Goal: Information Seeking & Learning: Check status

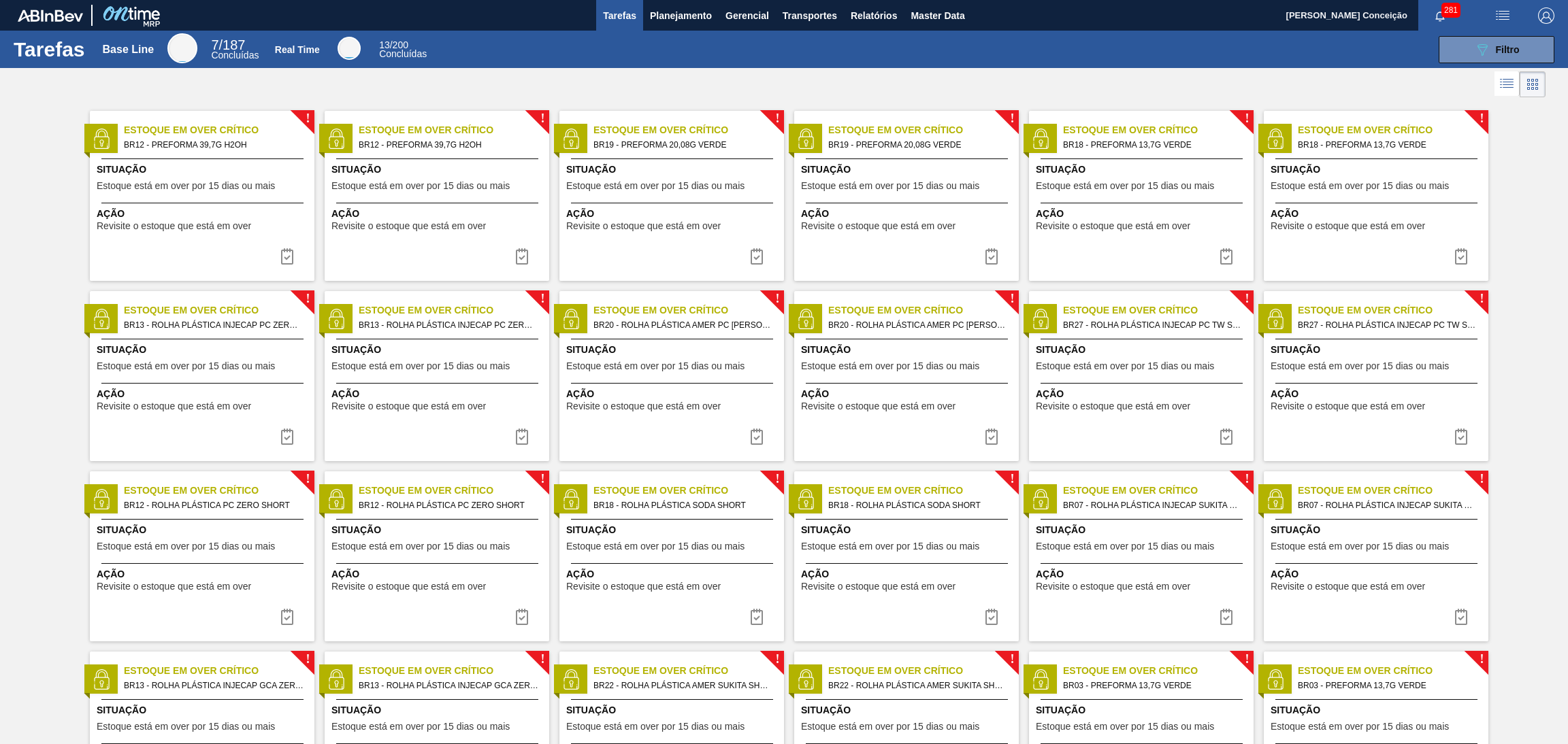
click at [639, 84] on div at bounding box center [784, 84] width 1568 height 33
click at [673, 14] on span "Planejamento" at bounding box center [681, 15] width 62 height 17
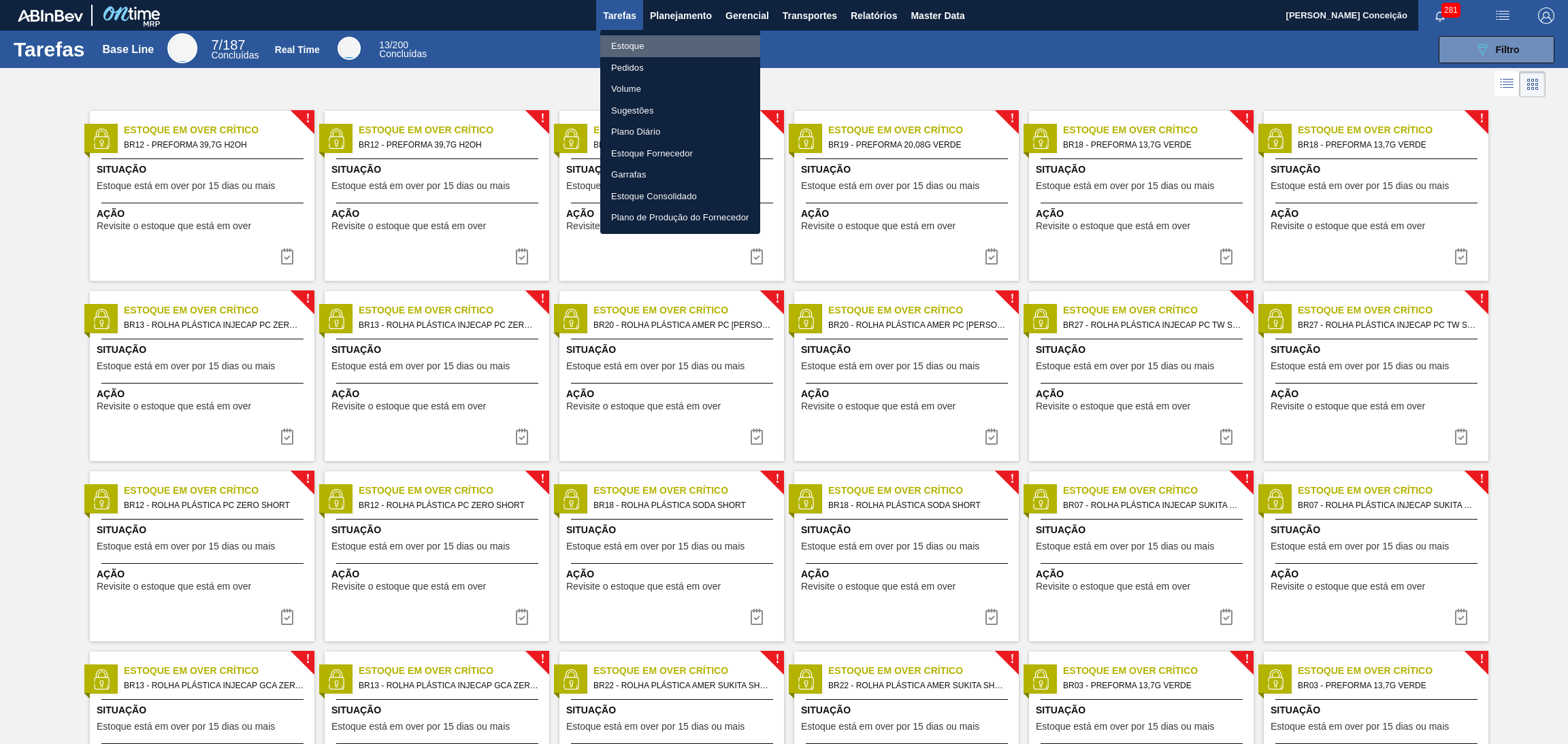
click at [638, 41] on li "Estoque" at bounding box center [680, 45] width 160 height 21
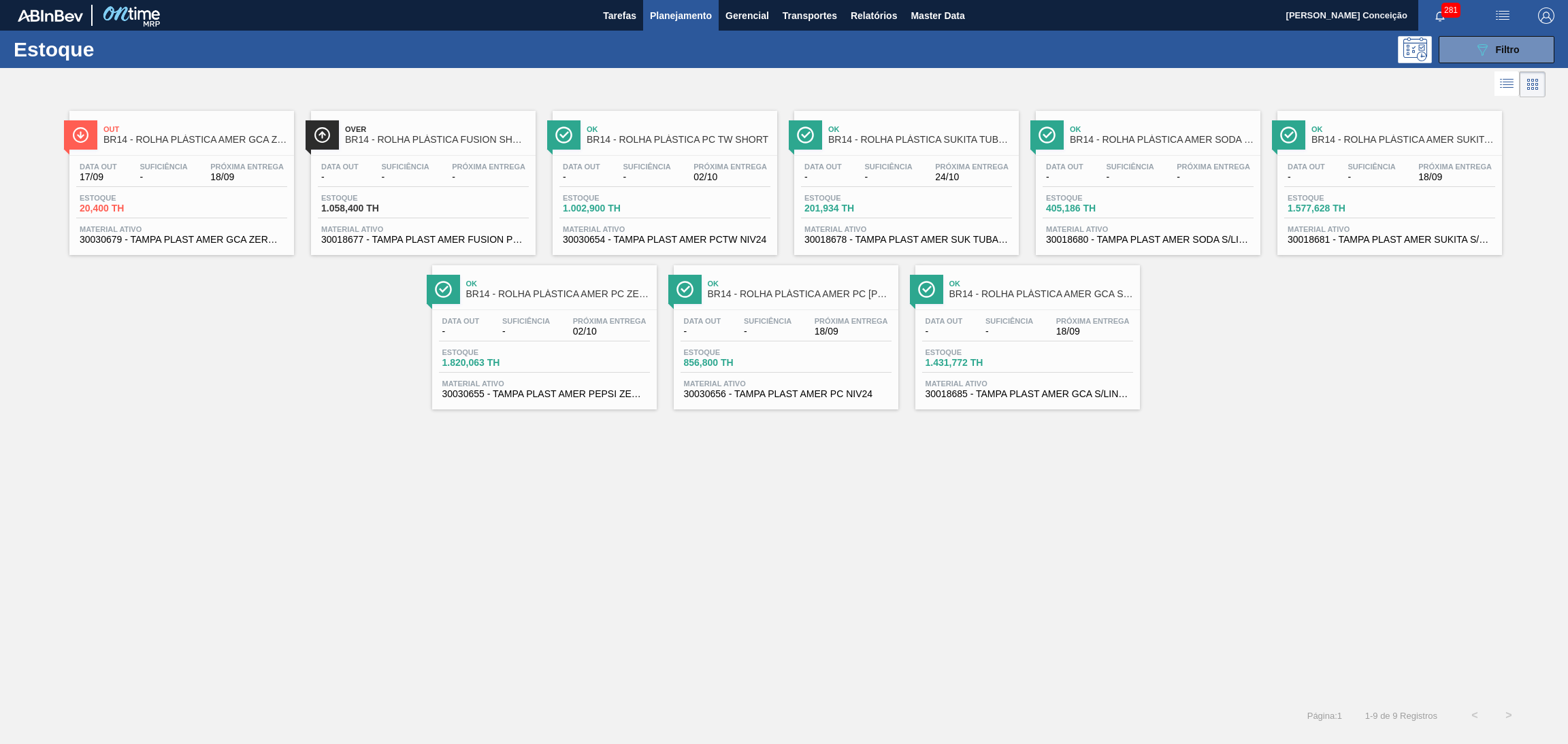
click at [276, 359] on div "Out BR14 - ROLHA PLÁSTICA AMER GCA ZERO SHORT Data out 17/09 Suficiência - Próx…" at bounding box center [784, 255] width 1568 height 309
click at [643, 534] on div "Out BR14 - ROLHA PLÁSTICA AMER GCA ZERO SHORT Data out 17/09 Suficiência - Próx…" at bounding box center [784, 400] width 1568 height 598
click at [591, 654] on div "Out BR14 - ROLHA PLÁSTICA AMER GCA ZERO SHORT Data out 17/09 Suficiência - Próx…" at bounding box center [784, 400] width 1568 height 598
click at [614, 563] on div "Out BR14 - ROLHA PLÁSTICA AMER GCA ZERO SHORT Data out 17/09 Suficiência - Próx…" at bounding box center [784, 400] width 1568 height 598
click at [374, 508] on div "Out BR14 - ROLHA PLÁSTICA AMER GCA ZERO SHORT Data out 17/09 Suficiência - Próx…" at bounding box center [784, 400] width 1568 height 598
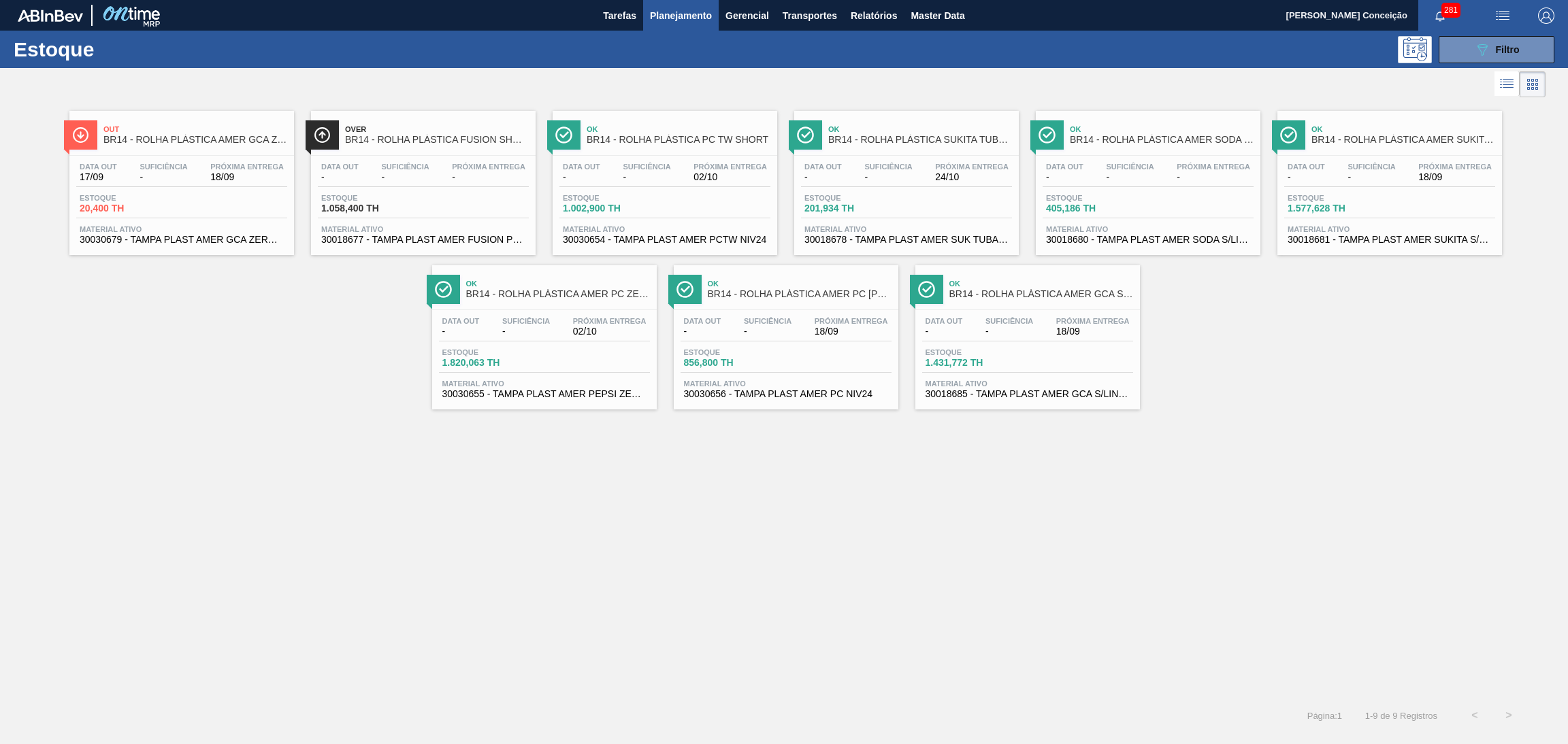
click at [528, 543] on div "Out BR14 - ROLHA PLÁSTICA AMER GCA ZERO SHORT Data out 17/09 Suficiência - Próx…" at bounding box center [784, 400] width 1568 height 598
click at [243, 449] on div "Out BR14 - ROLHA PLÁSTICA AMER GCA ZERO SHORT Data out 17/09 Suficiência - Próx…" at bounding box center [784, 400] width 1568 height 598
click at [1366, 414] on div "Out BR14 - ROLHA PLÁSTICA AMER GCA ZERO SHORT Data out 17/09 Suficiência - Próx…" at bounding box center [784, 400] width 1568 height 598
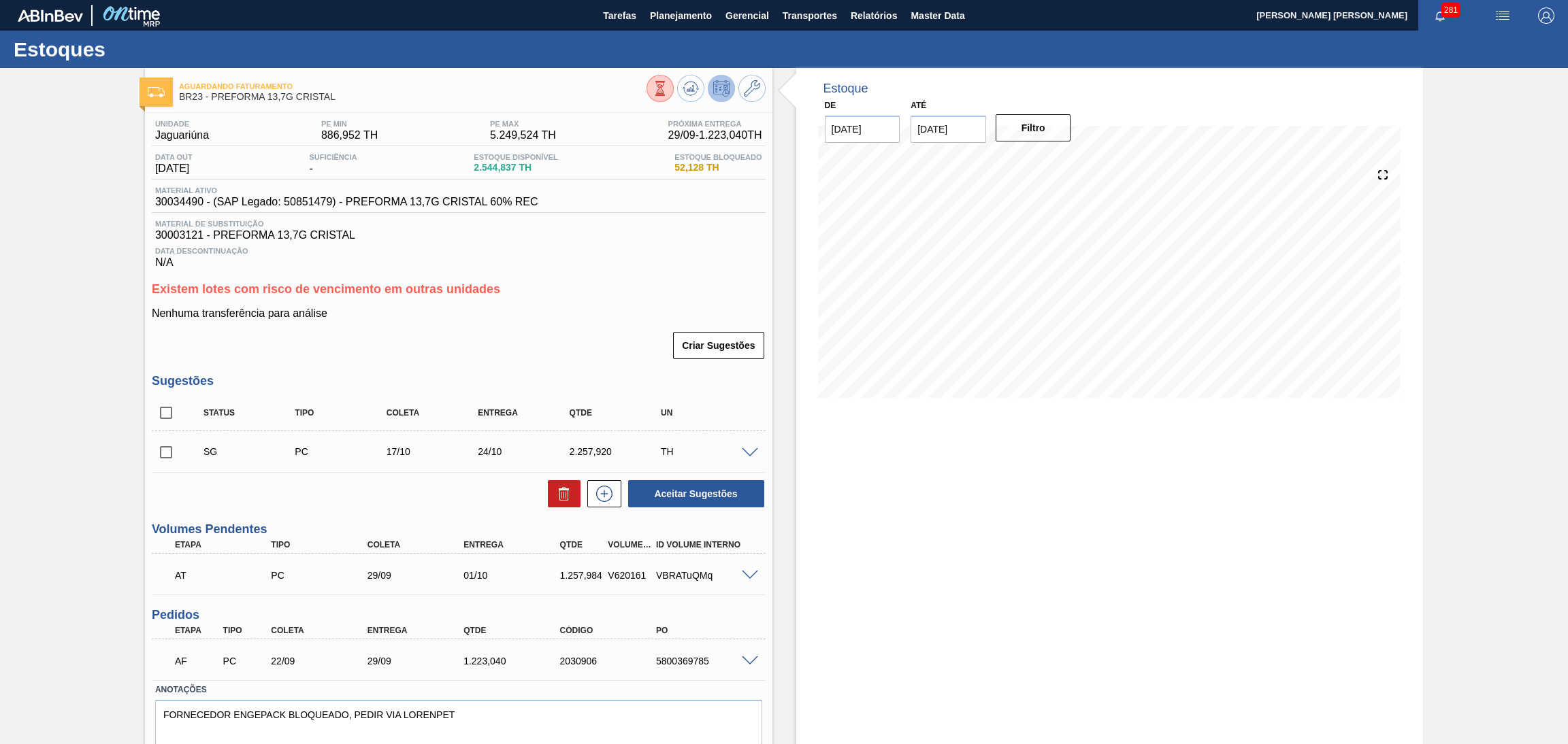
click at [618, 304] on div "Existem lotes com risco de vencimento em outras unidades Nenhuma transferência …" at bounding box center [458, 321] width 614 height 78
click at [548, 322] on div "Nenhuma transferência para análise Criar Sugestões" at bounding box center [458, 333] width 614 height 53
click at [594, 331] on div "Criar Sugestões" at bounding box center [458, 346] width 614 height 30
click at [804, 587] on div "Estoque De 17/09/2025 Até 30/10/2025 Filtro 20/09 Projeção de Estoque 2,544.837…" at bounding box center [1110, 430] width 627 height 724
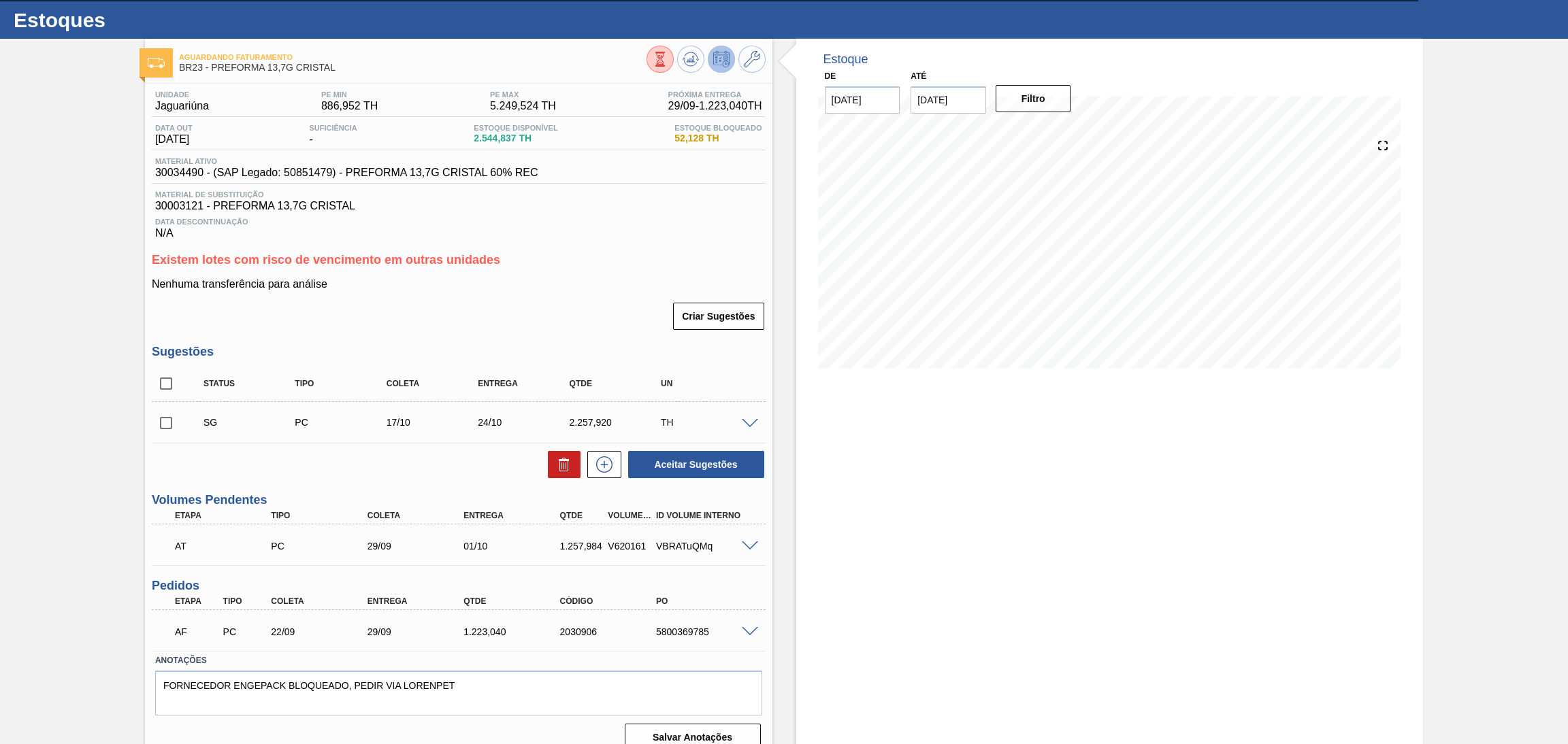
scroll to position [45, 0]
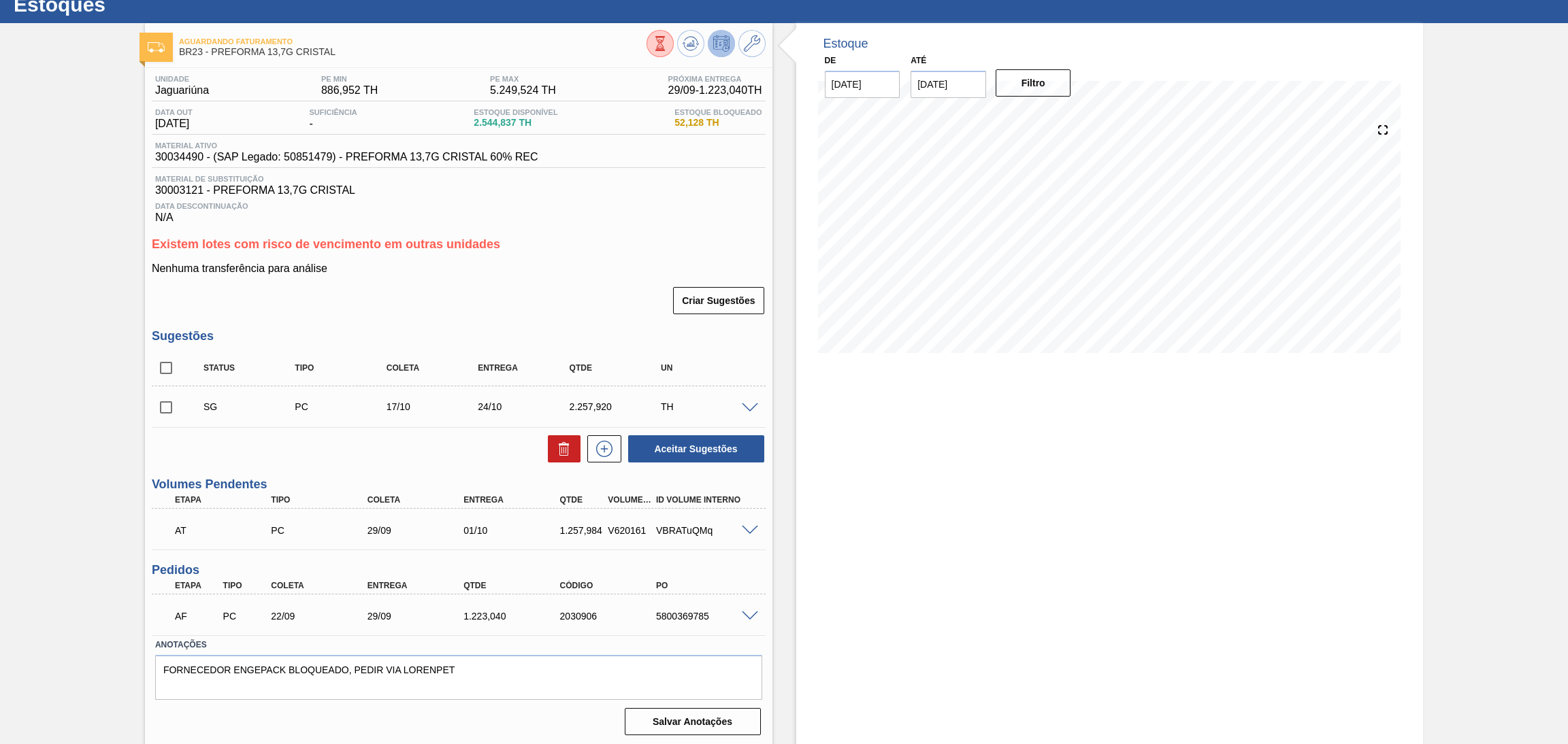
click at [847, 547] on div "Estoque De 17/09/2025 Até 30/10/2025 Filtro 20/09 Projeção de Estoque 2,544.837…" at bounding box center [1110, 385] width 627 height 724
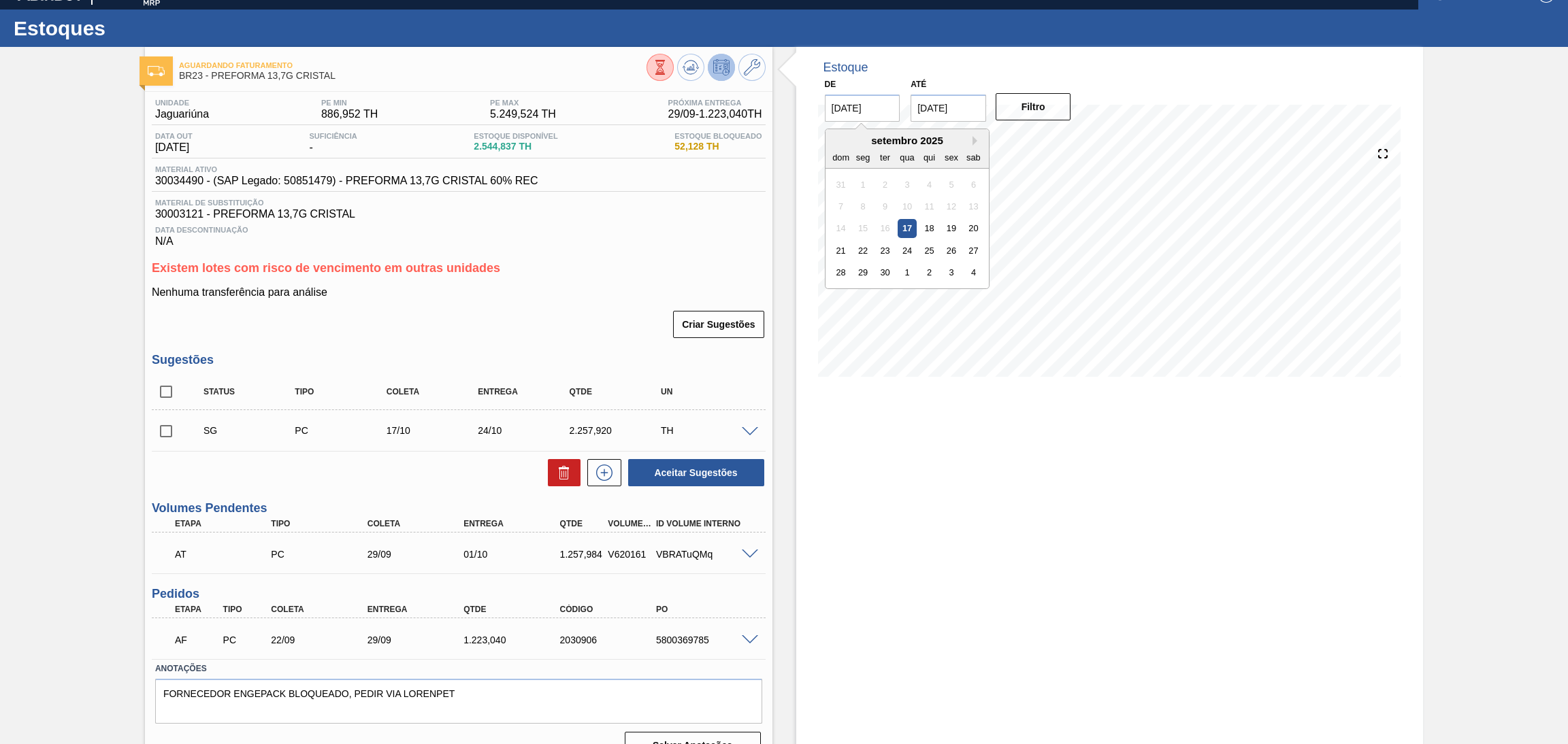
scroll to position [0, 0]
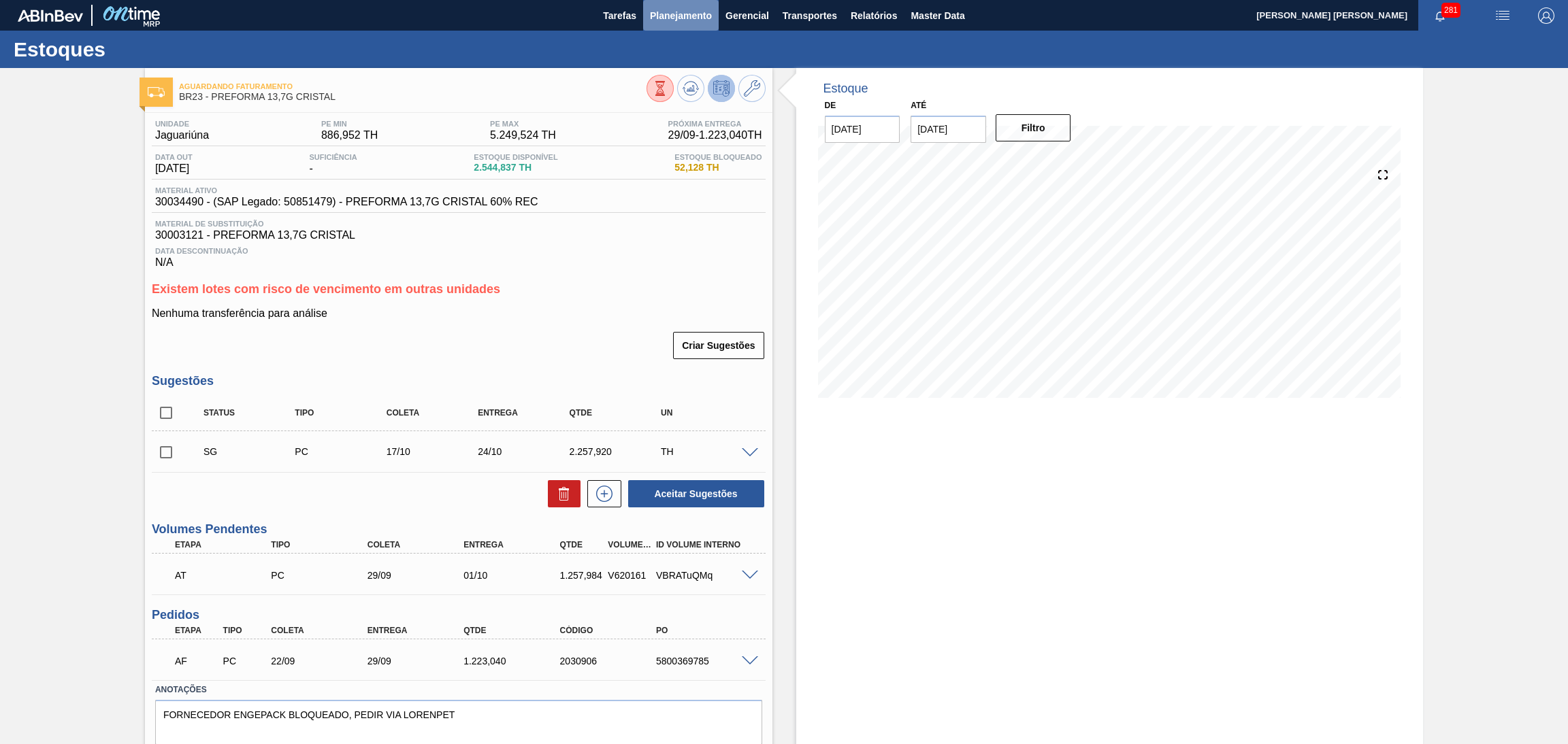
click at [687, 21] on span "Planejamento" at bounding box center [681, 15] width 62 height 17
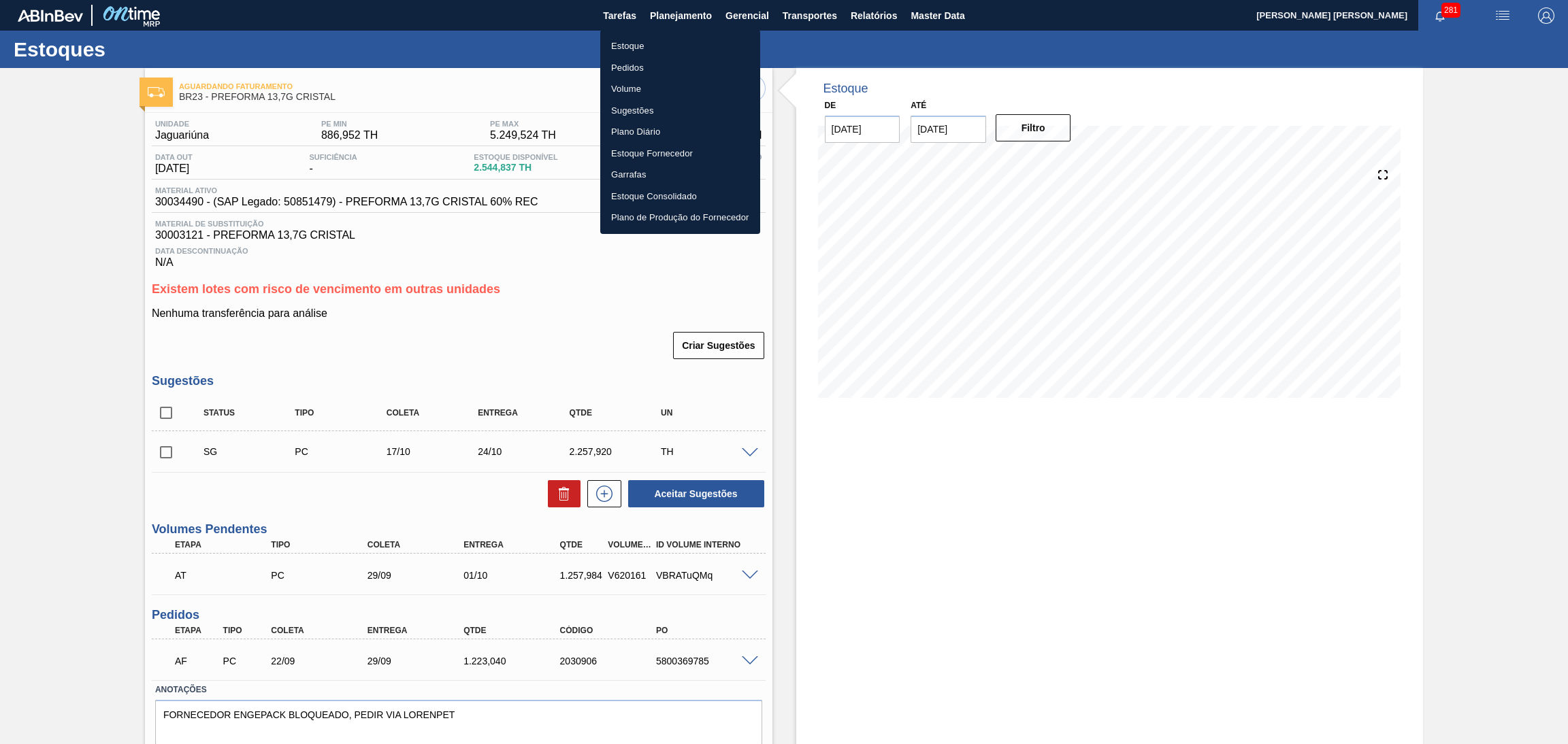
click at [622, 45] on li "Estoque" at bounding box center [680, 45] width 160 height 21
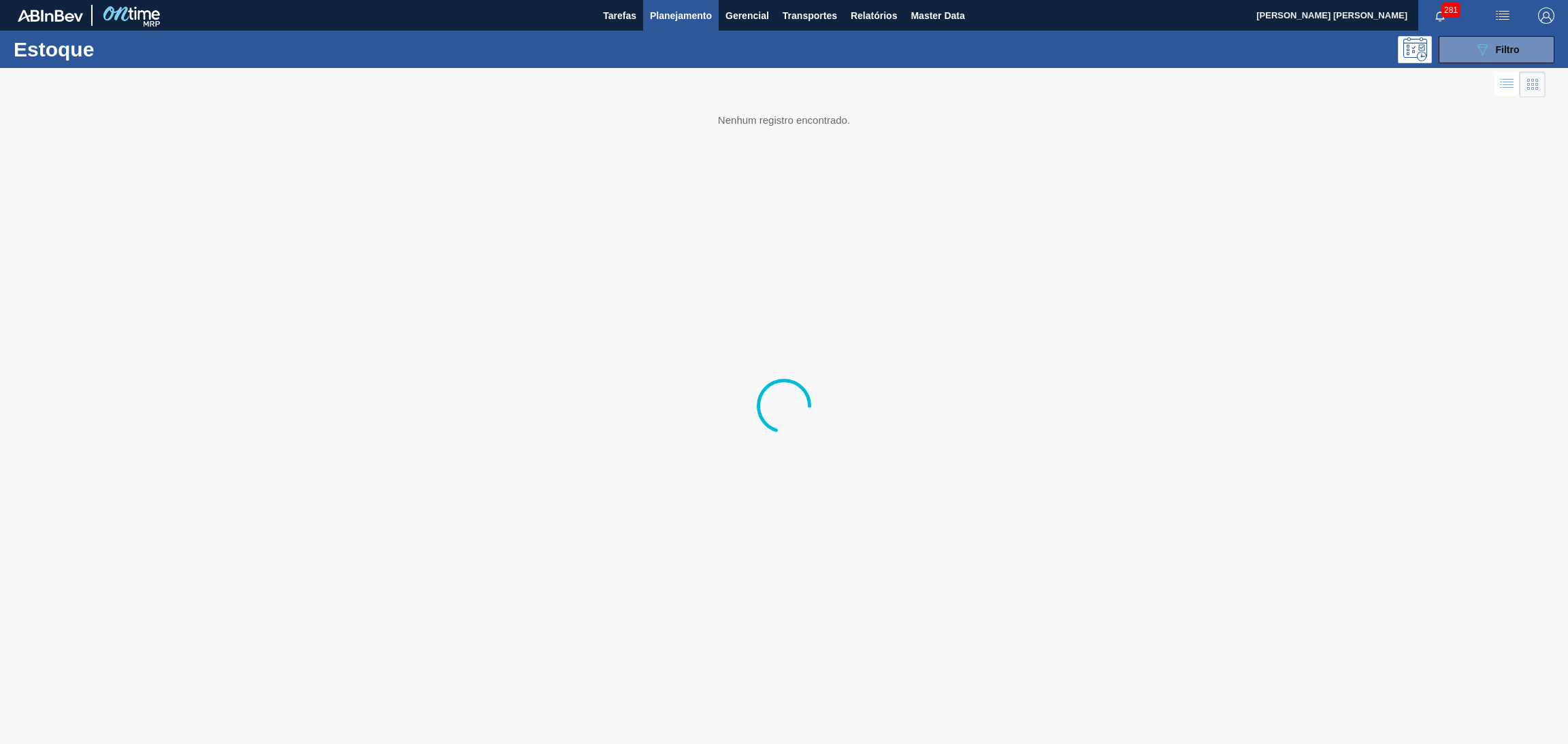
click at [1472, 26] on div "281" at bounding box center [1449, 15] width 63 height 30
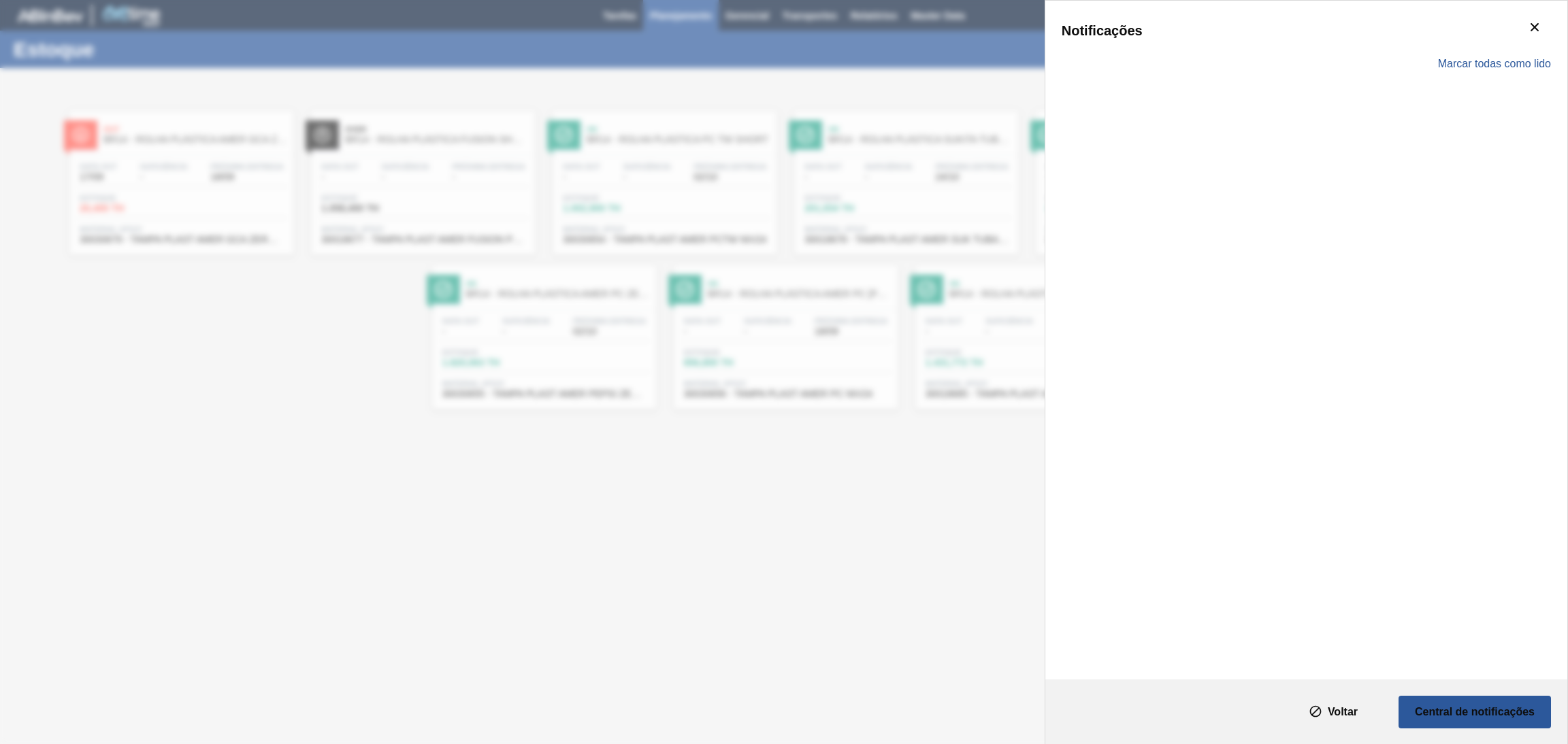
click at [1480, 49] on div "Marcar todas como lido" at bounding box center [1306, 64] width 490 height 40
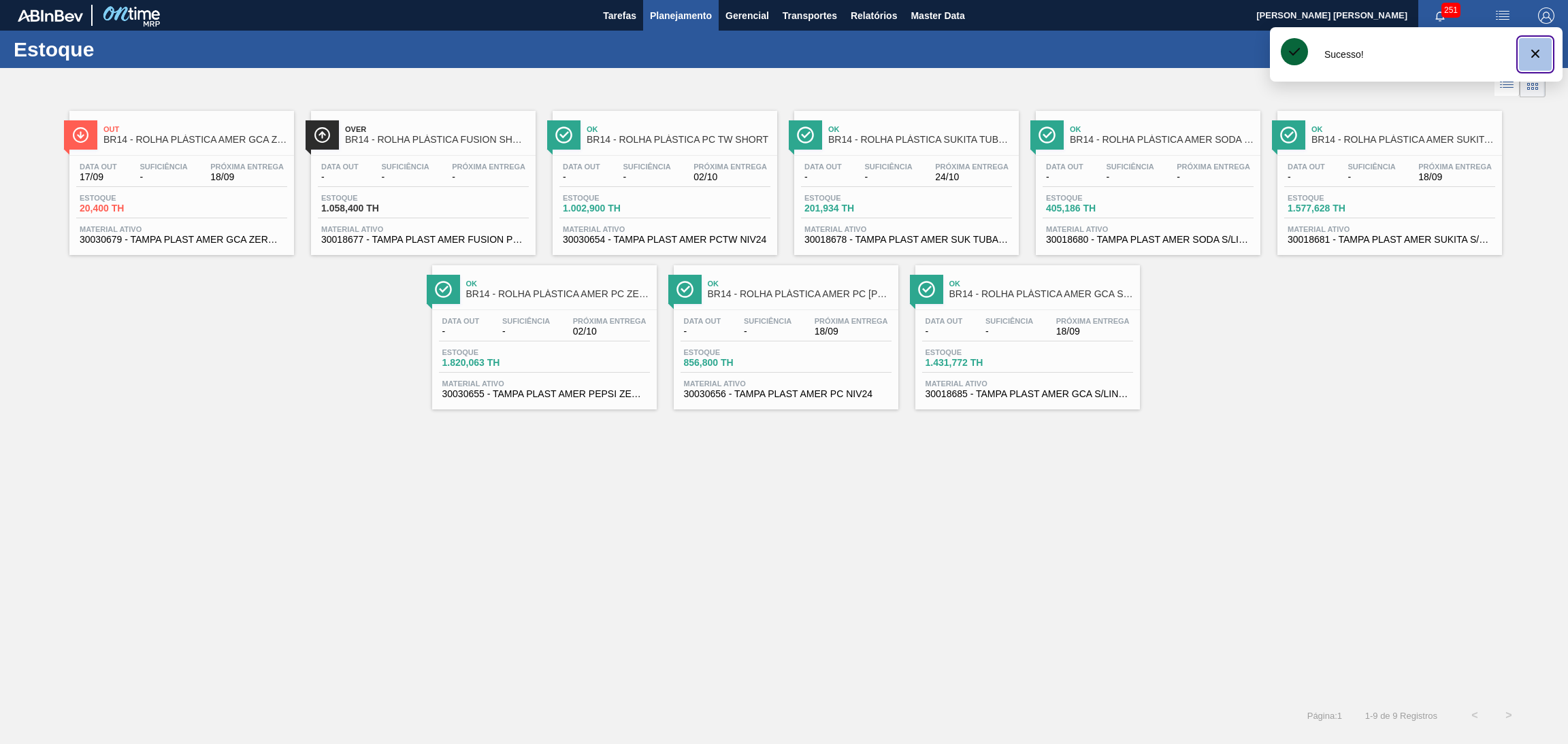
click at [1528, 55] on icon "botão de ícone" at bounding box center [1535, 53] width 17 height 17
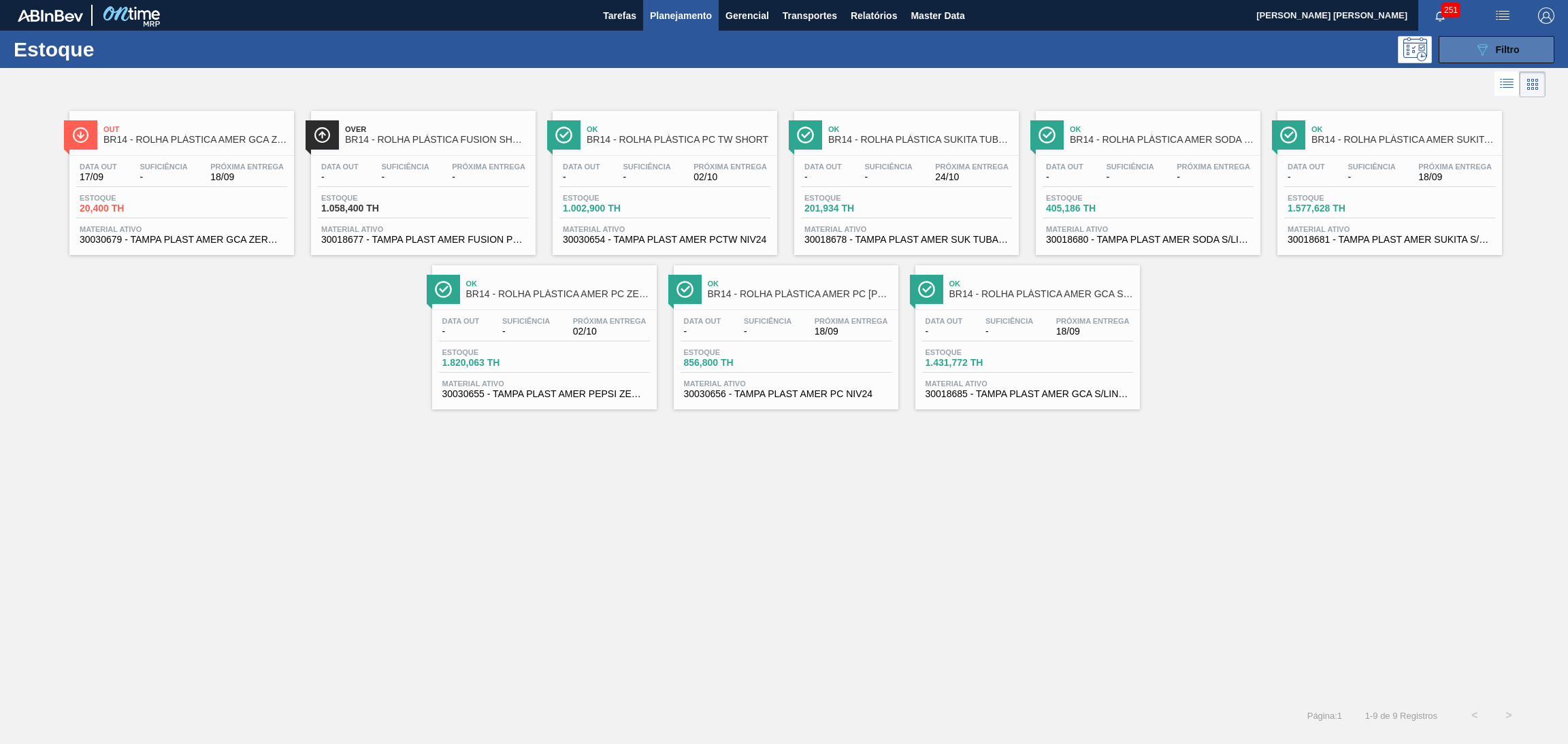
click at [1513, 47] on span "Filtro" at bounding box center [1508, 50] width 24 height 11
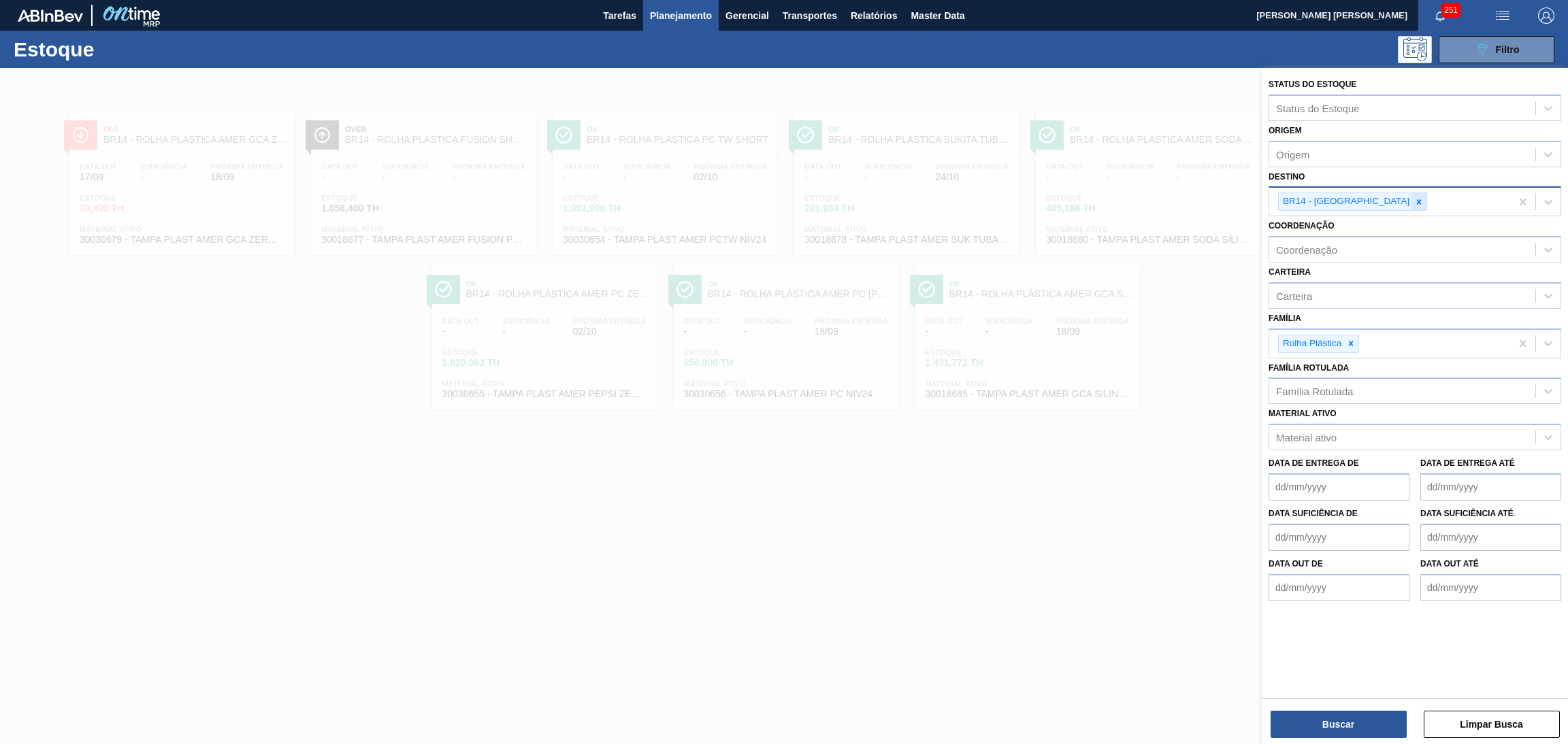
click at [1411, 201] on div at bounding box center [1418, 201] width 15 height 17
click at [1371, 201] on div "Destino" at bounding box center [1402, 200] width 266 height 20
type input "br05"
click at [1348, 339] on icon at bounding box center [1351, 344] width 10 height 10
click at [1348, 339] on div "Família" at bounding box center [1402, 341] width 266 height 20
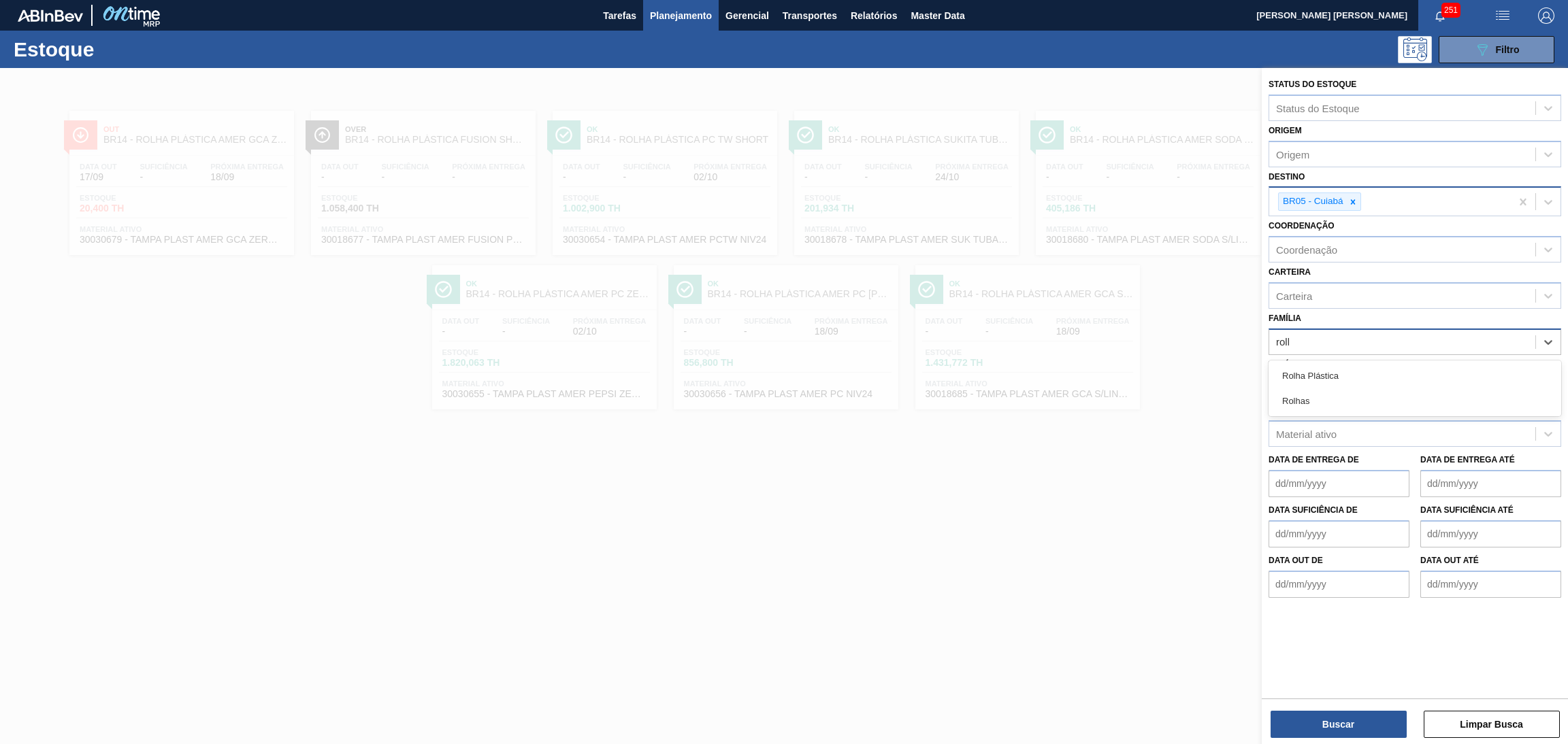
type input "rolha"
click at [1339, 371] on div "Rolha Plástica" at bounding box center [1415, 376] width 293 height 25
click at [1367, 703] on div "Buscar Limpar Busca" at bounding box center [1414, 718] width 306 height 38
click at [1363, 712] on button "Buscar" at bounding box center [1338, 724] width 136 height 27
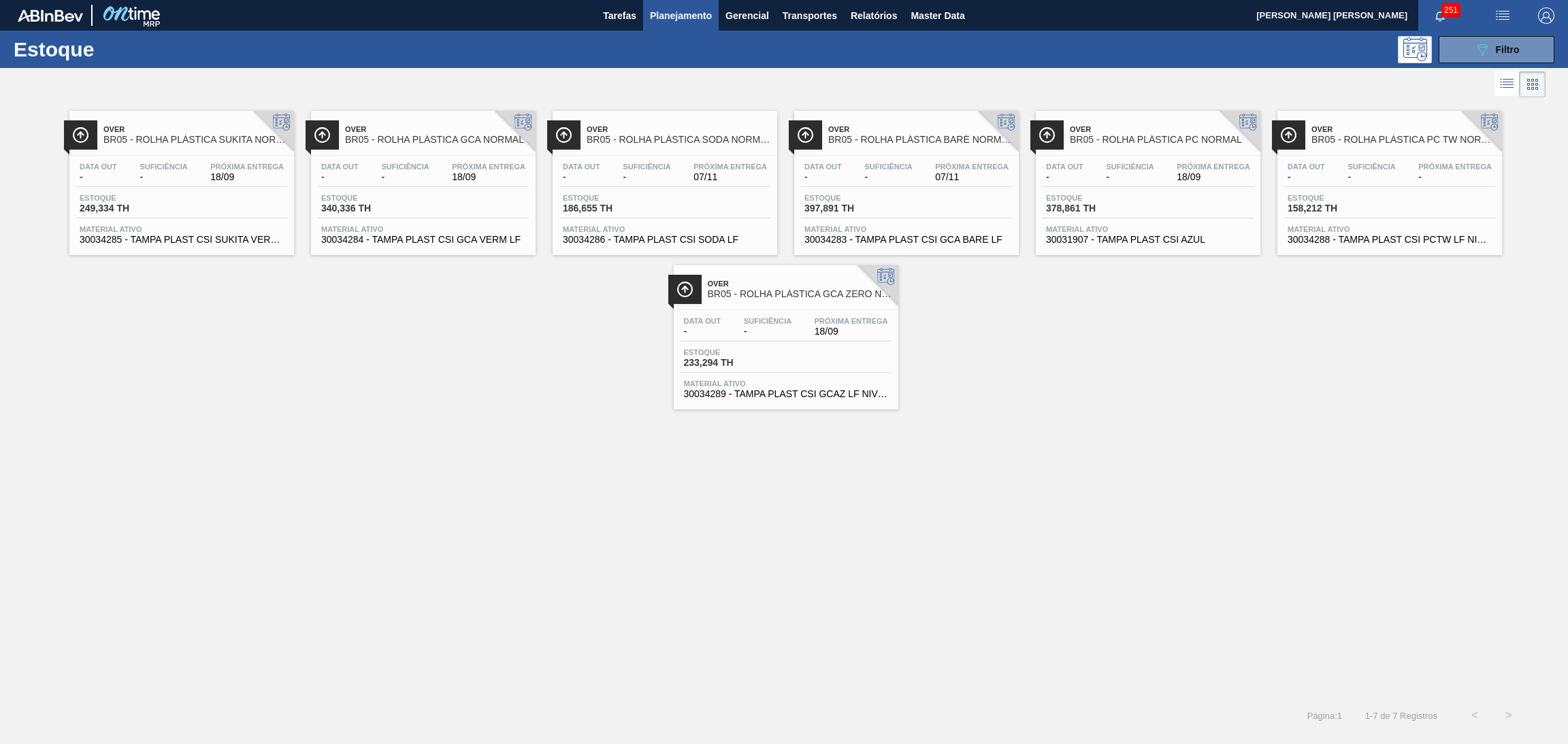
click at [958, 194] on div "Estoque 397,891 TH" at bounding box center [906, 206] width 211 height 25
click at [611, 380] on div "Over BR05 - ROLHA PLÁSTICA SUKITA NORMAL Data out - Suficiência - Próxima Entre…" at bounding box center [784, 255] width 1568 height 309
click at [822, 242] on span "30034283 - TAMPA PLAST CSI GCA BARE LF" at bounding box center [907, 240] width 204 height 10
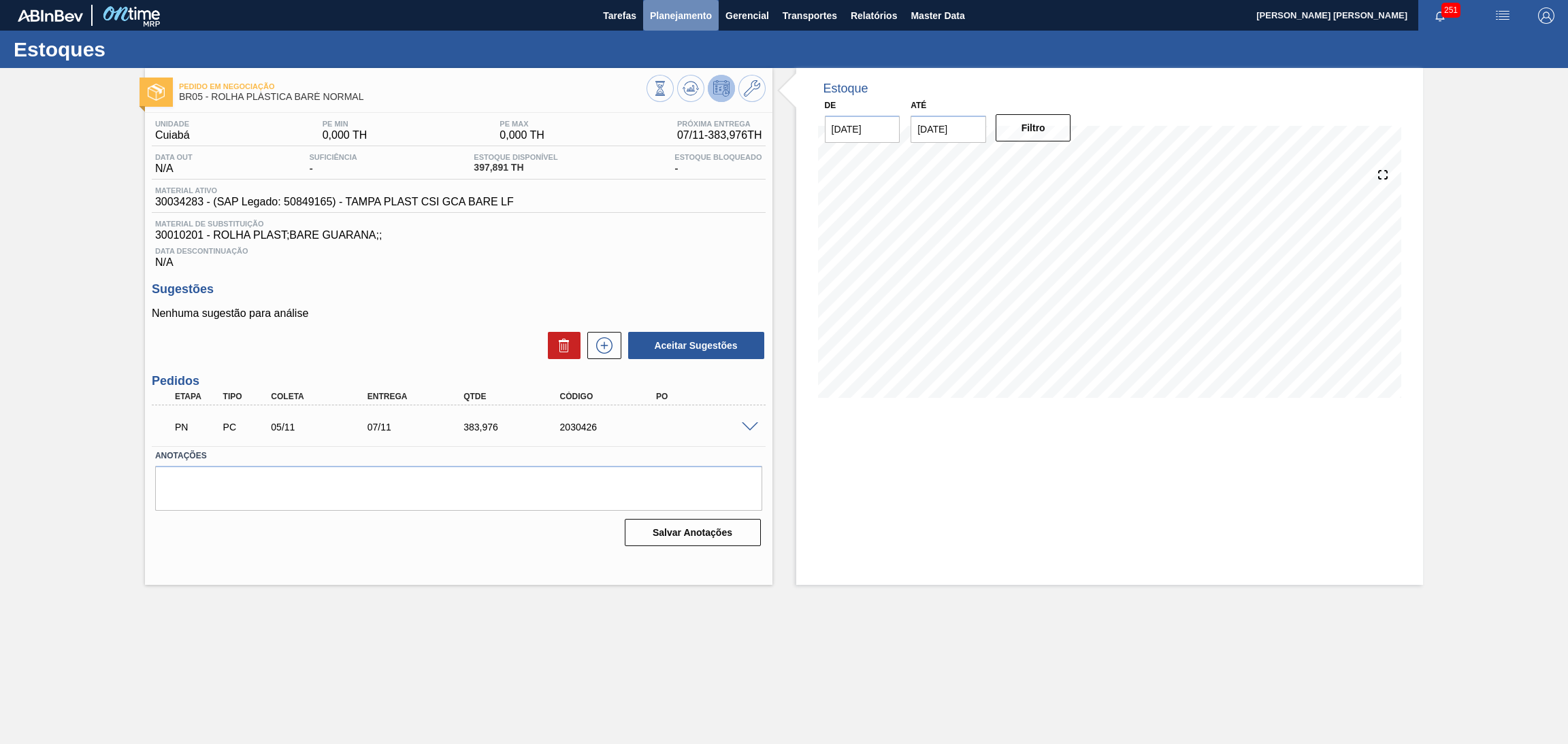
click at [659, 13] on span "Planejamento" at bounding box center [681, 15] width 62 height 17
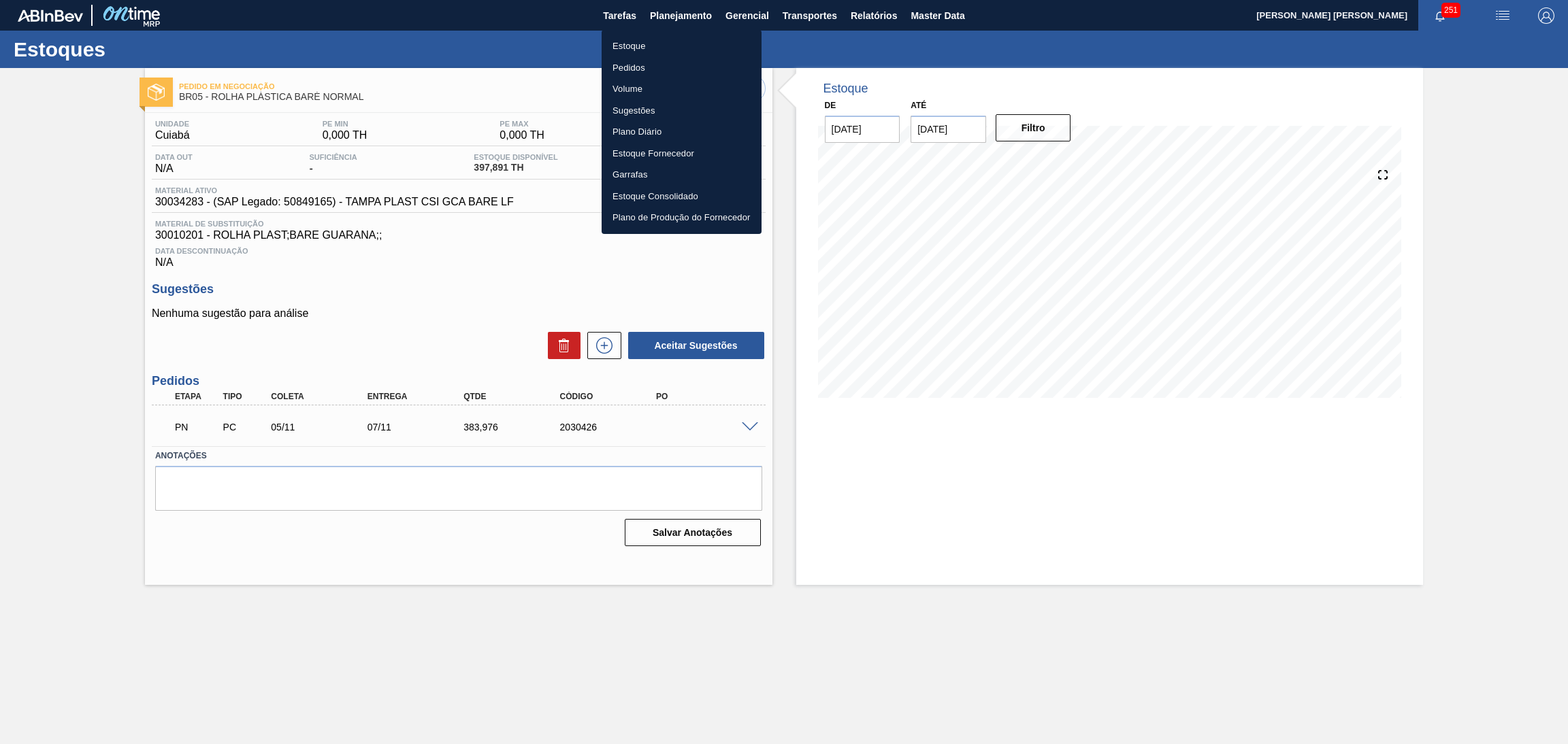
click at [626, 53] on li "Estoque" at bounding box center [681, 45] width 160 height 21
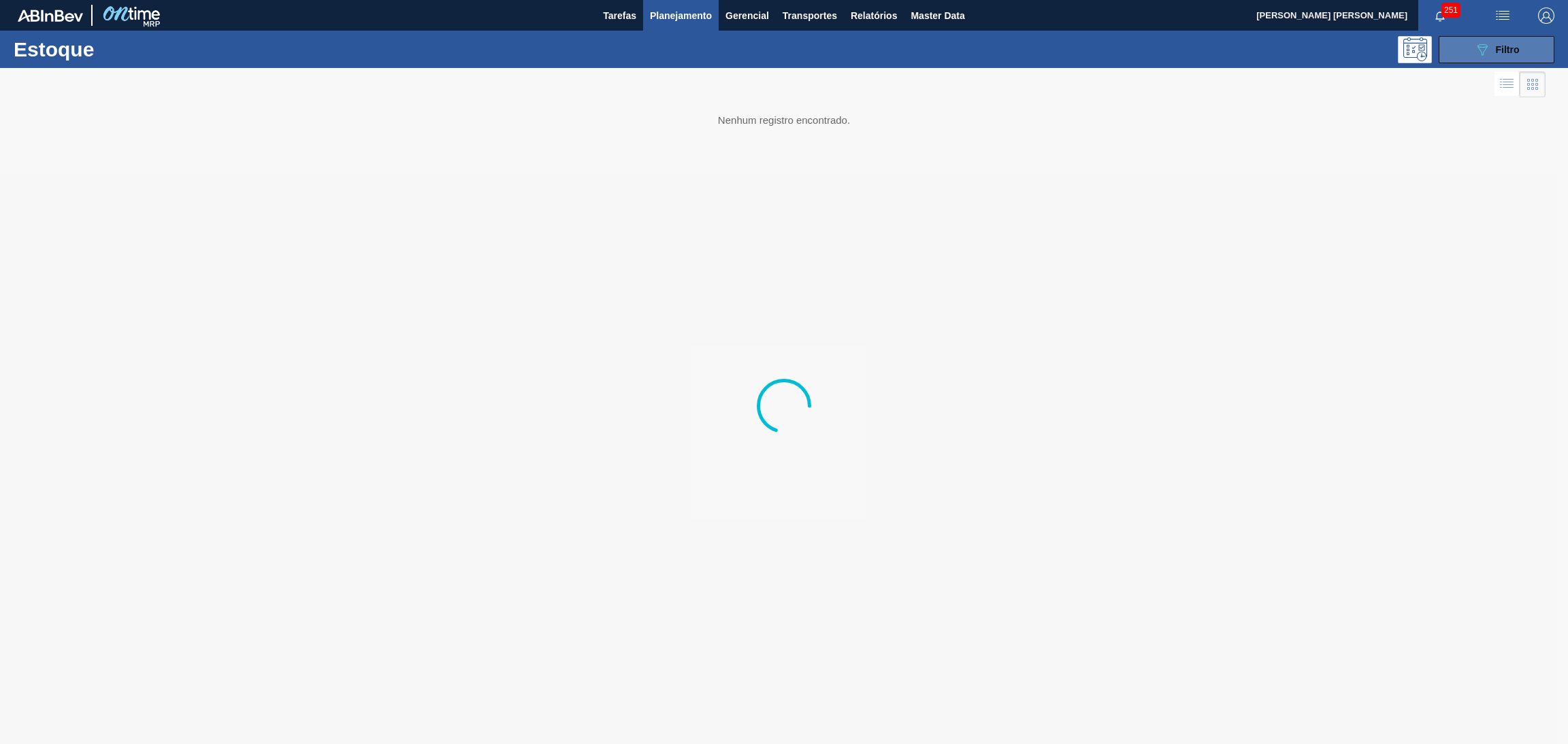
click at [1465, 60] on button "089F7B8B-B2A5-4AFE-B5C0-19BA573D28AC Filtro" at bounding box center [1496, 49] width 115 height 27
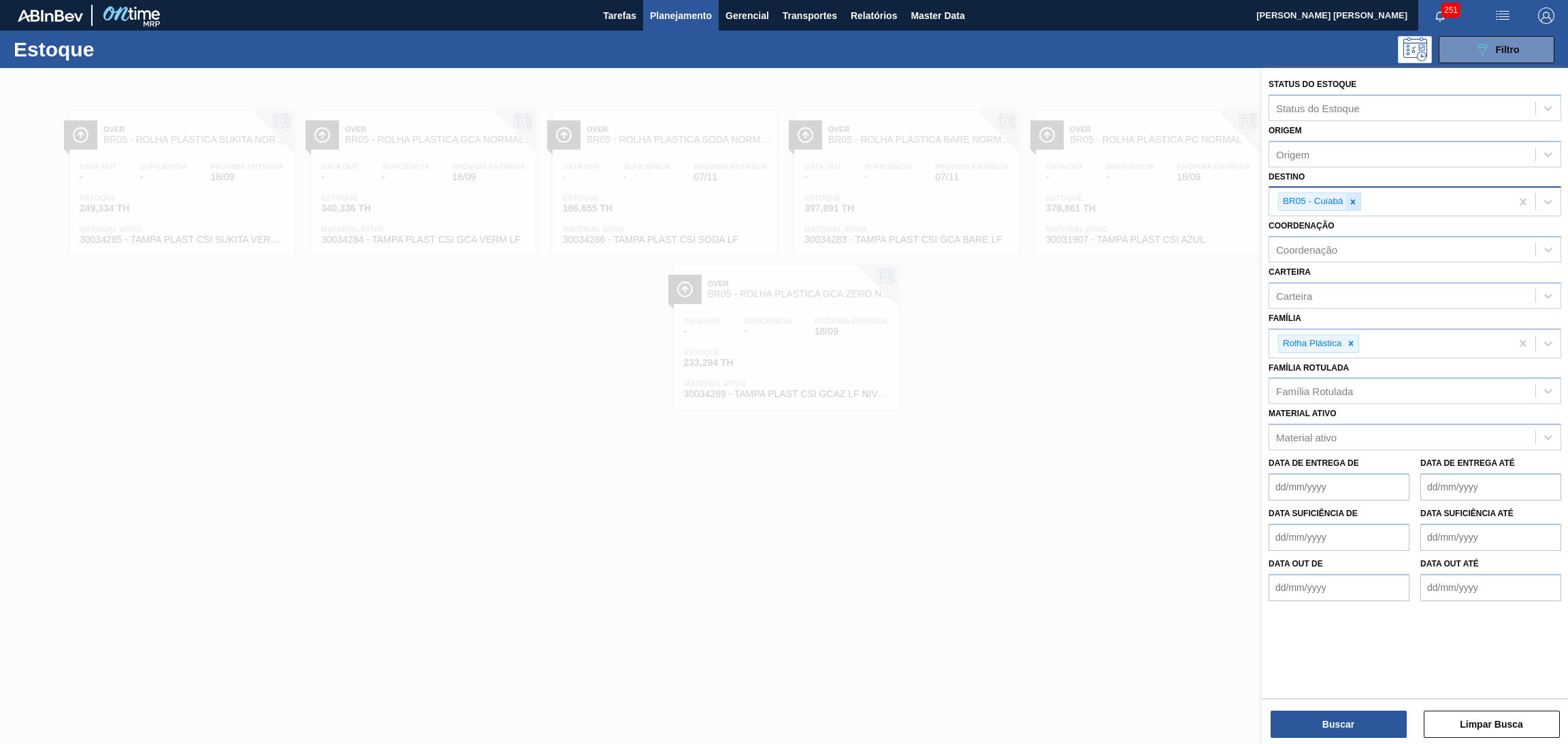
click at [1358, 193] on div at bounding box center [1352, 201] width 15 height 17
type input "br12"
click at [1349, 341] on icon at bounding box center [1351, 344] width 10 height 10
click at [1349, 341] on div "Família" at bounding box center [1402, 341] width 266 height 20
type input "r"
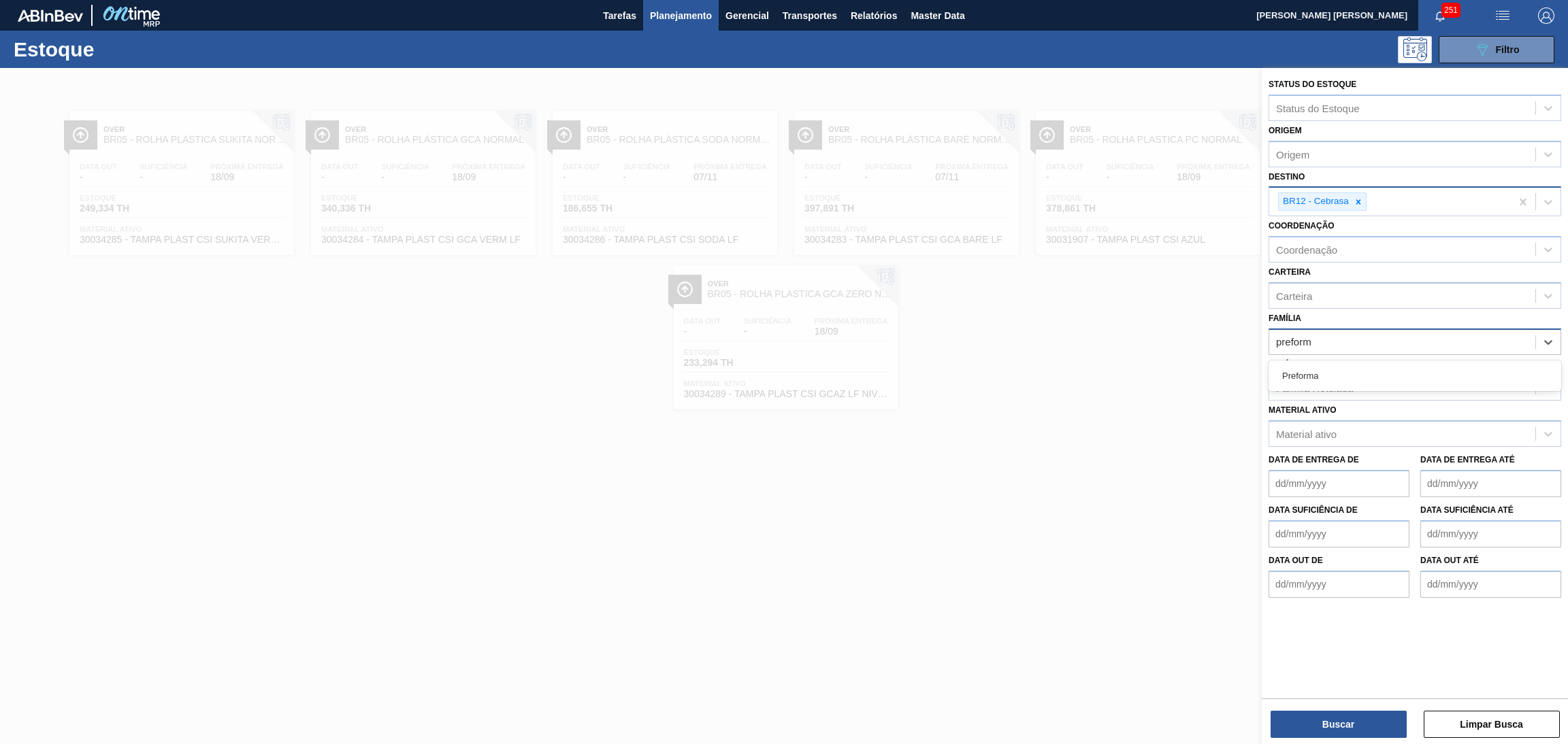
type input "preforma"
click at [1342, 364] on div "Preforma" at bounding box center [1415, 376] width 293 height 25
click at [1378, 336] on div "Preforma" at bounding box center [1391, 344] width 242 height 28
click at [1318, 730] on button "Buscar" at bounding box center [1338, 724] width 136 height 27
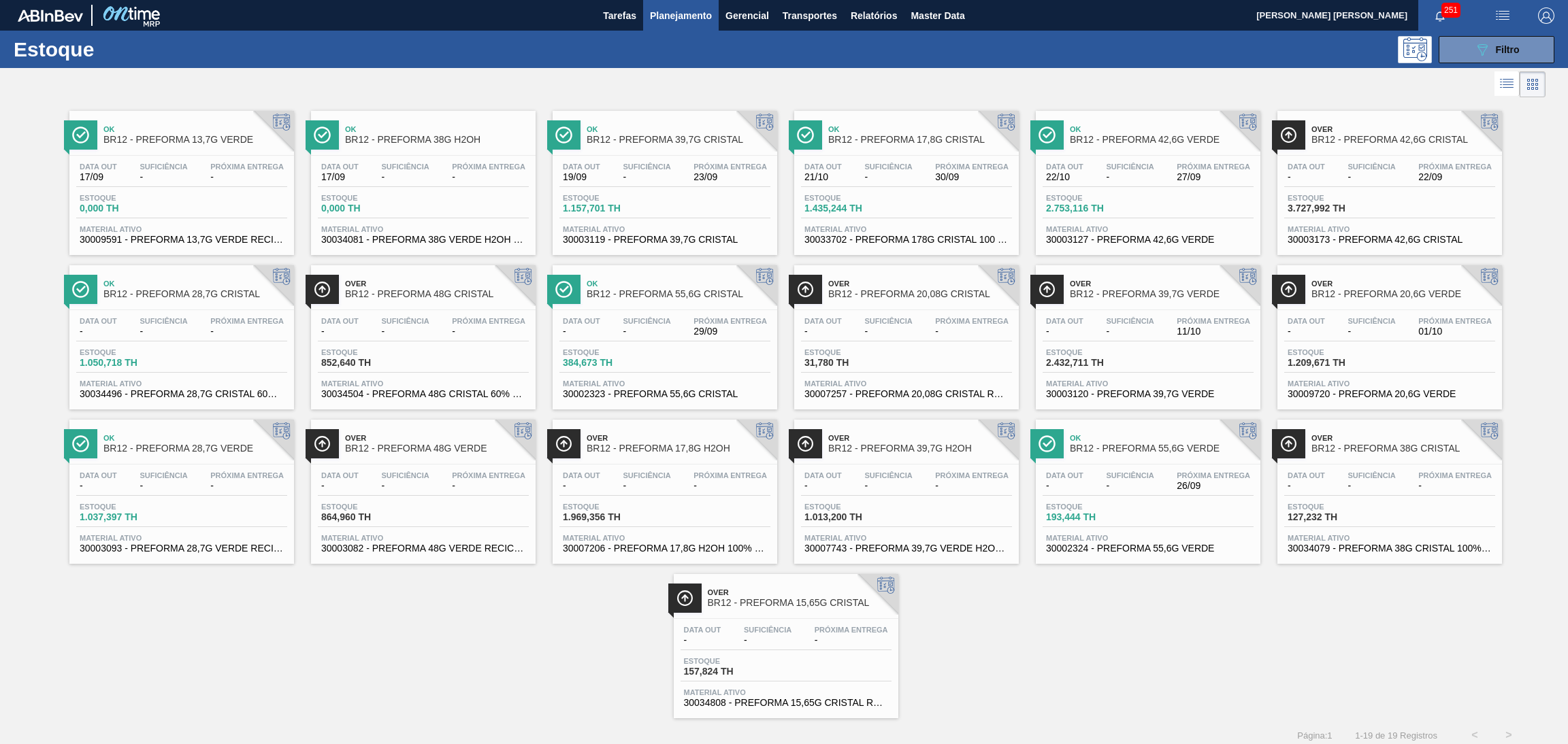
click at [1151, 315] on div "Data out - Suficiência - Próxima Entrega 11/10 Estoque 2.432,711 TH Material at…" at bounding box center [1148, 356] width 224 height 92
click at [663, 162] on span "Suficiência" at bounding box center [646, 166] width 48 height 8
click at [348, 682] on div "Ok BR12 - PREFORMA 13,7G VERDE Data out 17/09 Suficiência - Próxima Entrega - E…" at bounding box center [784, 410] width 1568 height 617
click at [590, 242] on span "30003119 - PREFORMA 39,7G CRISTAL" at bounding box center [665, 240] width 204 height 10
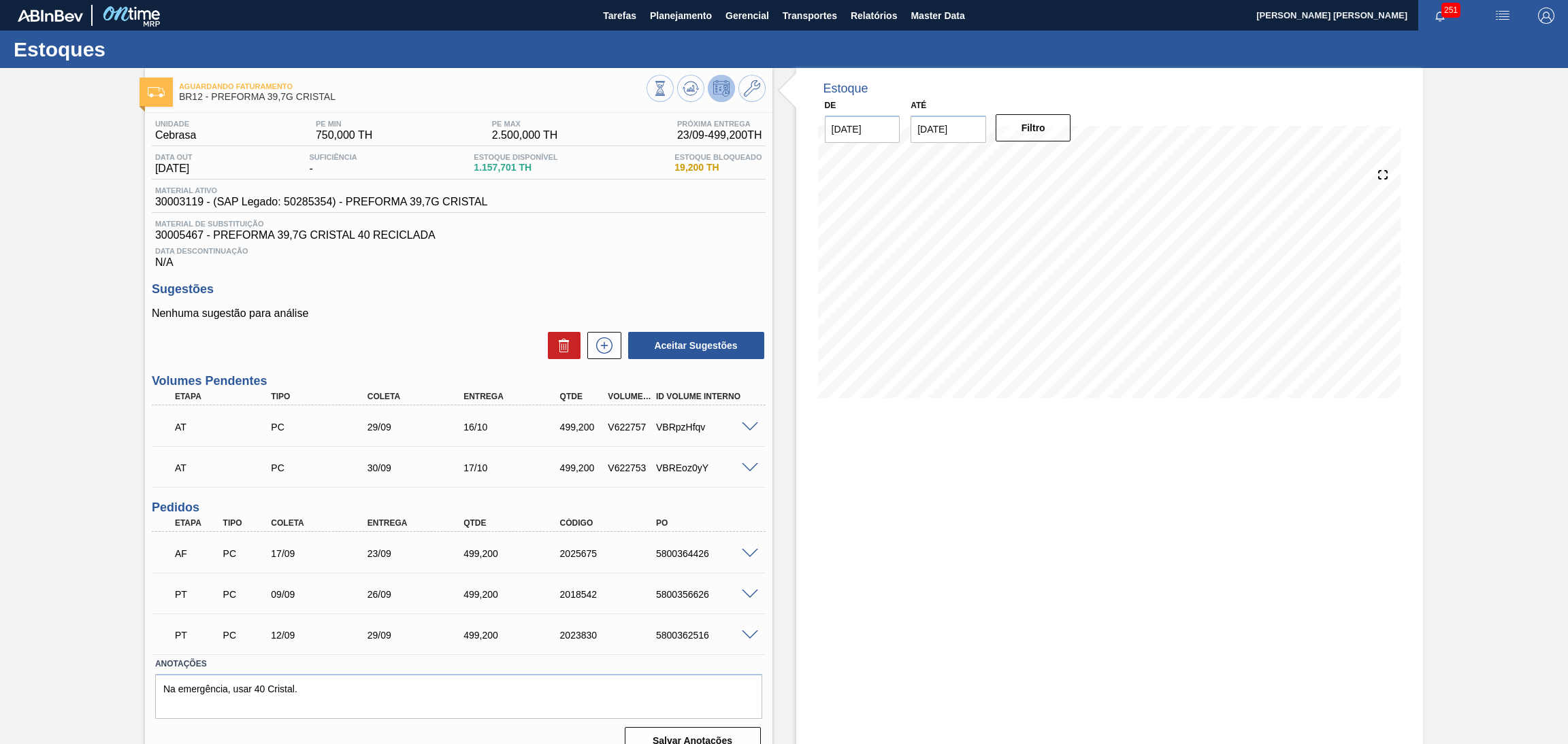
click at [171, 202] on span "30003119 - (SAP Legado: 50285354) - PREFORMA 39,7G CRISTAL" at bounding box center [322, 201] width 333 height 12
copy span "30003119"
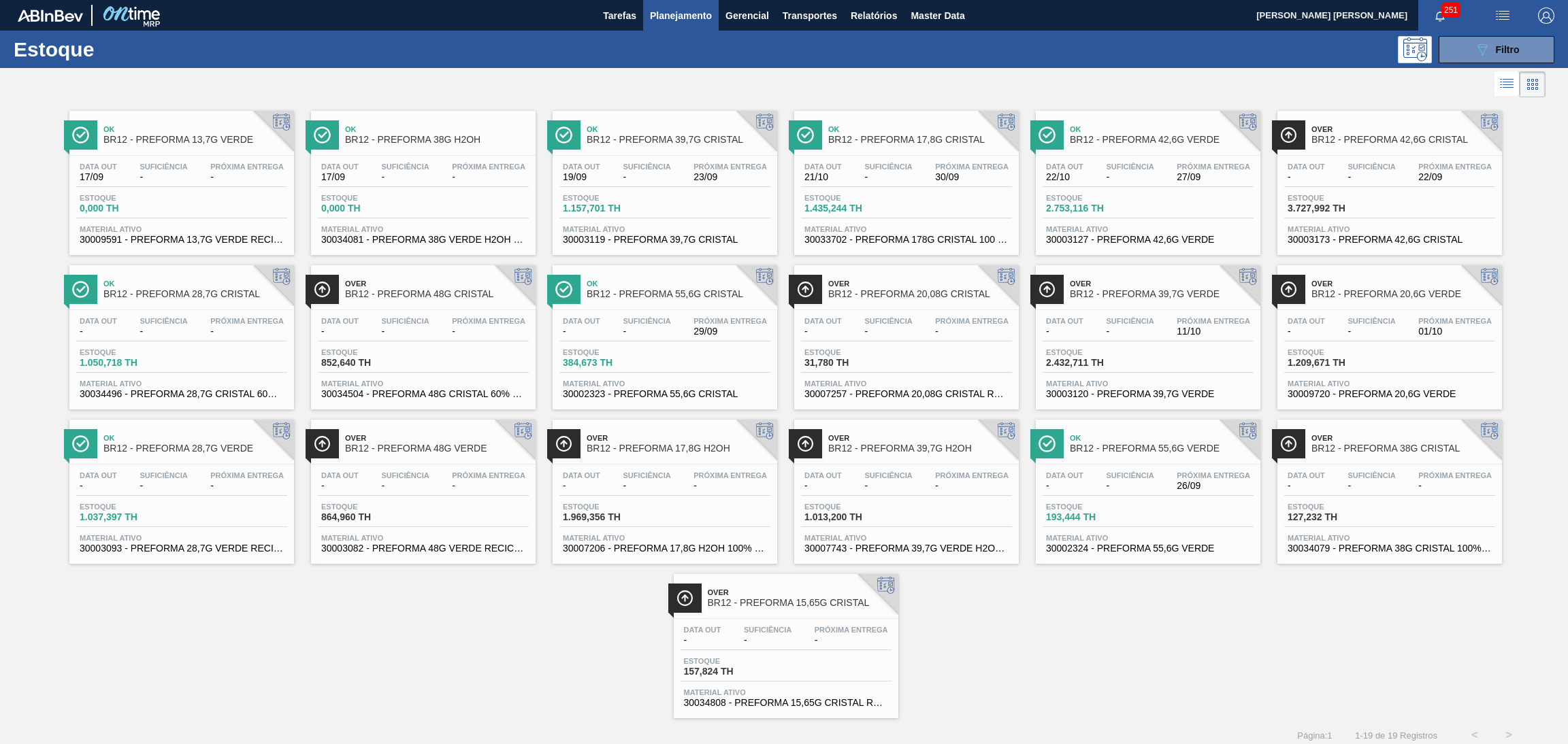
click at [1022, 680] on div "Ok BR12 - PREFORMA 13,7G VERDE Data out 17/09 Suficiência - Próxima Entrega - E…" at bounding box center [784, 410] width 1568 height 617
click at [1141, 649] on div "Ok BR12 - PREFORMA 13,7G VERDE Data out 17/09 Suficiência - Próxima Entrega - E…" at bounding box center [784, 410] width 1568 height 617
click at [1443, 523] on div "Estoque 127,232 TH" at bounding box center [1389, 515] width 211 height 25
click at [226, 645] on div "Ok BR12 - PREFORMA 13,7G VERDE Data out 17/09 Suficiência - Próxima Entrega - E…" at bounding box center [784, 410] width 1568 height 617
click at [369, 86] on div at bounding box center [773, 84] width 1546 height 33
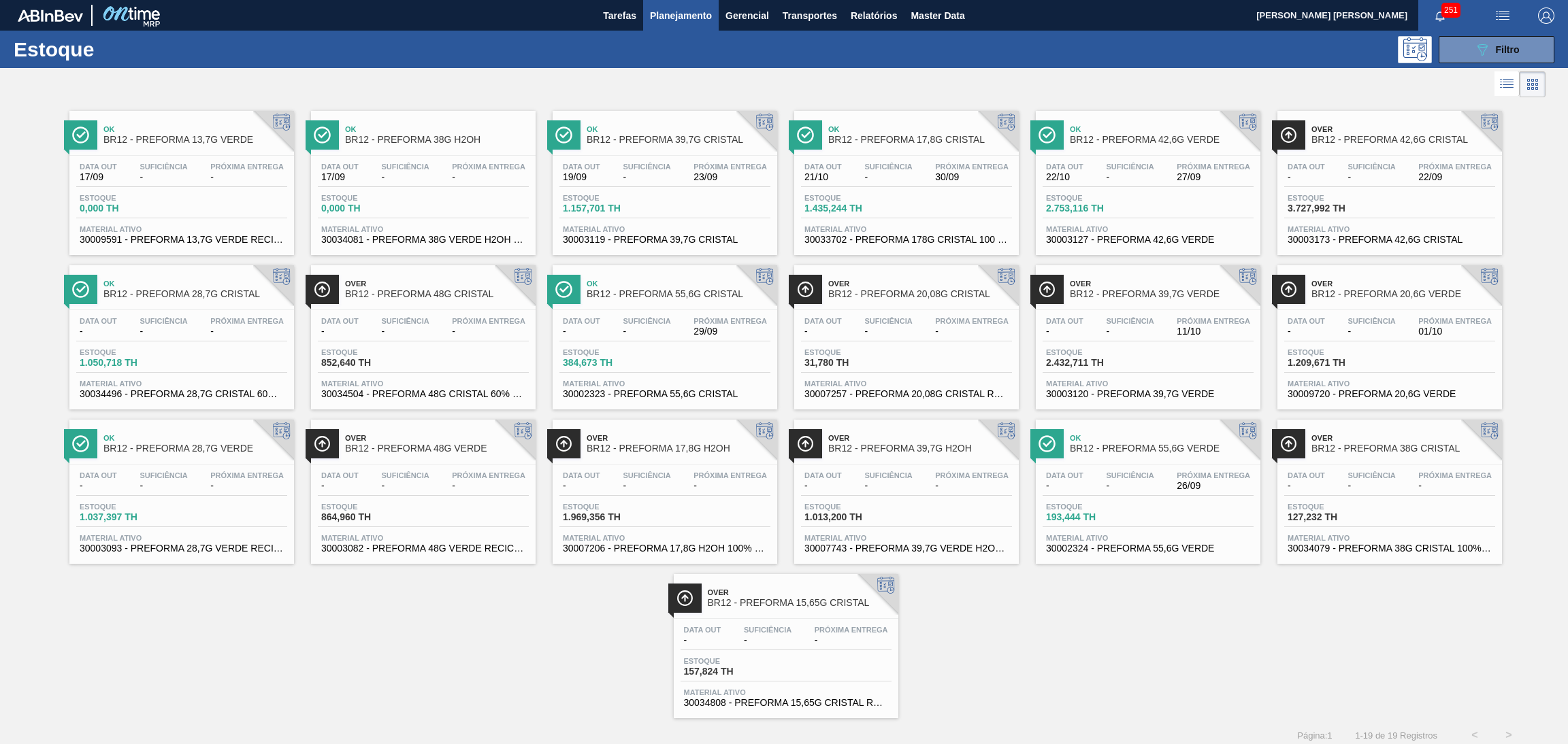
click at [375, 707] on div "Ok BR12 - PREFORMA 13,7G VERDE Data out 17/09 Suficiência - Próxima Entrega - E…" at bounding box center [784, 410] width 1568 height 617
click at [392, 669] on div "Ok BR12 - PREFORMA 13,7G VERDE Data out 17/09 Suficiência - Próxima Entrega - E…" at bounding box center [784, 410] width 1568 height 617
click at [421, 659] on div "Ok BR12 - PREFORMA 13,7G VERDE Data out 17/09 Suficiência - Próxima Entrega - E…" at bounding box center [784, 410] width 1568 height 617
click at [384, 633] on div "Ok BR12 - PREFORMA 13,7G VERDE Data out 17/09 Suficiência - Próxima Entrega - E…" at bounding box center [784, 410] width 1568 height 617
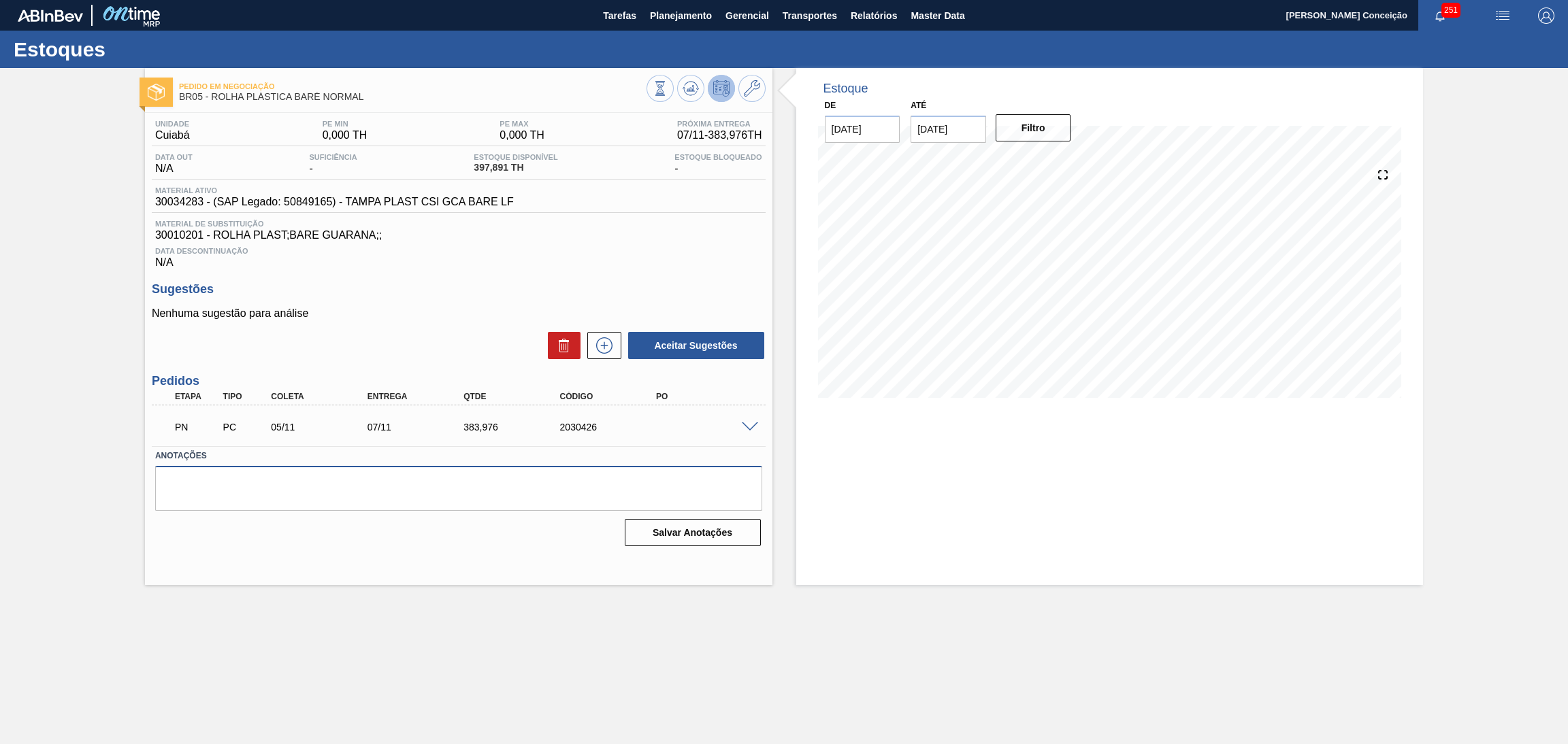
click at [344, 483] on textarea at bounding box center [458, 489] width 607 height 45
click at [696, 87] on icon at bounding box center [691, 88] width 17 height 17
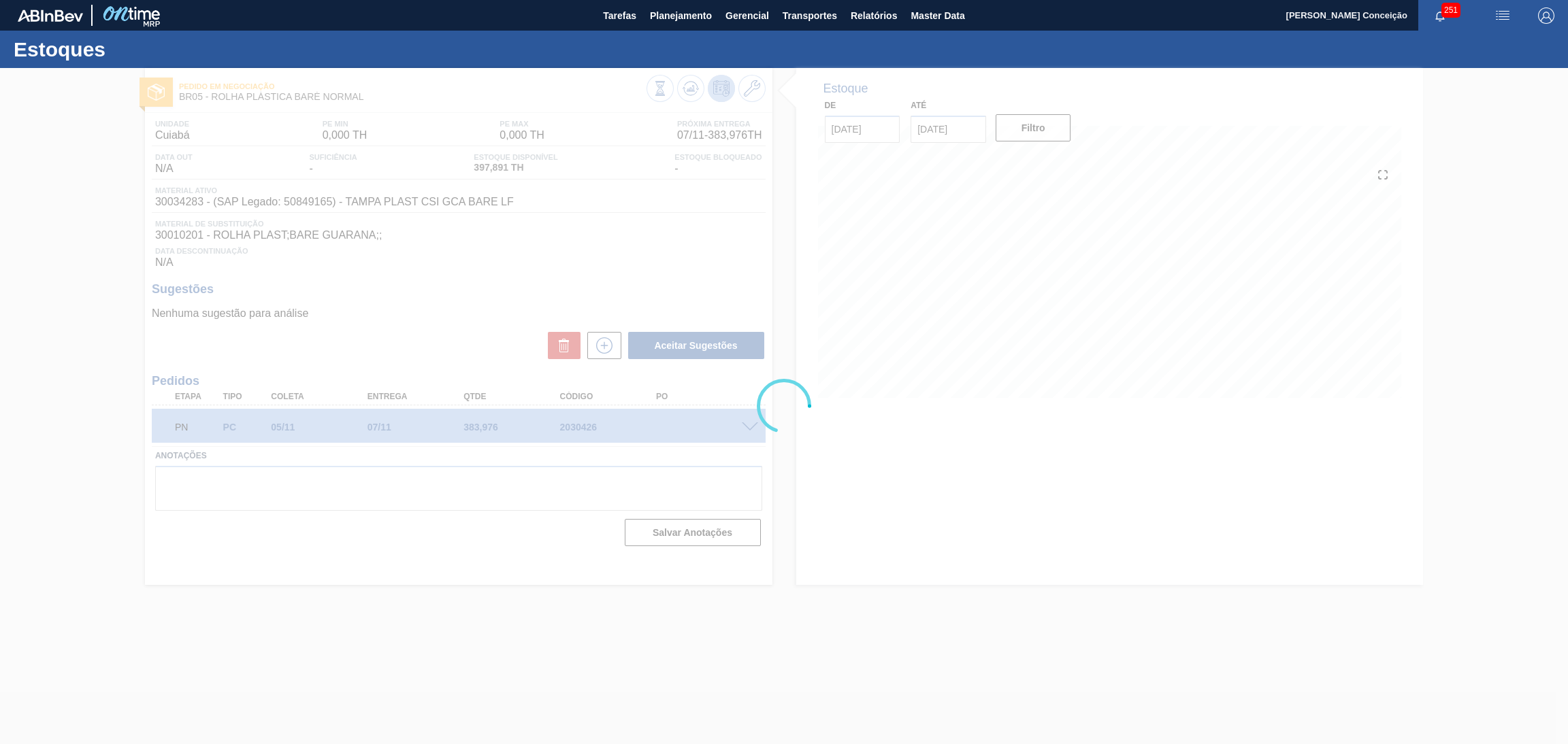
click at [654, 236] on div at bounding box center [784, 406] width 1568 height 676
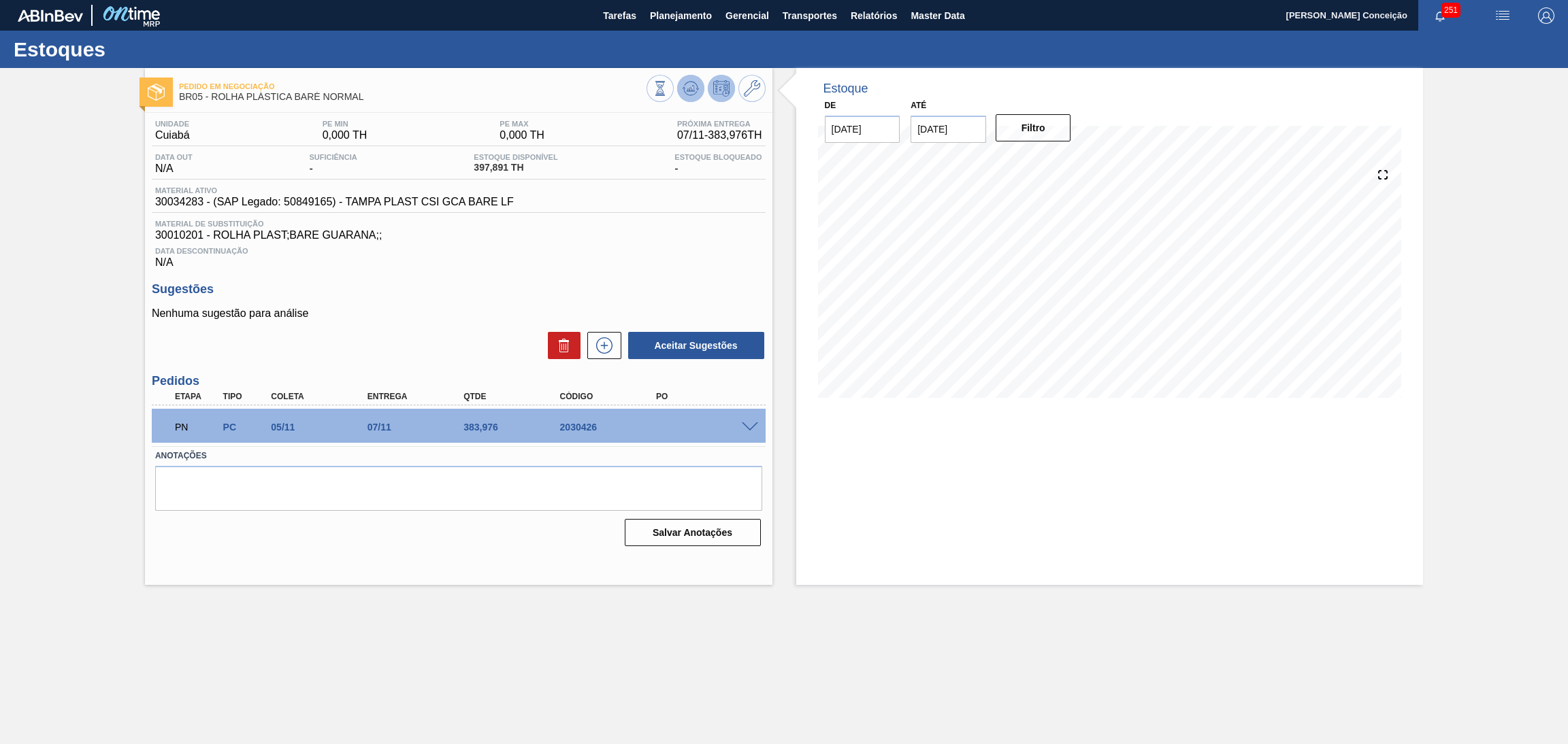
click at [696, 87] on icon at bounding box center [691, 88] width 17 height 17
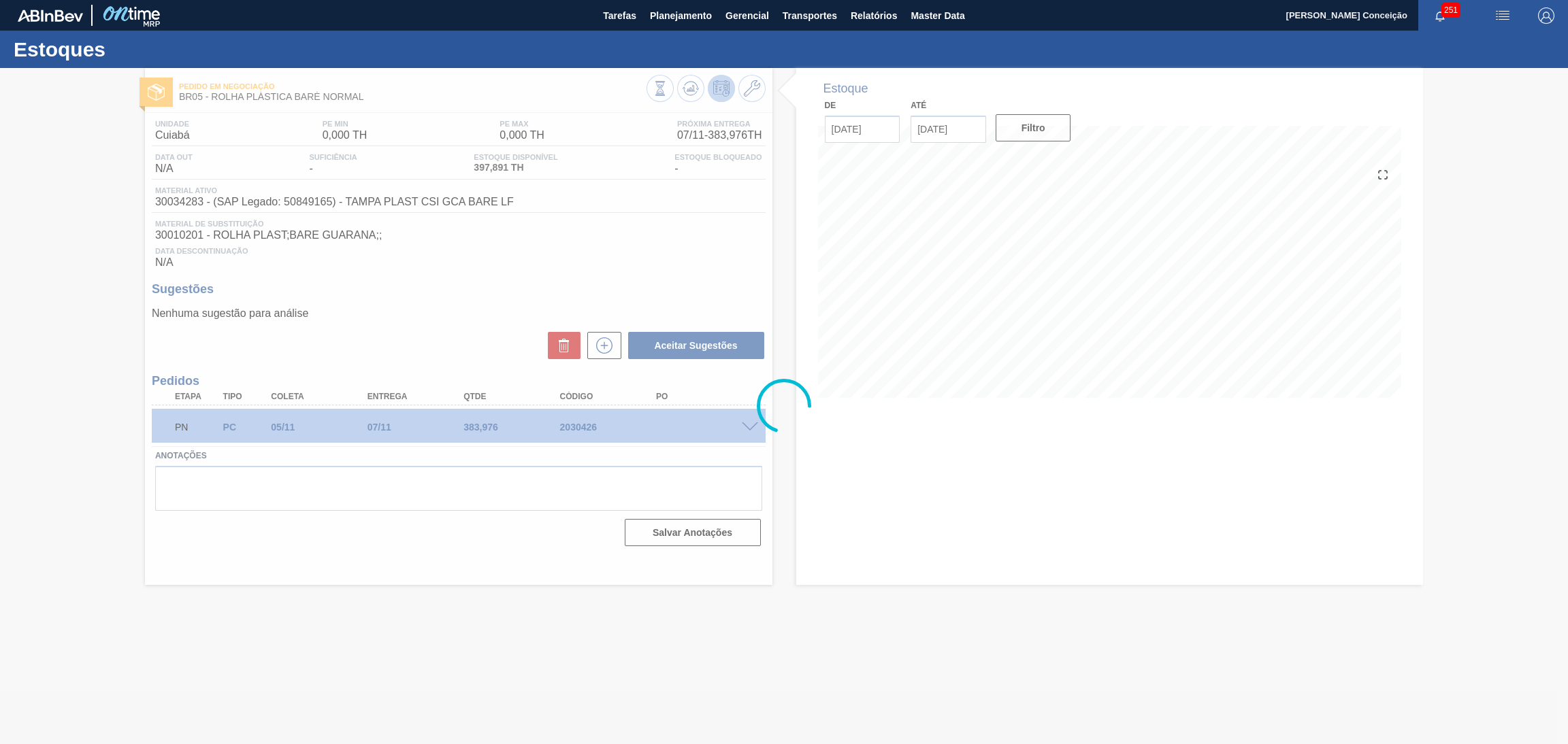
click at [858, 528] on div at bounding box center [784, 406] width 1568 height 676
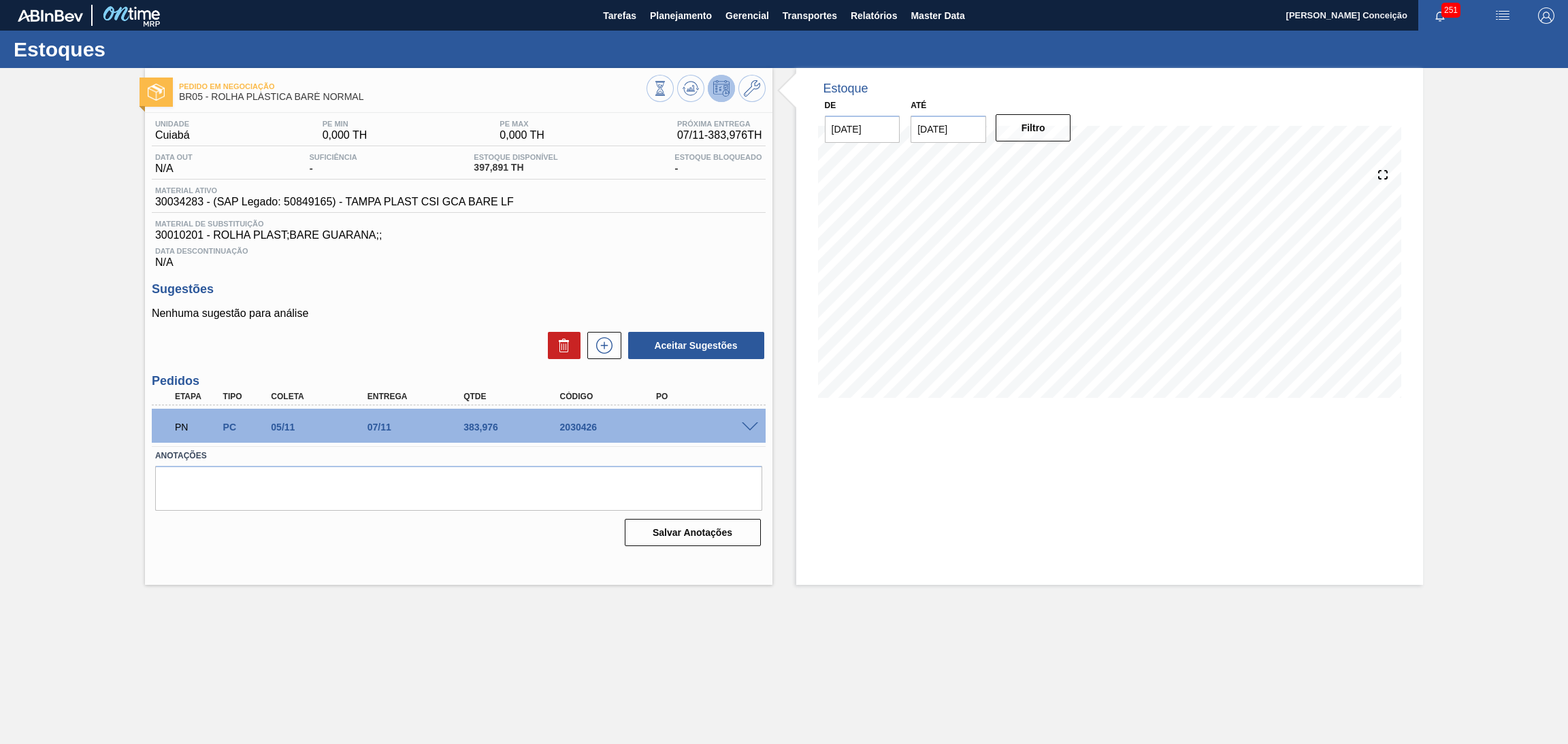
click at [754, 425] on span at bounding box center [750, 427] width 17 height 10
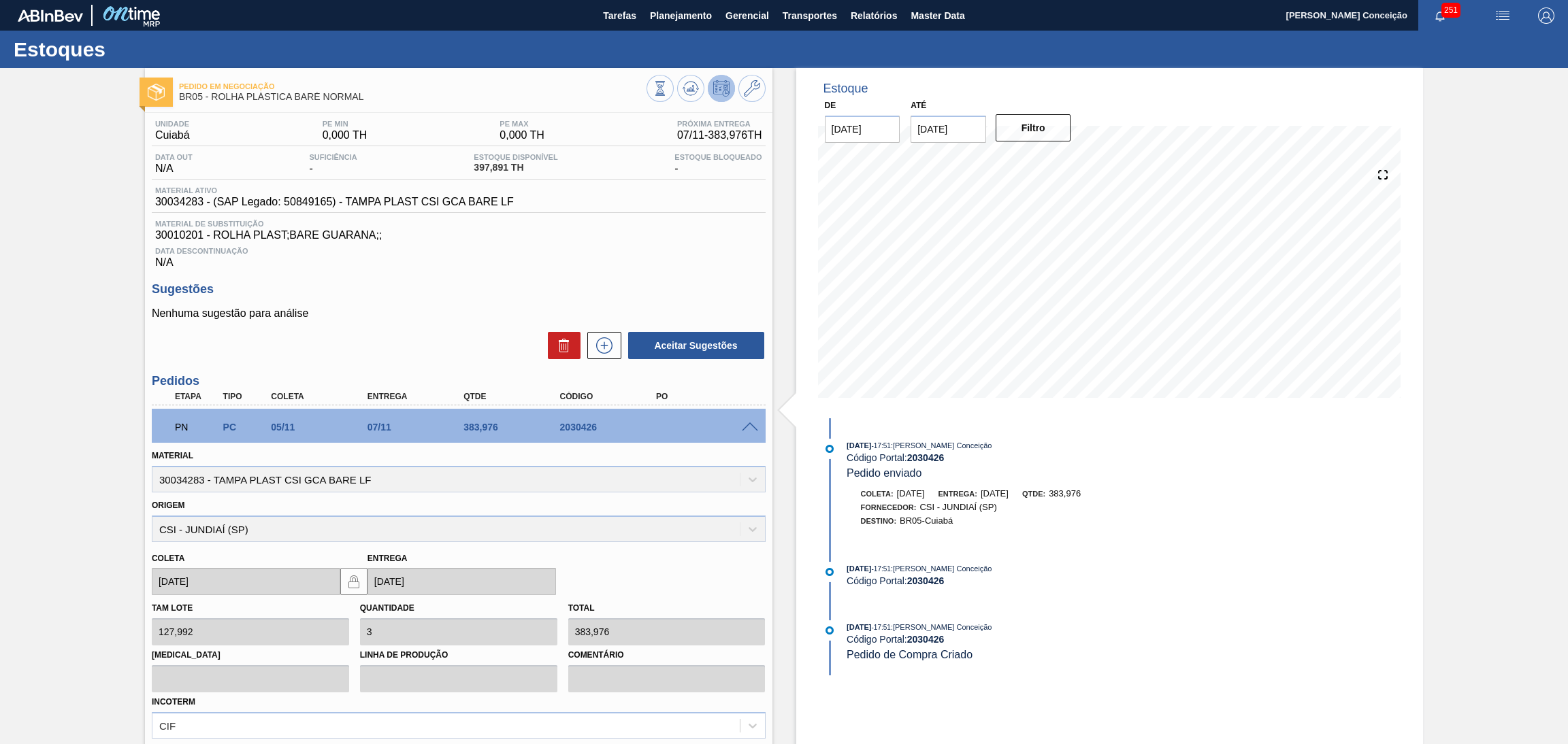
click at [1083, 563] on div "14/09/2025 - 17:51 : Aline Aparecida Conceição Código Portal: 2030426 Pedido en…" at bounding box center [995, 547] width 350 height 258
click at [490, 273] on div "Unidade Cuiabá PE MIN 0,000 TH PE MAX 0,000 TH Próxima Entrega 07/11 - 383,976 …" at bounding box center [458, 497] width 627 height 768
click at [536, 294] on h3 "Sugestões" at bounding box center [458, 290] width 614 height 14
click at [473, 275] on div "Unidade Cuiabá PE MIN 0,000 TH PE MAX 0,000 TH Próxima Entrega 07/11 - 383,976 …" at bounding box center [458, 497] width 627 height 768
click at [497, 356] on div "Aceitar Sugestões" at bounding box center [458, 346] width 614 height 30
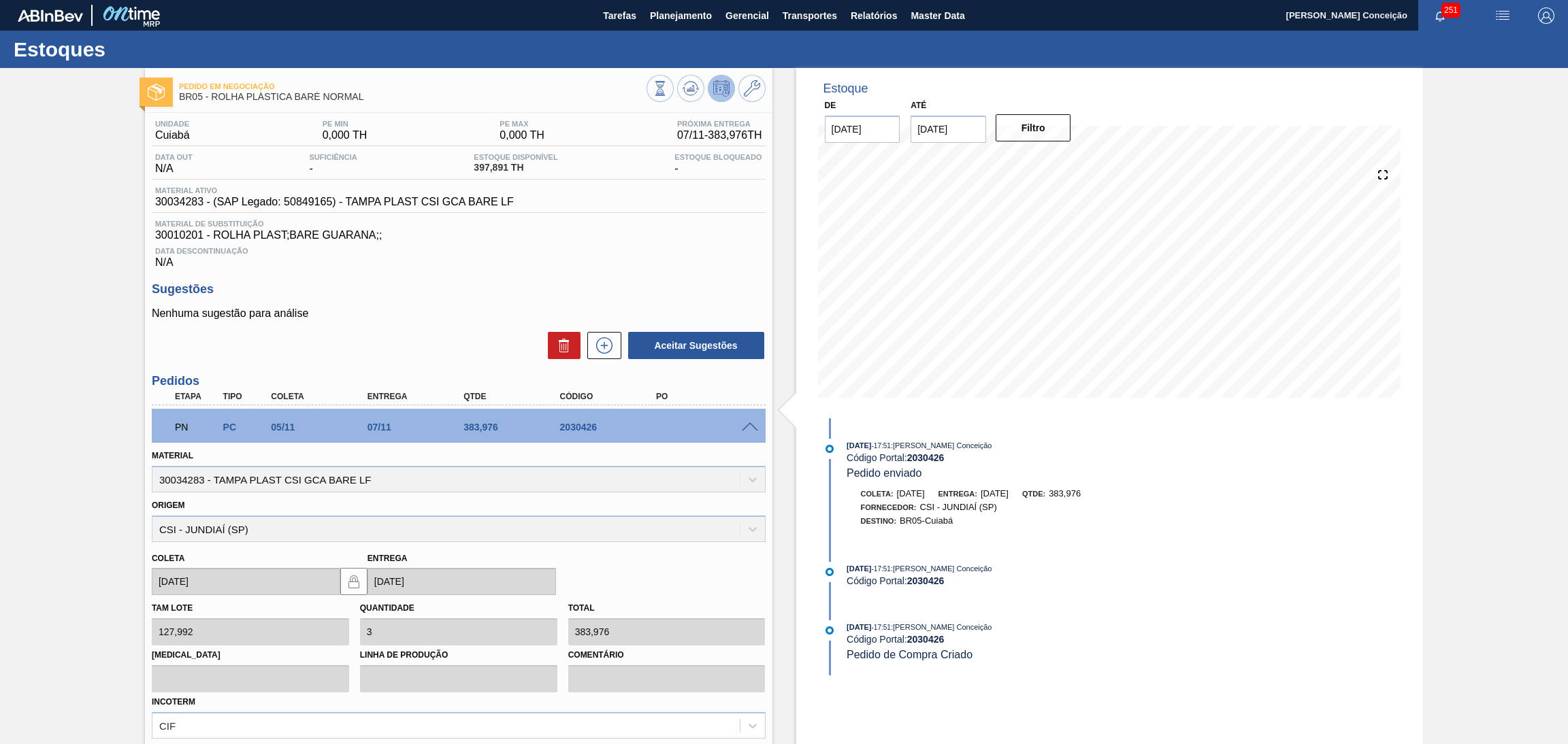
click at [679, 104] on div at bounding box center [706, 90] width 119 height 30
click at [681, 97] on button at bounding box center [691, 88] width 27 height 27
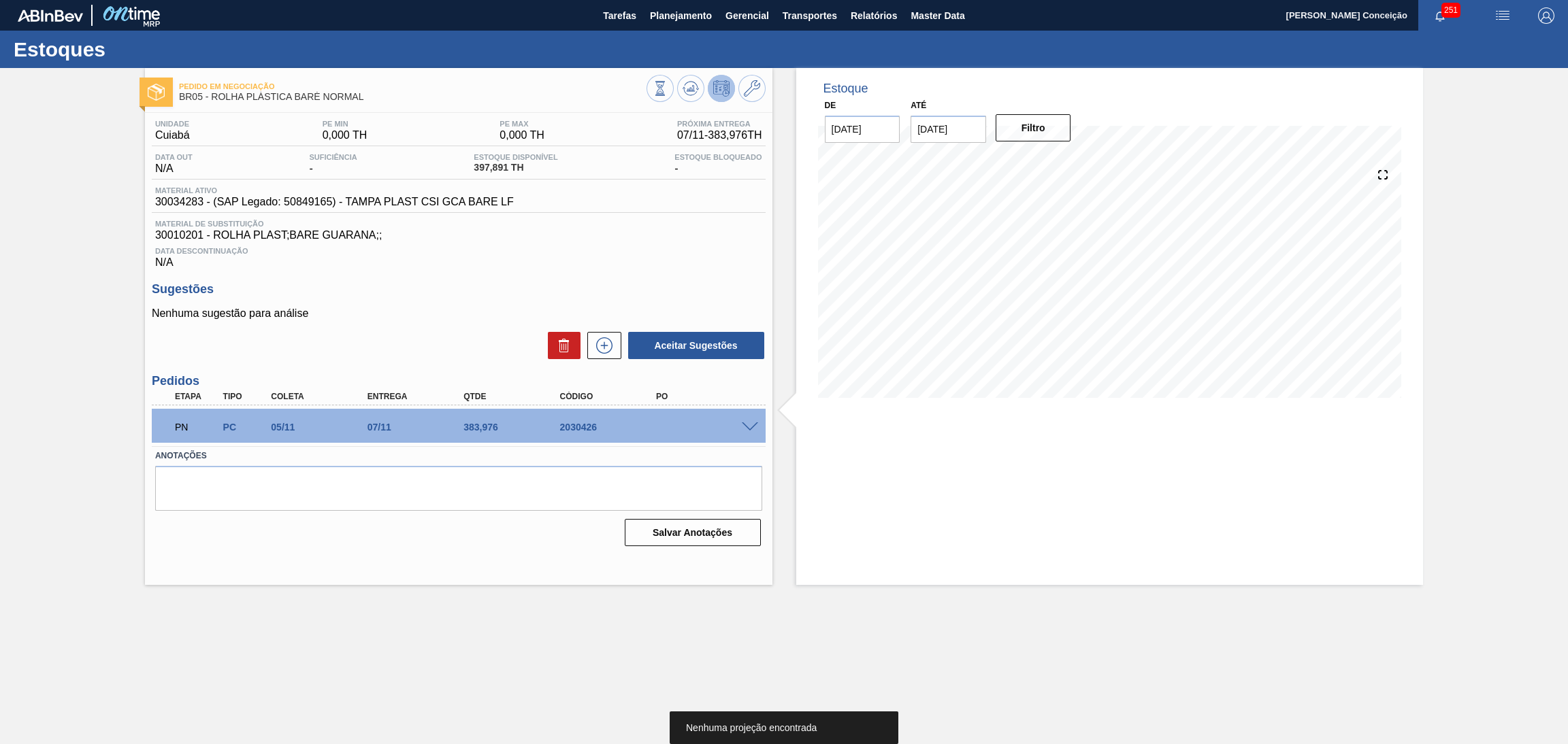
click at [462, 312] on p "Nenhuma sugestão para análise" at bounding box center [458, 313] width 614 height 12
click at [481, 331] on div "Aceitar Sugestões" at bounding box center [458, 346] width 614 height 30
click at [710, 284] on h3 "Sugestões" at bounding box center [458, 290] width 614 height 14
click at [704, 89] on div at bounding box center [706, 90] width 119 height 30
click at [696, 88] on icon at bounding box center [691, 88] width 17 height 17
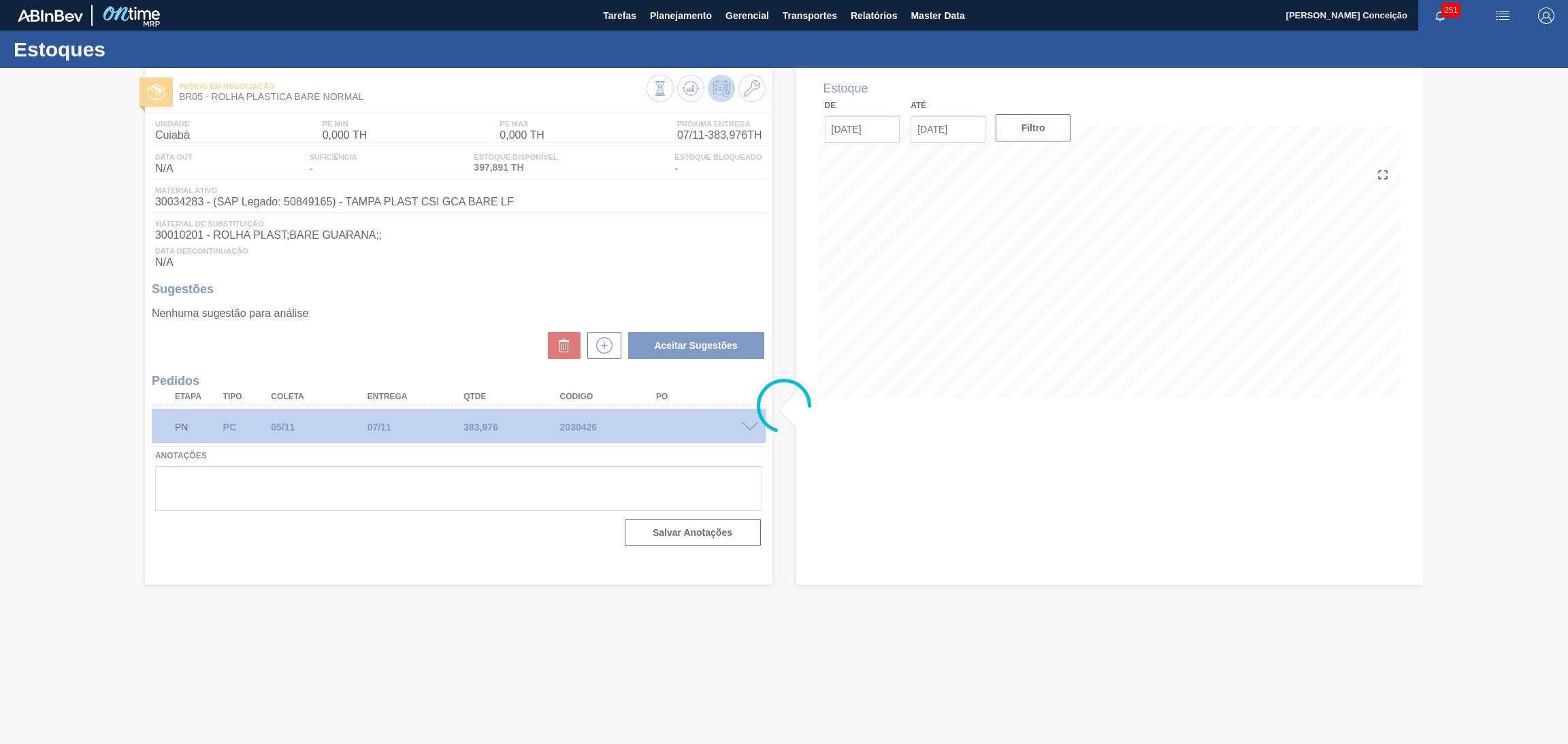
click at [423, 256] on div at bounding box center [784, 406] width 1568 height 676
click at [423, 507] on div at bounding box center [784, 406] width 1568 height 676
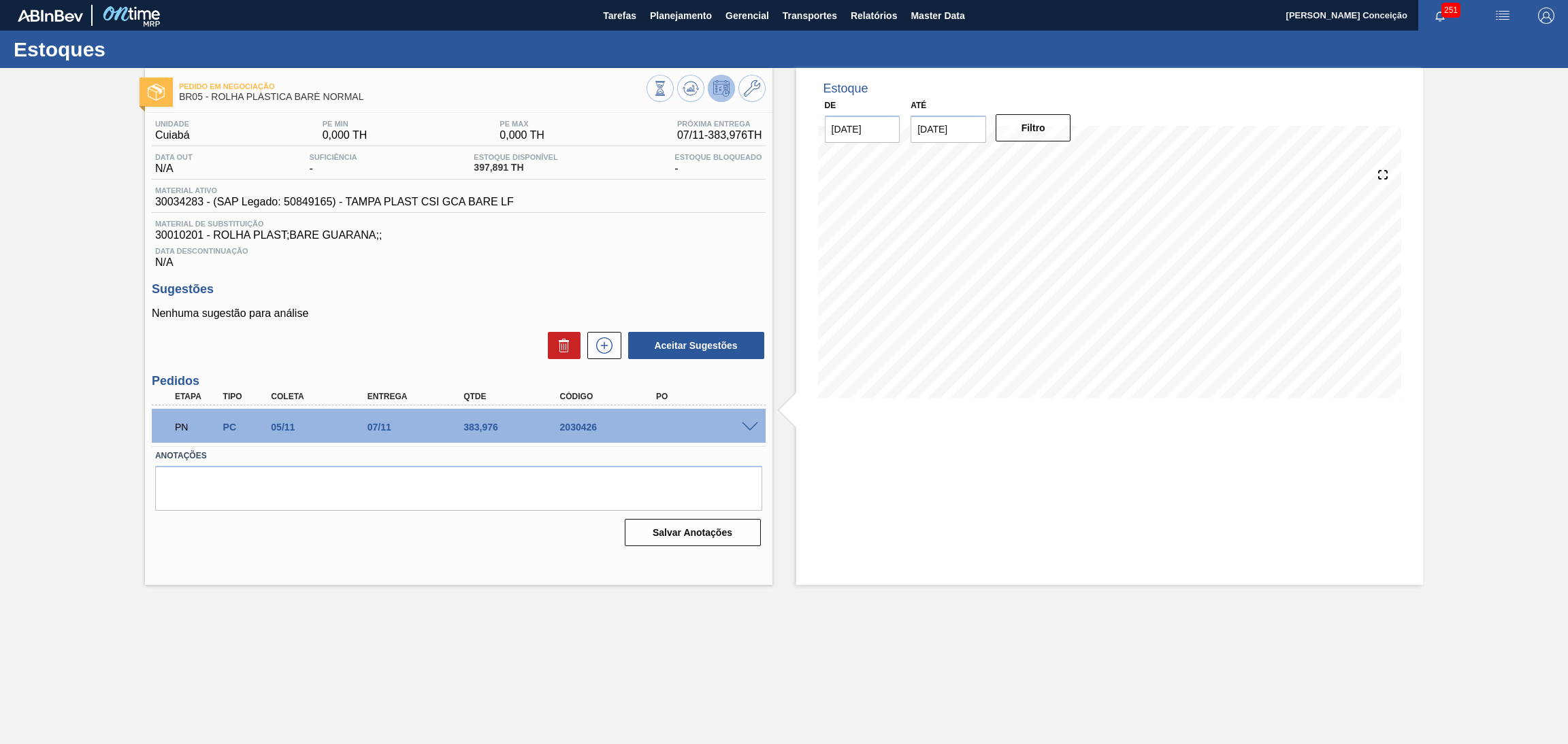
click at [779, 375] on div "Estoque De 17/09/2025 Até 30/10/2025 Filtro 20/09 Projeção de Estoque 397.891 N…" at bounding box center [1098, 326] width 651 height 517
click at [493, 271] on div "Unidade Cuiabá PE MIN 0,000 TH PE MAX 0,000 TH Próxima Entrega 07/11 - 383,976 …" at bounding box center [458, 332] width 627 height 438
drag, startPoint x: 772, startPoint y: 361, endPoint x: 460, endPoint y: 364, distance: 312.0
click at [458, 368] on div "Pedido em Negociação BR05 - ROLHA PLÁSTICA BARÉ NORMAL Unidade Cuiabá PE MIN 0,…" at bounding box center [784, 326] width 1568 height 517
click at [522, 323] on div "Nenhuma sugestão para análise Aceitar Sugestões" at bounding box center [458, 333] width 614 height 53
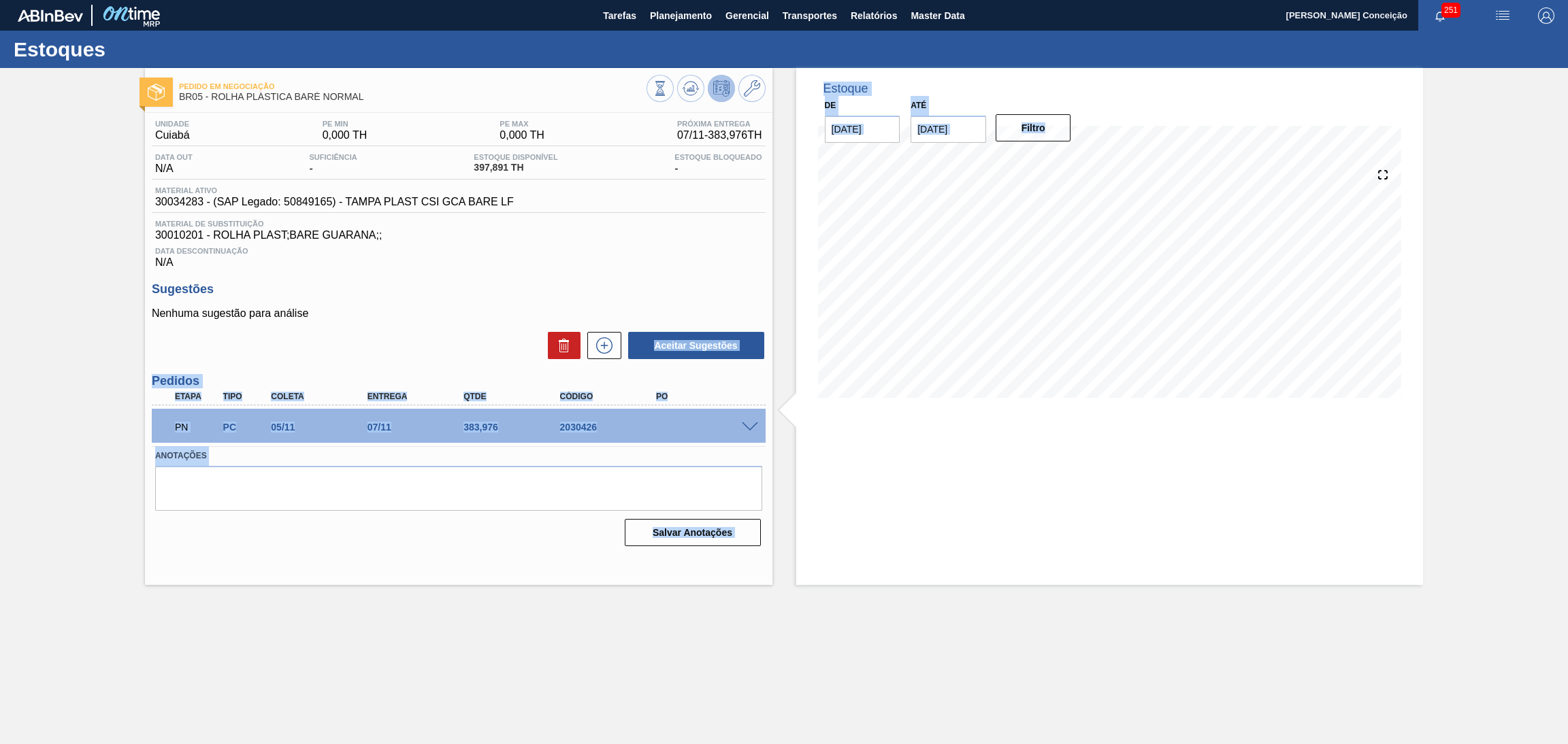
click at [819, 339] on div "Pedido em Negociação BR05 - ROLHA PLÁSTICA BARÉ NORMAL Unidade Cuiabá PE MIN 0,…" at bounding box center [784, 326] width 1568 height 517
click at [664, 306] on div "Sugestões Nenhuma sugestão para análise Aceitar Sugestões" at bounding box center [458, 321] width 614 height 78
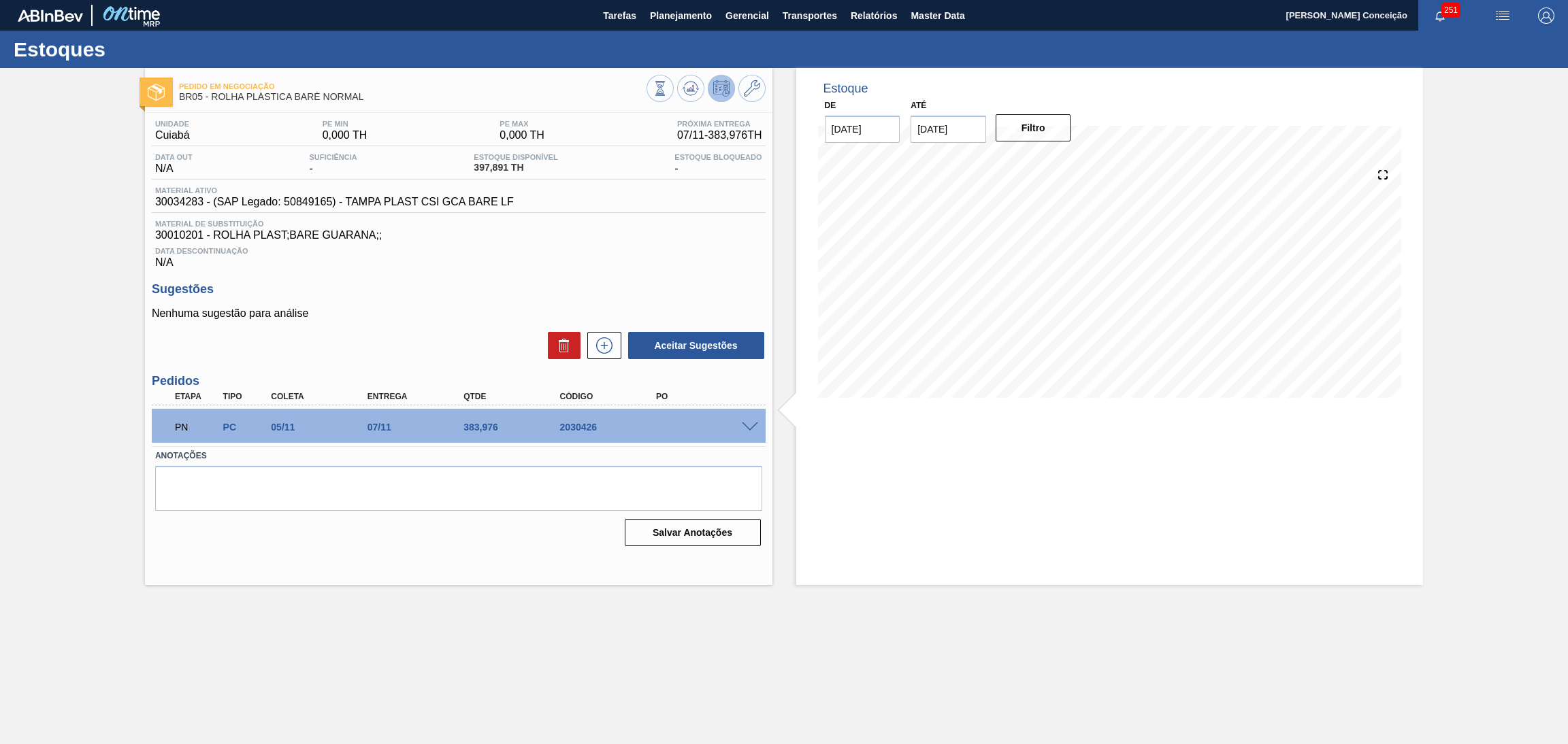
click at [903, 412] on div "20/09 Projeção de Estoque 397.891 Nec.SAP 0 Política Objetiva 0" at bounding box center [1110, 282] width 584 height 272
click at [309, 490] on textarea at bounding box center [458, 489] width 607 height 45
click at [659, 266] on div "Data Descontinuação N/A" at bounding box center [458, 255] width 614 height 27
click at [664, 224] on span "Material de Substituição" at bounding box center [458, 224] width 607 height 8
click at [744, 87] on icon at bounding box center [751, 88] width 17 height 17
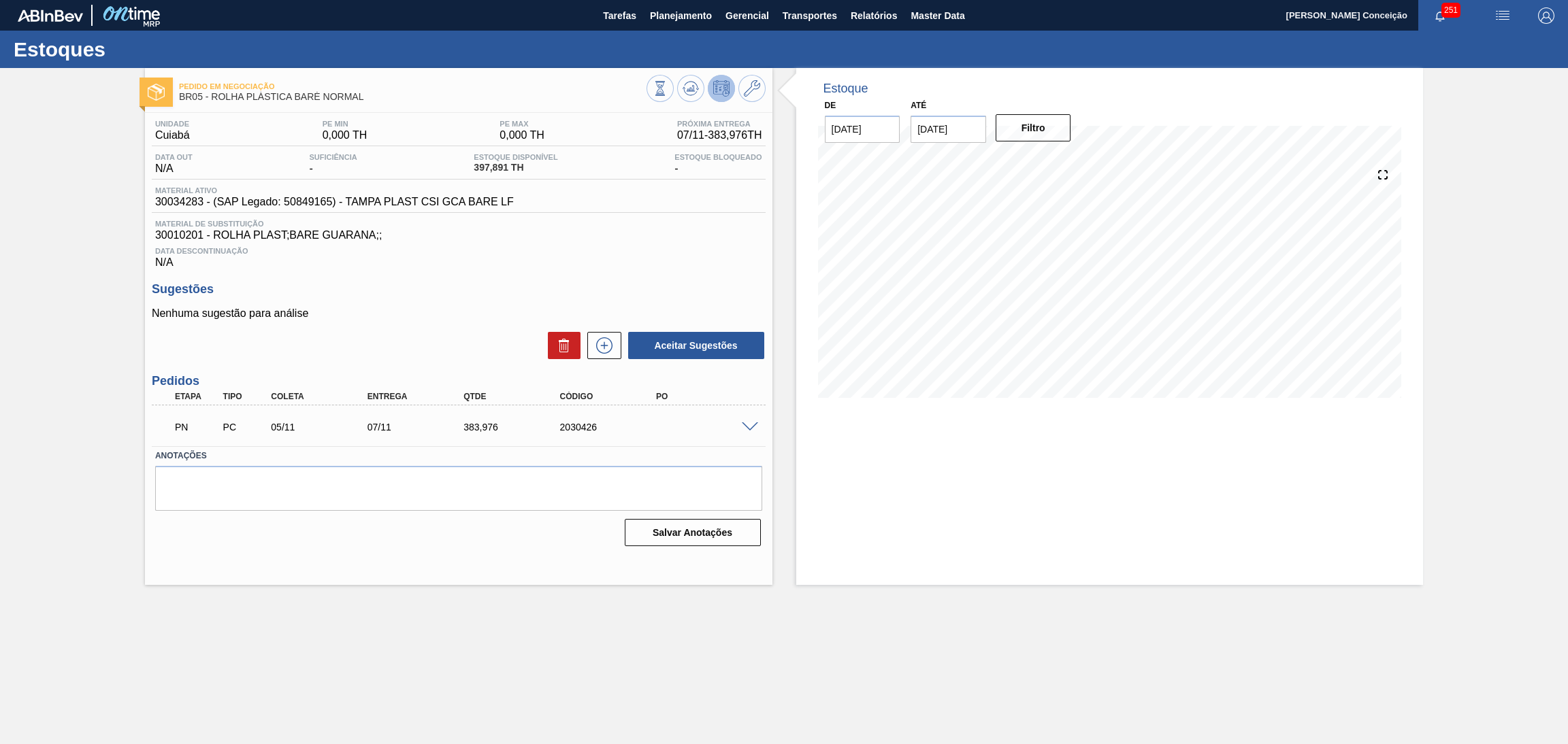
click at [579, 294] on h3 "Sugestões" at bounding box center [458, 290] width 614 height 14
click at [597, 254] on span "Data Descontinuação" at bounding box center [458, 251] width 607 height 8
click at [403, 314] on p "Nenhuma sugestão para análise" at bounding box center [458, 313] width 614 height 12
click at [744, 429] on span at bounding box center [750, 427] width 17 height 10
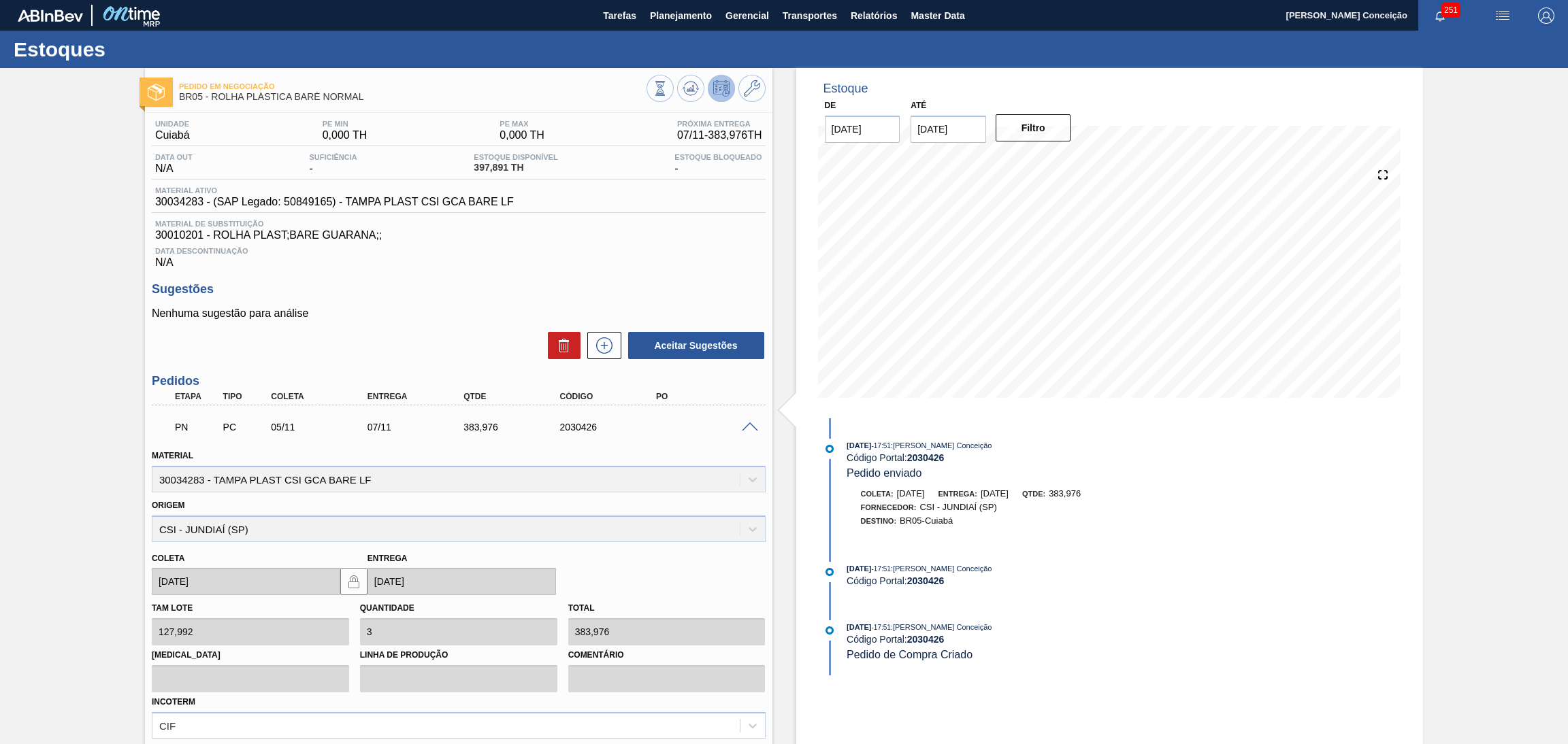
click at [395, 281] on div "Unidade Cuiabá PE MIN 0,000 TH PE MAX 0,000 TH Próxima Entrega 07/11 - 383,976 …" at bounding box center [458, 497] width 627 height 768
click at [509, 287] on h3 "Sugestões" at bounding box center [458, 290] width 614 height 14
click at [687, 88] on icon at bounding box center [691, 88] width 17 height 17
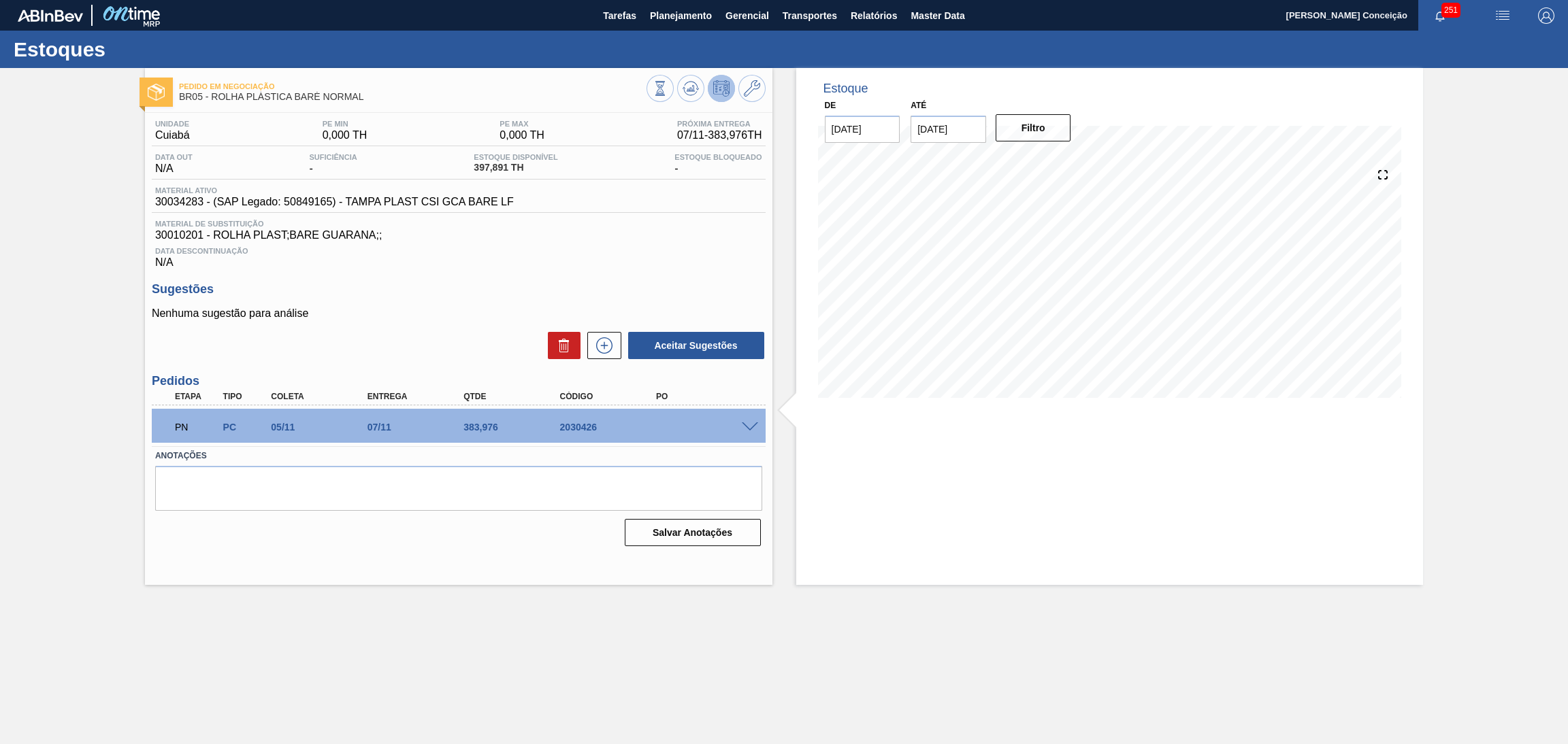
click at [177, 201] on span "30034283 - (SAP Legado: 50849165) - TAMPA PLAST CSI GCA BARE LF" at bounding box center [334, 201] width 359 height 12
copy span "30034283"
click at [390, 299] on div "Sugestões Nenhuma sugestão para análise Aceitar Sugestões" at bounding box center [458, 321] width 614 height 78
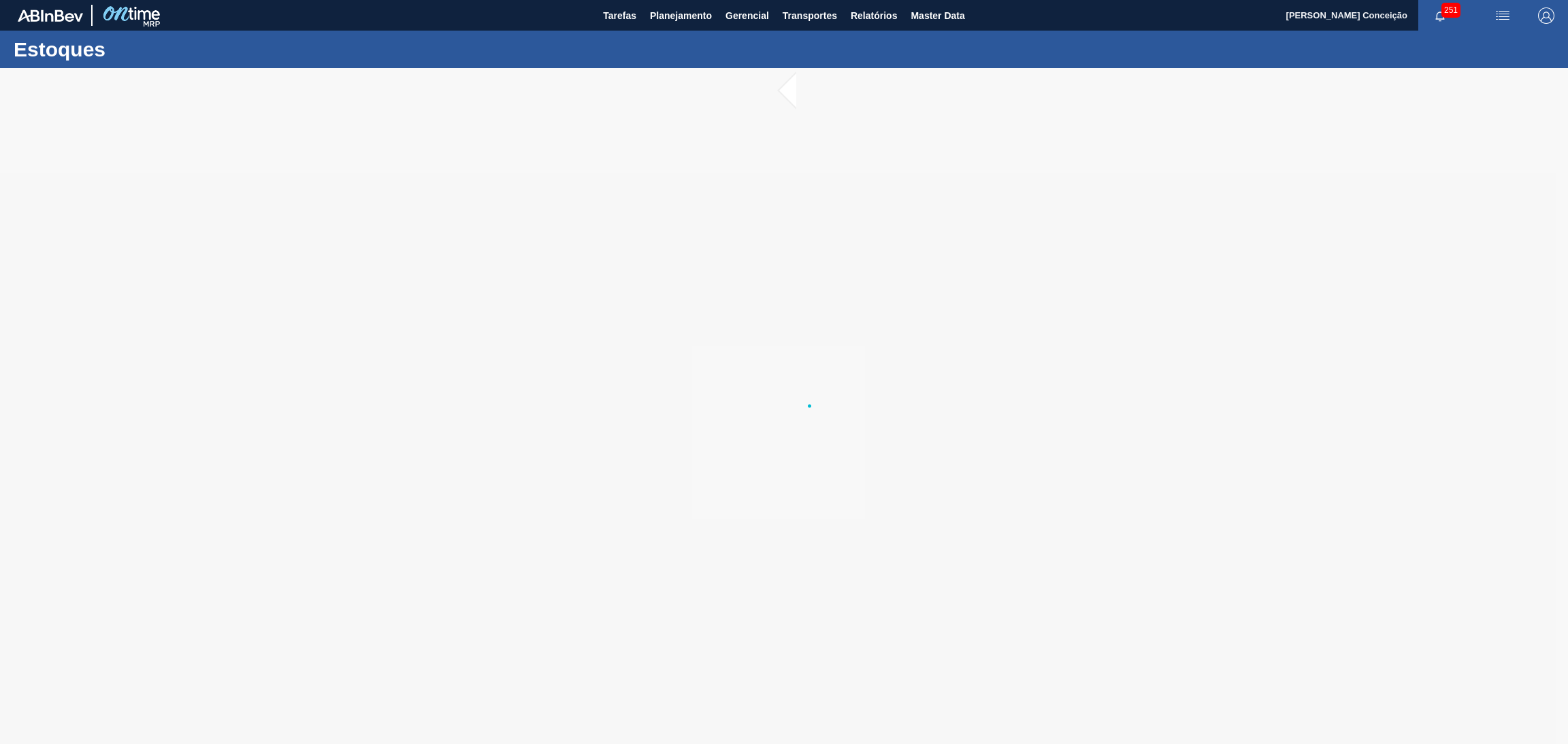
click at [424, 282] on div at bounding box center [784, 406] width 1568 height 676
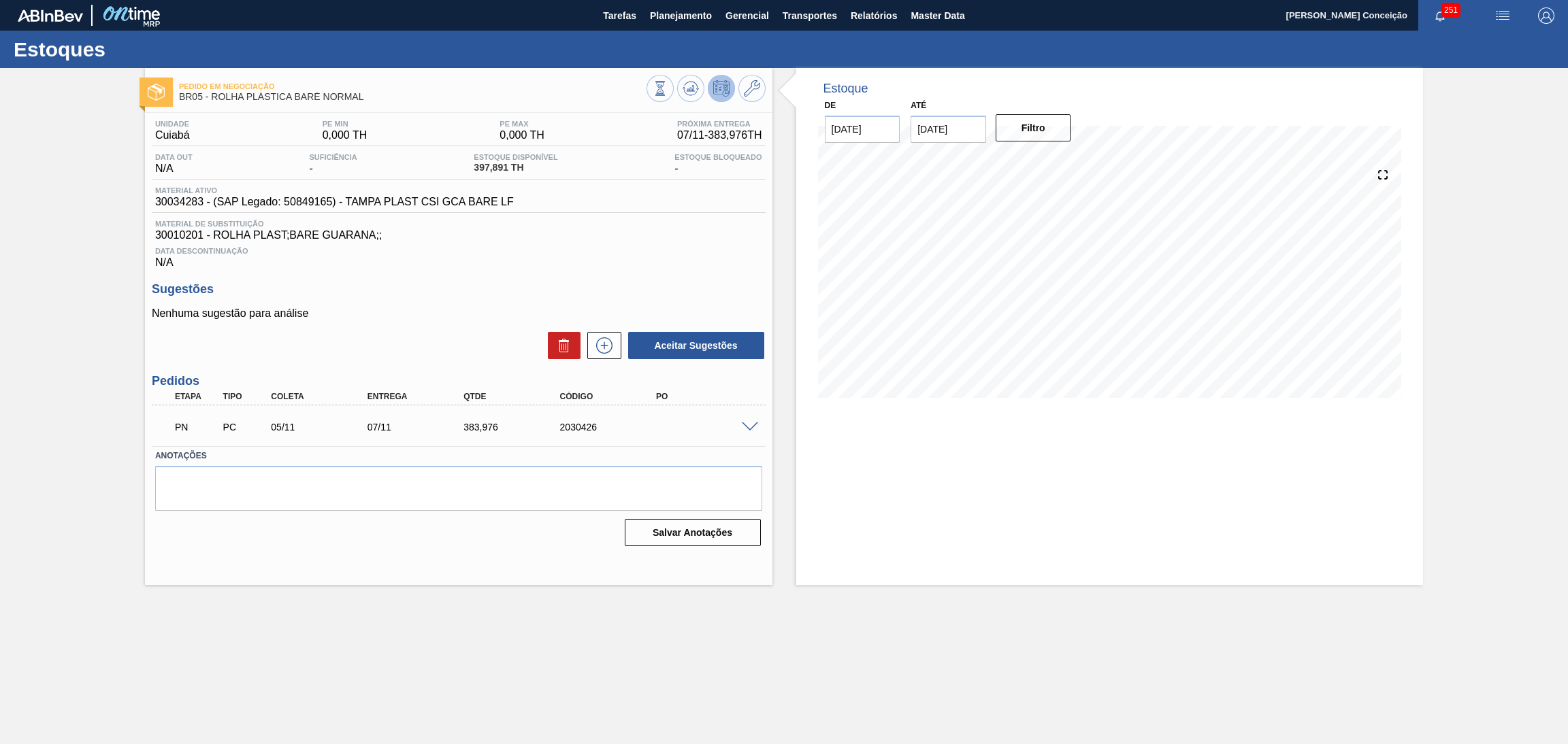
click at [424, 282] on h3 "Sugestões" at bounding box center [458, 290] width 614 height 14
click at [199, 200] on span "30034283 - (SAP Legado: 50849165) - TAMPA PLAST CSI GCA BARE LF" at bounding box center [334, 201] width 359 height 12
drag, startPoint x: 202, startPoint y: 208, endPoint x: 153, endPoint y: 204, distance: 49.2
click at [153, 204] on div "Material ativo 30034283 - (SAP Legado: 50849165) - TAMPA PLAST CSI GCA BARE LF" at bounding box center [334, 197] width 365 height 21
copy span "30034283"
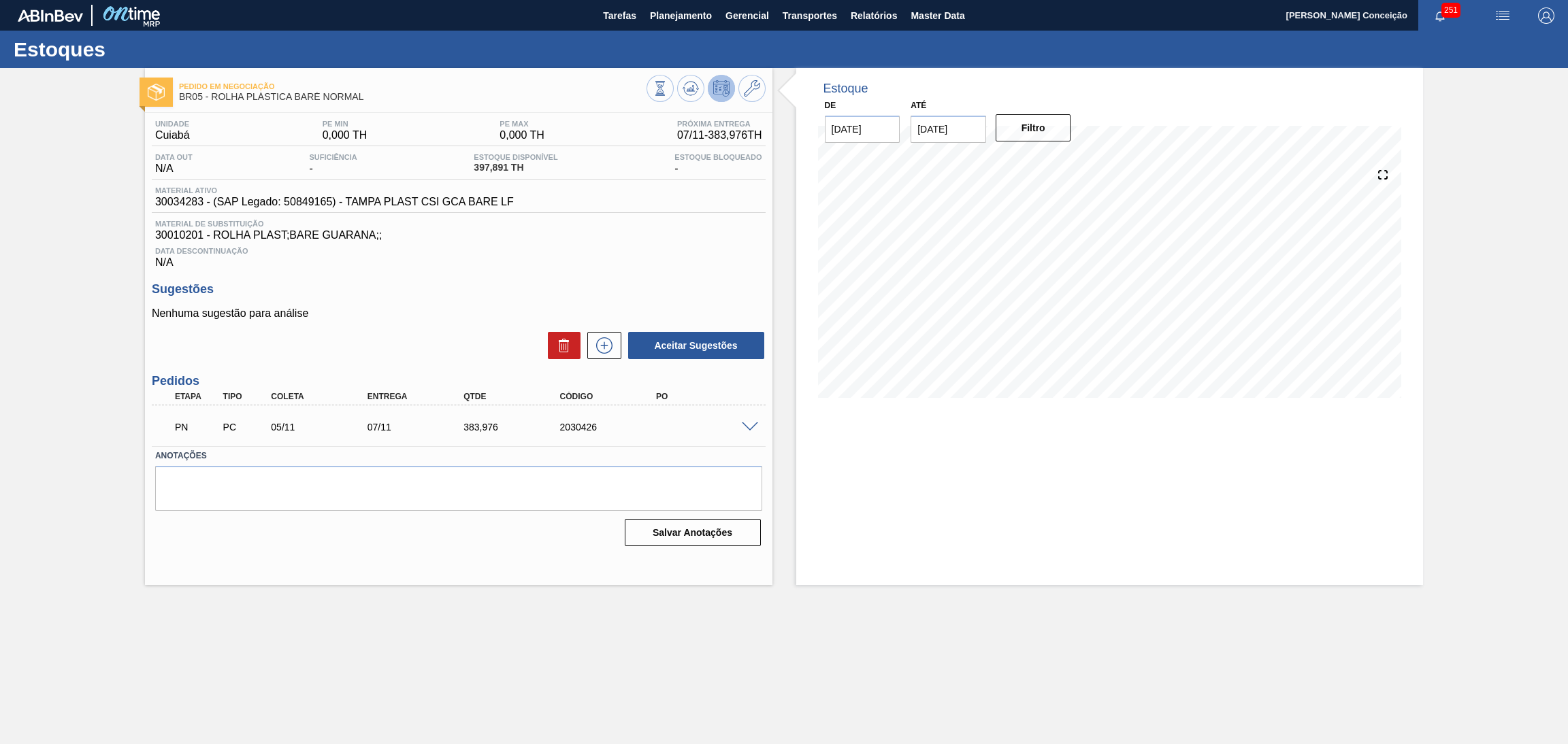
click at [467, 241] on span "30010201 - ROLHA PLAST;BARE GUARANA;;" at bounding box center [458, 235] width 607 height 12
click at [197, 239] on span "30010201 - ROLHA PLAST;BARE GUARANA;;" at bounding box center [458, 235] width 607 height 12
copy span "30010201"
click at [443, 617] on main "Tarefas Planejamento Gerencial Transportes Relatórios Master Data Aline Apareci…" at bounding box center [784, 372] width 1568 height 744
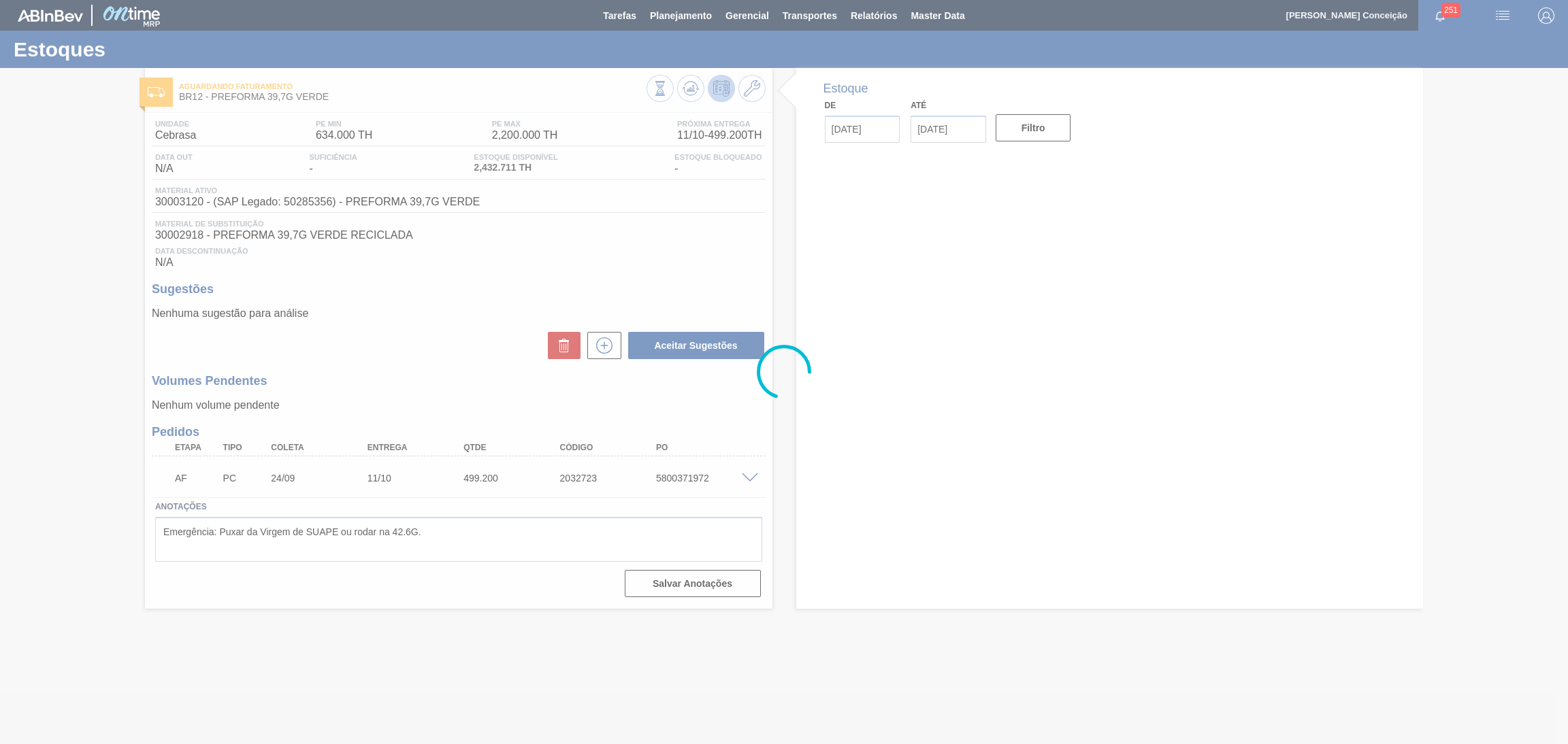
click at [486, 352] on div at bounding box center [784, 372] width 1568 height 744
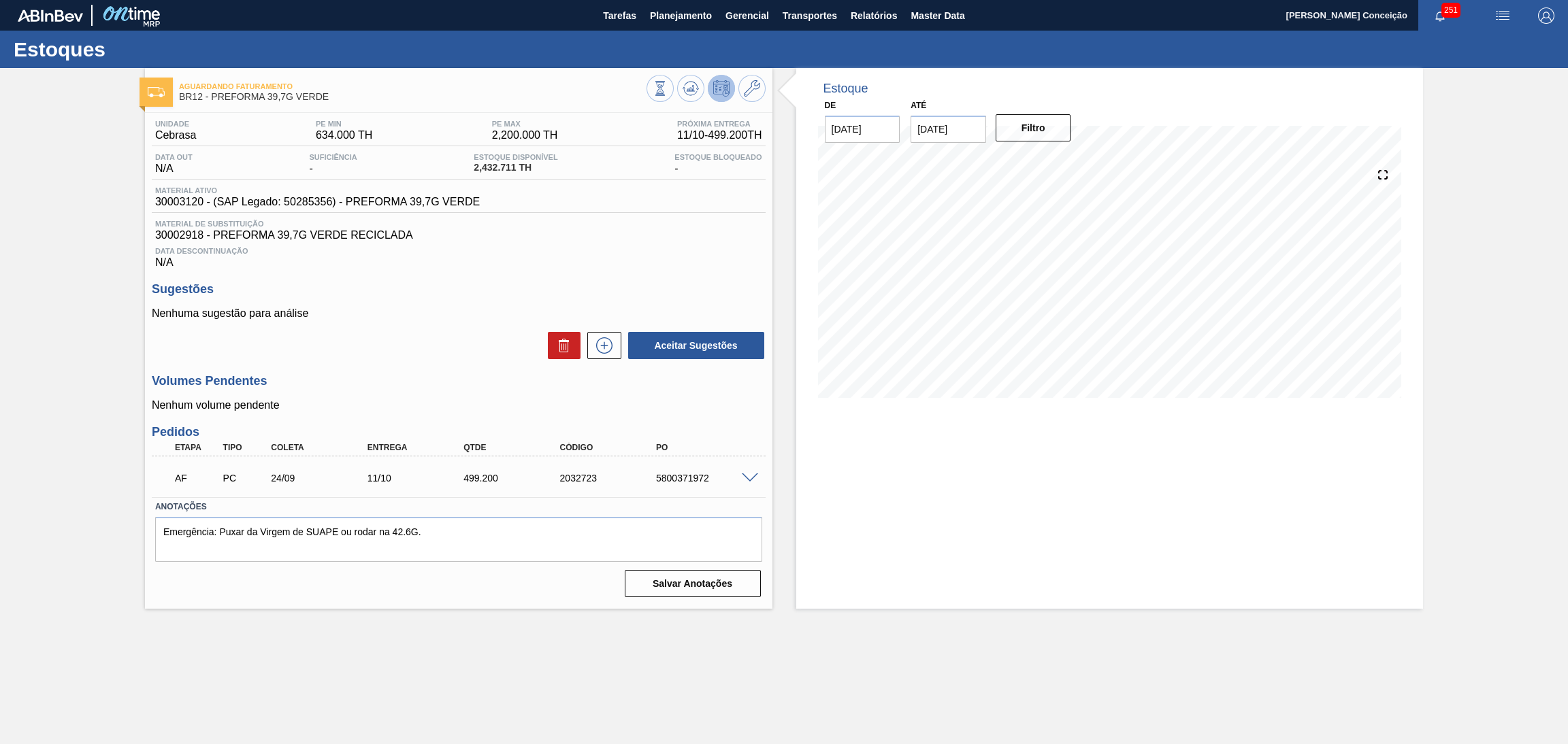
click at [486, 352] on div "Aceitar Sugestões" at bounding box center [458, 346] width 614 height 30
click at [756, 472] on div at bounding box center [752, 477] width 27 height 10
click at [749, 474] on span at bounding box center [750, 478] width 17 height 10
type input "19,2"
type input "499,2"
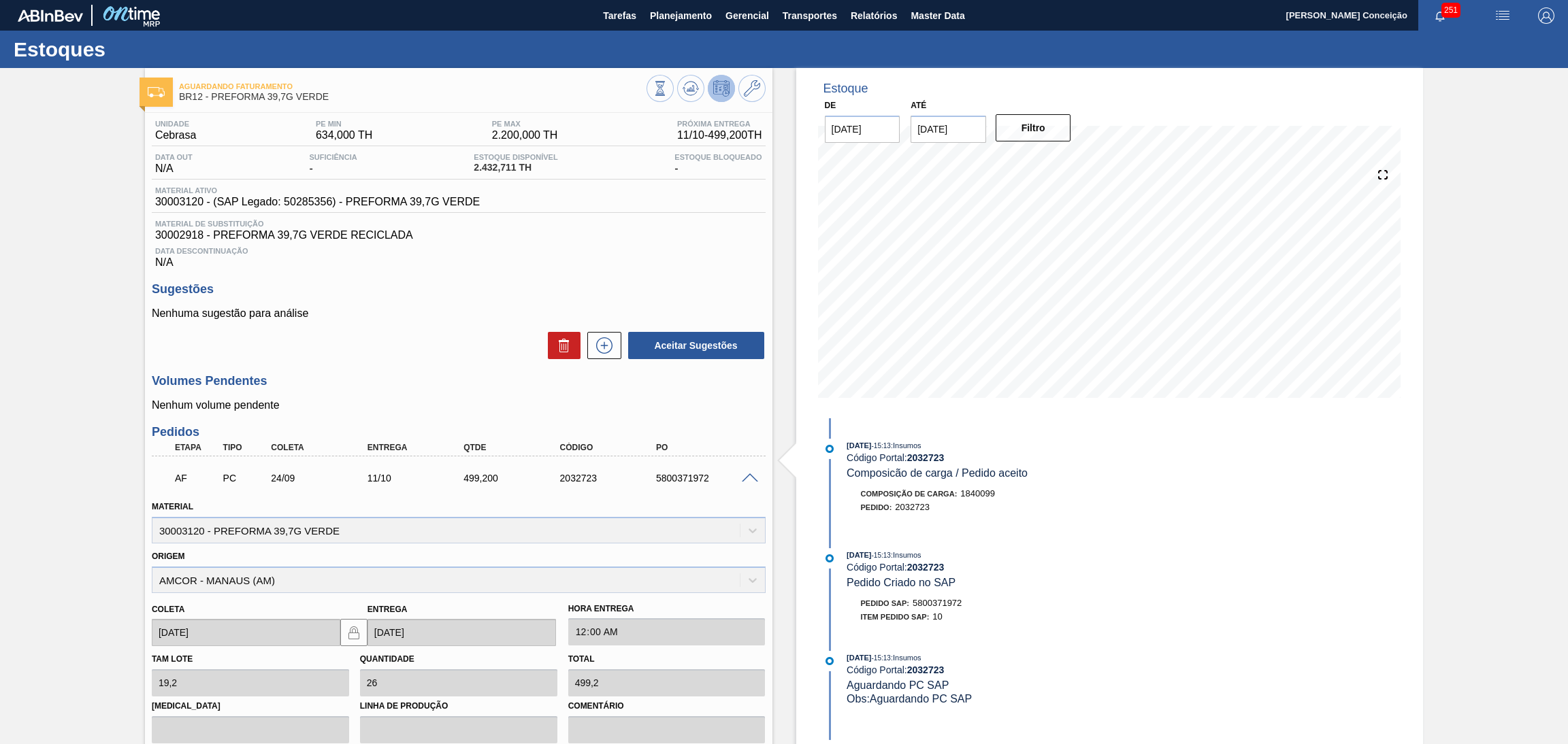
click at [749, 475] on span at bounding box center [750, 478] width 17 height 10
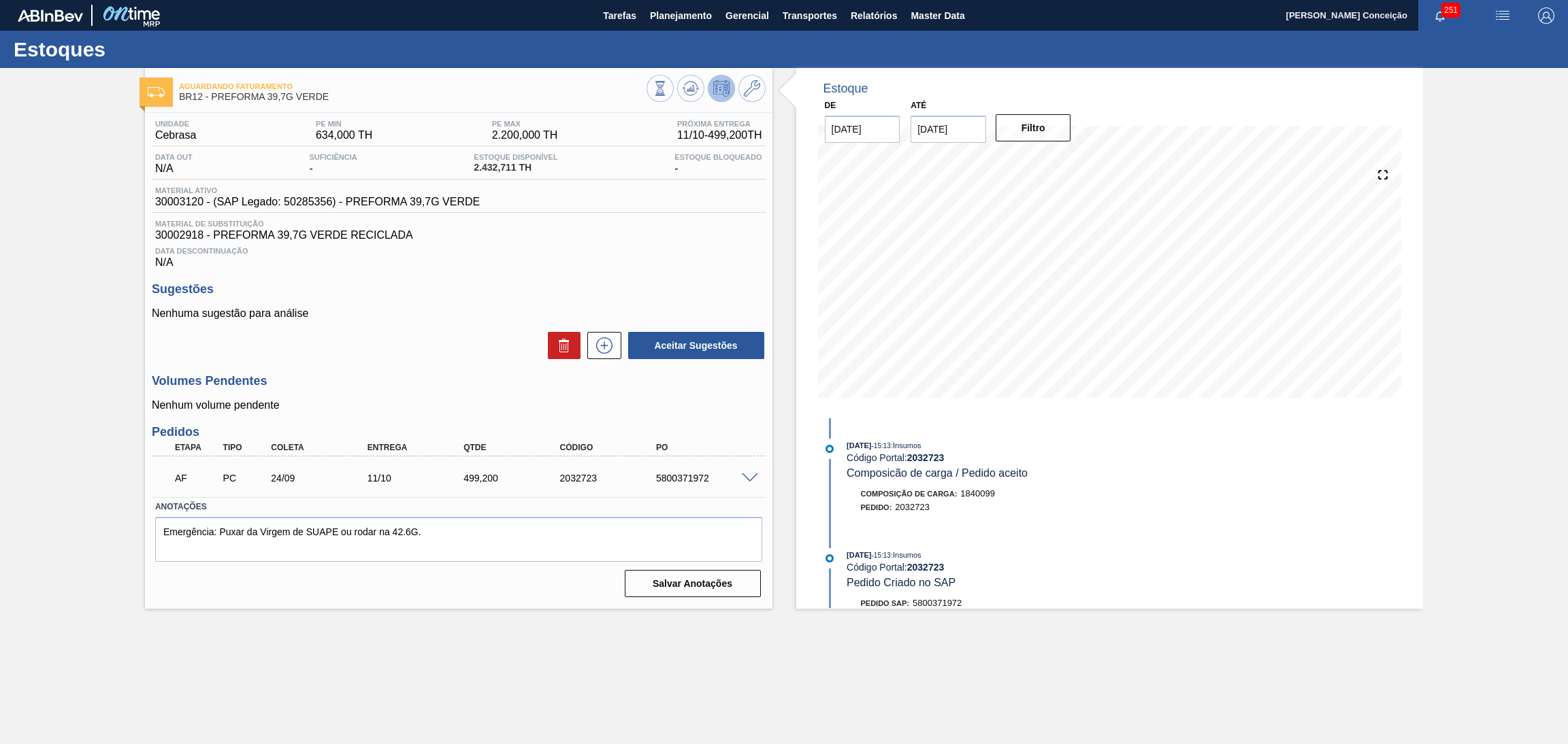
click at [490, 399] on p "Nenhum volume pendente" at bounding box center [458, 405] width 614 height 12
click at [387, 278] on div "Unidade Cebrasa PE MIN 634,000 TH PE MAX 2.200,000 TH Próxima Entrega 11/10 - 4…" at bounding box center [458, 357] width 627 height 489
click at [419, 288] on h3 "Sugestões" at bounding box center [458, 290] width 614 height 14
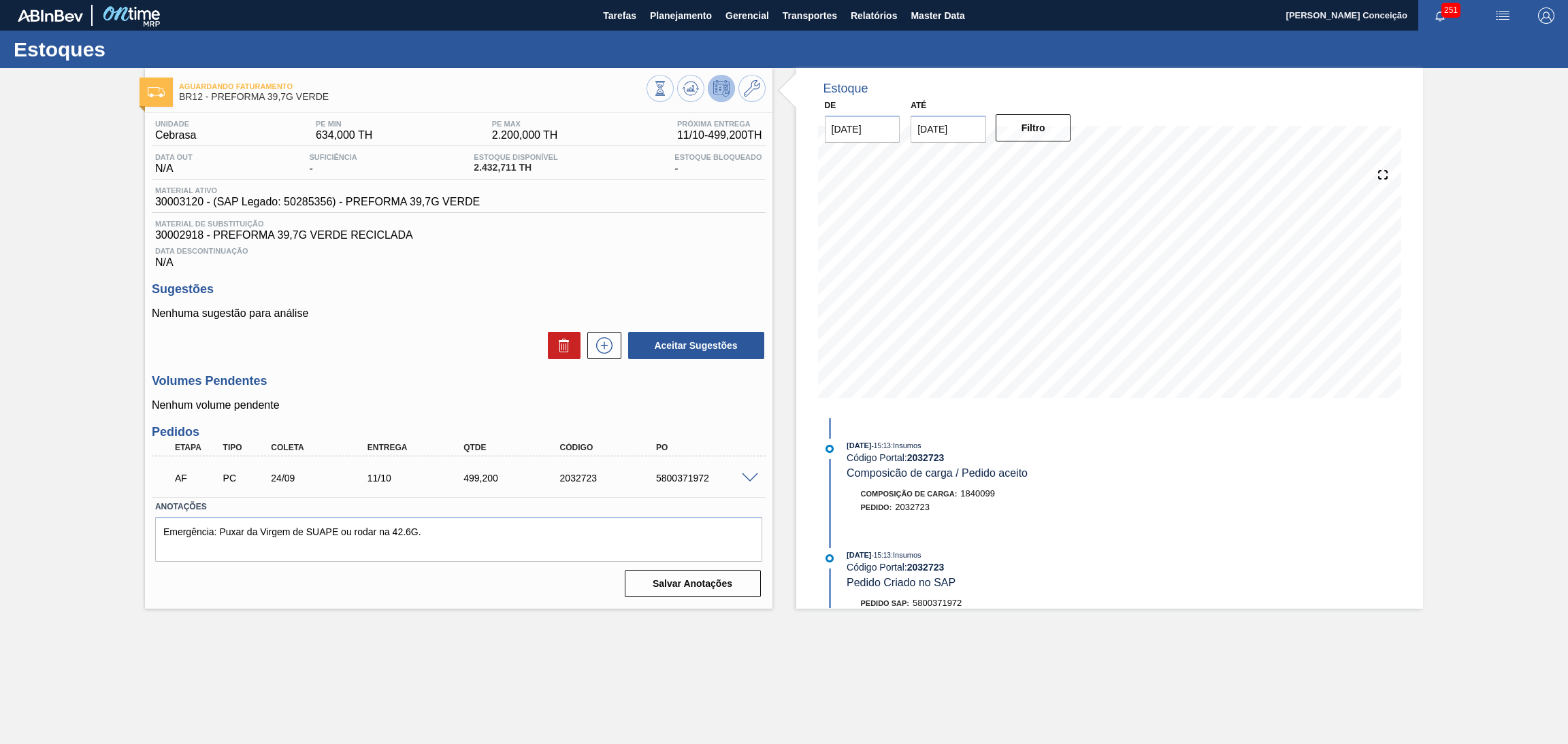
click at [487, 379] on h3 "Volumes Pendentes" at bounding box center [458, 381] width 614 height 14
click at [689, 82] on icon at bounding box center [691, 88] width 17 height 17
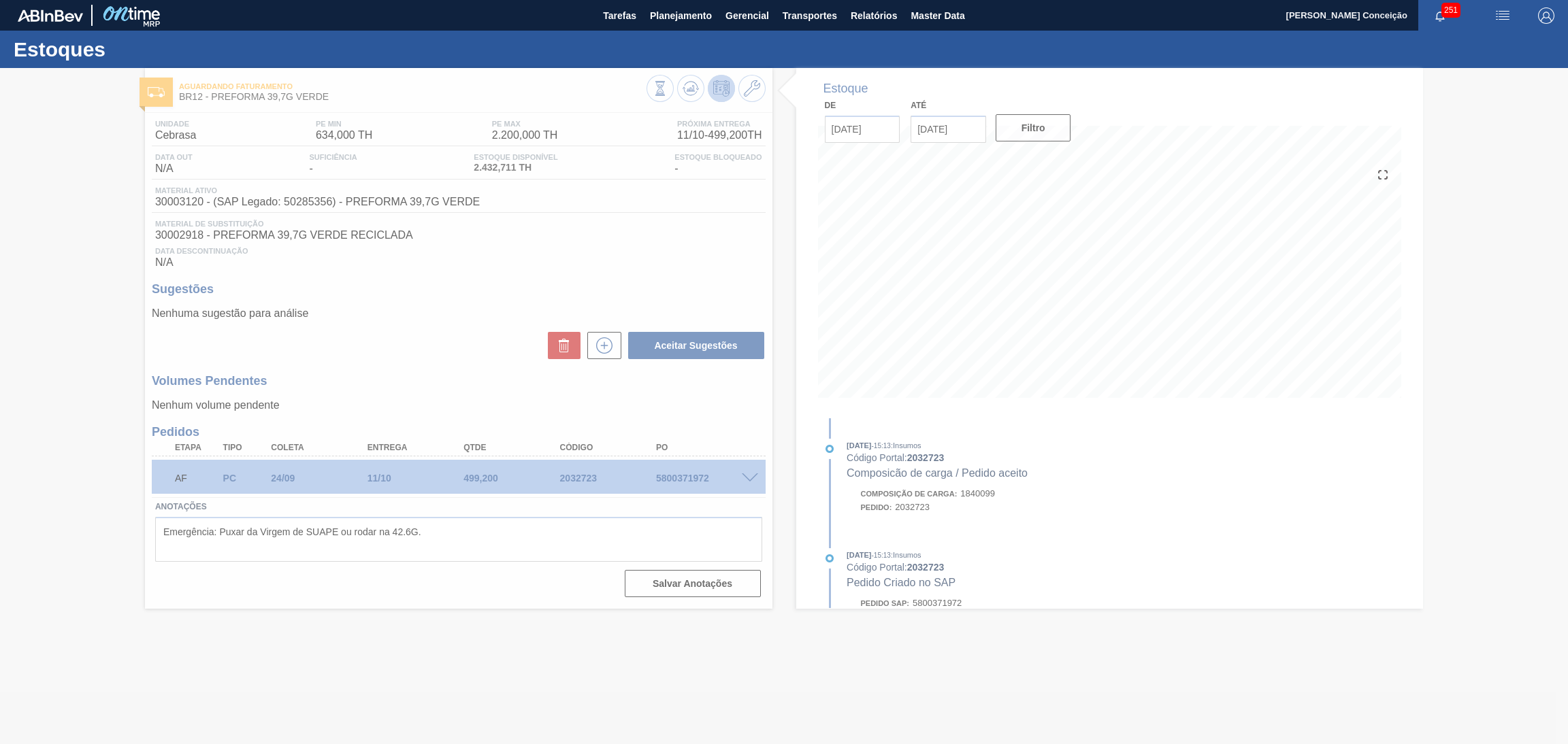
click at [345, 369] on div at bounding box center [784, 406] width 1568 height 676
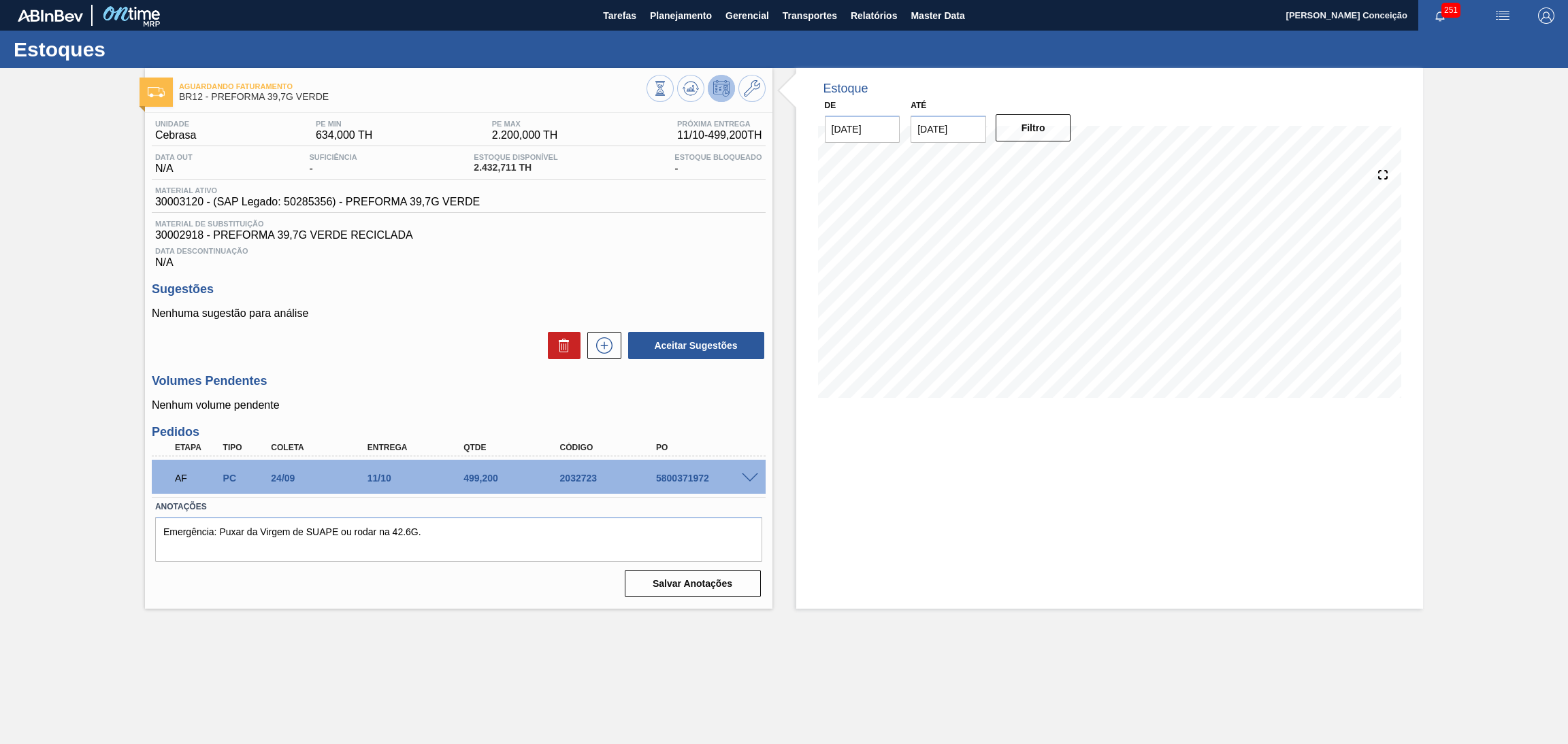
click at [507, 253] on span "Data Descontinuação" at bounding box center [458, 251] width 607 height 8
click at [477, 298] on div "Sugestões Nenhuma sugestão para análise Aceitar Sugestões" at bounding box center [458, 321] width 614 height 78
click at [453, 334] on div "Aceitar Sugestões" at bounding box center [458, 346] width 614 height 30
click at [193, 201] on span "30003120 - (SAP Legado: 50285356) - PREFORMA 39,7G VERDE" at bounding box center [318, 201] width 325 height 12
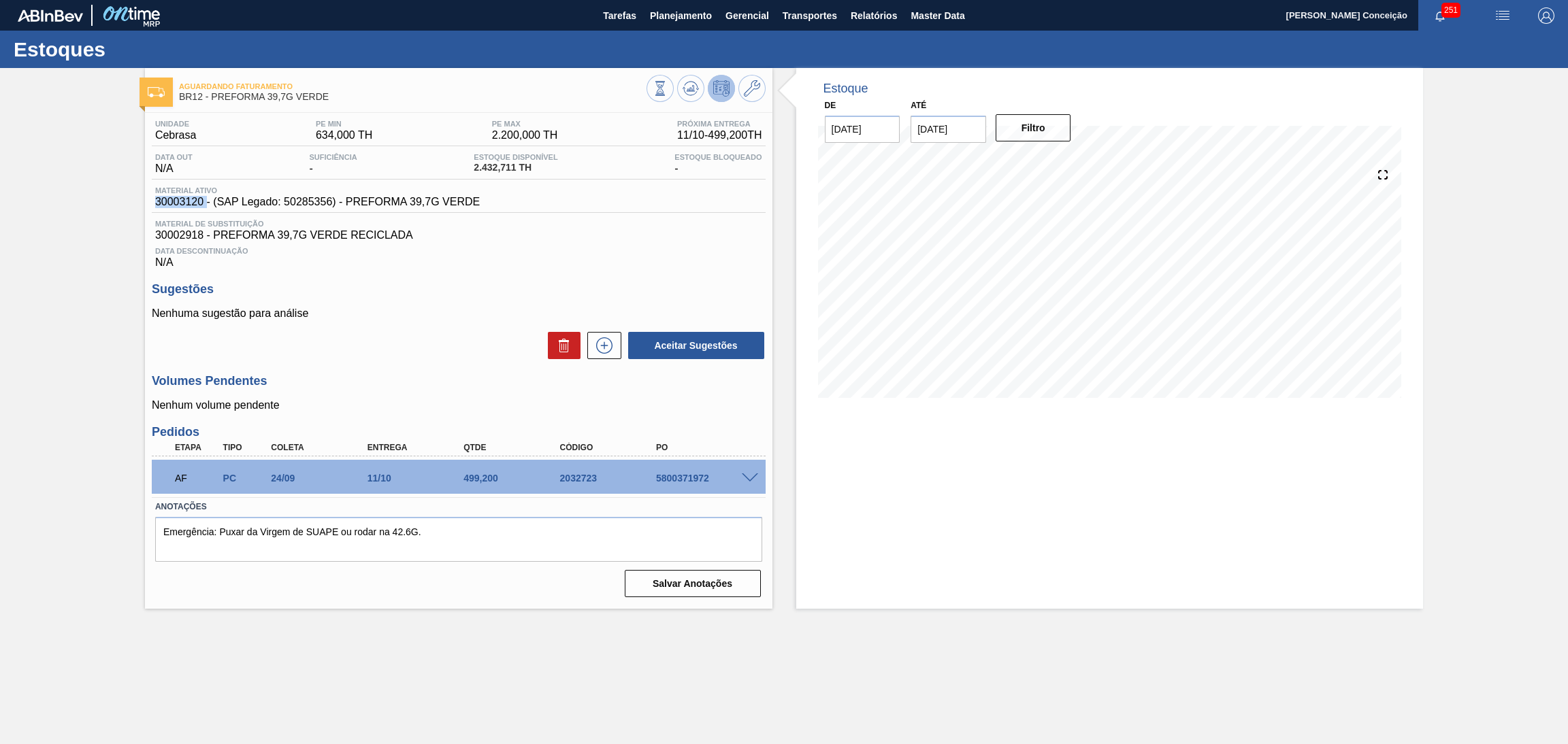
copy span "30003120"
click at [181, 232] on span "30002918 - PREFORMA 39,7G VERDE RECICLADA" at bounding box center [458, 235] width 607 height 12
copy span "30002918"
click at [411, 257] on div "Data Descontinuação N/A" at bounding box center [458, 255] width 614 height 27
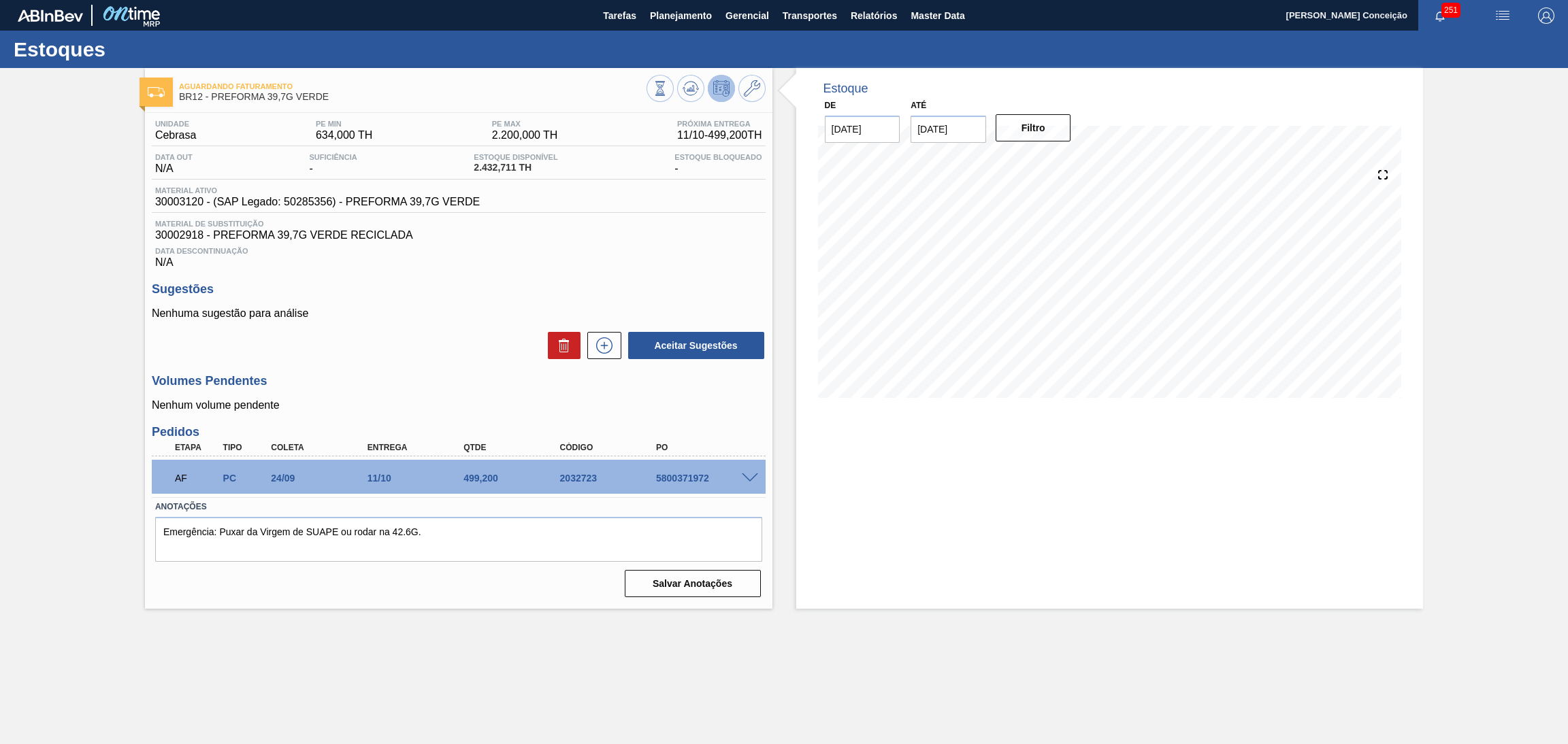
click at [446, 372] on div "Unidade Cebrasa PE MIN 634,000 TH PE MAX 2.200,000 TH Próxima Entrega 11/10 - 4…" at bounding box center [458, 357] width 627 height 489
click at [950, 495] on div "Estoque De 17/09/2025 Até 30/10/2025 Filtro 17/09 Projeção de Estoque 2,432.711…" at bounding box center [1110, 338] width 627 height 541
click at [685, 82] on icon at bounding box center [691, 88] width 17 height 17
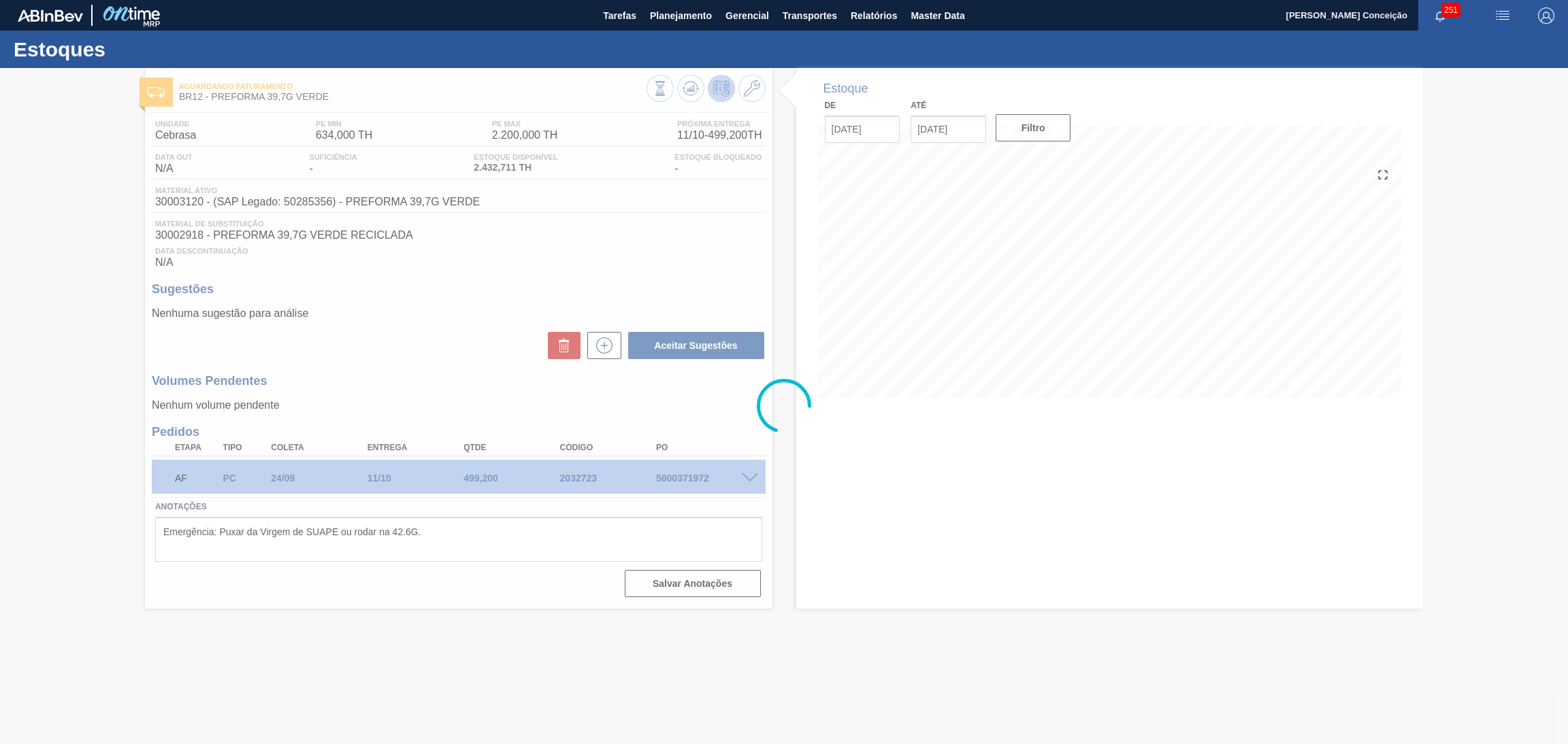
click at [896, 568] on div at bounding box center [784, 406] width 1568 height 676
click at [745, 480] on div at bounding box center [784, 406] width 1568 height 676
click at [745, 473] on div at bounding box center [784, 406] width 1568 height 676
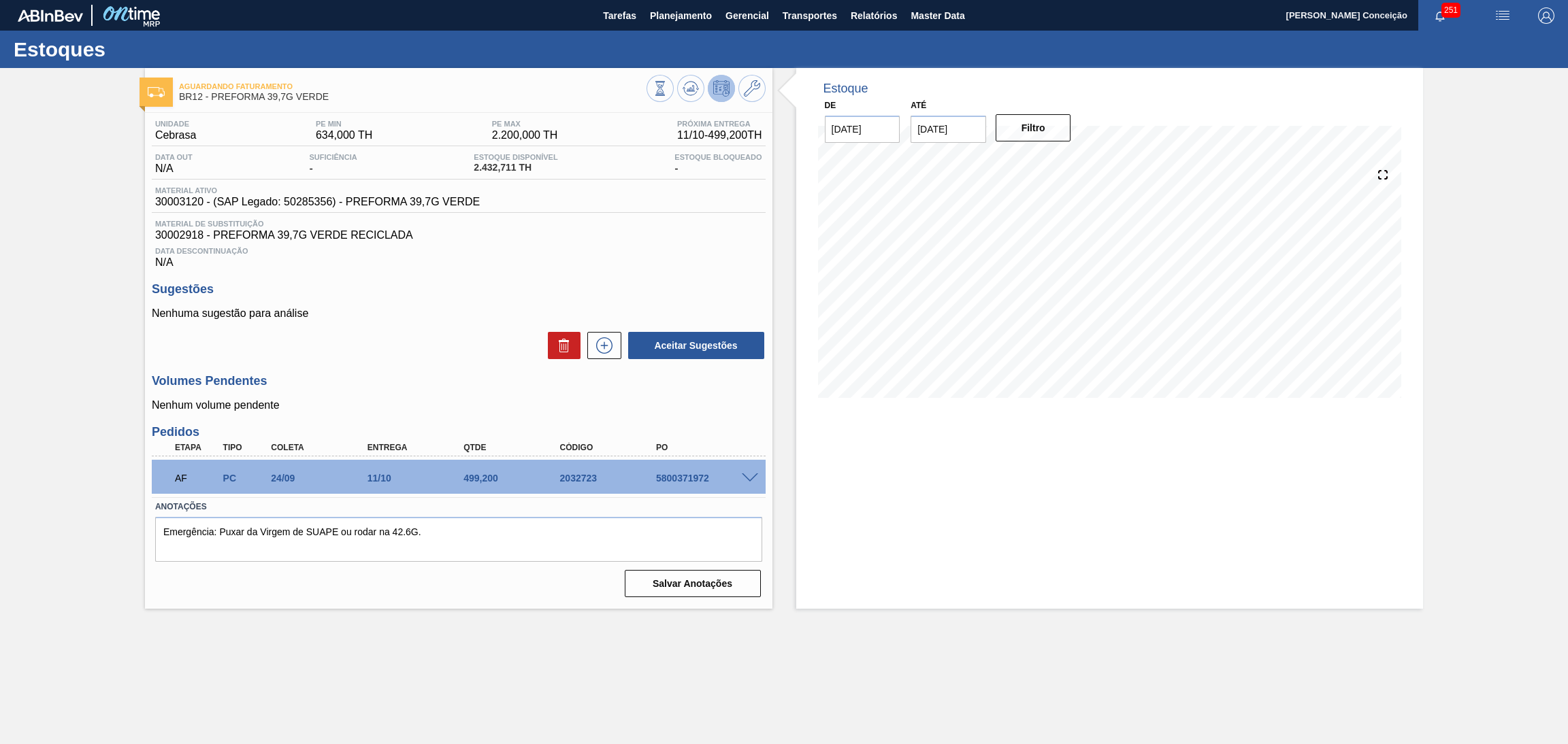
click at [748, 474] on span at bounding box center [750, 478] width 17 height 10
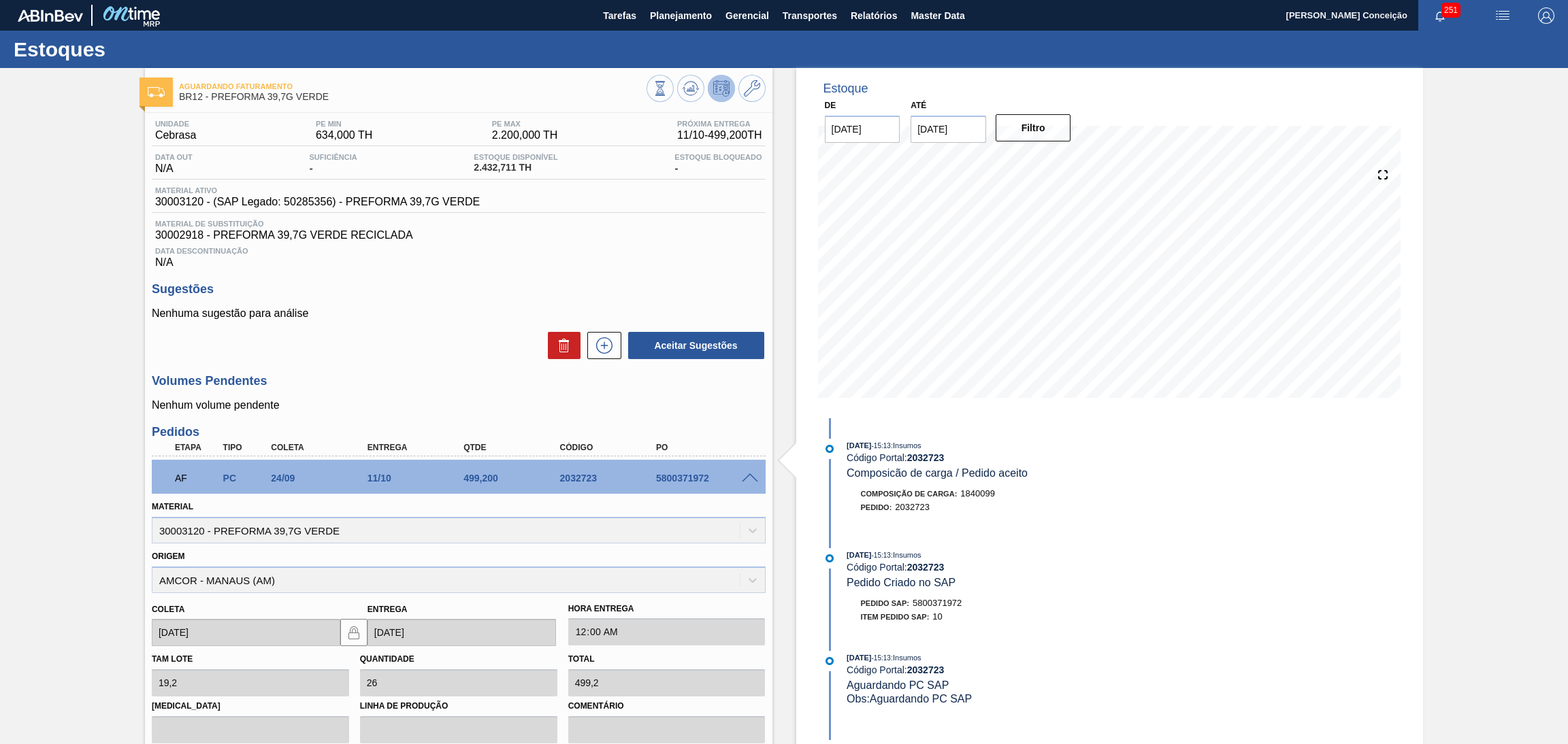
click at [748, 474] on span at bounding box center [750, 478] width 17 height 10
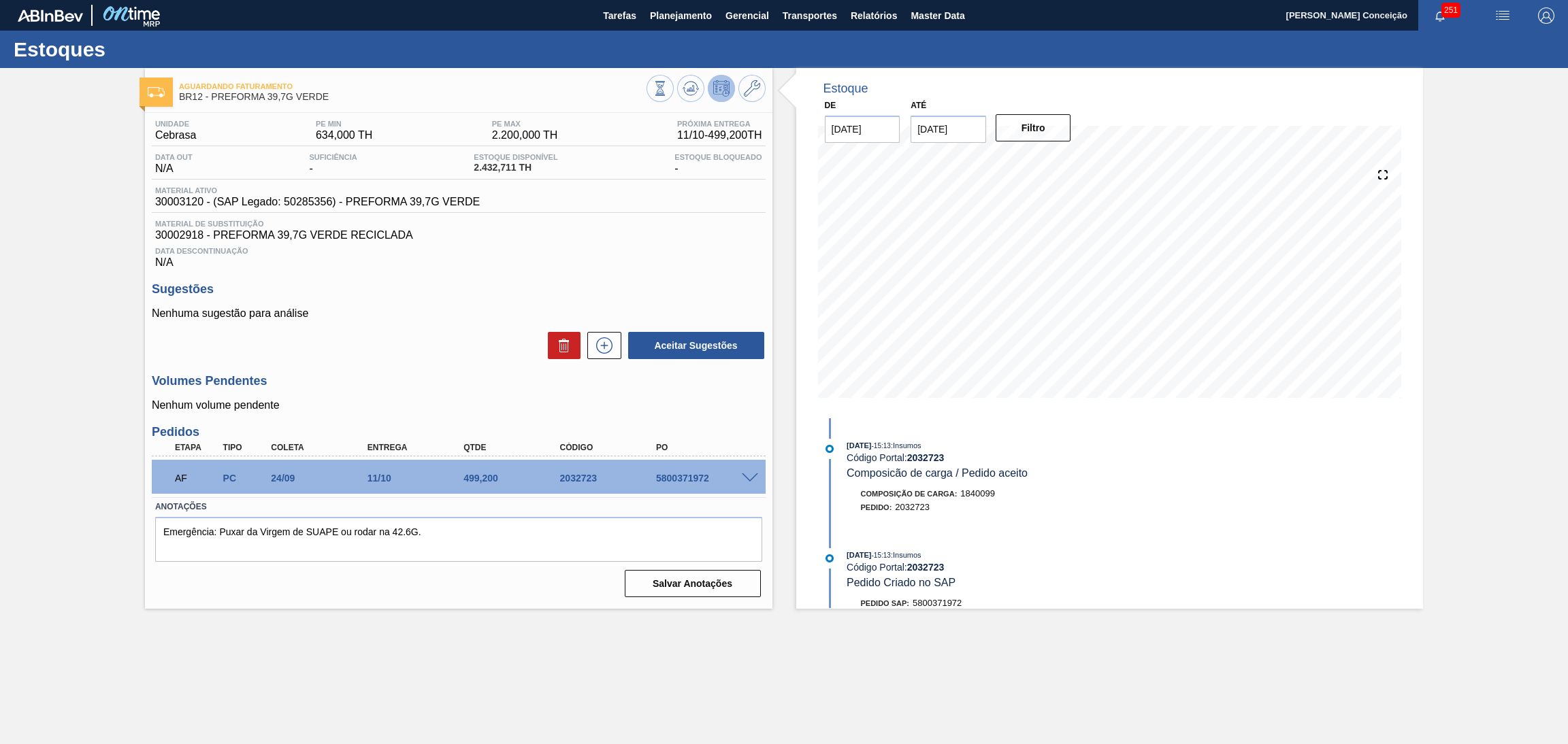
click at [712, 422] on div "Unidade Cebrasa PE MIN 634,000 TH PE MAX 2.200,000 TH Próxima Entrega 11/10 - 4…" at bounding box center [458, 357] width 627 height 489
click at [485, 294] on h3 "Sugestões" at bounding box center [458, 290] width 614 height 14
click at [685, 422] on div "Unidade Cebrasa PE MIN 634,000 TH PE MAX 2.200,000 TH Próxima Entrega 11/10 - 4…" at bounding box center [458, 357] width 627 height 489
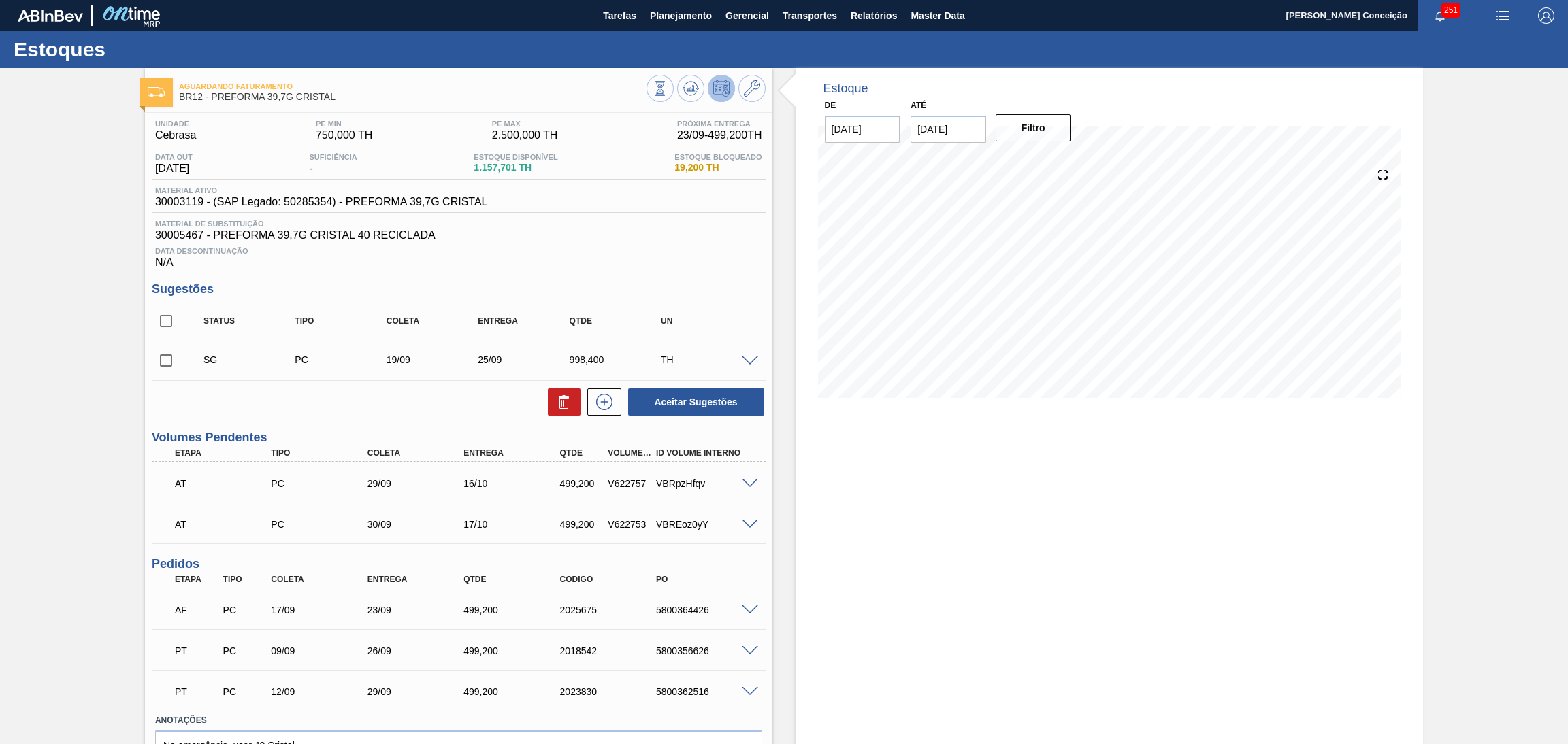
click at [888, 568] on div "Estoque De 17/09/2025 Até 30/10/2025 Filtro" at bounding box center [1110, 445] width 627 height 754
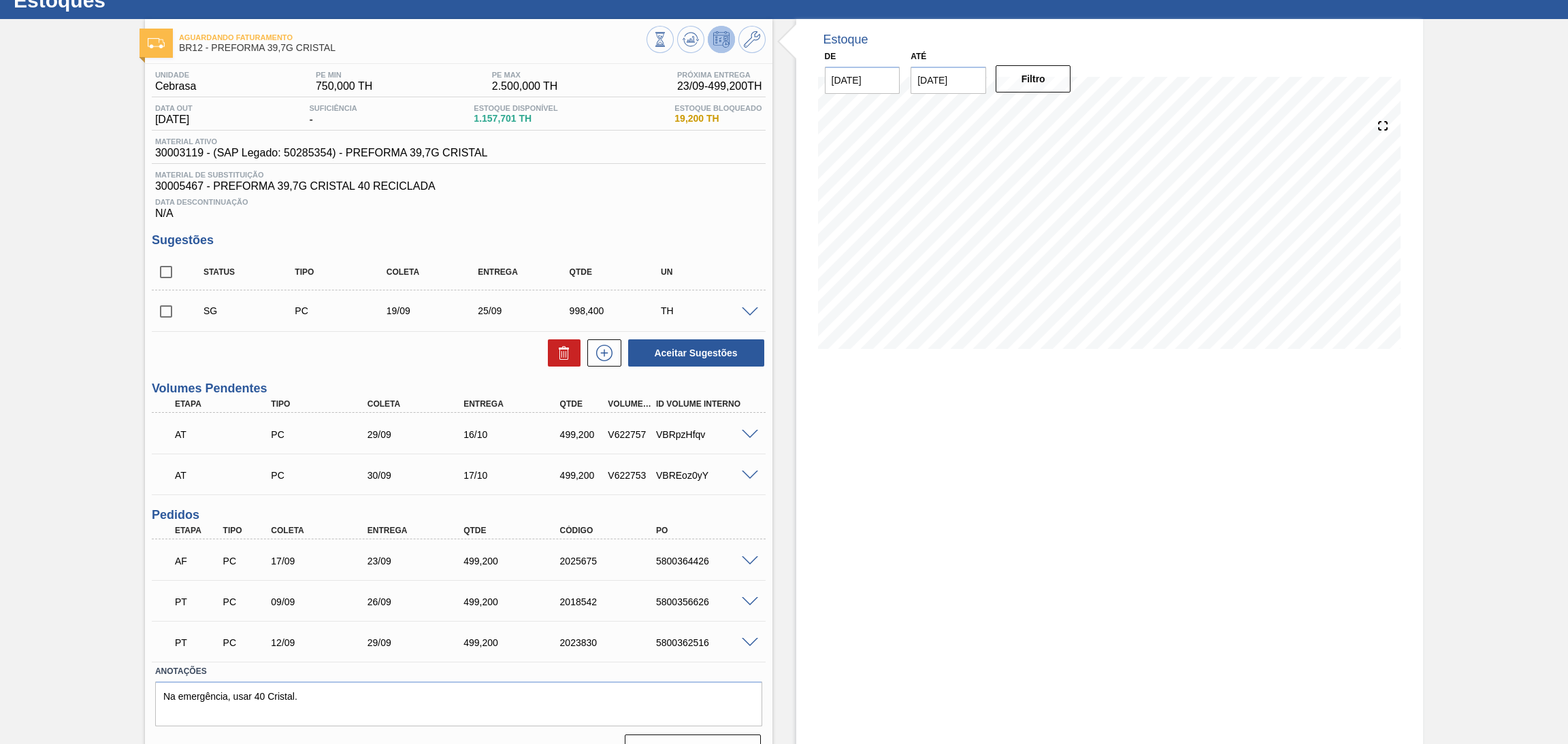
scroll to position [76, 0]
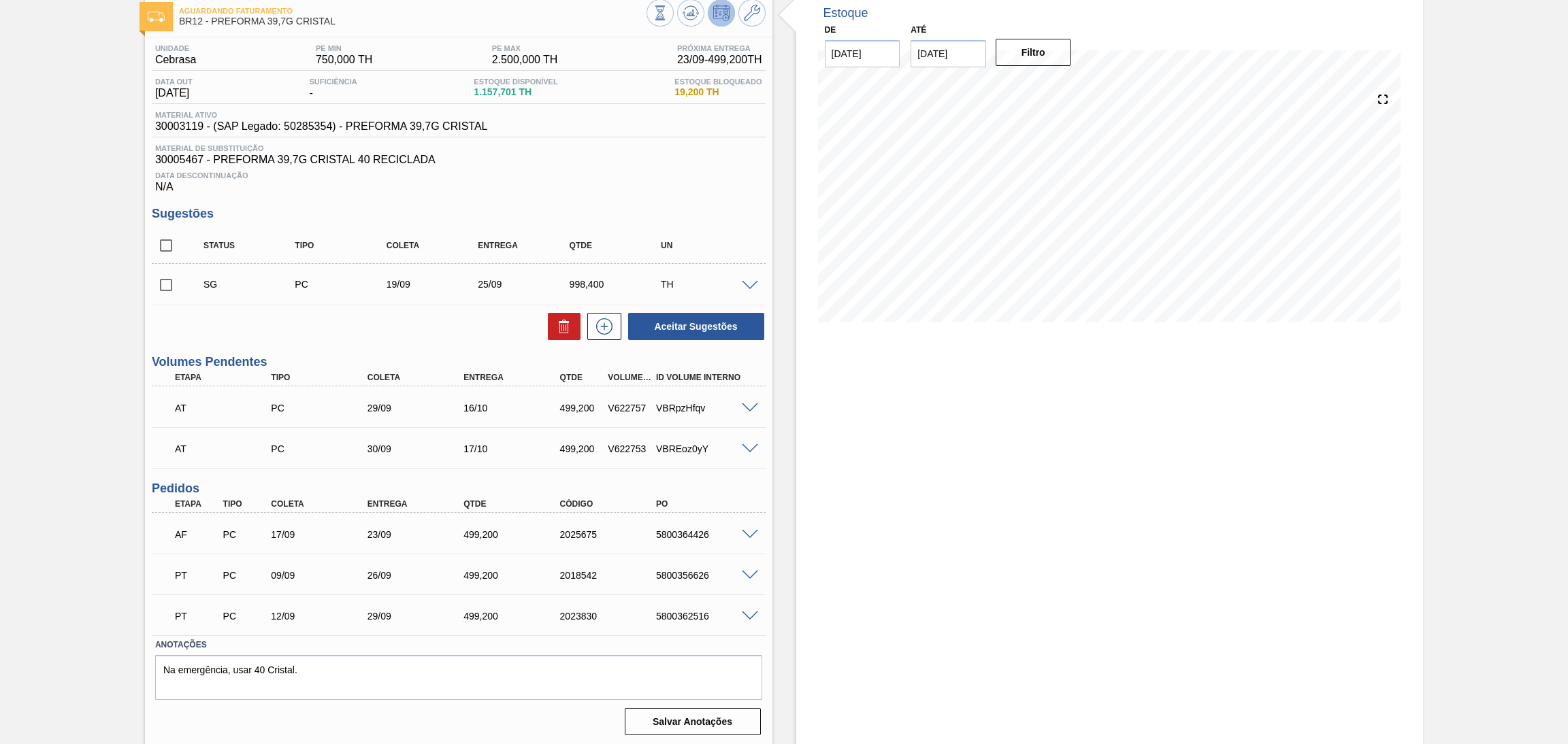
click at [772, 617] on div "Estoque De 17/09/2025 Até 30/10/2025 Filtro 18/09 Projeção de Estoque 1,010.362…" at bounding box center [1098, 370] width 651 height 754
click at [786, 528] on div "Estoque De 17/09/2025 Até 30/10/2025 Filtro 18/09 Projeção de Estoque 1,010.362…" at bounding box center [1098, 370] width 651 height 754
click at [643, 198] on div "Unidade Cebrasa PE MIN 750,000 TH PE MAX 2.500,000 TH Próxima Entrega 23/09 - 4…" at bounding box center [458, 388] width 627 height 703
click at [689, 12] on icon at bounding box center [690, 13] width 9 height 6
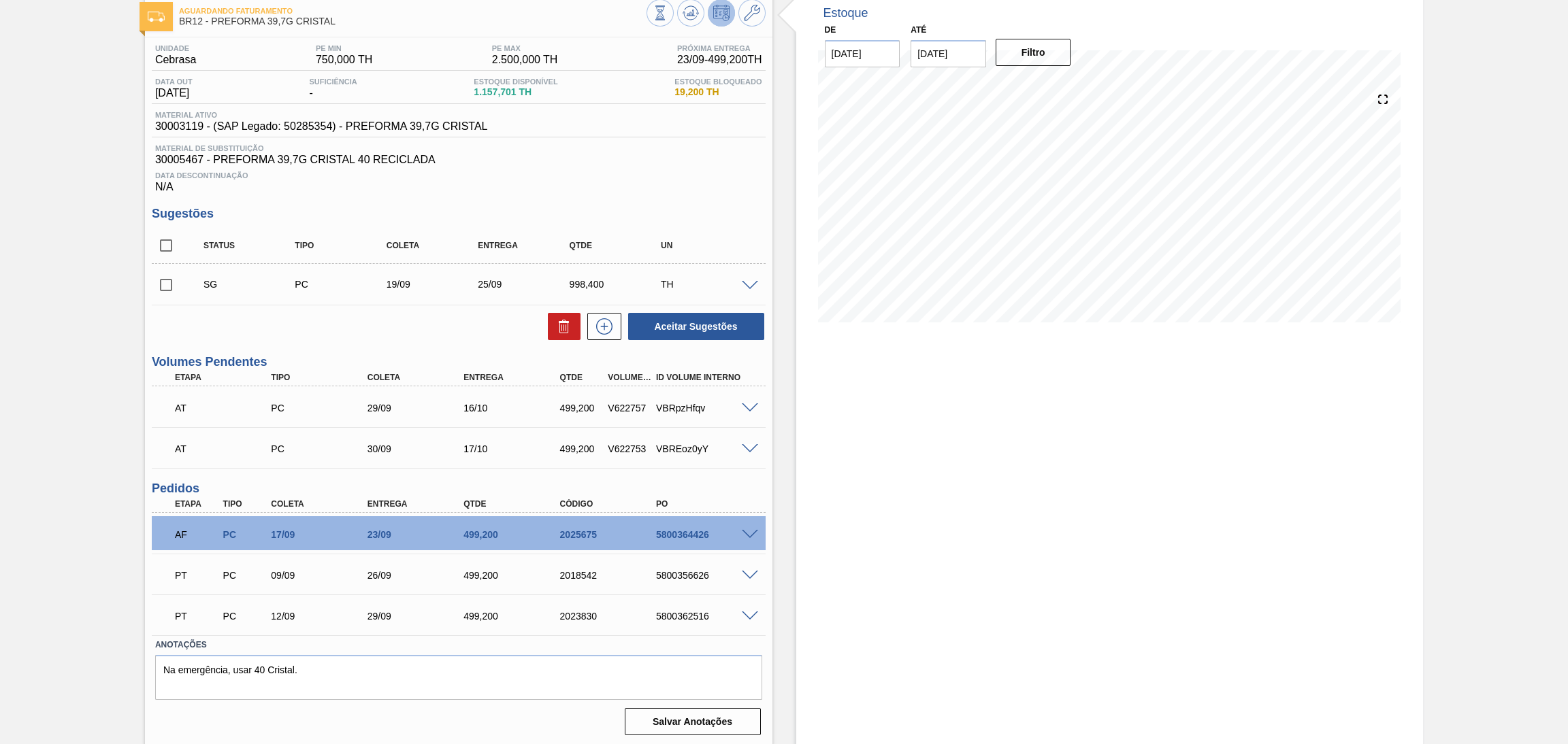
click at [782, 466] on div "Estoque De 17/09/2025 Até 30/10/2025 Filtro 18/09 Projeção de Estoque 1,010.362…" at bounding box center [1098, 370] width 651 height 754
click at [745, 403] on span at bounding box center [750, 408] width 17 height 10
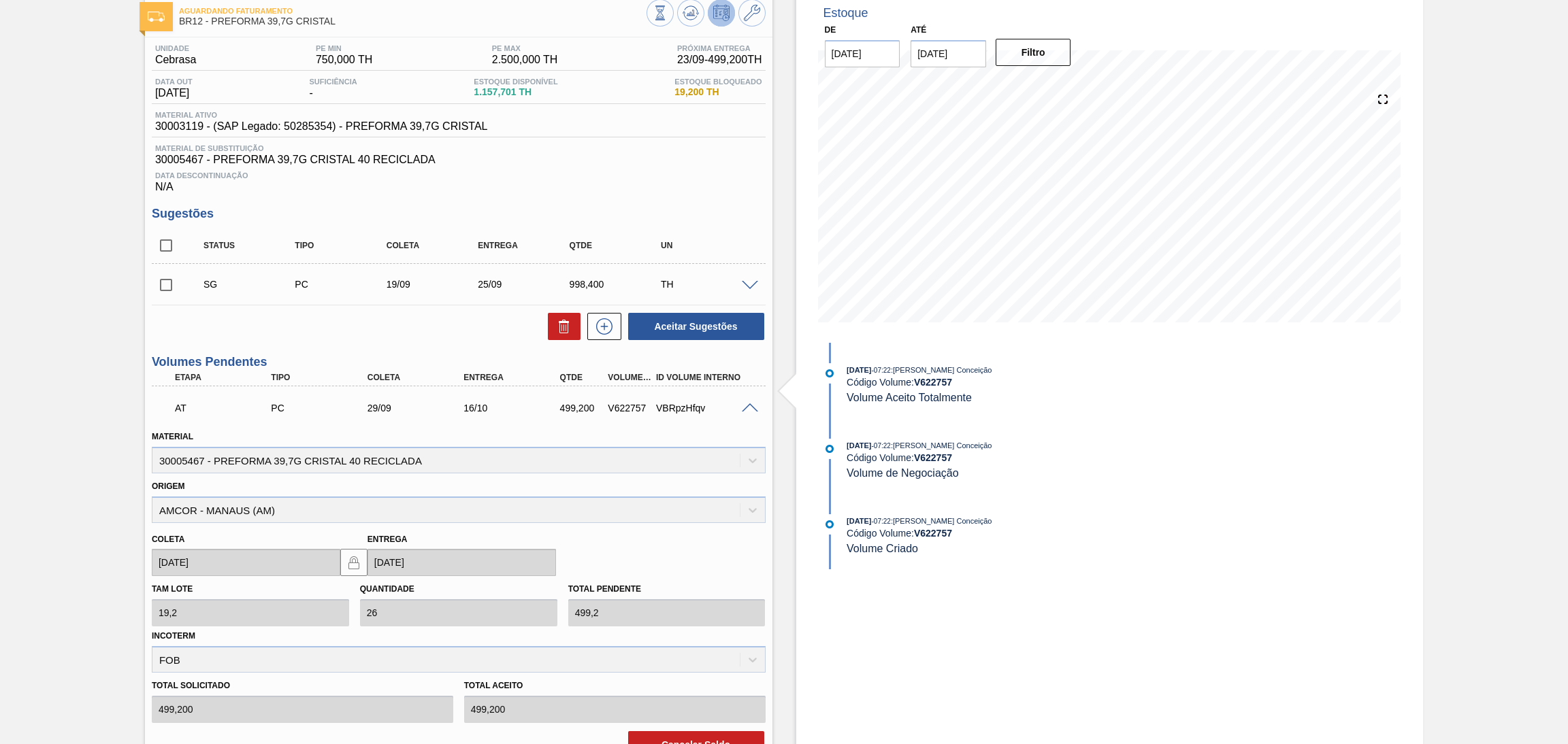
click at [747, 404] on span at bounding box center [750, 408] width 17 height 10
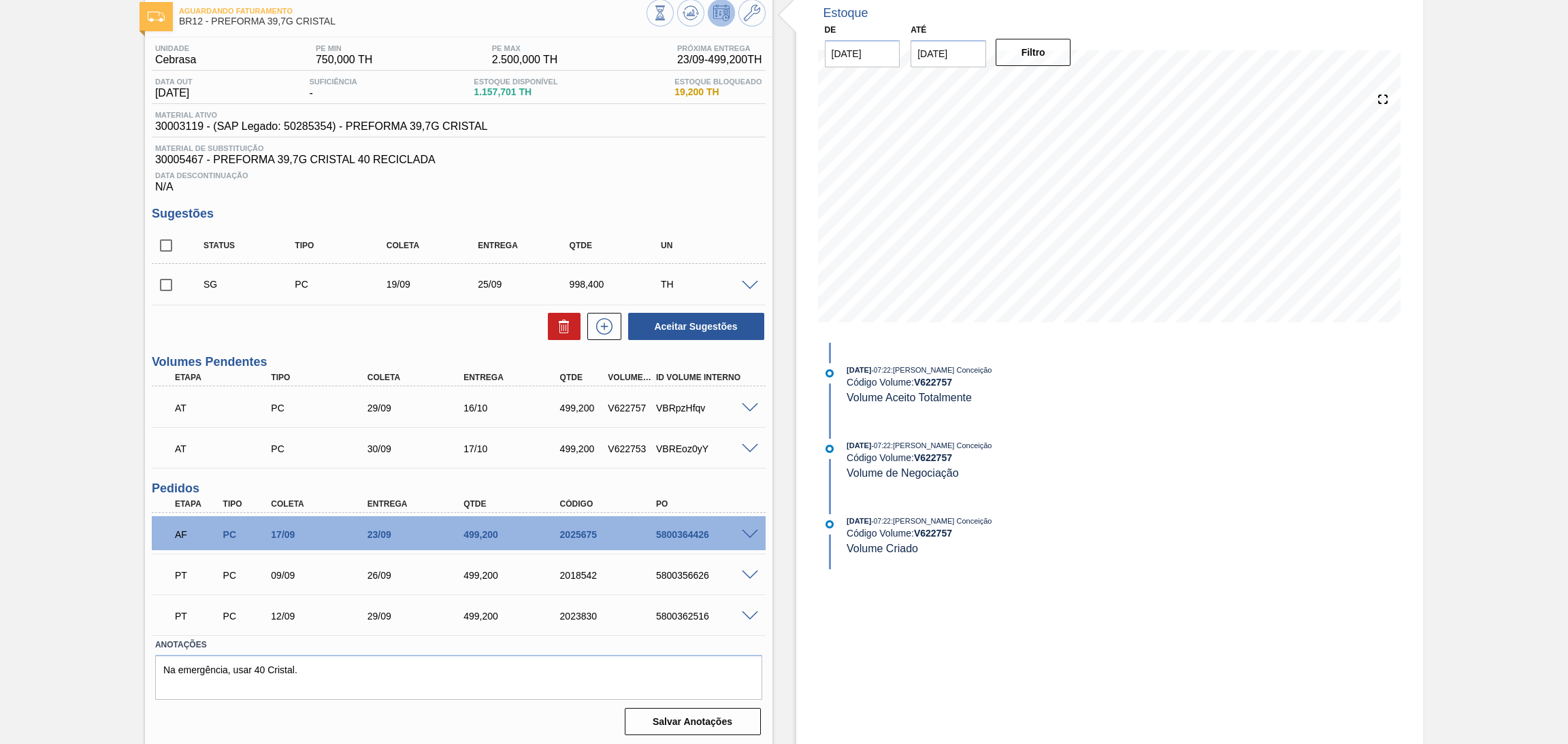
click at [316, 638] on label "Anotações" at bounding box center [458, 645] width 607 height 20
click at [322, 685] on textarea "Na emergência, usar 40 Cristal." at bounding box center [458, 677] width 607 height 45
click at [581, 173] on span "Data Descontinuação" at bounding box center [458, 175] width 607 height 8
click at [169, 237] on input "checkbox" at bounding box center [166, 246] width 29 height 29
checkbox input "true"
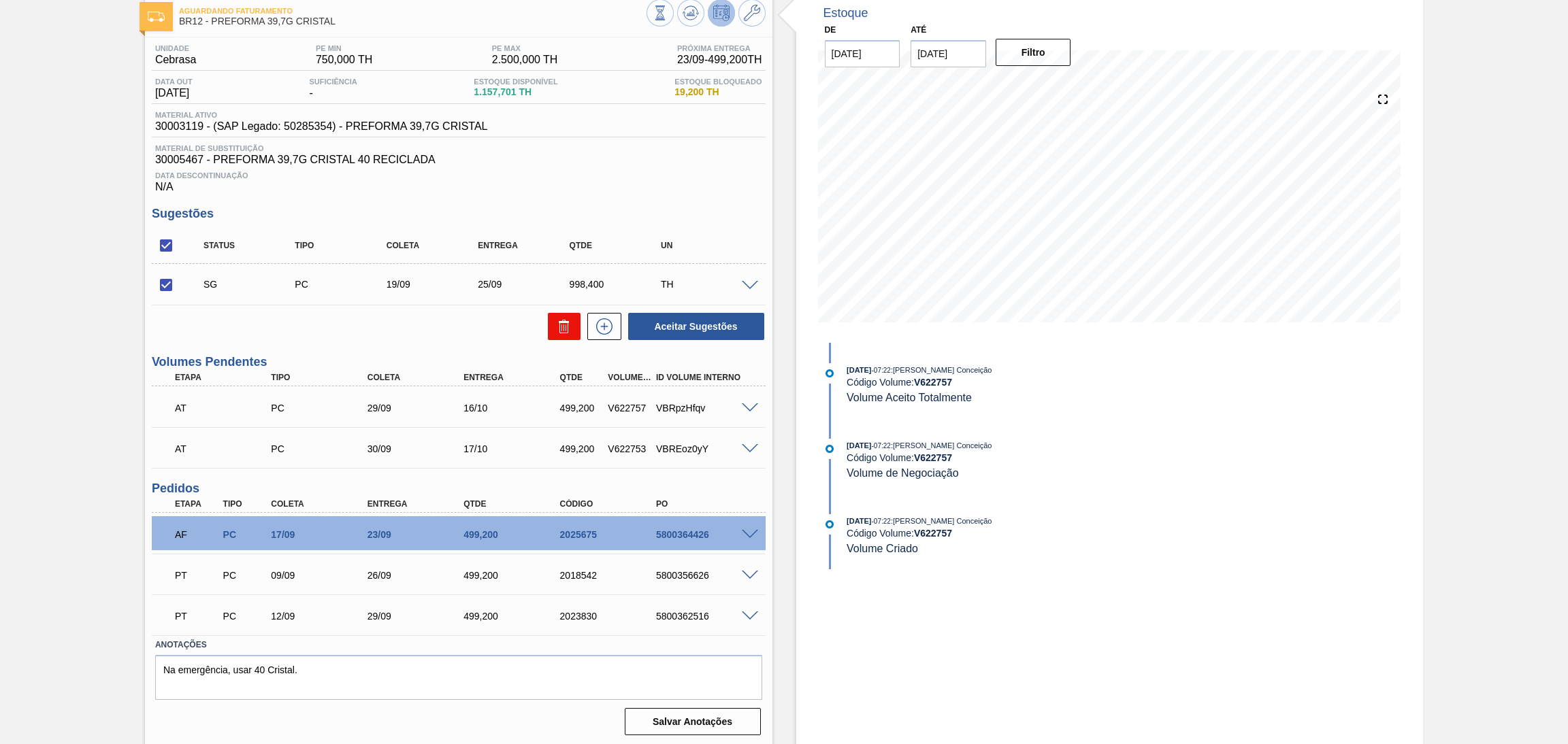
click at [574, 329] on button at bounding box center [564, 326] width 33 height 27
checkbox input "false"
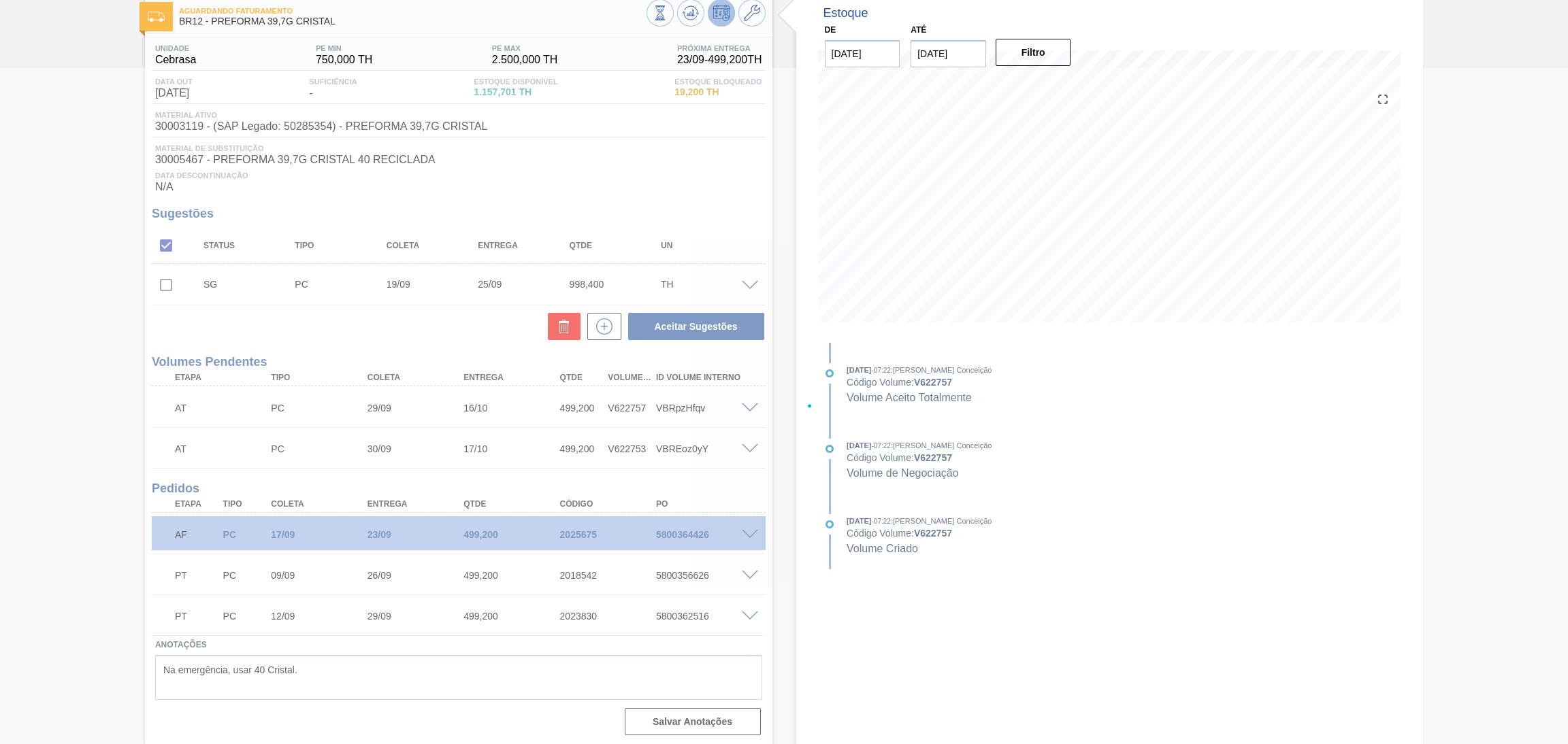
scroll to position [19, 0]
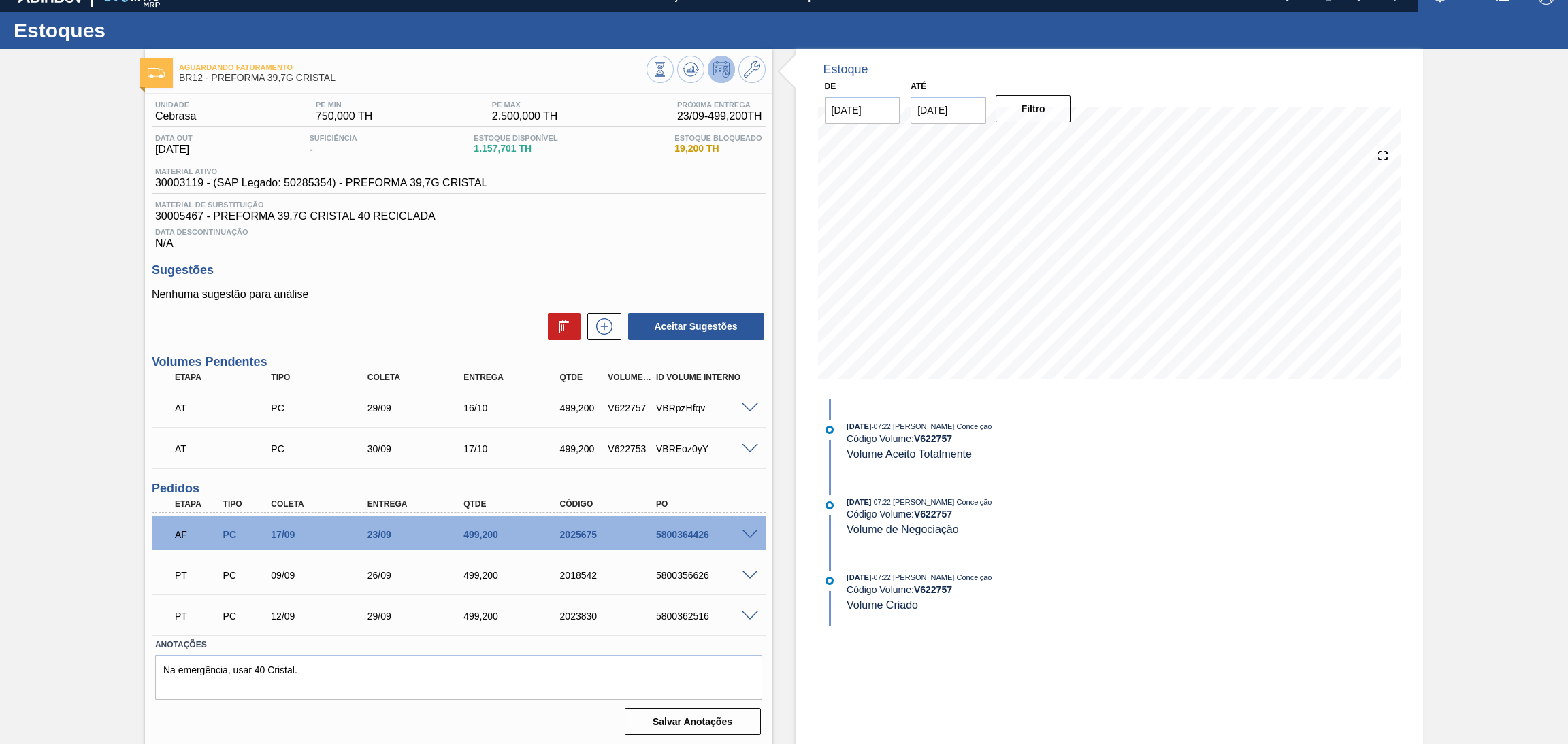
click at [752, 532] on span at bounding box center [750, 535] width 17 height 10
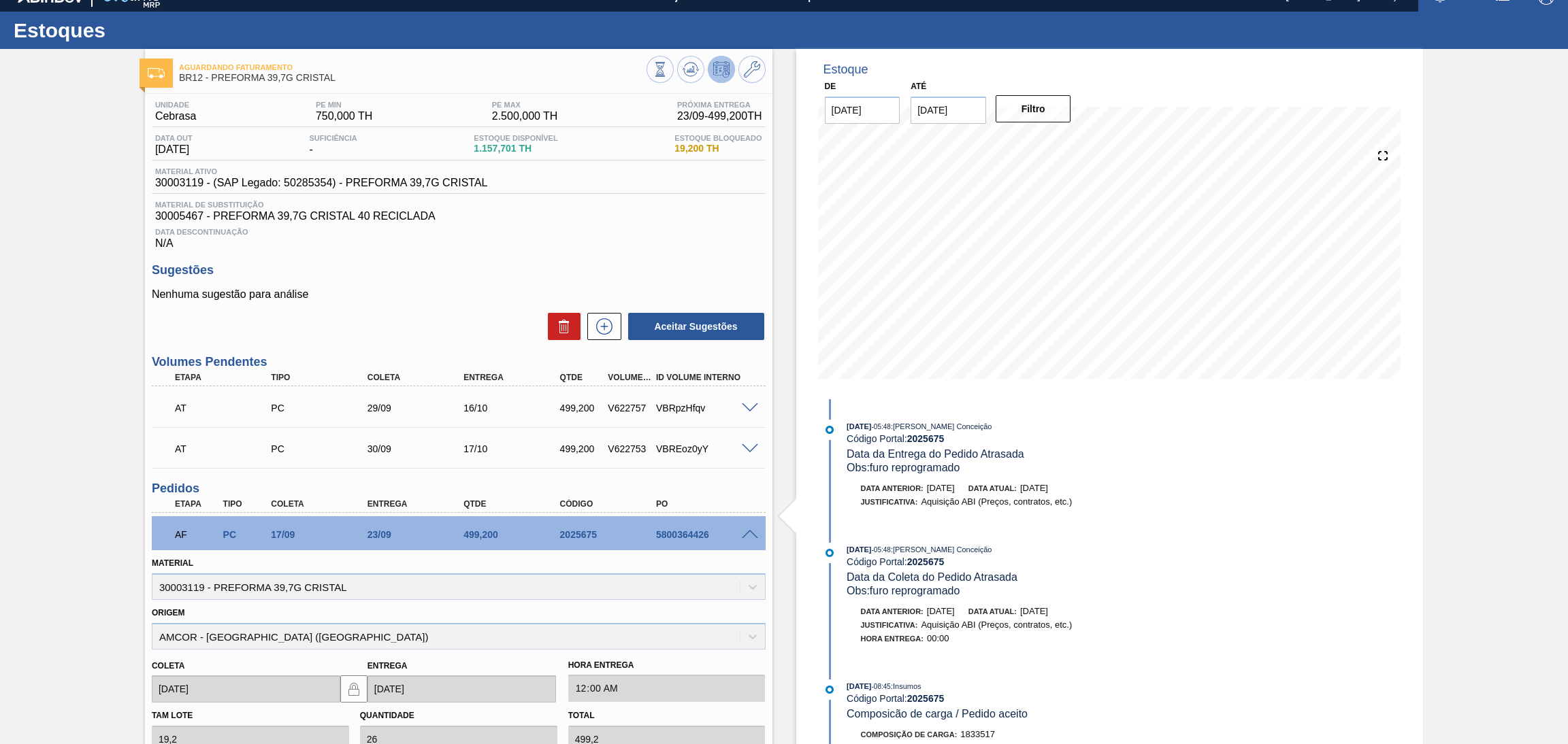
click at [752, 532] on span at bounding box center [750, 535] width 17 height 10
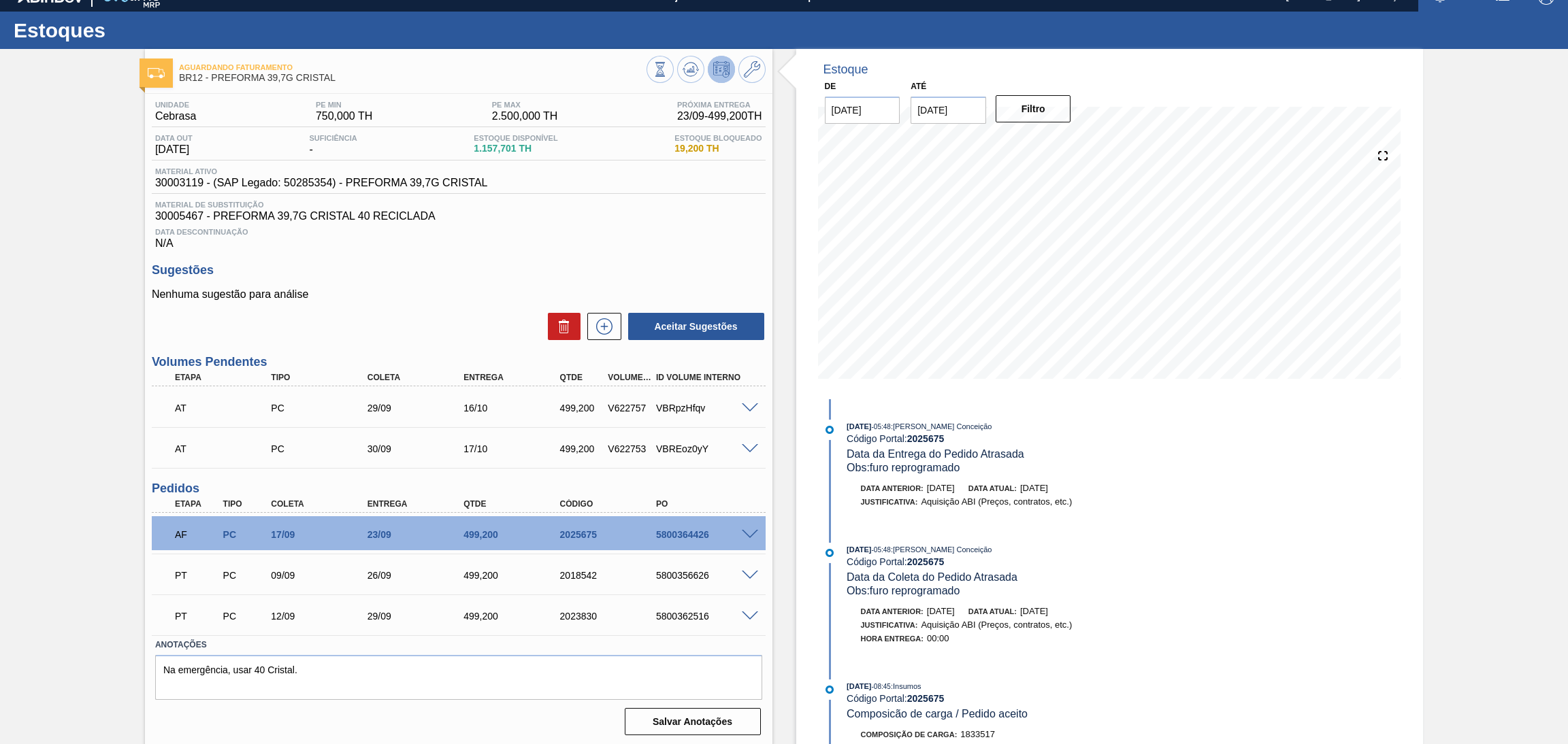
click at [746, 571] on span at bounding box center [750, 575] width 17 height 10
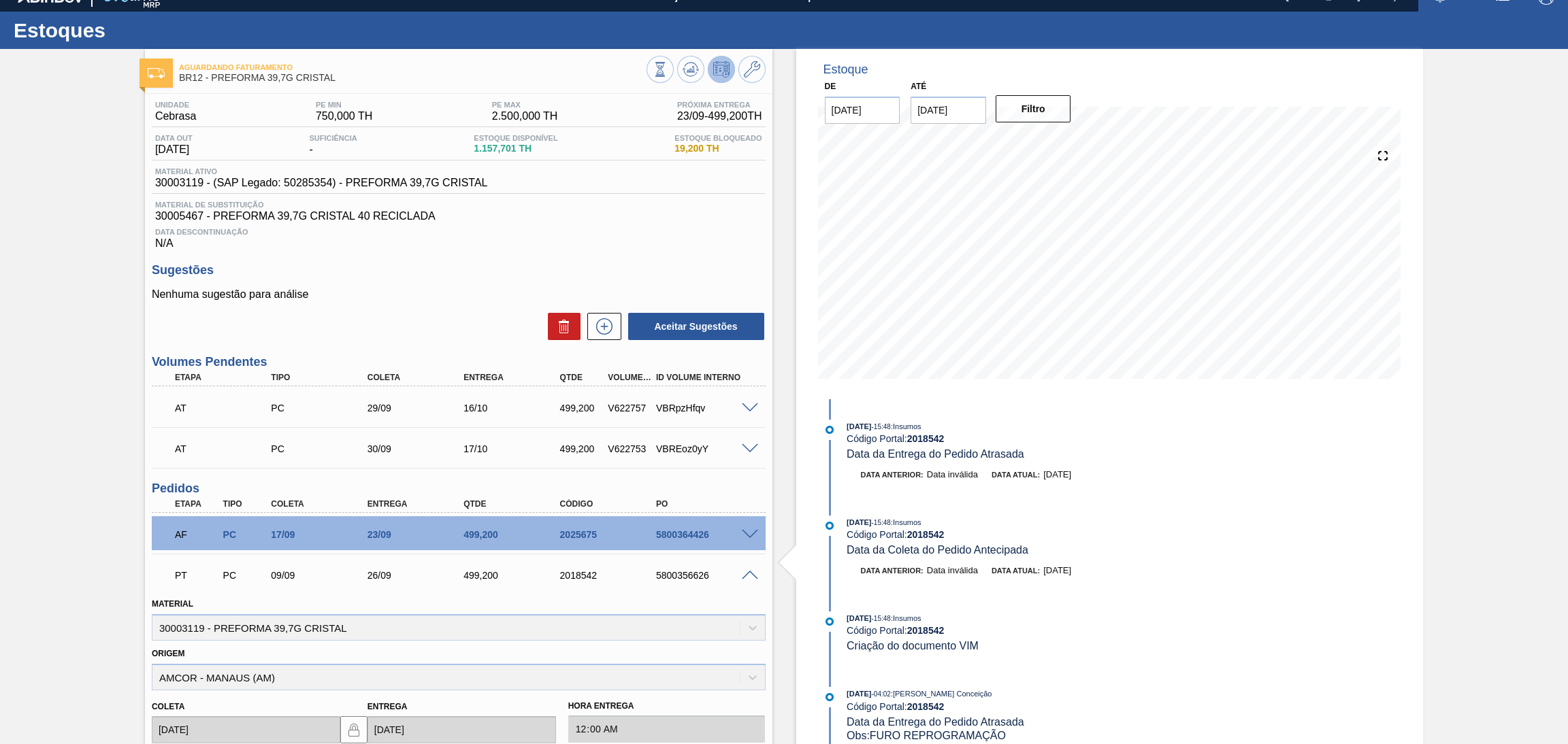
click at [746, 571] on span at bounding box center [750, 575] width 17 height 10
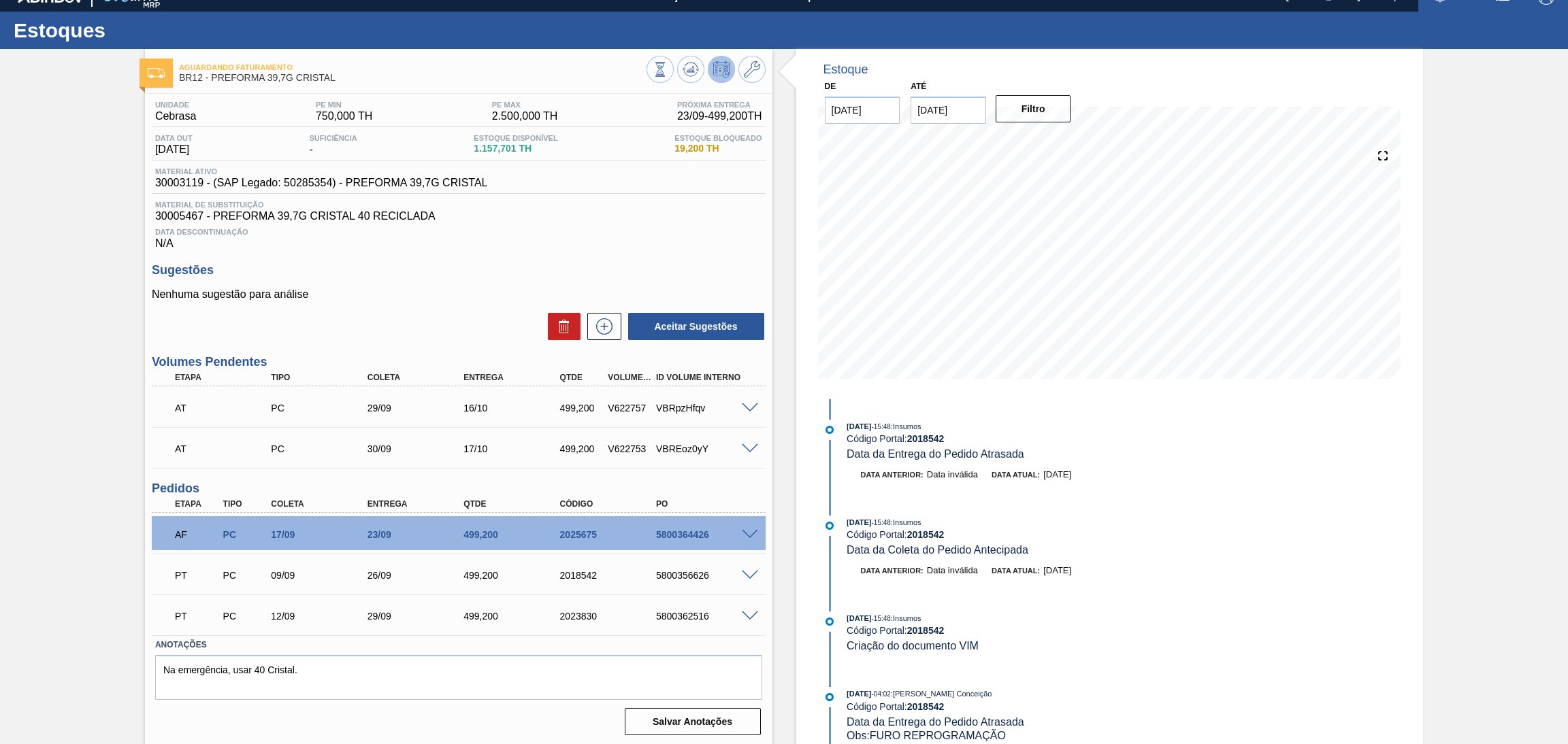
drag, startPoint x: 423, startPoint y: 293, endPoint x: 415, endPoint y: 286, distance: 10.6
click at [424, 293] on p "Nenhuma sugestão para análise" at bounding box center [458, 294] width 614 height 12
click at [193, 183] on span "30003119 - (SAP Legado: 50285354) - PREFORMA 39,7G CRISTAL" at bounding box center [322, 182] width 333 height 12
click at [191, 181] on span "30003119 - (SAP Legado: 50285354) - PREFORMA 39,7G CRISTAL" at bounding box center [322, 182] width 333 height 12
copy span "30003119"
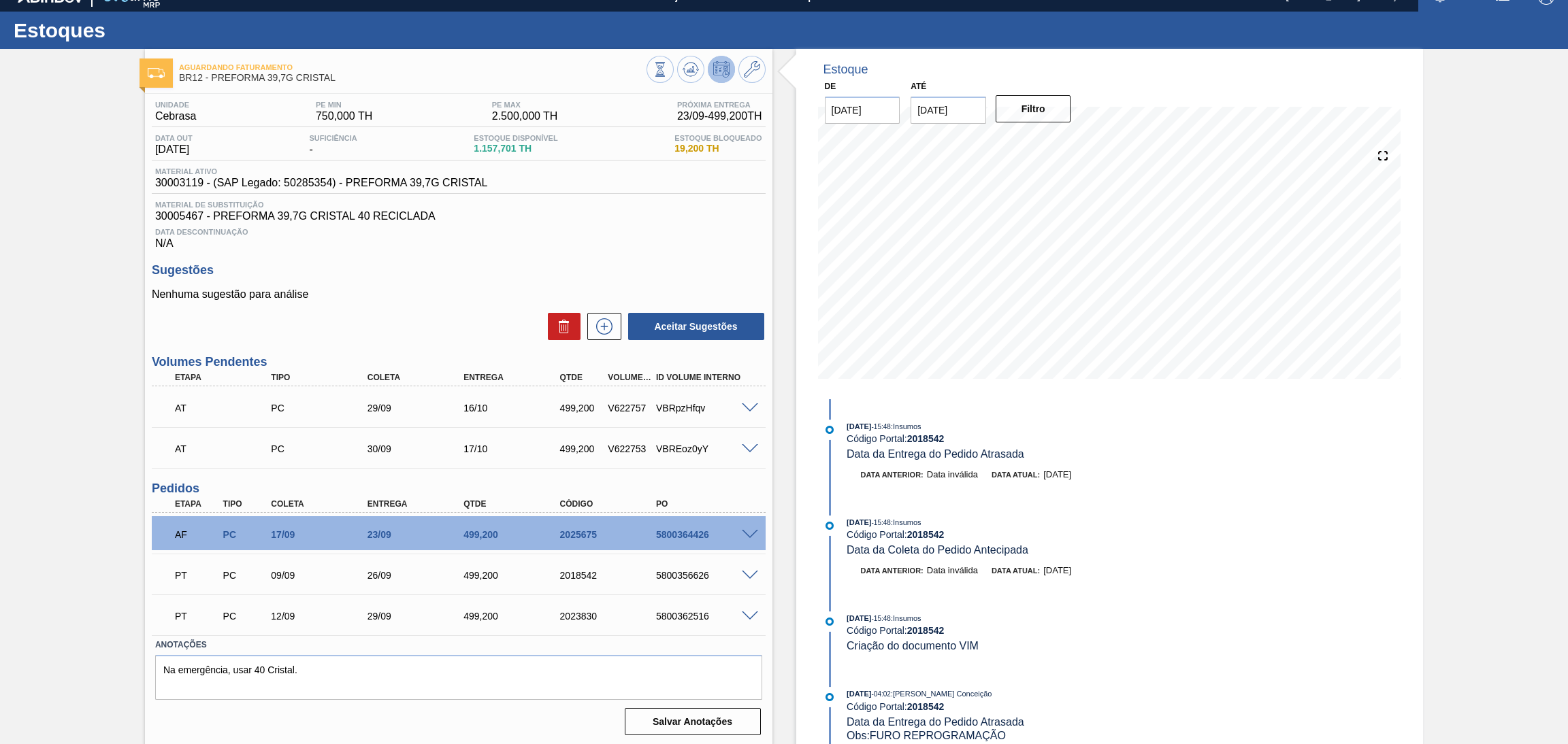
click at [595, 261] on div "Unidade Cebrasa PE MIN 750,000 TH PE MAX 2.500,000 TH Próxima Entrega 23/09 - 4…" at bounding box center [458, 417] width 627 height 646
click at [177, 213] on span "30005467 - PREFORMA 39,7G CRISTAL 40 RECICLADA" at bounding box center [458, 216] width 607 height 12
copy span "30005467"
click at [414, 286] on div "Sugestões Nenhuma sugestão para análise Aceitar Sugestões" at bounding box center [458, 302] width 614 height 78
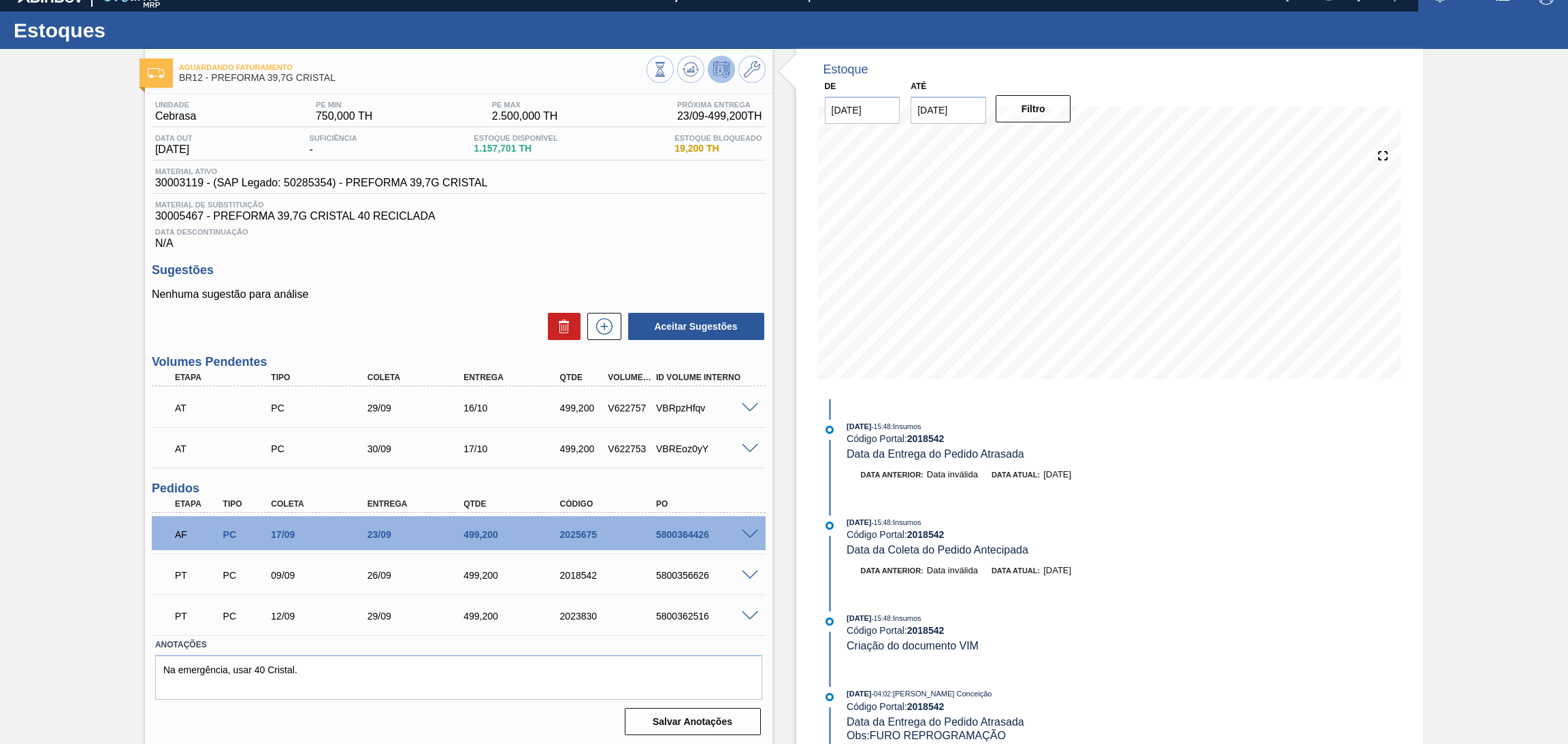
click at [628, 259] on div "Unidade Cebrasa PE MIN 750,000 TH PE MAX 2.500,000 TH Próxima Entrega 23/09 - 4…" at bounding box center [458, 417] width 627 height 646
click at [411, 317] on div "Aceitar Sugestões" at bounding box center [458, 327] width 614 height 30
click at [482, 273] on h3 "Sugestões" at bounding box center [458, 271] width 614 height 14
click at [408, 302] on div "Nenhuma sugestão para análise Aceitar Sugestões" at bounding box center [458, 315] width 614 height 53
click at [582, 453] on div "499,200" at bounding box center [582, 449] width 52 height 11
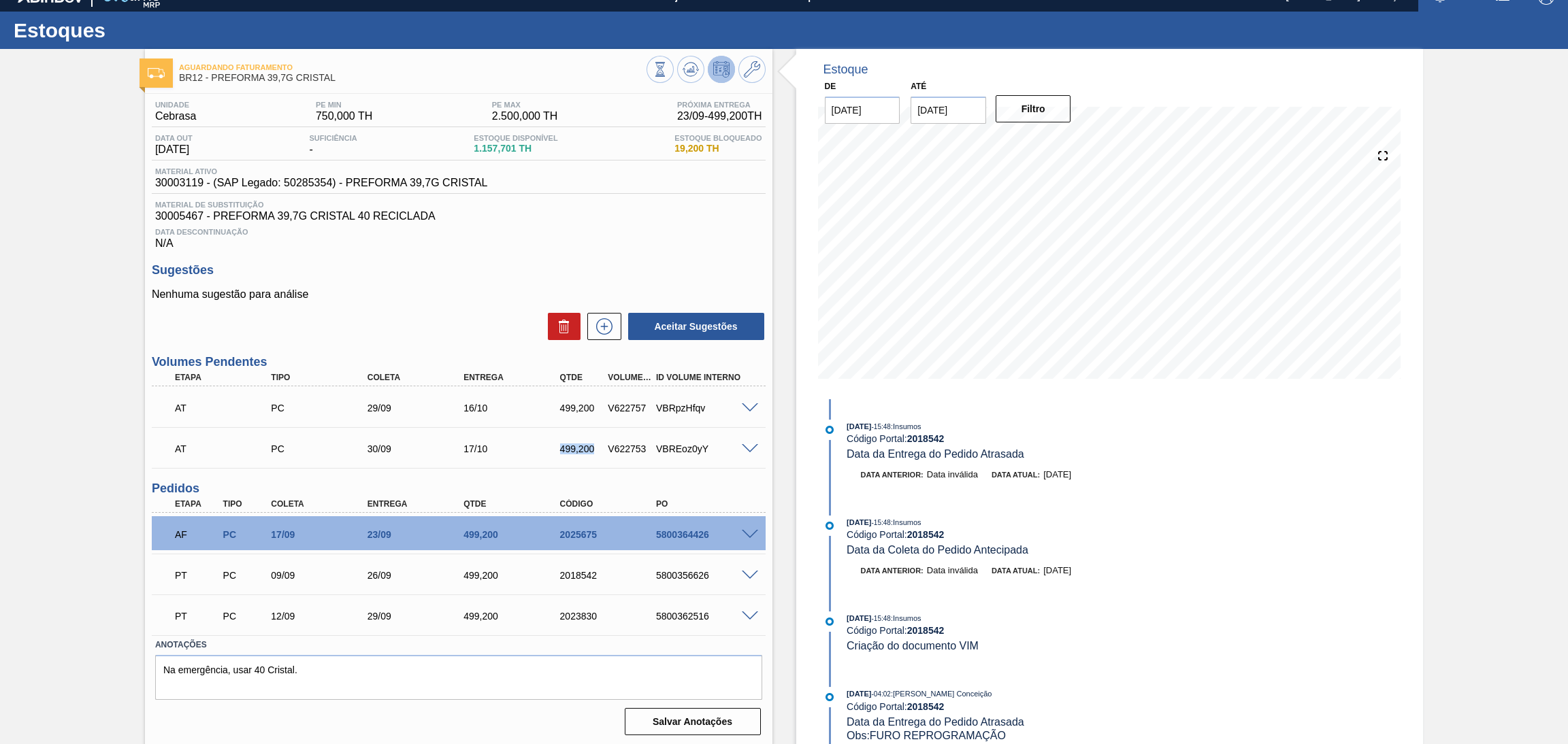
click at [582, 453] on div "499,200" at bounding box center [582, 449] width 52 height 11
copy div "499,200"
click at [751, 447] on span at bounding box center [750, 449] width 17 height 10
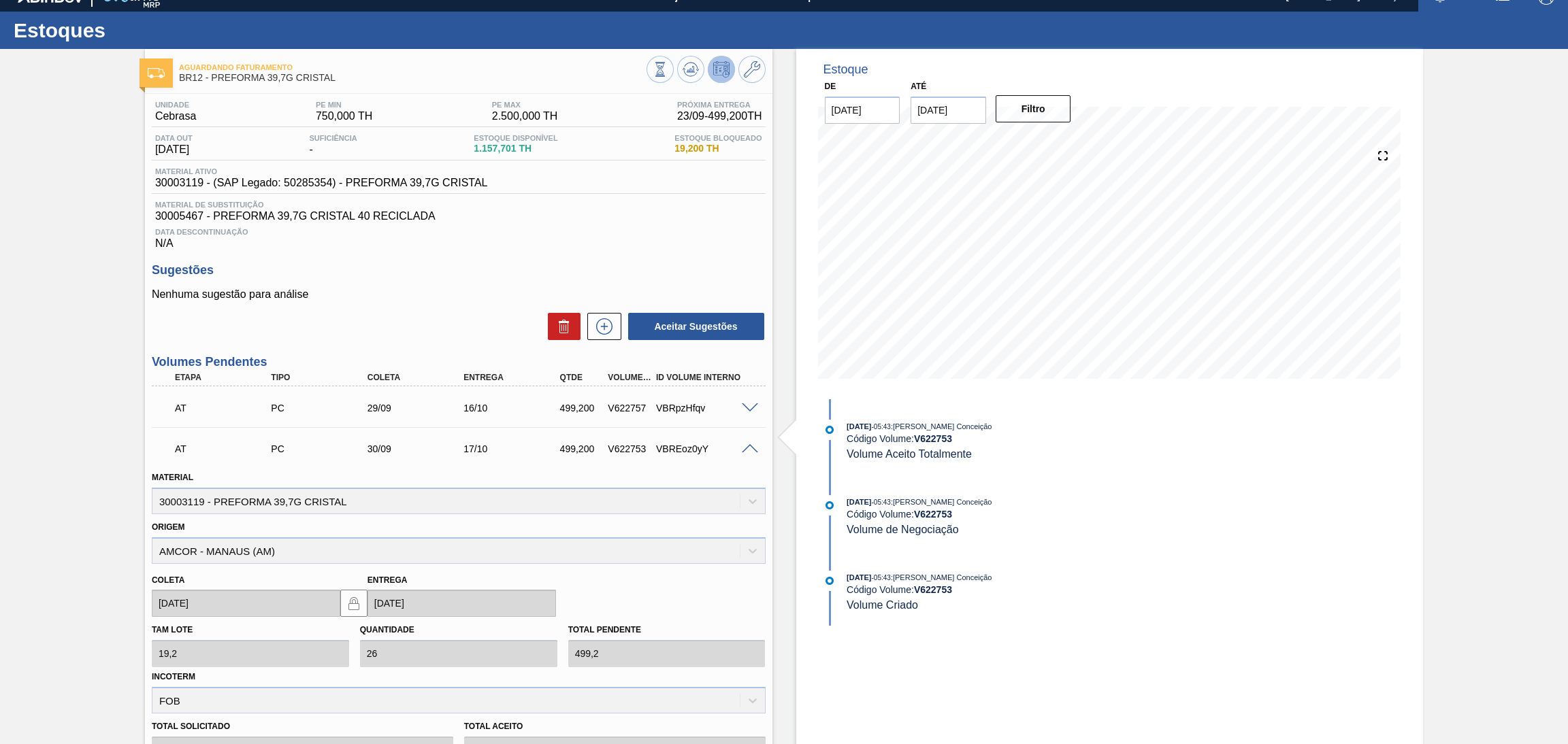
click at [751, 447] on span at bounding box center [750, 449] width 17 height 10
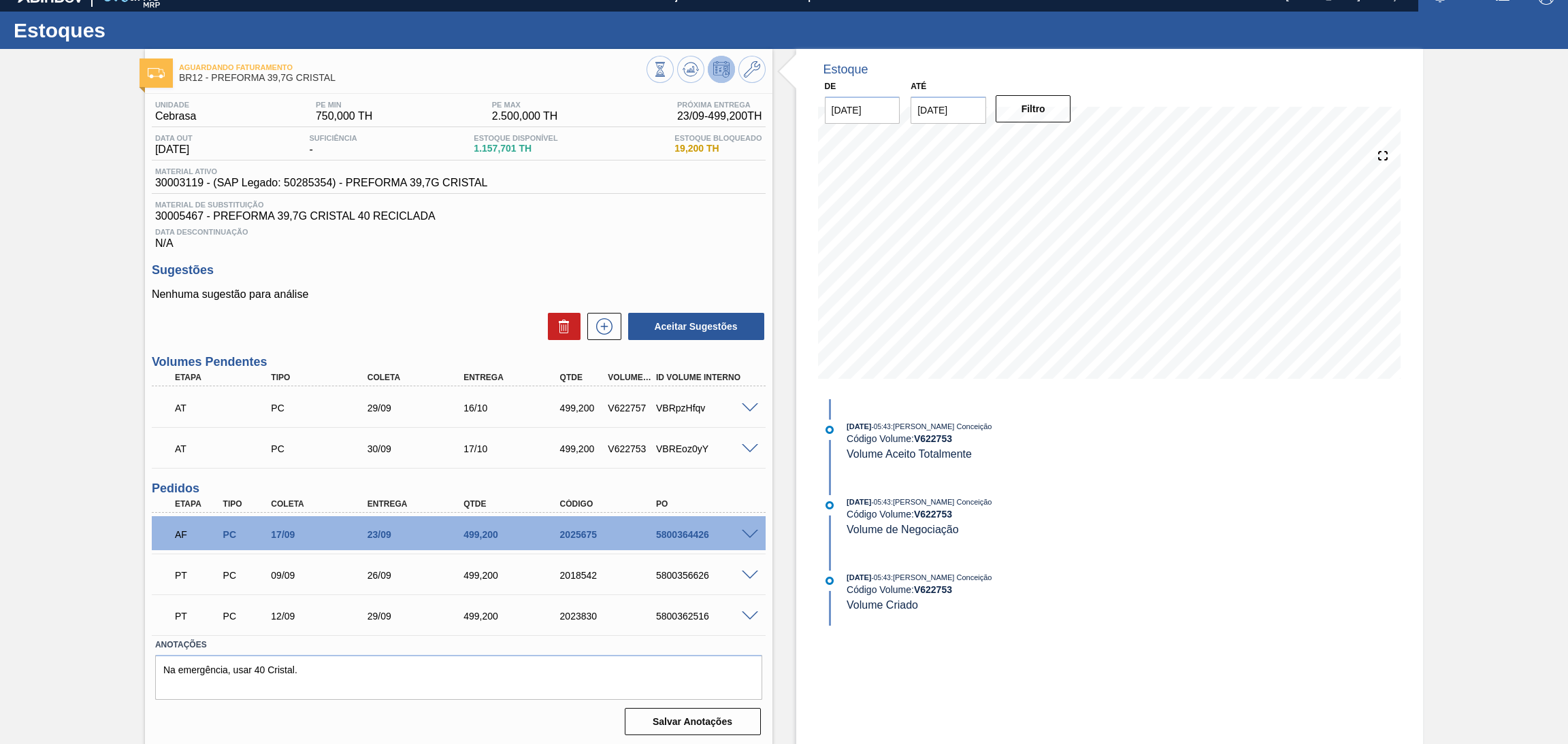
click at [750, 446] on span at bounding box center [750, 449] width 17 height 10
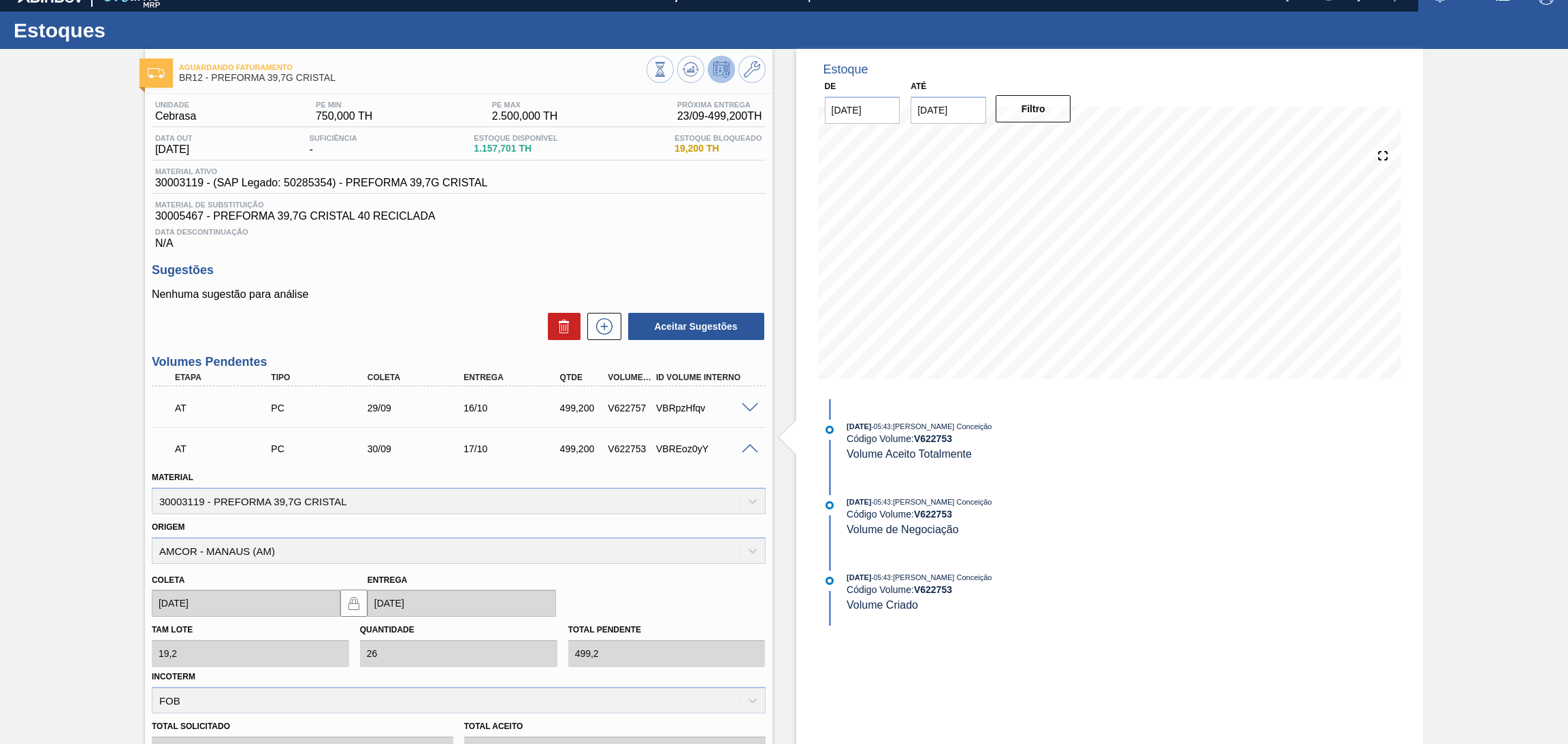
click at [745, 438] on div "AT PC 30/09 17/10 499,200 V622753 VBREoz0yY" at bounding box center [458, 447] width 614 height 34
click at [745, 449] on span at bounding box center [750, 449] width 17 height 10
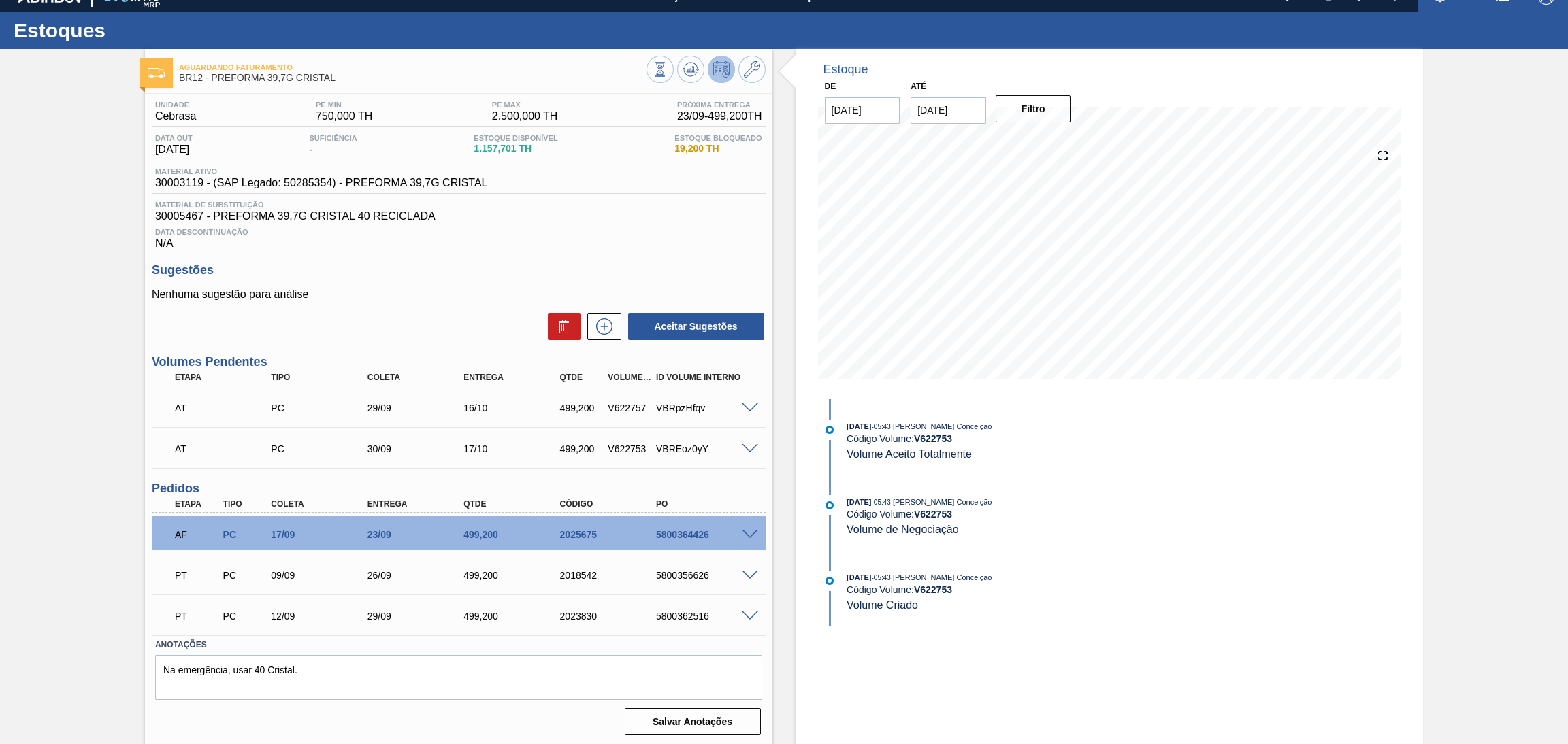
click at [744, 573] on span at bounding box center [750, 575] width 17 height 10
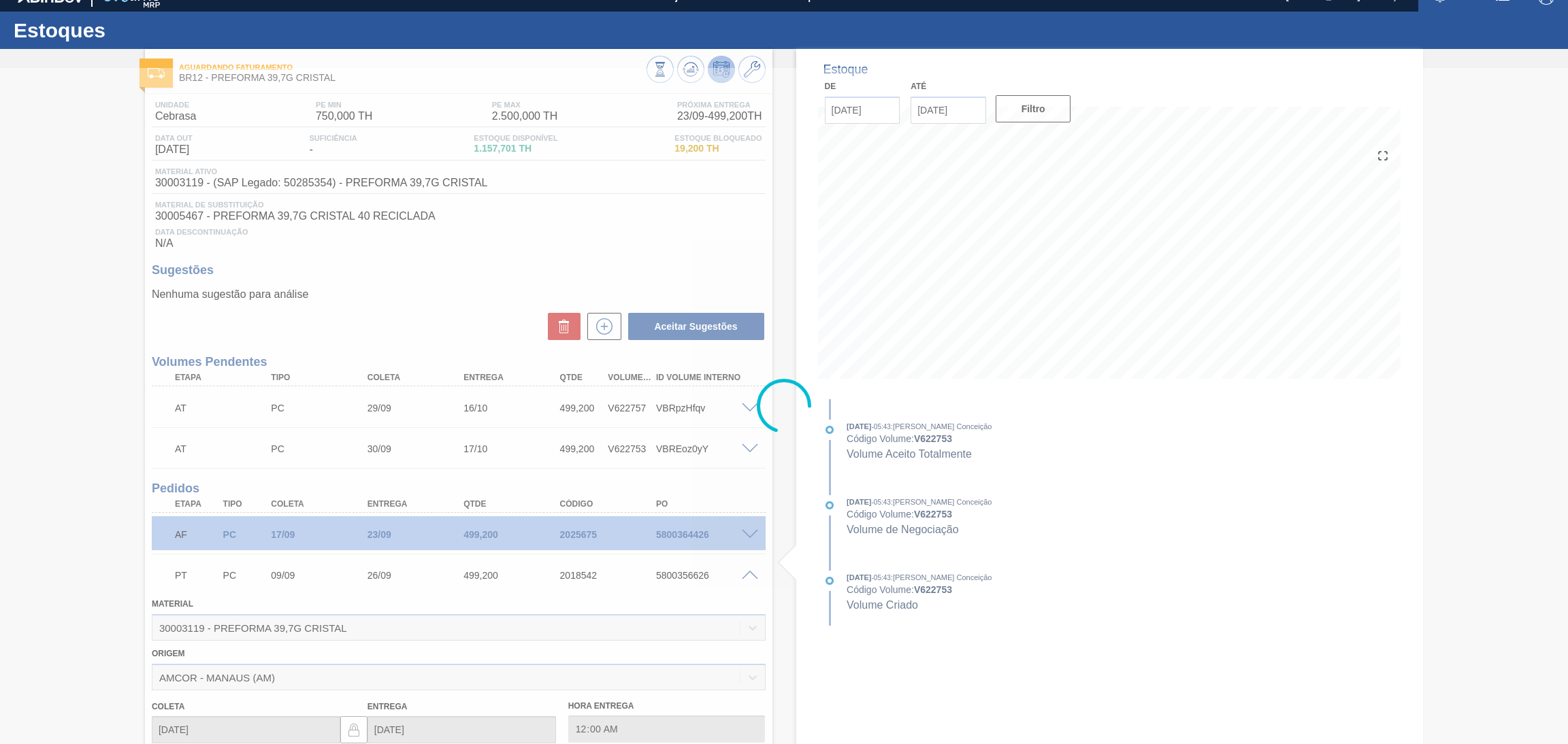
click at [750, 576] on div at bounding box center [784, 406] width 1568 height 676
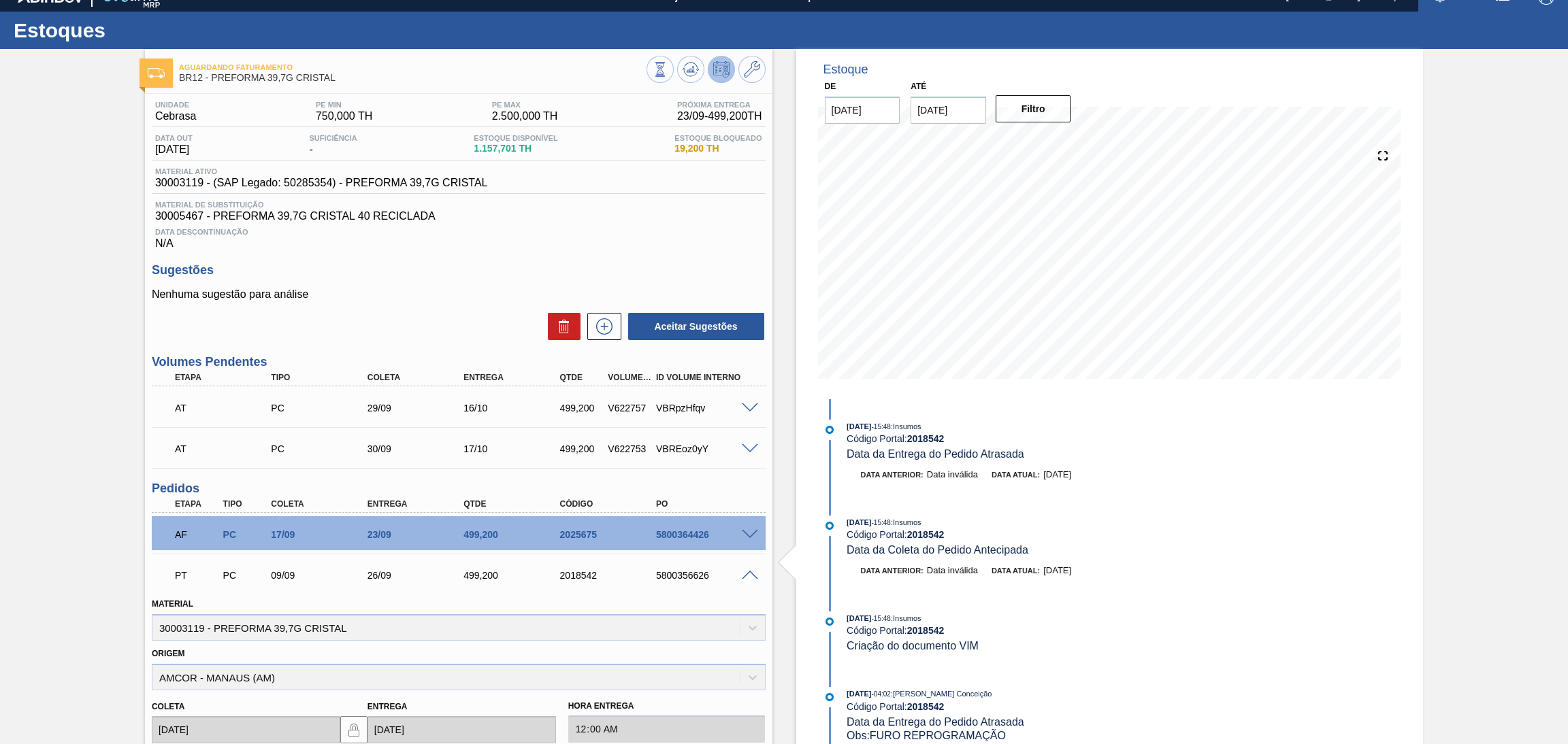
click at [749, 574] on span at bounding box center [750, 575] width 17 height 10
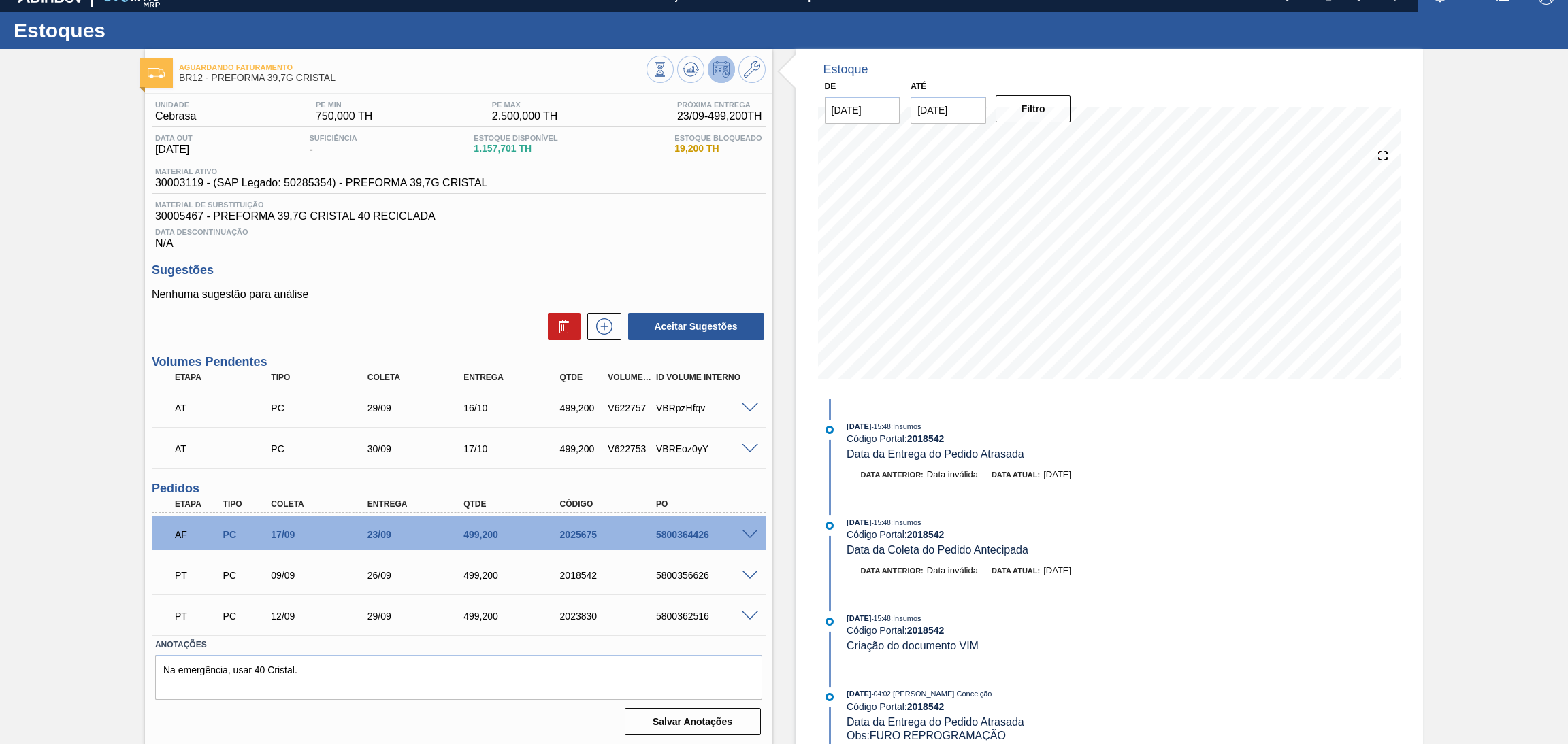
click at [30, 447] on div "Aguardando Faturamento BR12 - PREFORMA 39,7G CRISTAL Unidade Cebrasa PE MIN 750…" at bounding box center [784, 398] width 1568 height 698
click at [236, 543] on div "AF PC 17/09 23/09 499,200 2025675 5800364426" at bounding box center [455, 533] width 578 height 27
click at [424, 355] on h3 "Volumes Pendentes" at bounding box center [458, 362] width 614 height 14
click at [443, 283] on div "Sugestões Nenhuma sugestão para análise Aceitar Sugestões" at bounding box center [458, 302] width 614 height 78
click at [696, 66] on icon at bounding box center [691, 69] width 17 height 17
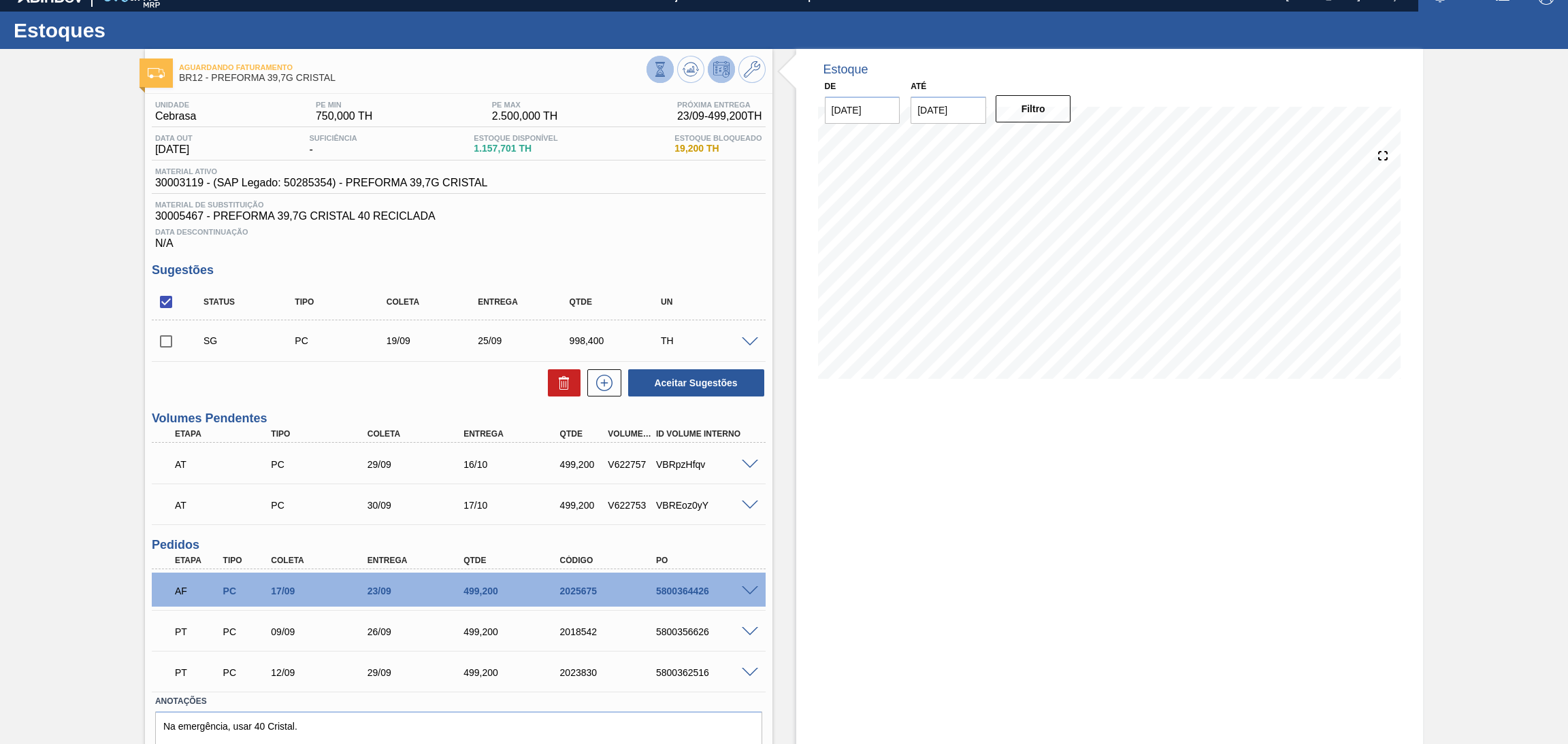
click at [667, 69] on button at bounding box center [660, 69] width 27 height 27
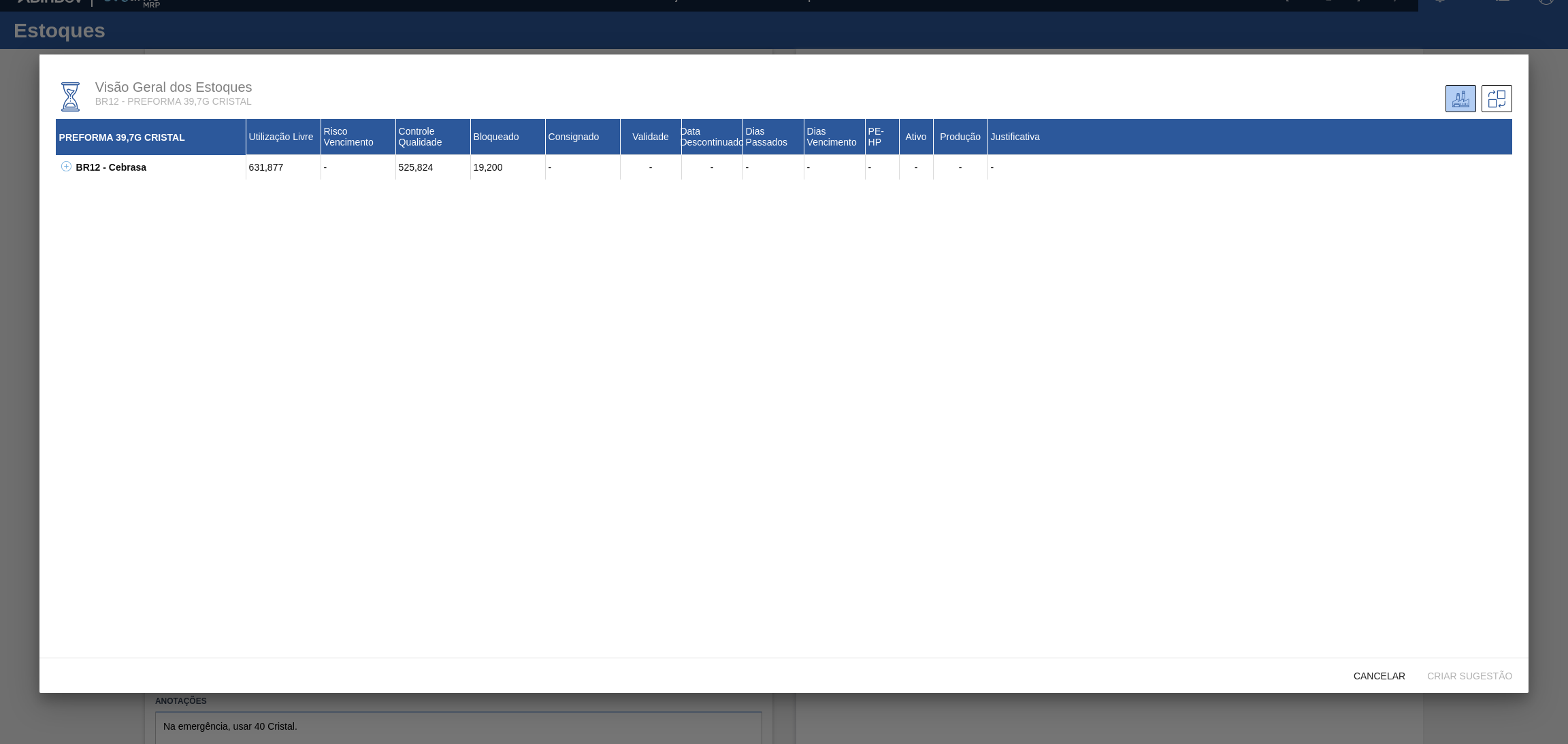
click at [63, 167] on icon at bounding box center [66, 166] width 10 height 10
click at [81, 212] on icon at bounding box center [83, 215] width 10 height 10
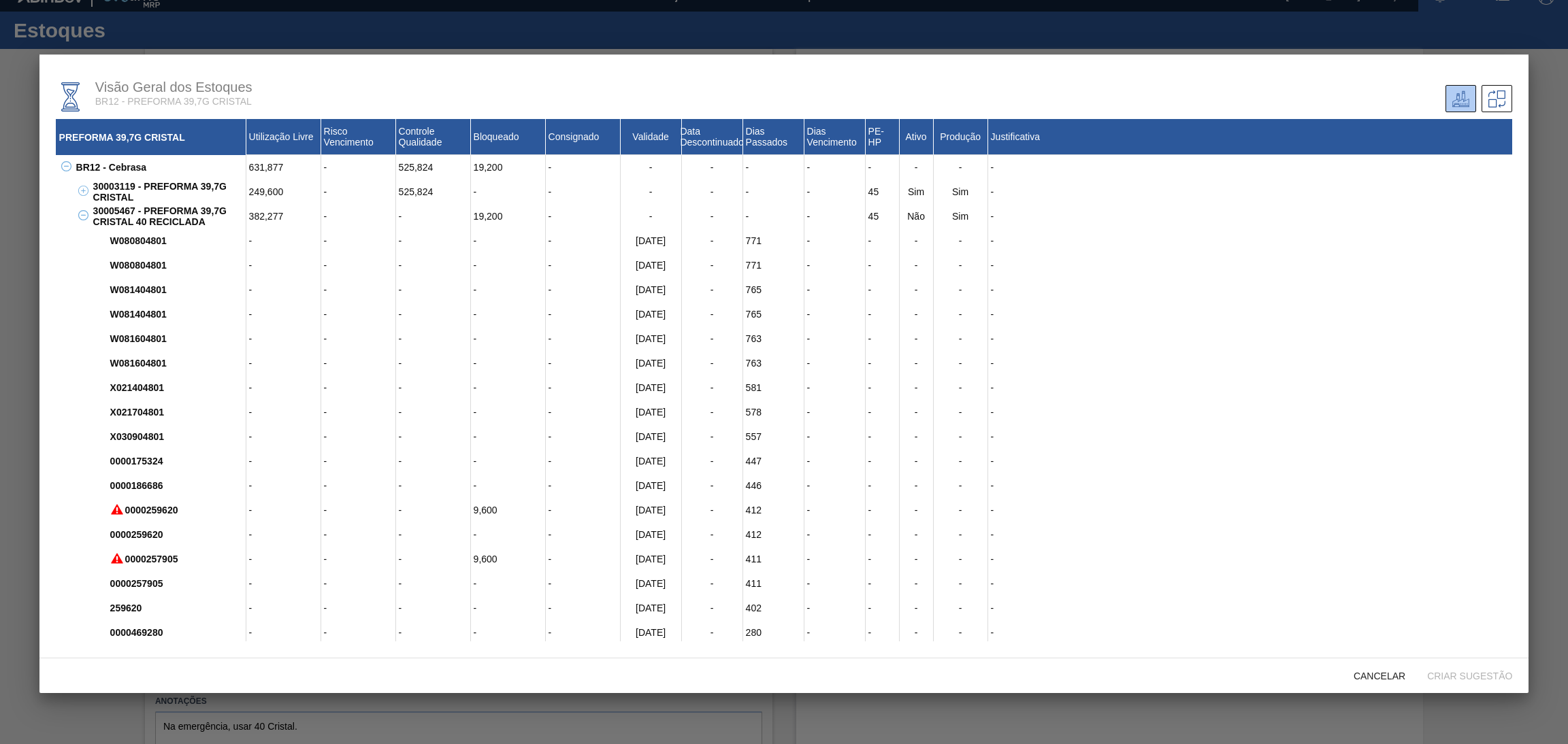
click at [81, 212] on icon at bounding box center [83, 215] width 10 height 10
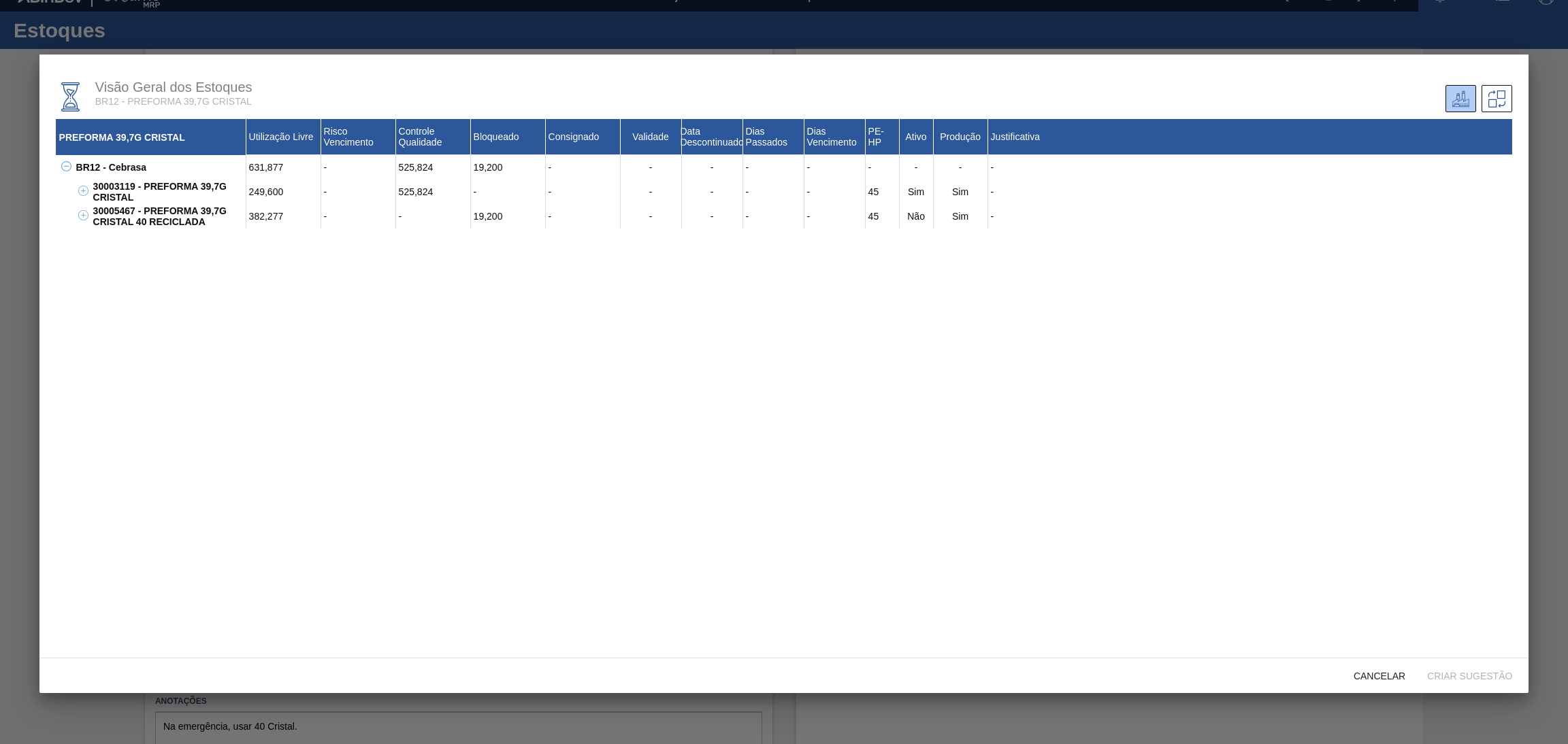
click at [84, 192] on icon at bounding box center [83, 190] width 10 height 10
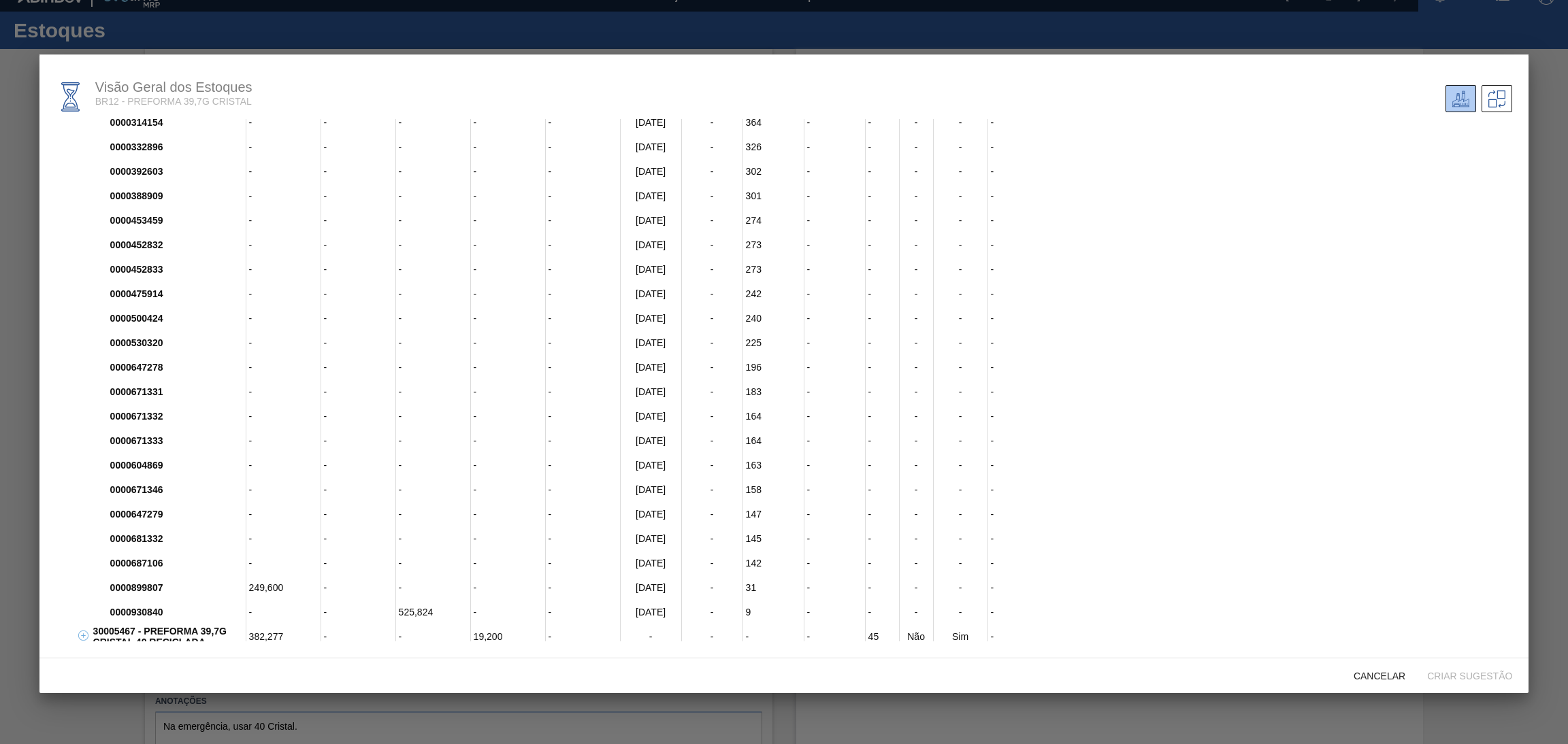
scroll to position [0, 0]
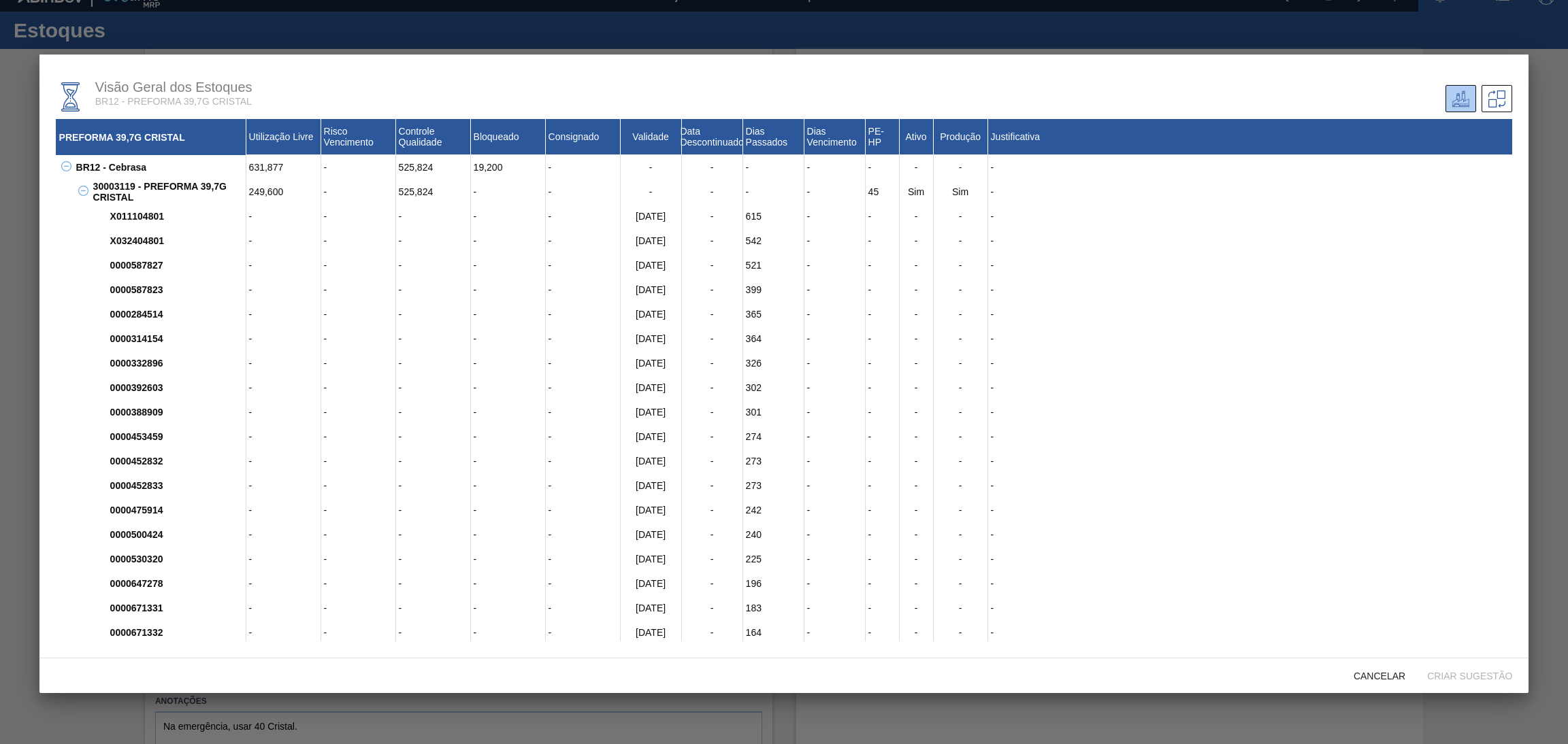
click at [84, 192] on icon at bounding box center [83, 190] width 10 height 10
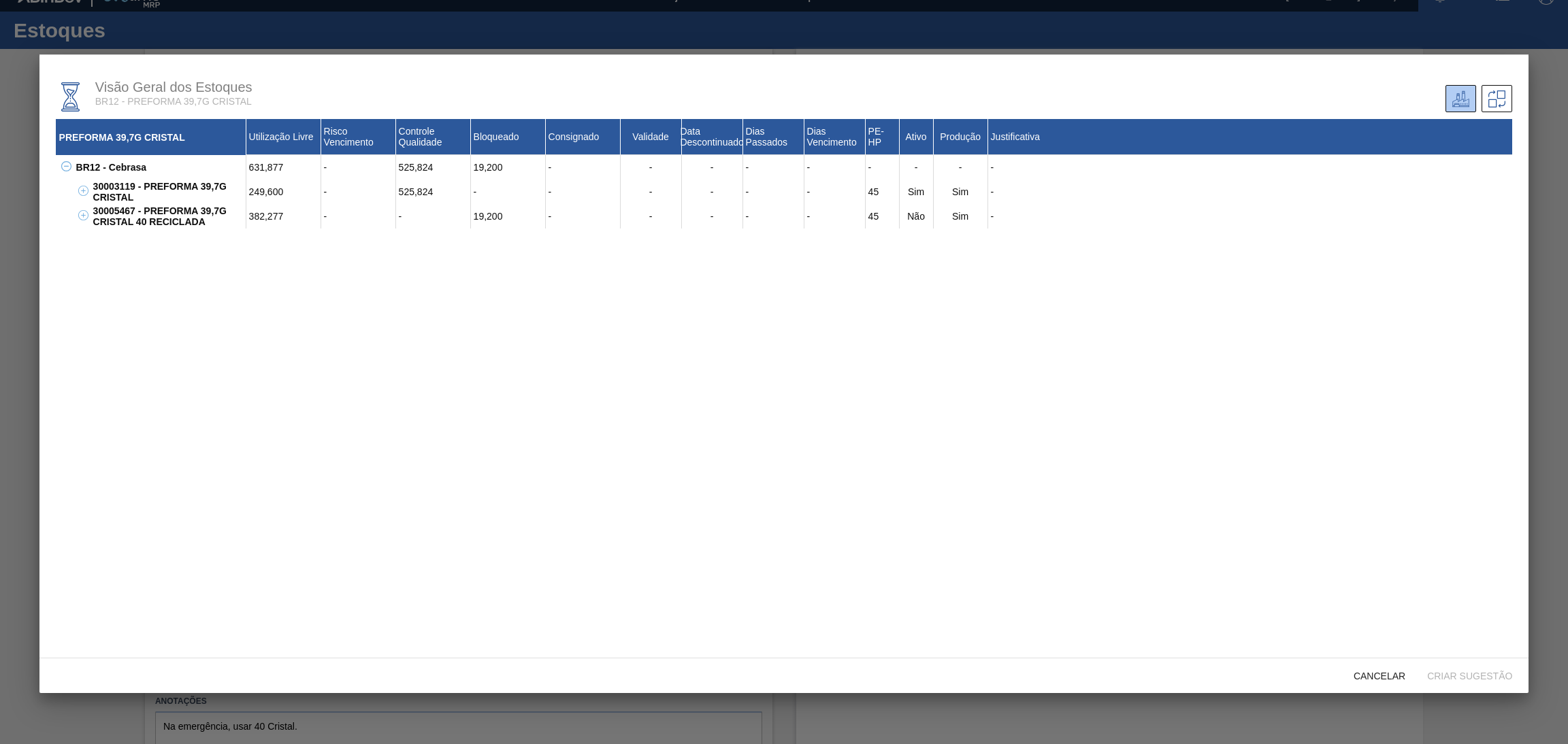
click at [321, 92] on div "Visão Geral dos Estoques BR12 - PREFORMA 39,7G CRISTAL" at bounding box center [266, 93] width 341 height 28
click at [1192, 32] on div at bounding box center [784, 372] width 1568 height 744
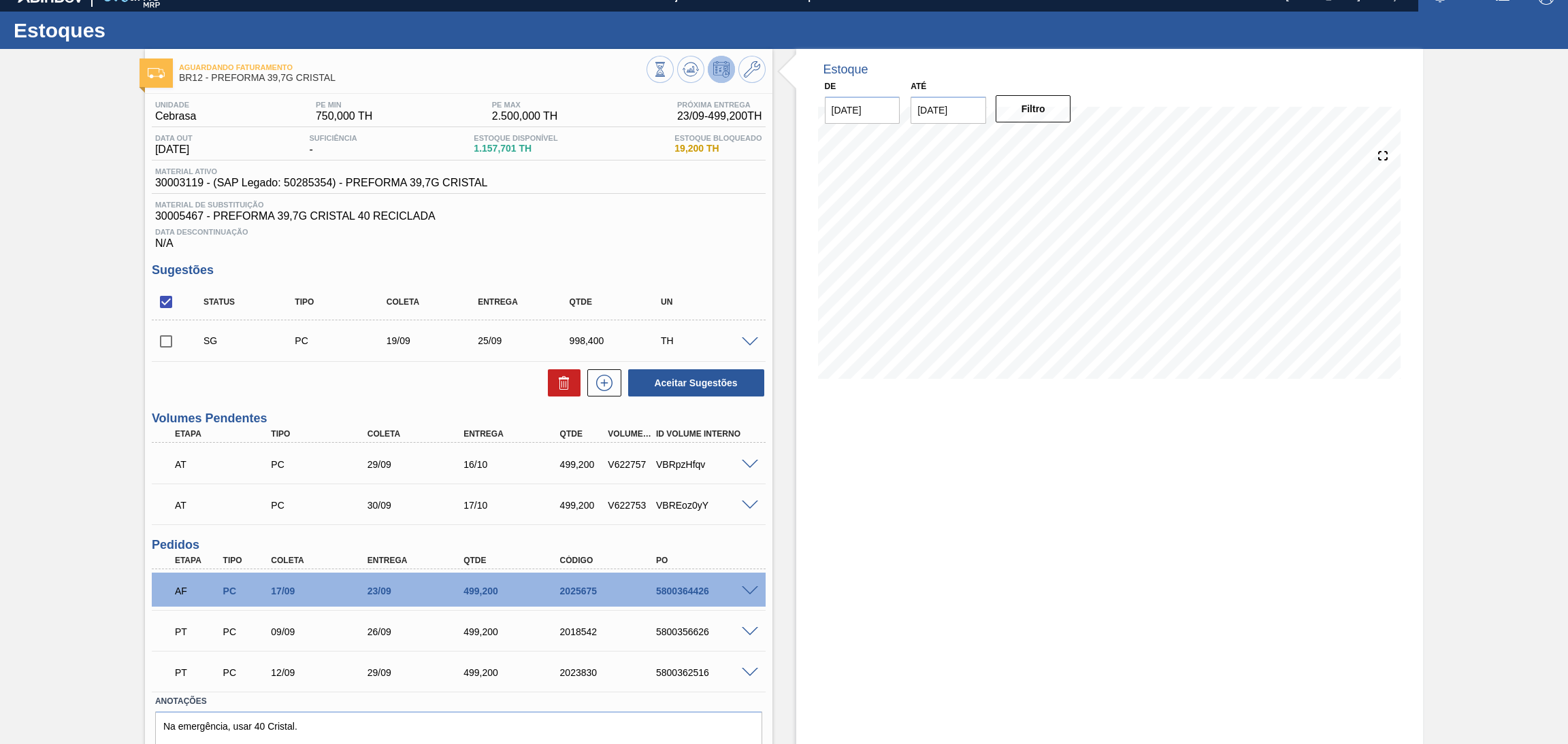
click at [865, 458] on div "Estoque De 17/09/2025 Até 30/10/2025 Filtro 19/09 Projeção de Estoque 722.493 N…" at bounding box center [1110, 427] width 627 height 754
click at [517, 193] on div "Material ativo 30003119 - (SAP Legado: 50285354) - PREFORMA 39,7G CRISTAL" at bounding box center [458, 180] width 614 height 26
click at [880, 536] on div "Estoque De 17/09/2025 Até 30/10/2025 Filtro 24/09 Projeção de Estoque 491.758 N…" at bounding box center [1110, 427] width 627 height 754
click at [599, 249] on div "Data Descontinuação N/A" at bounding box center [458, 236] width 614 height 27
click at [896, 458] on div "Estoque De 17/09/2025 Até 30/10/2025 Filtro 22/09 Projeção de Estoque 127.09 Ne…" at bounding box center [1110, 427] width 627 height 754
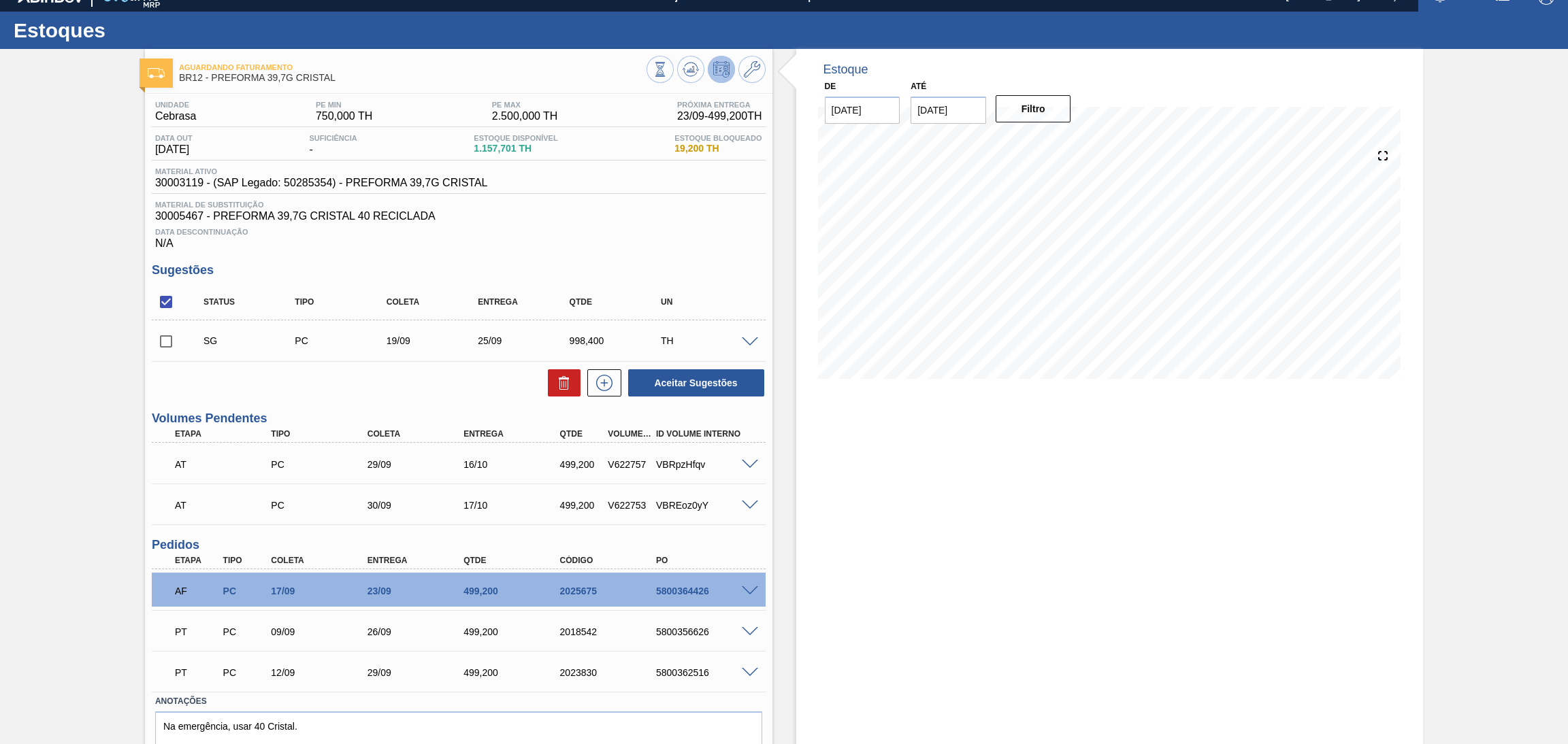
click at [716, 260] on div "Unidade Cebrasa PE MIN 750,000 TH PE MAX 2.500,000 TH Próxima Entrega 23/09 - 4…" at bounding box center [458, 445] width 627 height 703
click at [742, 633] on span at bounding box center [750, 632] width 17 height 10
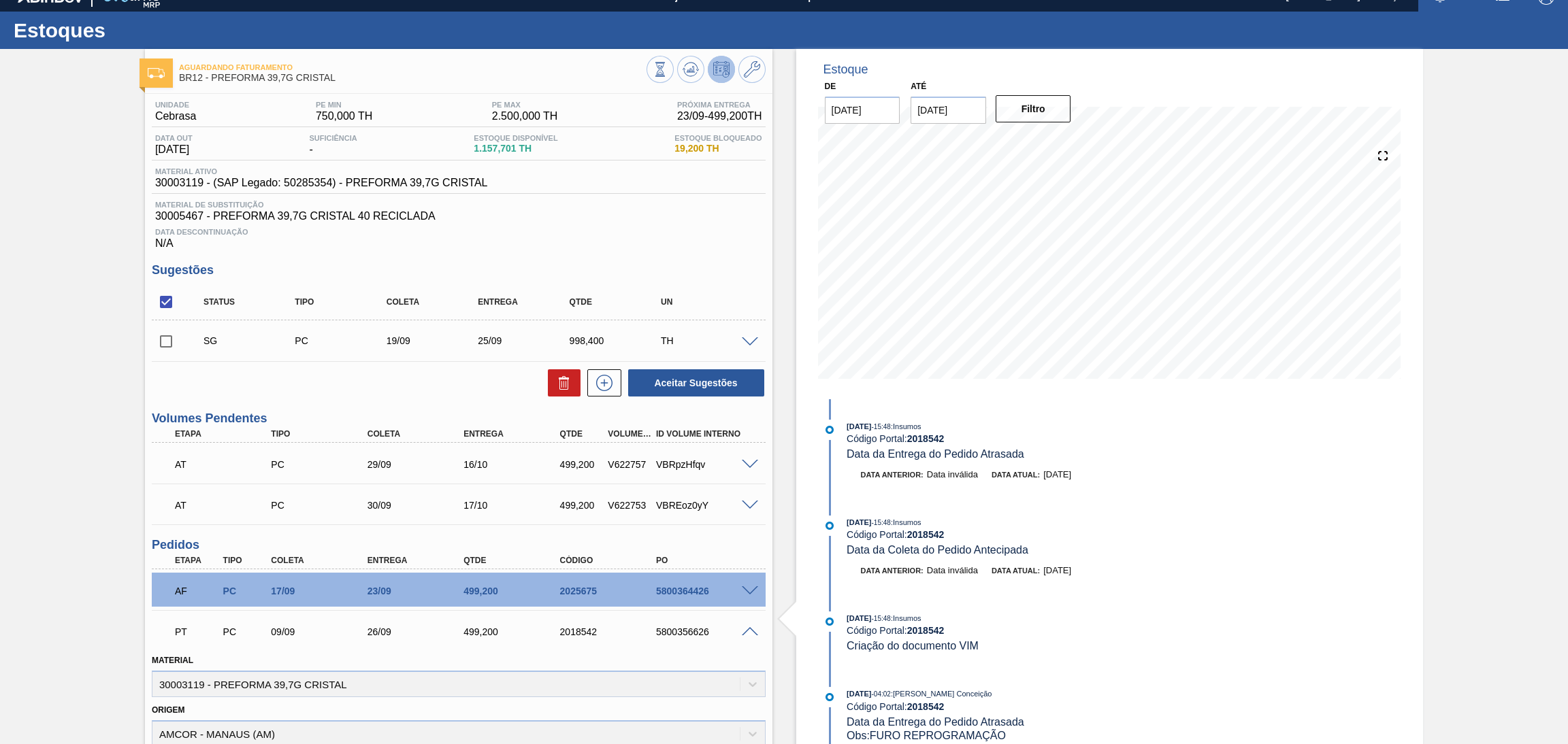
click at [742, 633] on span at bounding box center [750, 632] width 17 height 10
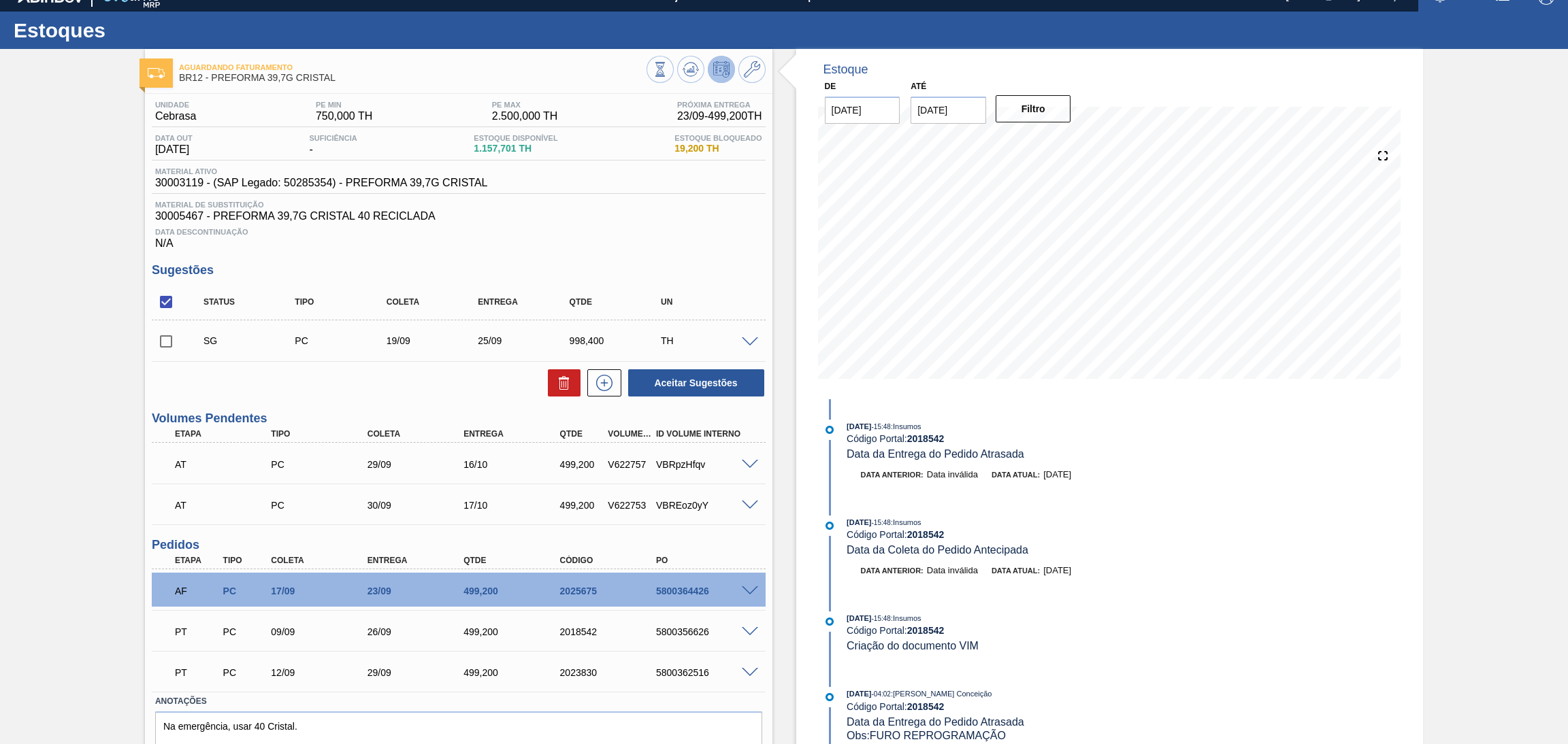
click at [743, 675] on div "5800362516" at bounding box center [708, 673] width 110 height 11
click at [742, 675] on div "5800362516" at bounding box center [708, 673] width 110 height 11
click at [747, 668] on span at bounding box center [750, 673] width 17 height 10
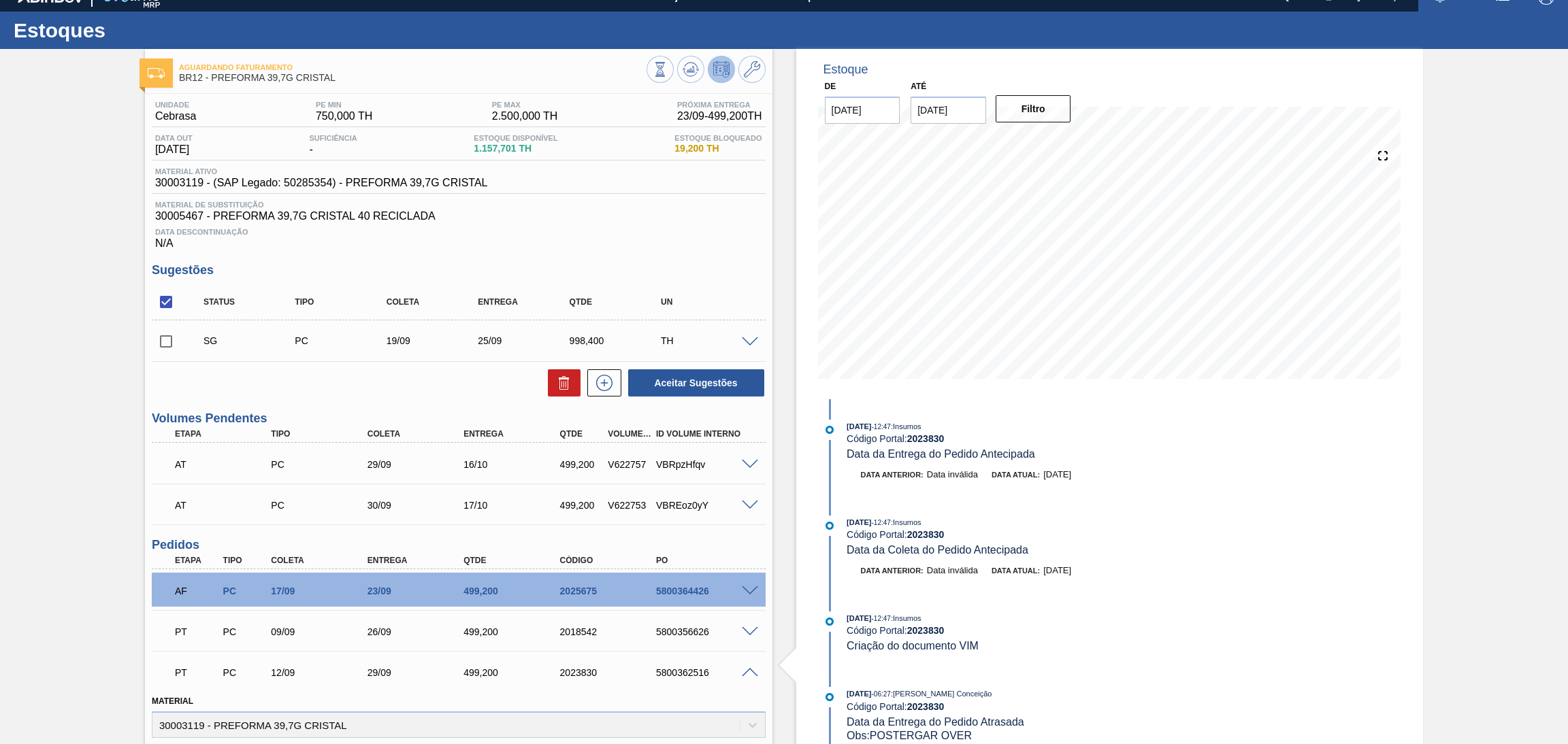
click at [747, 668] on span at bounding box center [750, 673] width 17 height 10
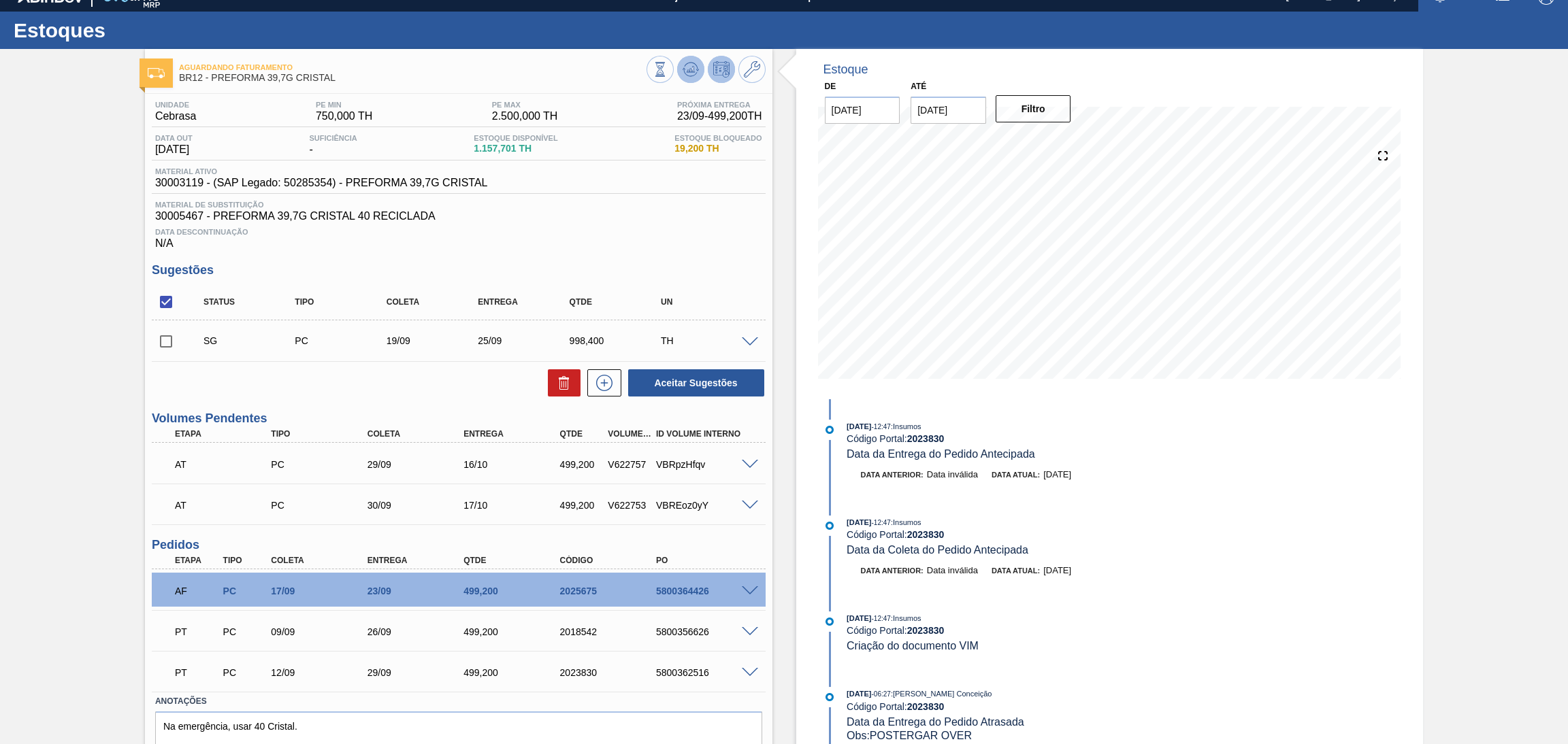
click at [691, 80] on button at bounding box center [691, 69] width 27 height 27
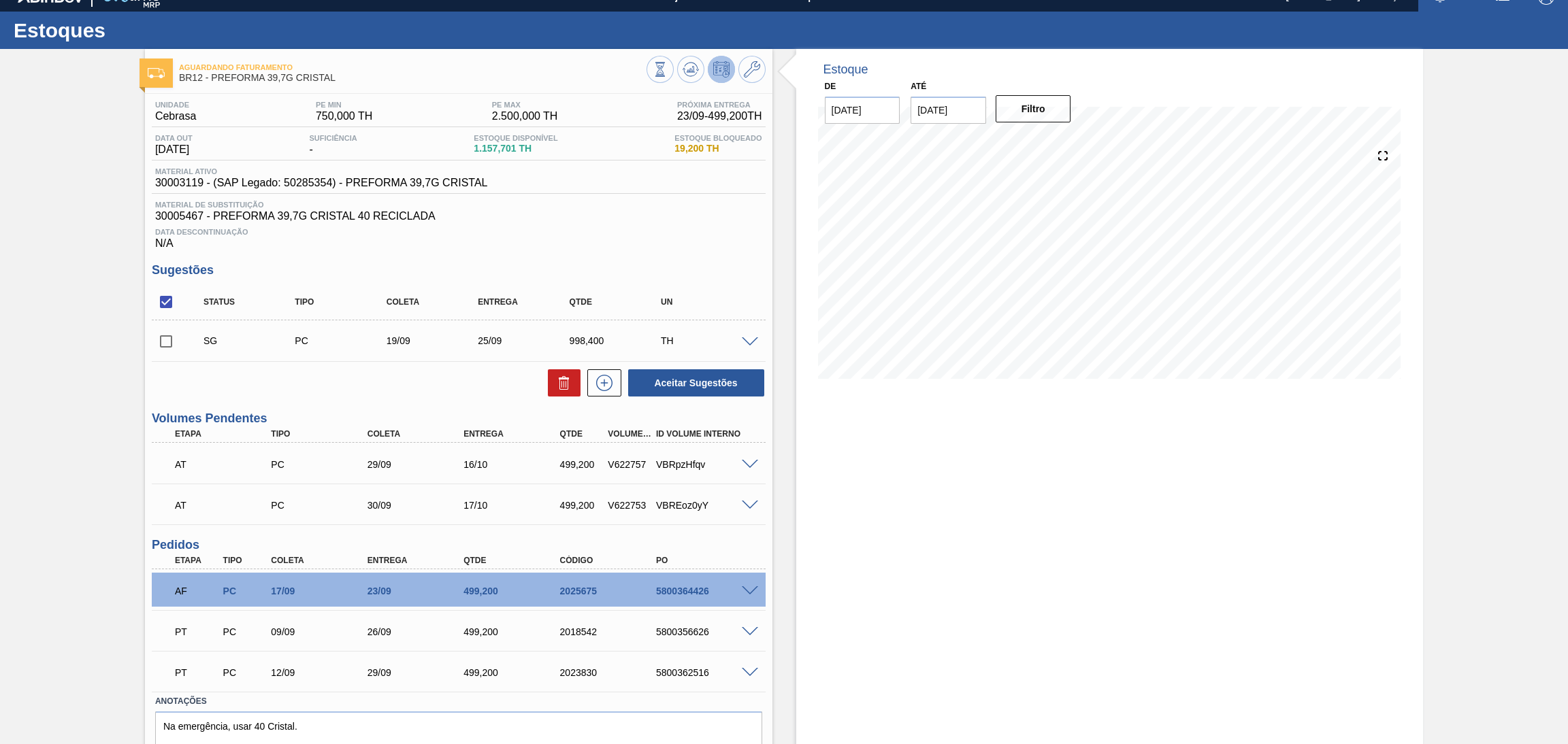
click at [1008, 498] on div "Estoque De 17/09/2025 Até 30/10/2025 Filtro 29/09 Projeção de Estoque 2,484.758…" at bounding box center [1110, 427] width 627 height 754
click at [778, 614] on div "Estoque De 17/09/2025 Até 30/10/2025 Filtro 14/10 Projeção de Estoque 2,173.164…" at bounding box center [1098, 427] width 651 height 754
click at [752, 469] on div "AT PC 29/09 16/10 499,200 V622757 VBRpzHfqv" at bounding box center [458, 463] width 614 height 34
click at [752, 462] on span at bounding box center [750, 465] width 17 height 10
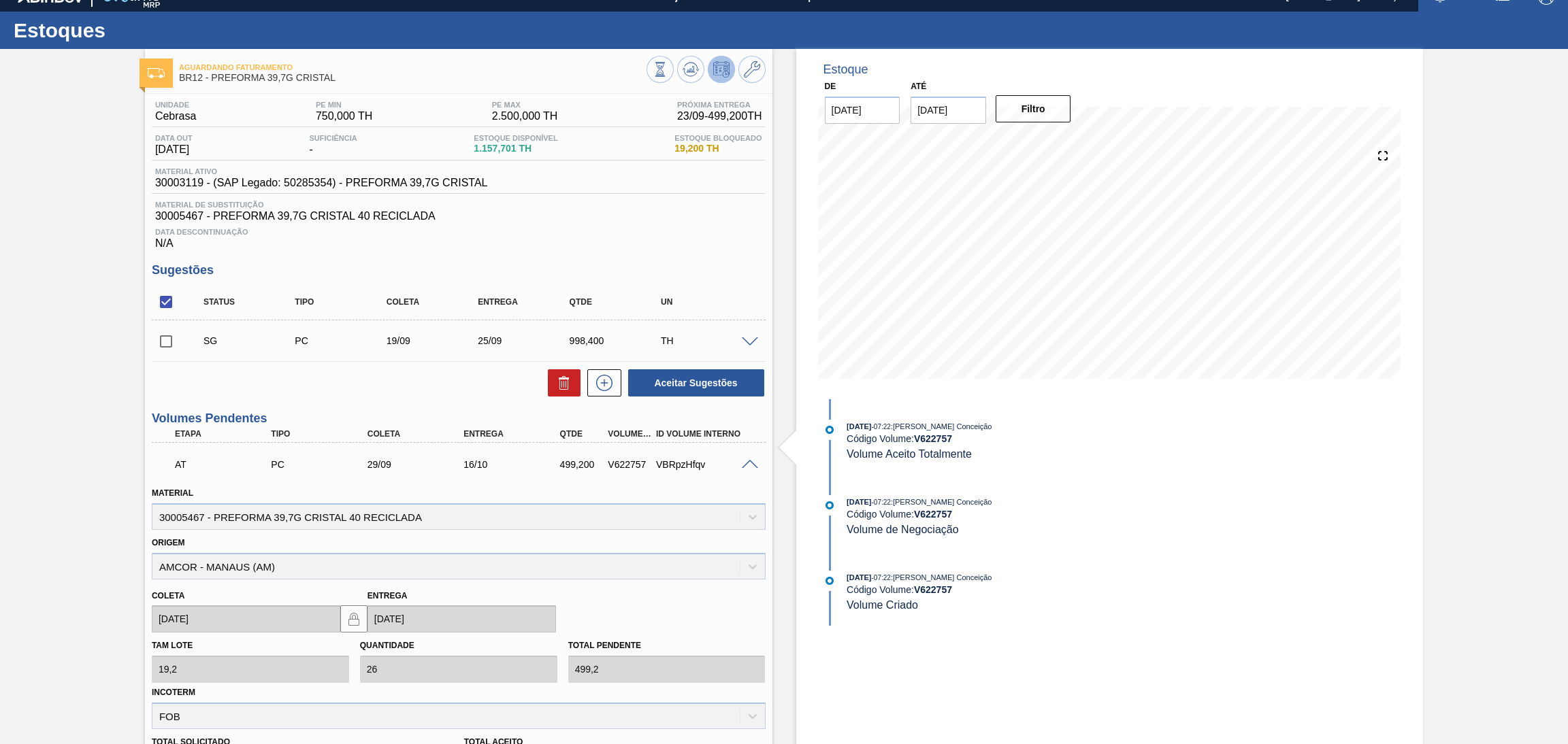
click at [752, 462] on span at bounding box center [750, 465] width 17 height 10
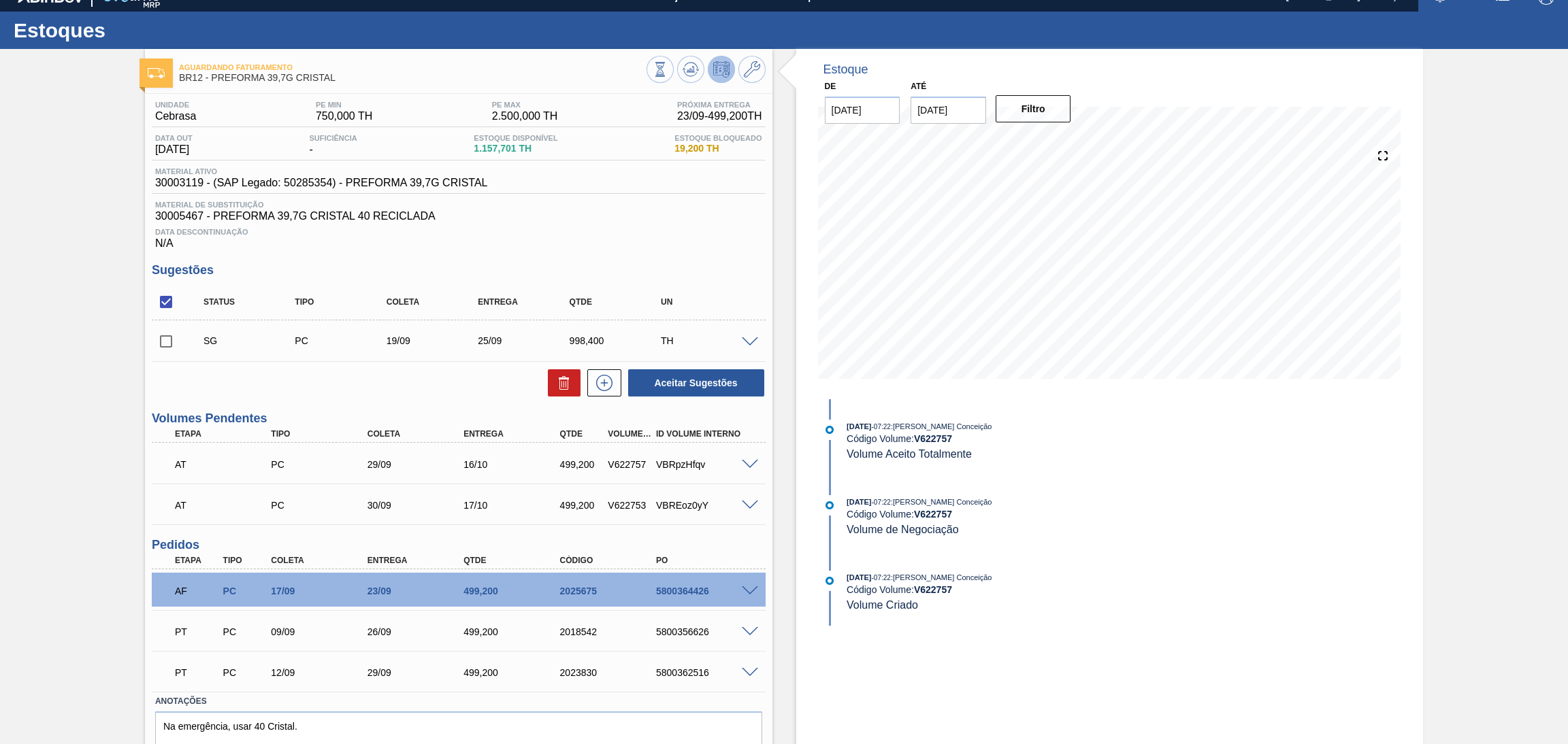
click at [744, 509] on div "AT PC 30/09 17/10 499,200 V622753 VBREoz0yY" at bounding box center [458, 504] width 614 height 34
click at [744, 508] on div "VBREoz0yY" at bounding box center [708, 505] width 110 height 11
click at [745, 502] on span at bounding box center [750, 505] width 17 height 10
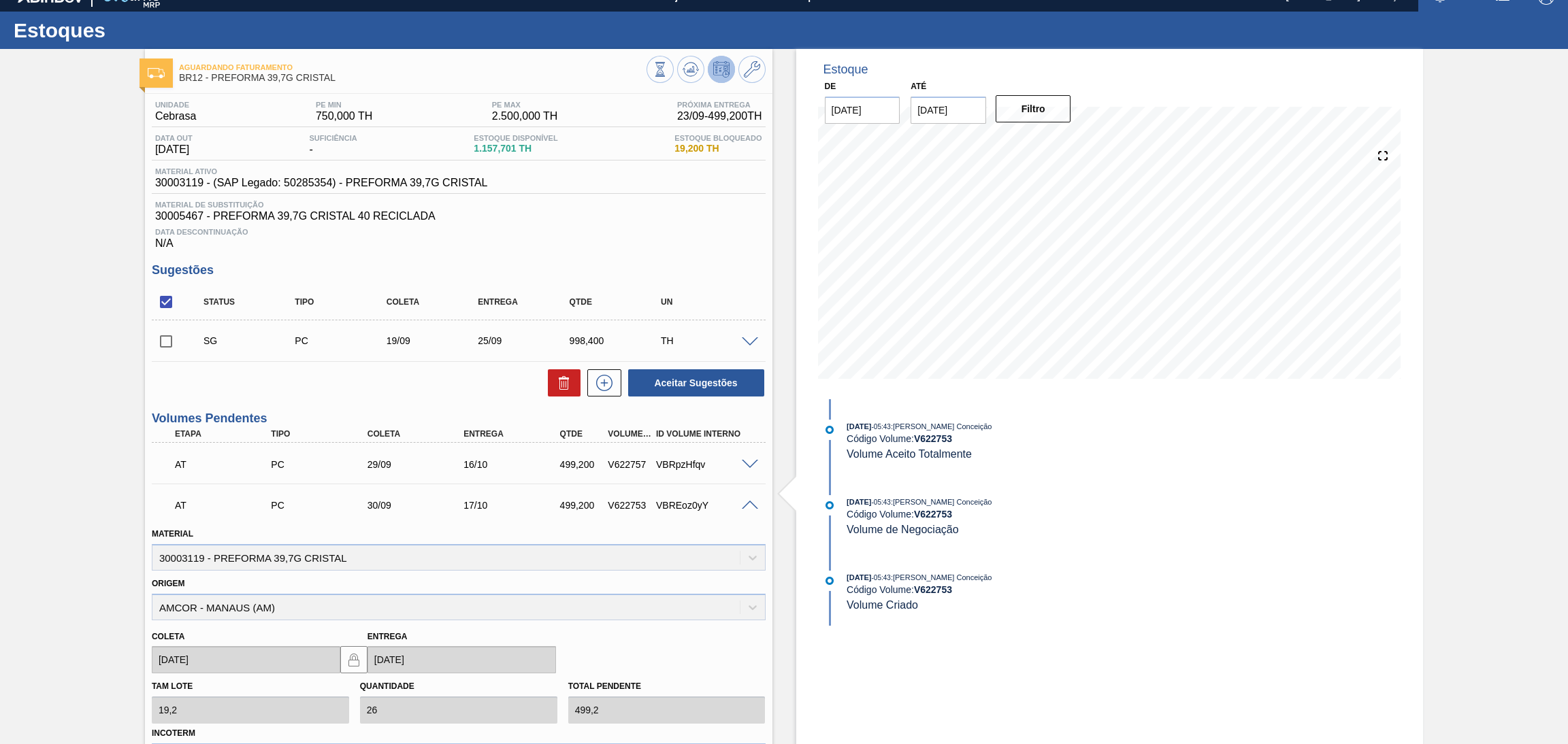
click at [745, 502] on span at bounding box center [750, 505] width 17 height 10
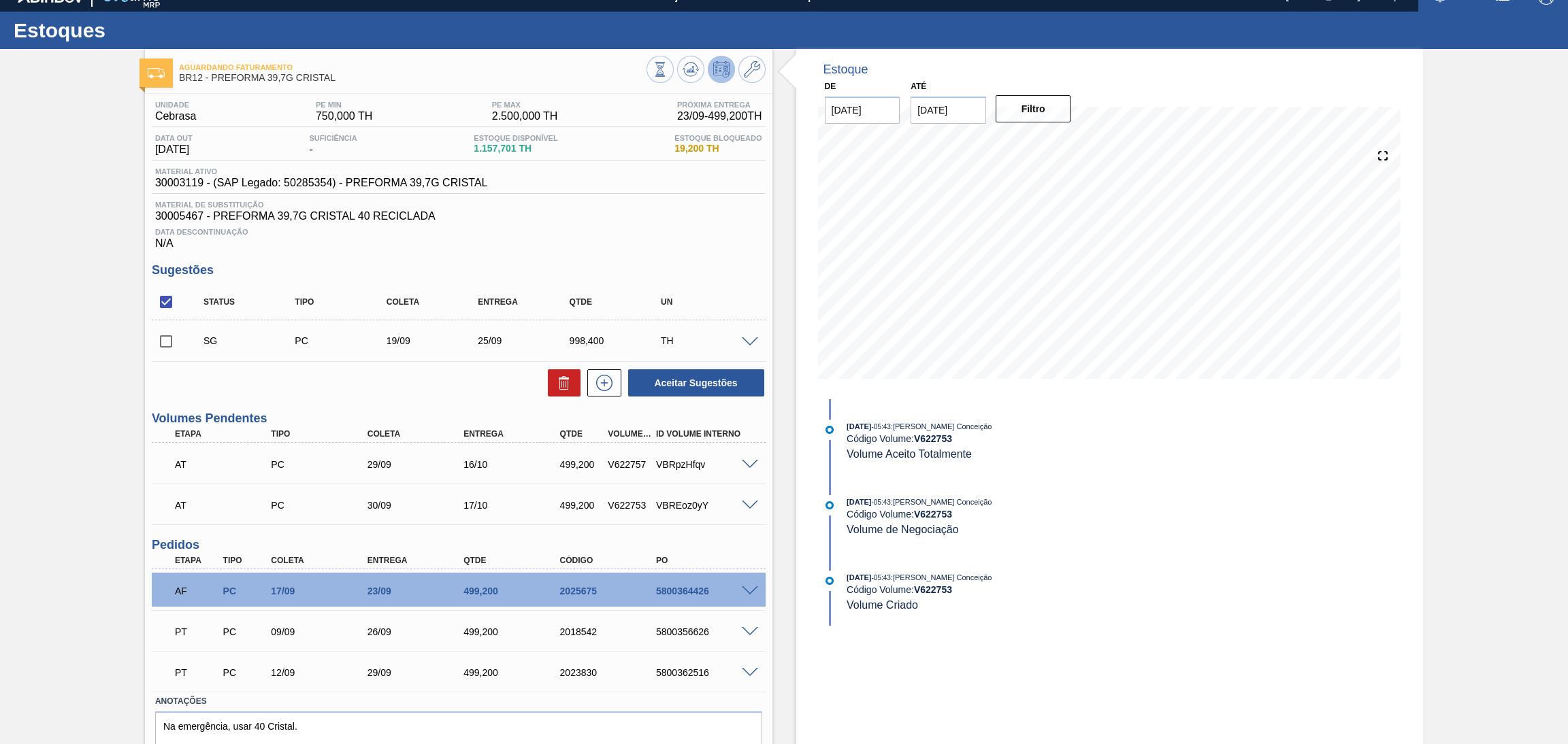
click at [753, 617] on div "PT PC 09/09 26/09 499,200 2018542 5800356626" at bounding box center [458, 630] width 614 height 34
click at [751, 626] on div at bounding box center [752, 631] width 27 height 10
click at [753, 627] on span at bounding box center [750, 632] width 17 height 10
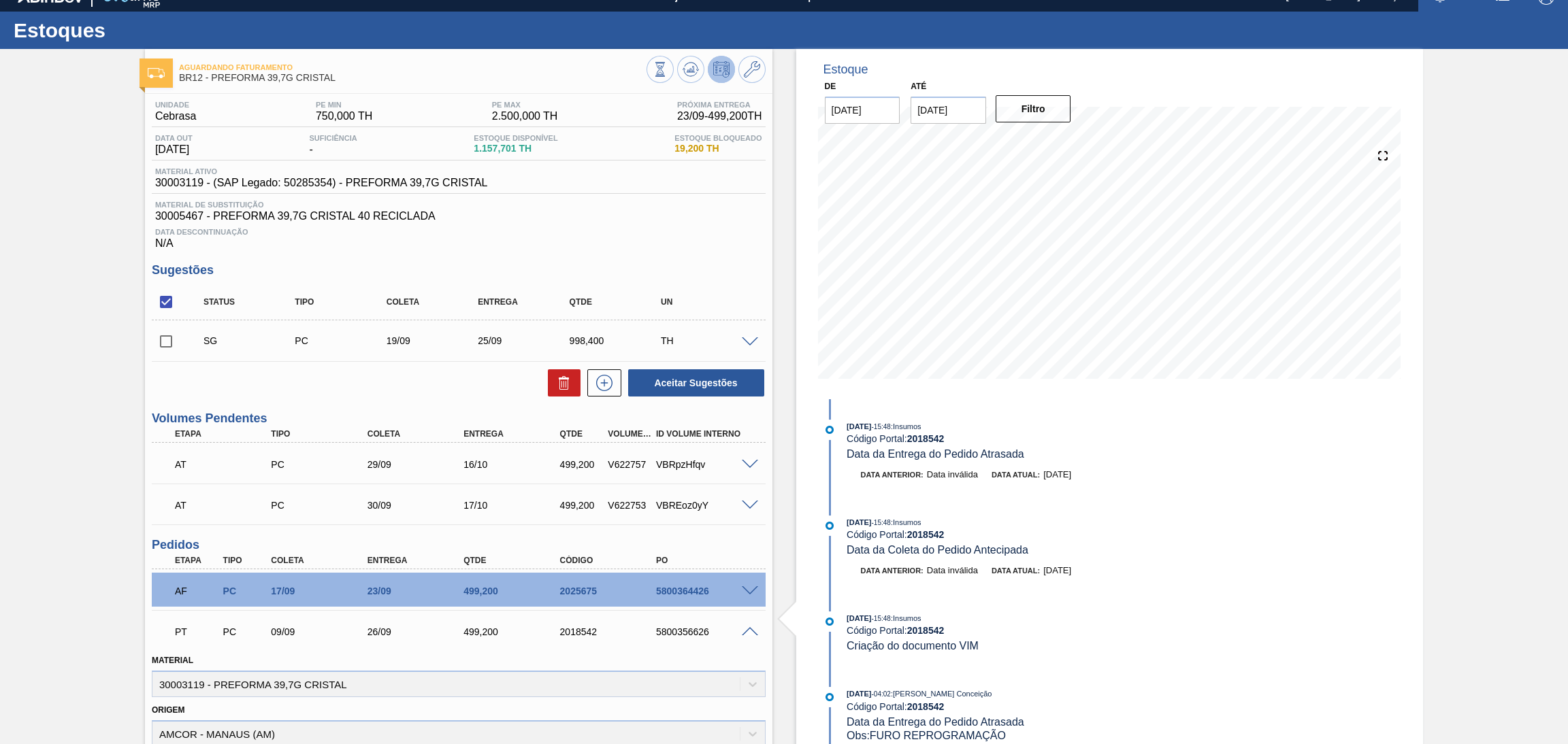
click at [750, 629] on span at bounding box center [750, 632] width 17 height 10
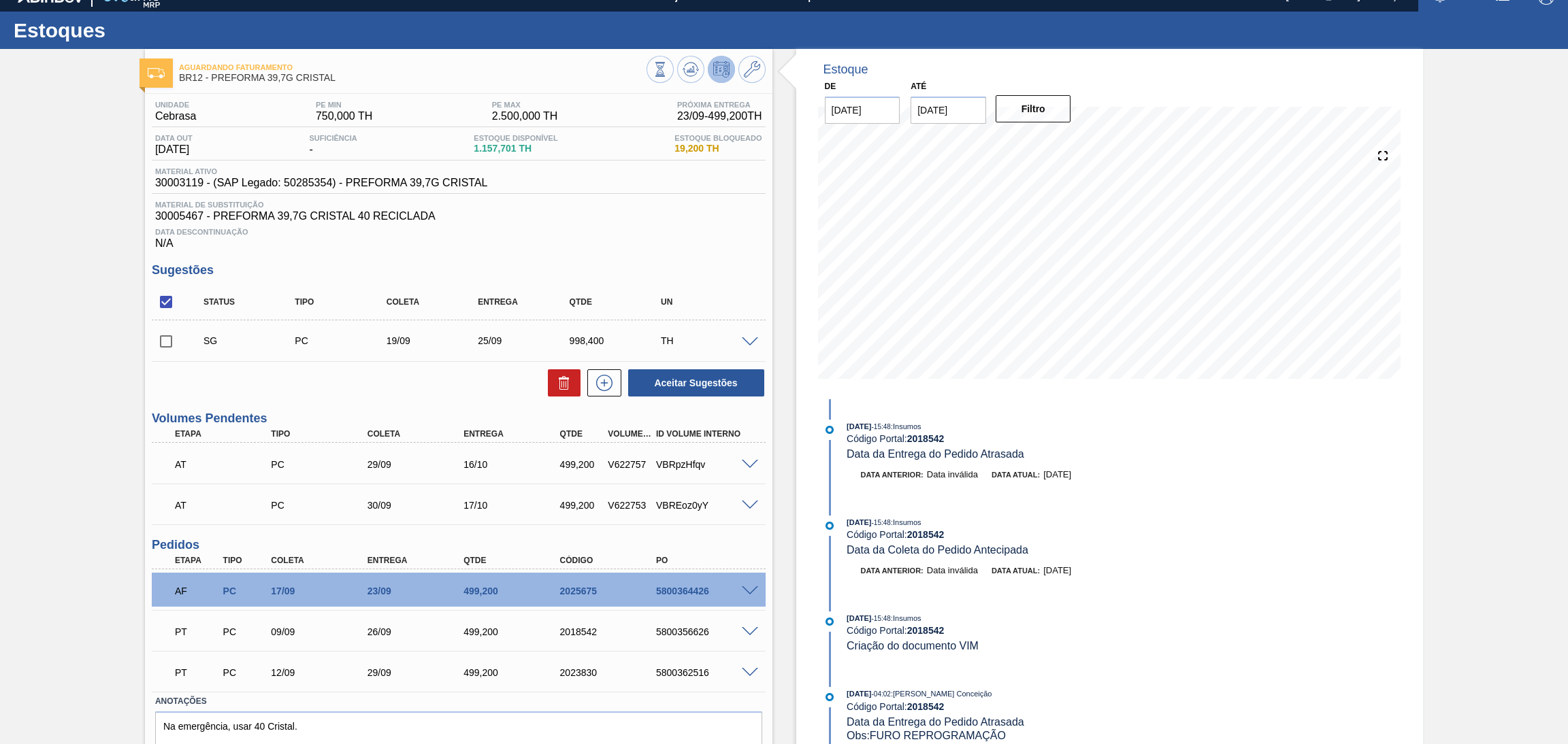
click at [622, 251] on div "Unidade Cebrasa PE MIN 750,000 TH PE MAX 2.500,000 TH Próxima Entrega 23/09 - 4…" at bounding box center [458, 445] width 627 height 703
click at [797, 214] on div "Estoque De 17/09/2025 Até 30/10/2025 Filtro 18/09 Projeção de Estoque 1,010.362…" at bounding box center [1110, 224] width 627 height 350
click at [672, 242] on div "Data Descontinuação N/A" at bounding box center [458, 236] width 614 height 27
click at [739, 265] on h3 "Sugestões" at bounding box center [458, 271] width 614 height 14
click at [692, 223] on div "Data Descontinuação N/A" at bounding box center [458, 236] width 614 height 27
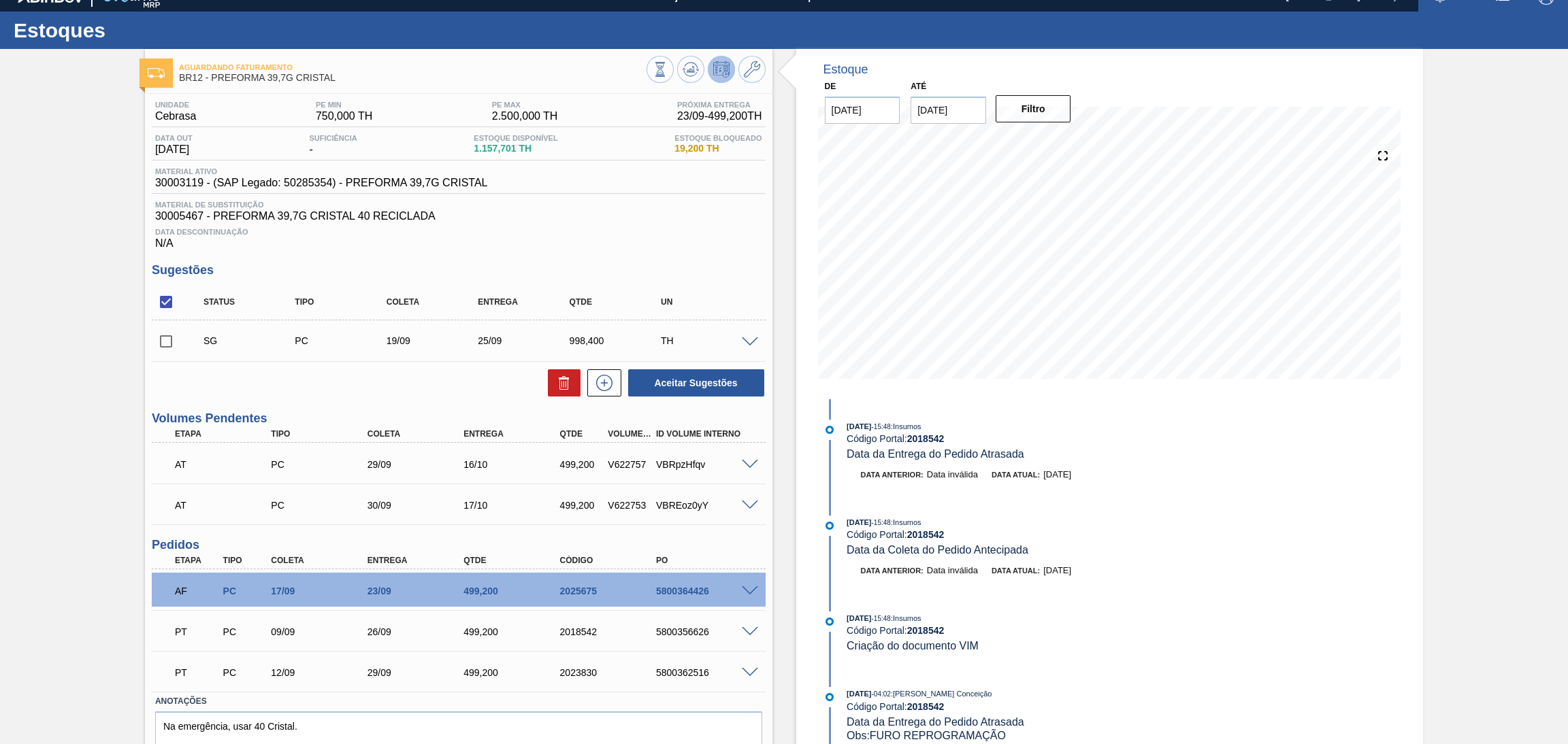
click at [636, 267] on h3 "Sugestões" at bounding box center [458, 271] width 614 height 14
click at [540, 252] on div "Unidade Cebrasa PE MIN 750,000 TH PE MAX 2.500,000 TH Próxima Entrega 23/09 - 4…" at bounding box center [458, 445] width 627 height 703
click at [707, 273] on h3 "Sugestões" at bounding box center [458, 271] width 614 height 14
click at [786, 485] on div "Estoque De 17/09/2025 Até 30/10/2025 Filtro 19/09 Projeção de Estoque 722.493 N…" at bounding box center [1098, 427] width 651 height 754
click at [785, 518] on div "Estoque De 17/09/2025 Até 30/10/2025 Filtro 19/09 Projeção de Estoque 722.493 N…" at bounding box center [1098, 427] width 651 height 754
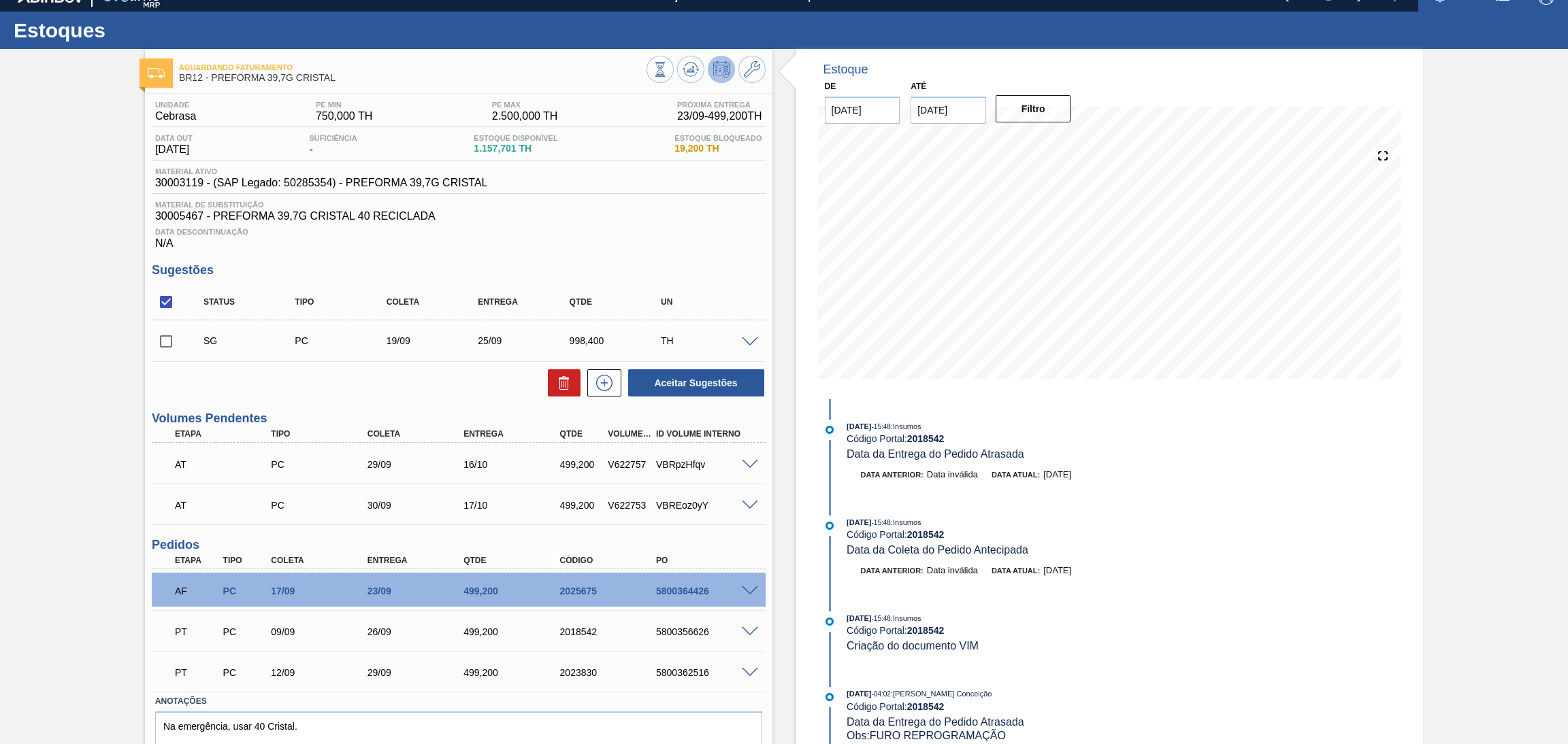
click at [750, 500] on div at bounding box center [752, 504] width 27 height 10
click at [750, 501] on span at bounding box center [750, 505] width 17 height 10
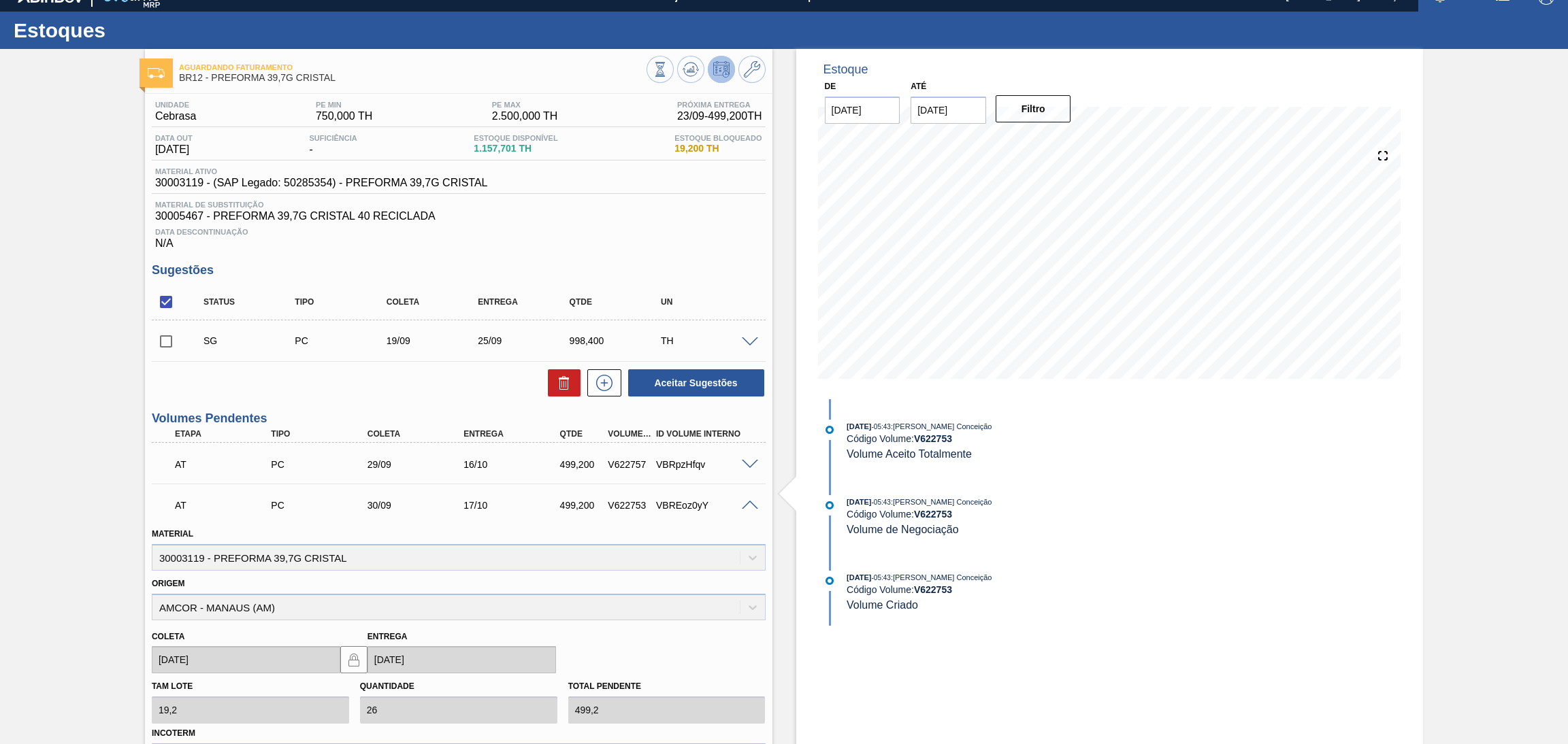
click at [752, 505] on span at bounding box center [750, 505] width 17 height 10
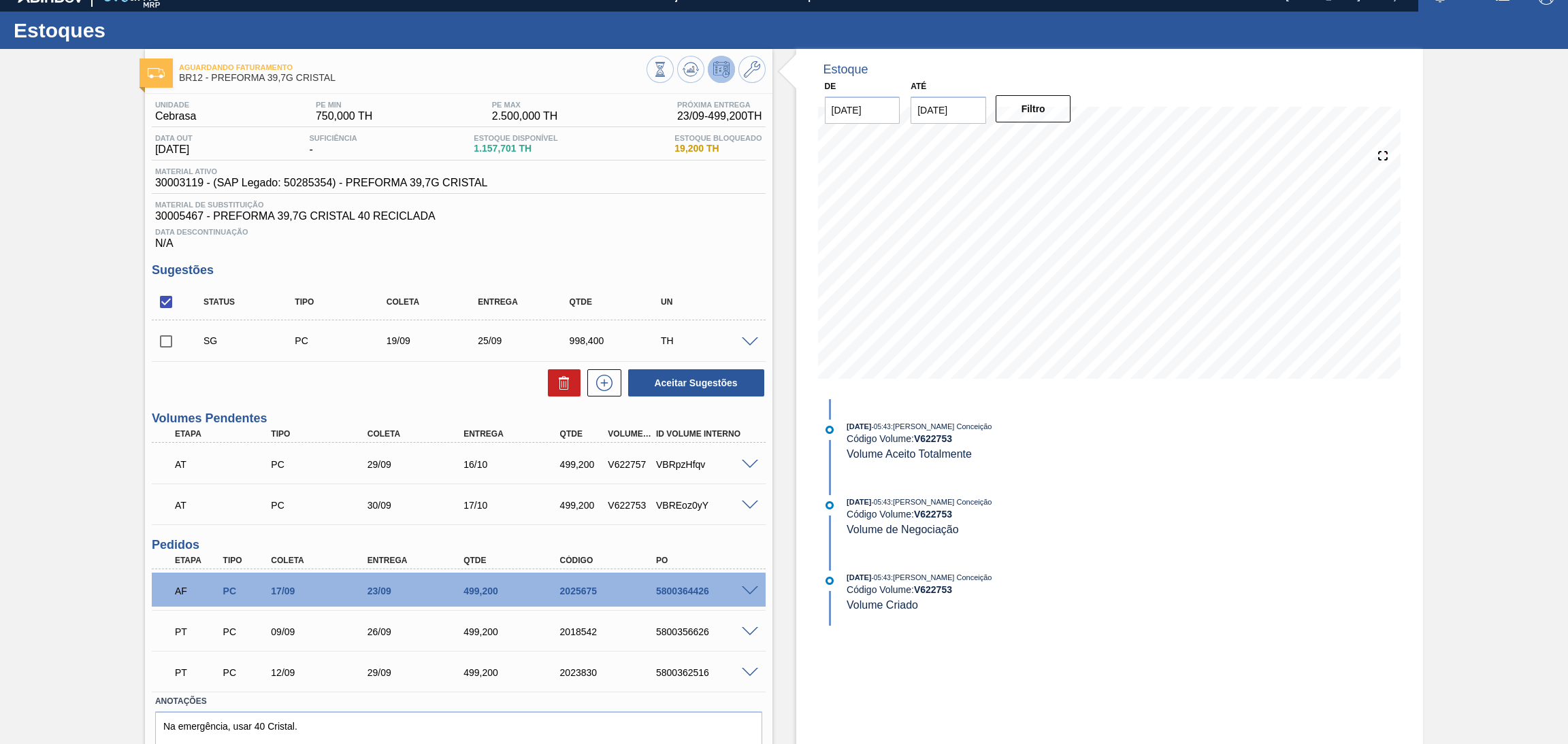
click at [748, 462] on span at bounding box center [750, 465] width 17 height 10
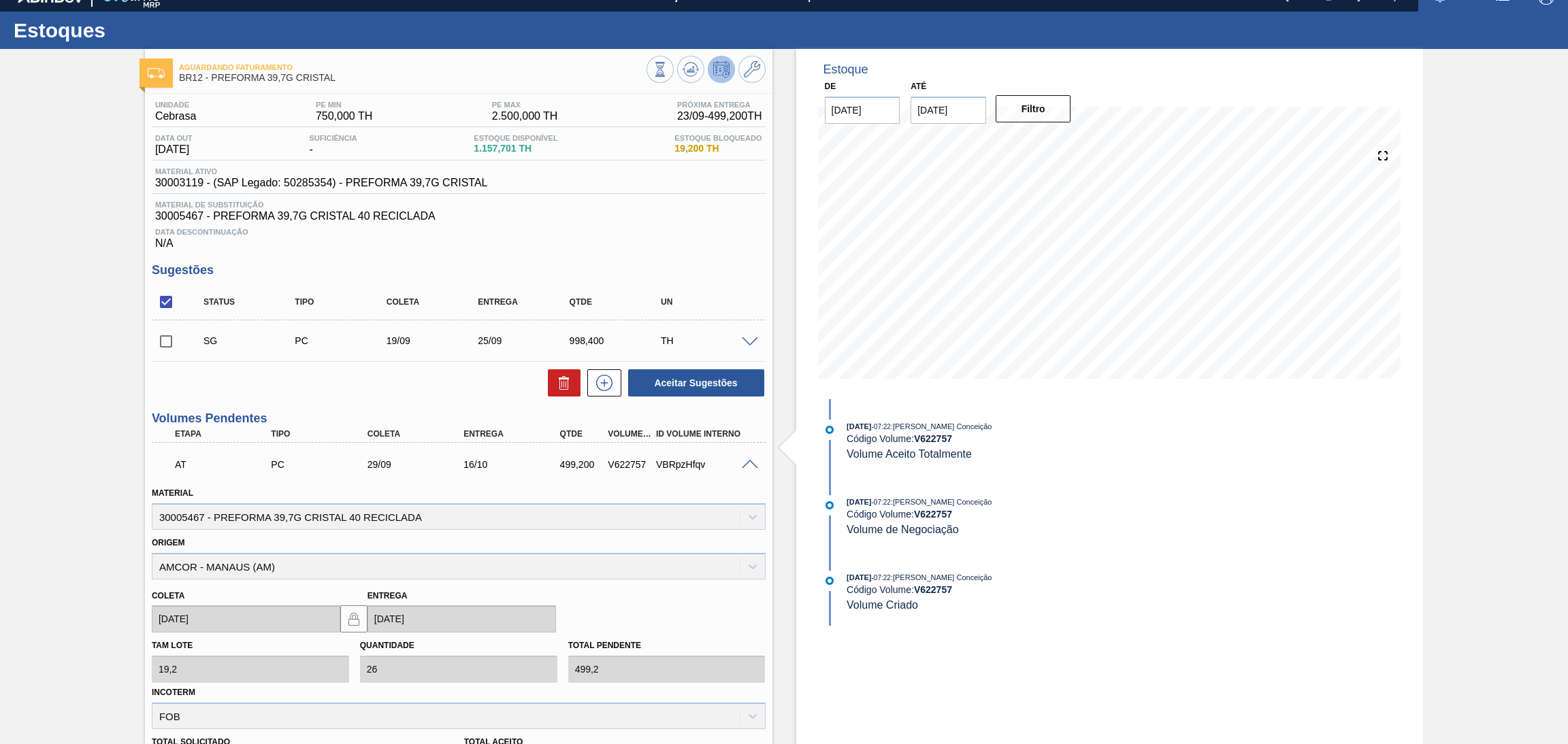
click at [748, 462] on span at bounding box center [750, 465] width 17 height 10
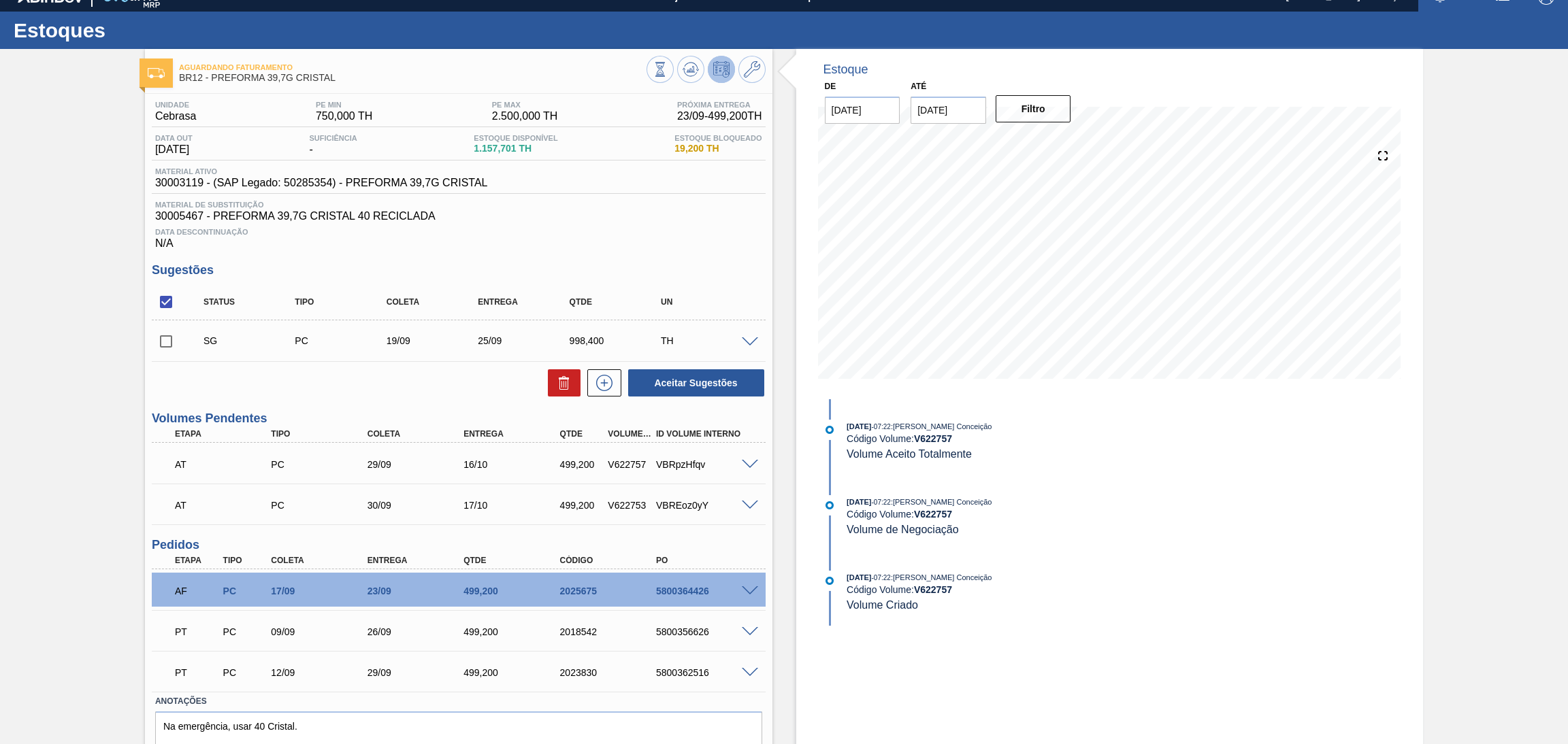
click at [754, 586] on span at bounding box center [750, 591] width 17 height 10
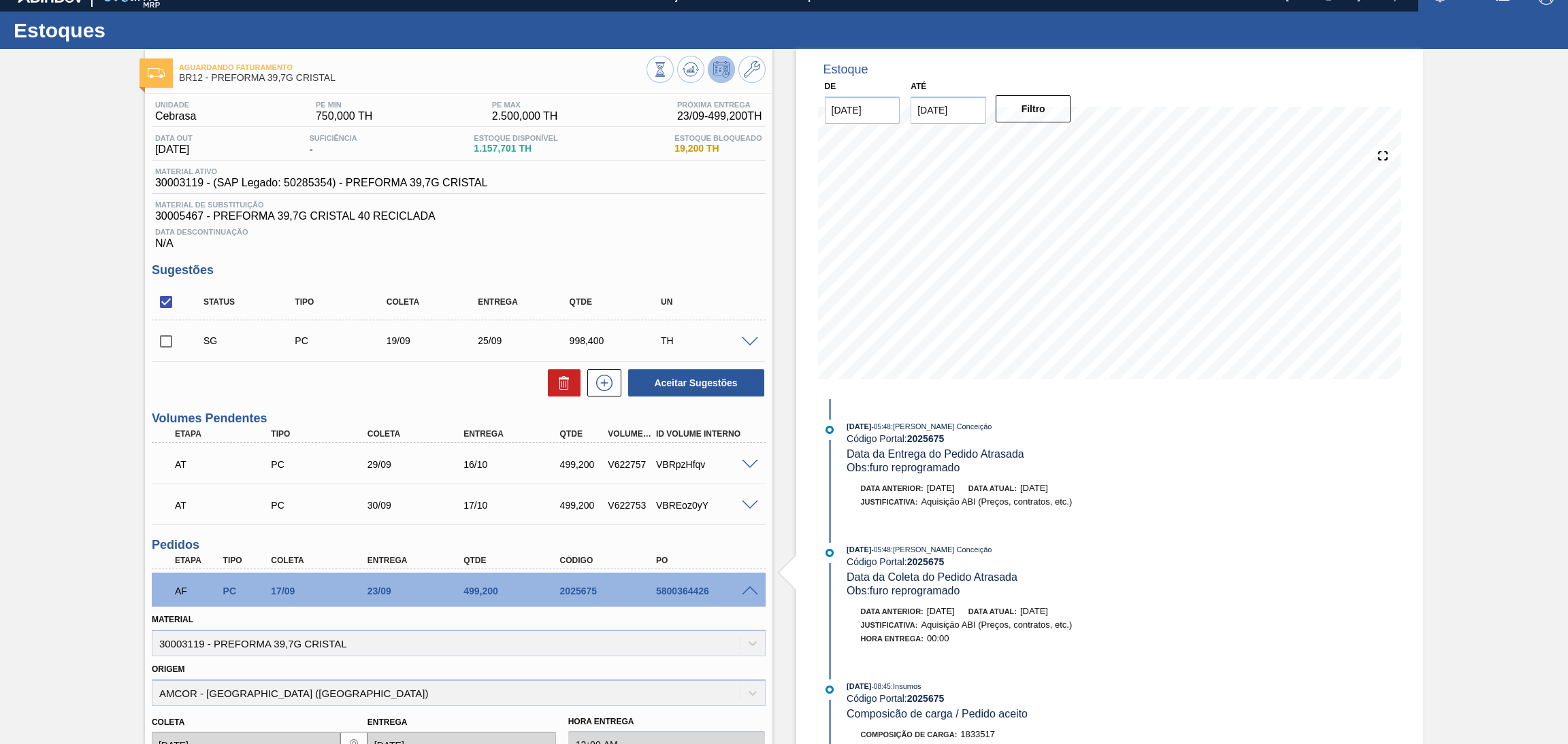
click at [750, 586] on span at bounding box center [750, 591] width 17 height 10
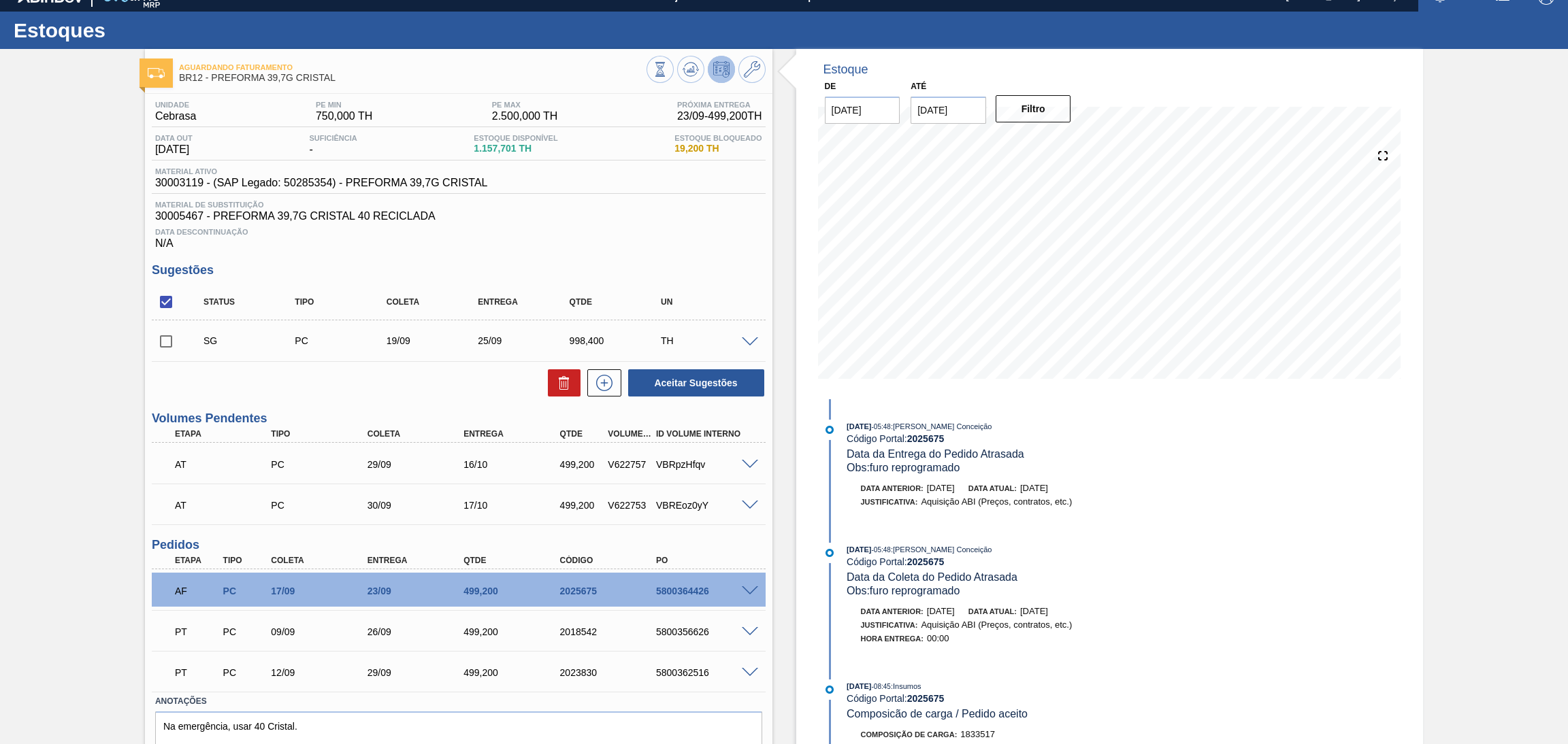
click at [620, 234] on span "Data Descontinuação" at bounding box center [458, 232] width 607 height 8
click at [713, 265] on h3 "Sugestões" at bounding box center [458, 271] width 614 height 14
click at [495, 154] on div "Estoque Disponível 1.157,701 TH" at bounding box center [516, 144] width 91 height 21
click at [495, 148] on span "1.157,701 TH" at bounding box center [515, 148] width 84 height 10
click at [503, 151] on span "1.157,701 TH" at bounding box center [515, 148] width 84 height 10
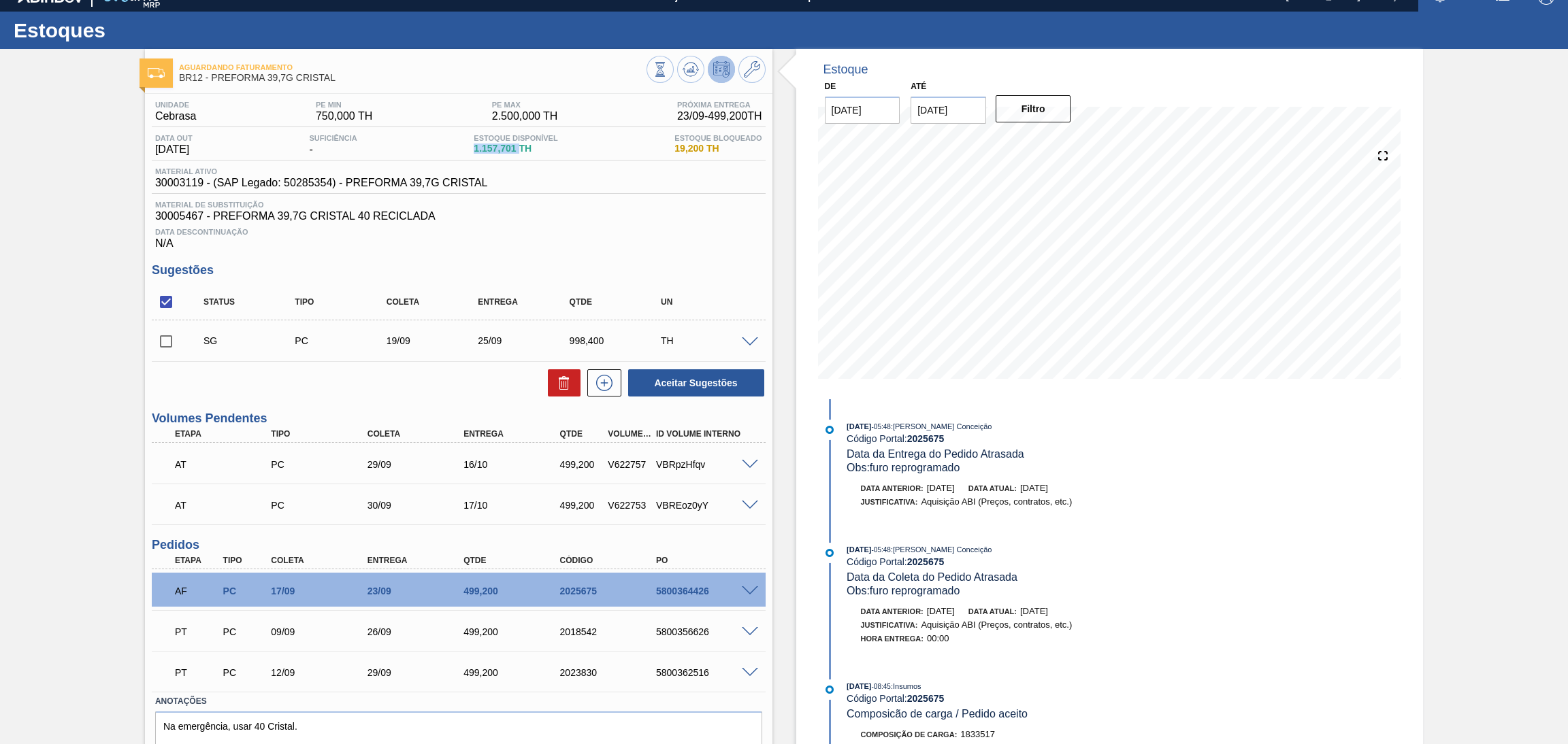
click at [503, 151] on span "1.157,701 TH" at bounding box center [515, 148] width 84 height 10
copy span "1.157,701"
click at [774, 284] on div "Estoque De 17/09/2025 Até 30/10/2025 Filtro 21/09 Projeção de Estoque 169.693 N…" at bounding box center [1098, 427] width 651 height 754
click at [579, 235] on span "Data Descontinuação" at bounding box center [458, 232] width 607 height 8
click at [618, 234] on span "Data Descontinuação" at bounding box center [458, 232] width 607 height 8
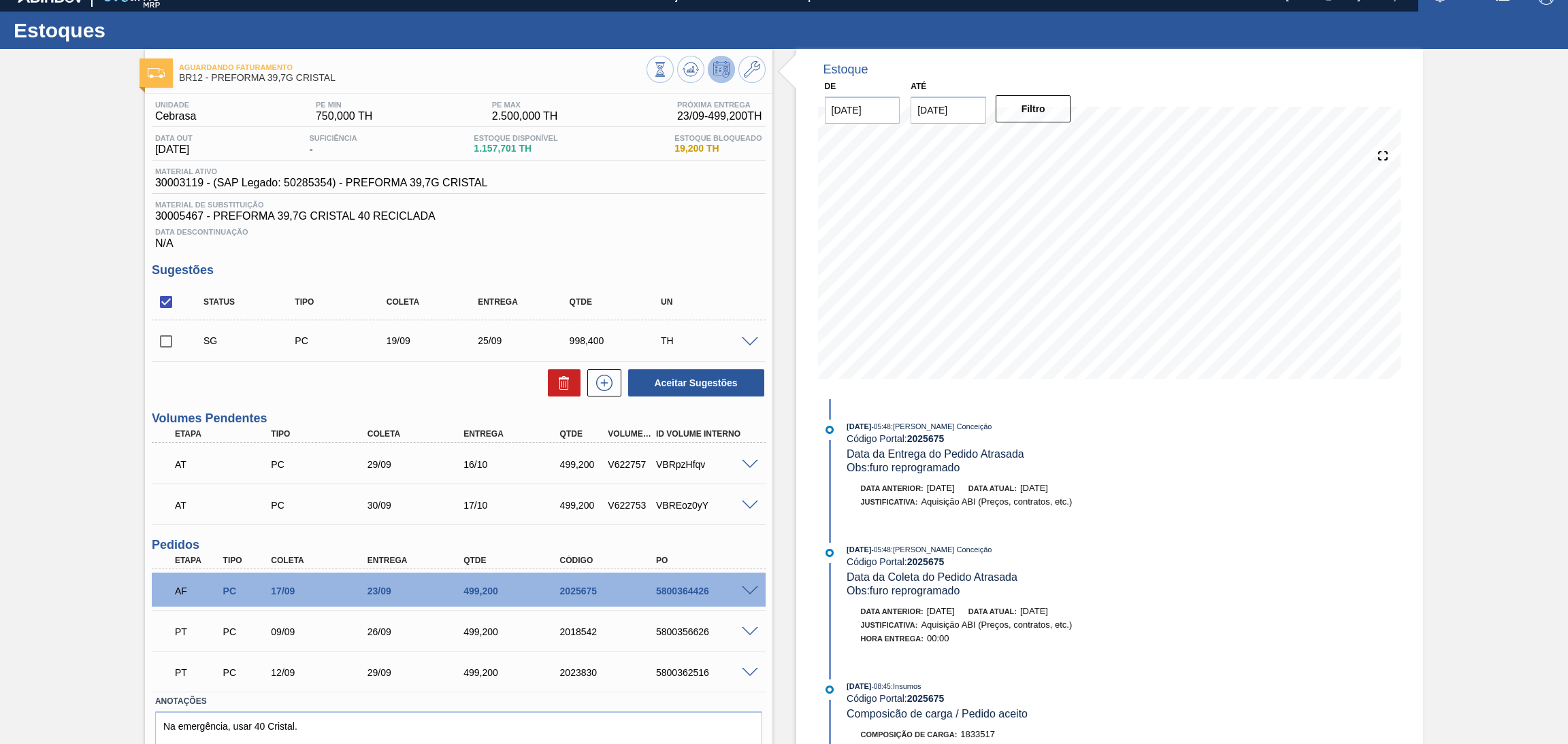
click at [503, 151] on span "1.157,701 TH" at bounding box center [515, 148] width 84 height 10
copy span "1.157,701"
click at [411, 380] on div "Aceitar Sugestões" at bounding box center [458, 384] width 614 height 30
click at [414, 379] on div "Aceitar Sugestões" at bounding box center [458, 384] width 614 height 30
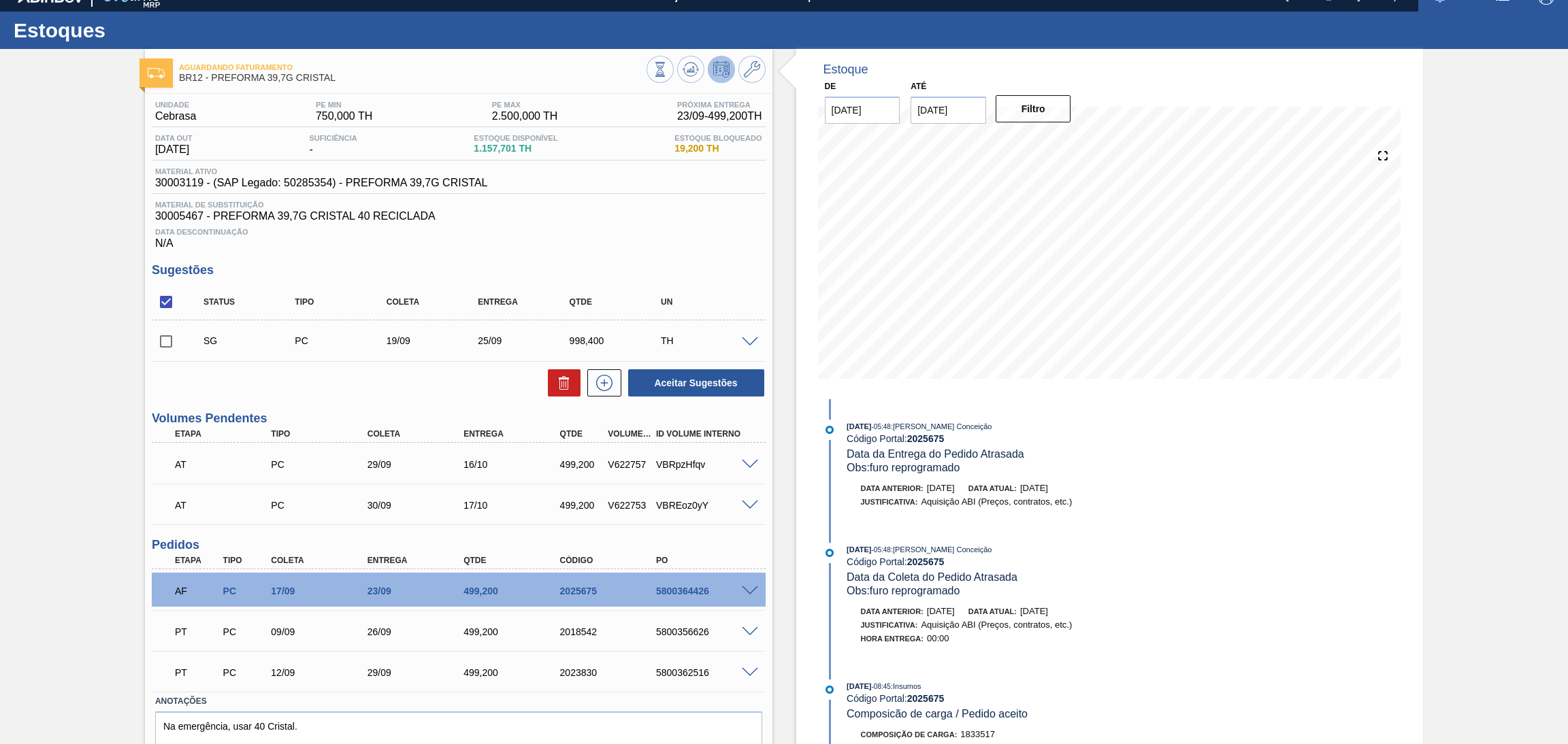
click at [745, 629] on span at bounding box center [750, 632] width 17 height 10
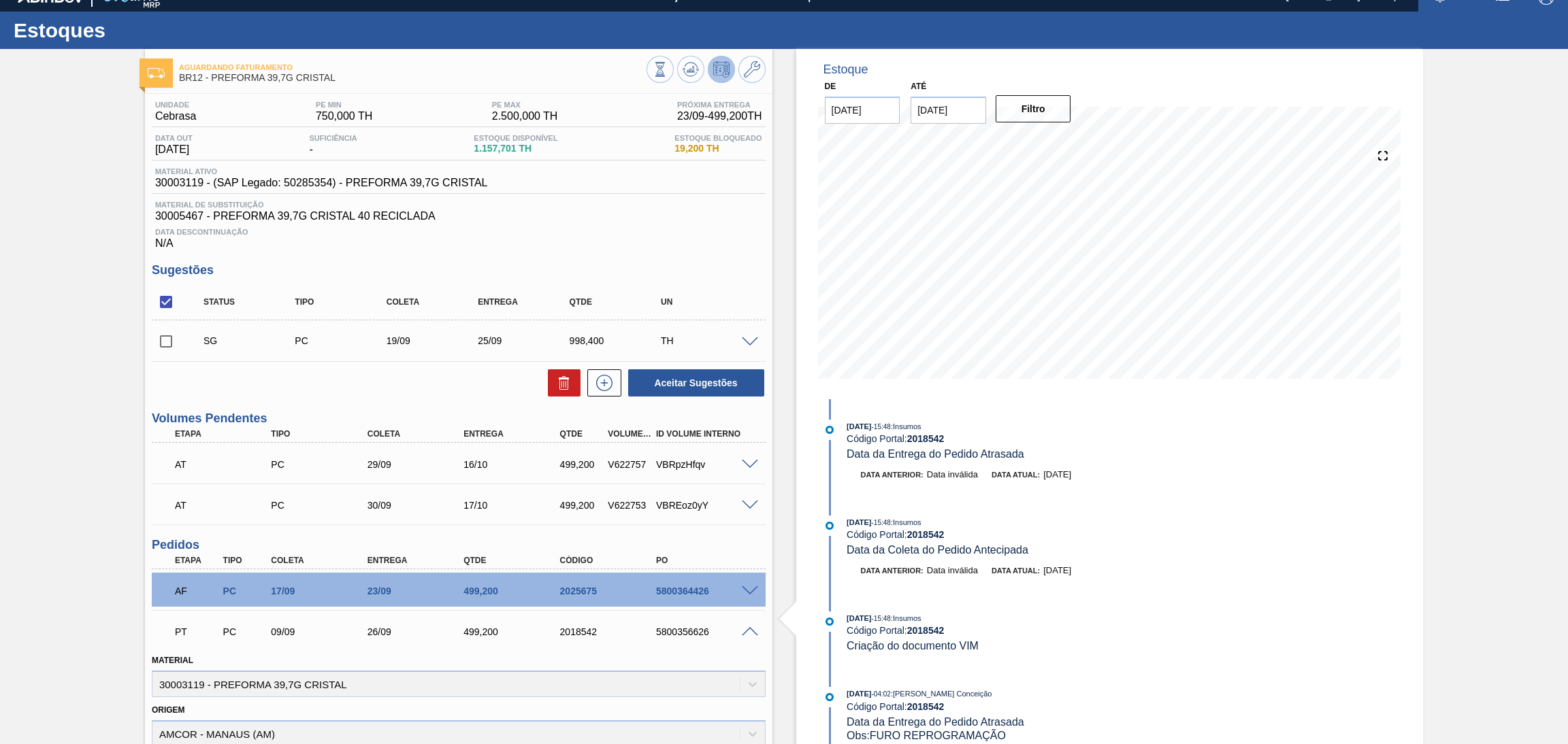
click at [745, 629] on span at bounding box center [750, 632] width 17 height 10
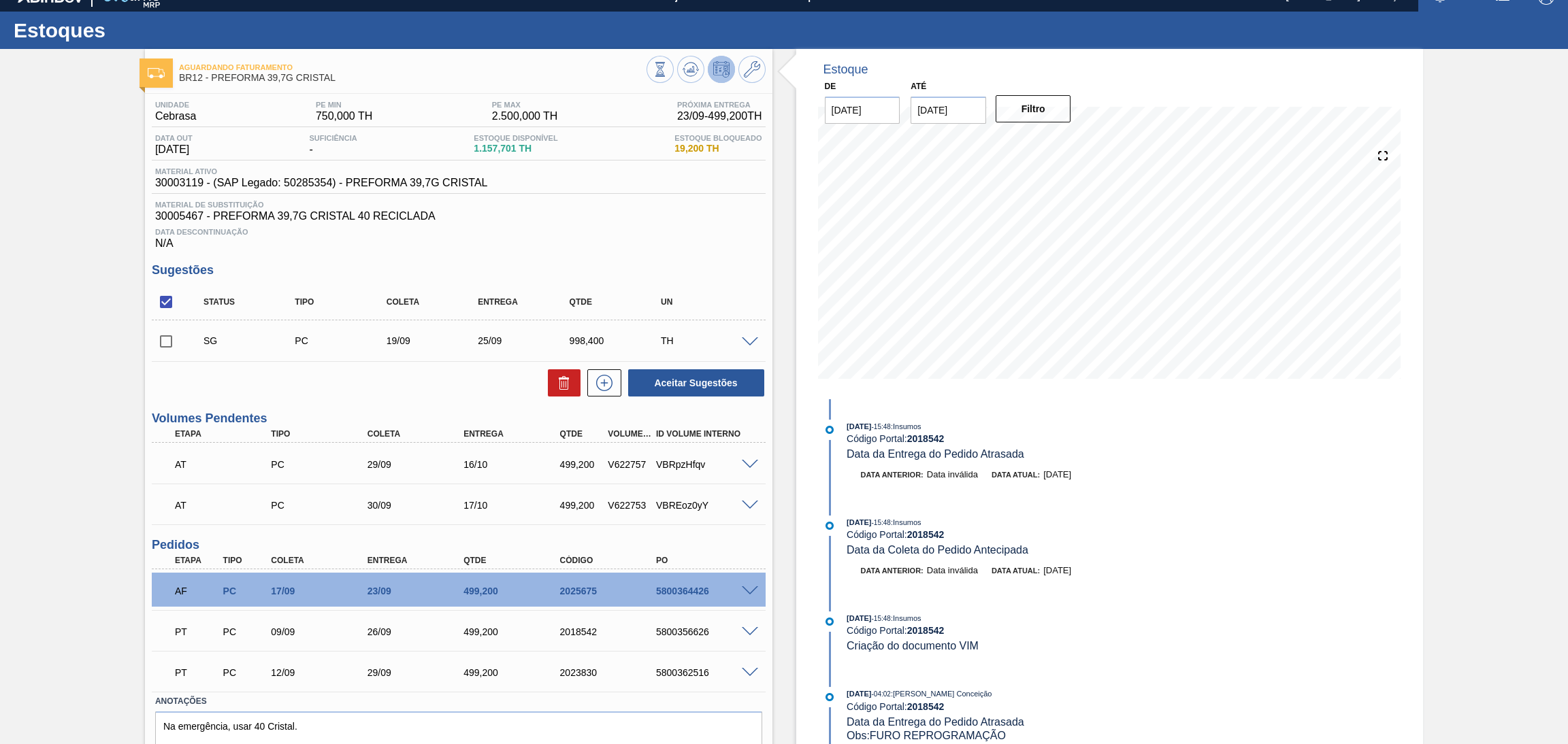
click at [748, 668] on span at bounding box center [750, 673] width 17 height 10
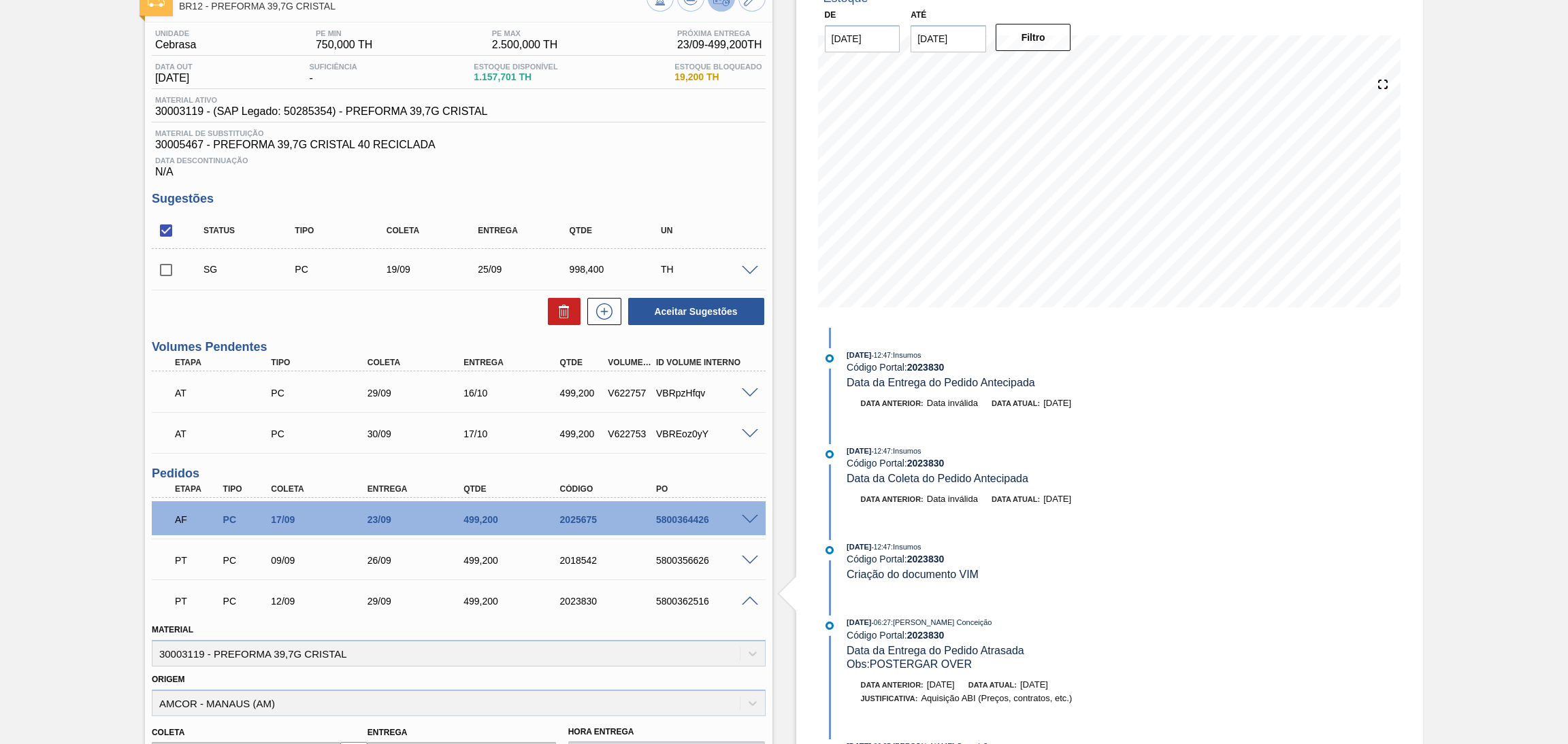
scroll to position [121, 0]
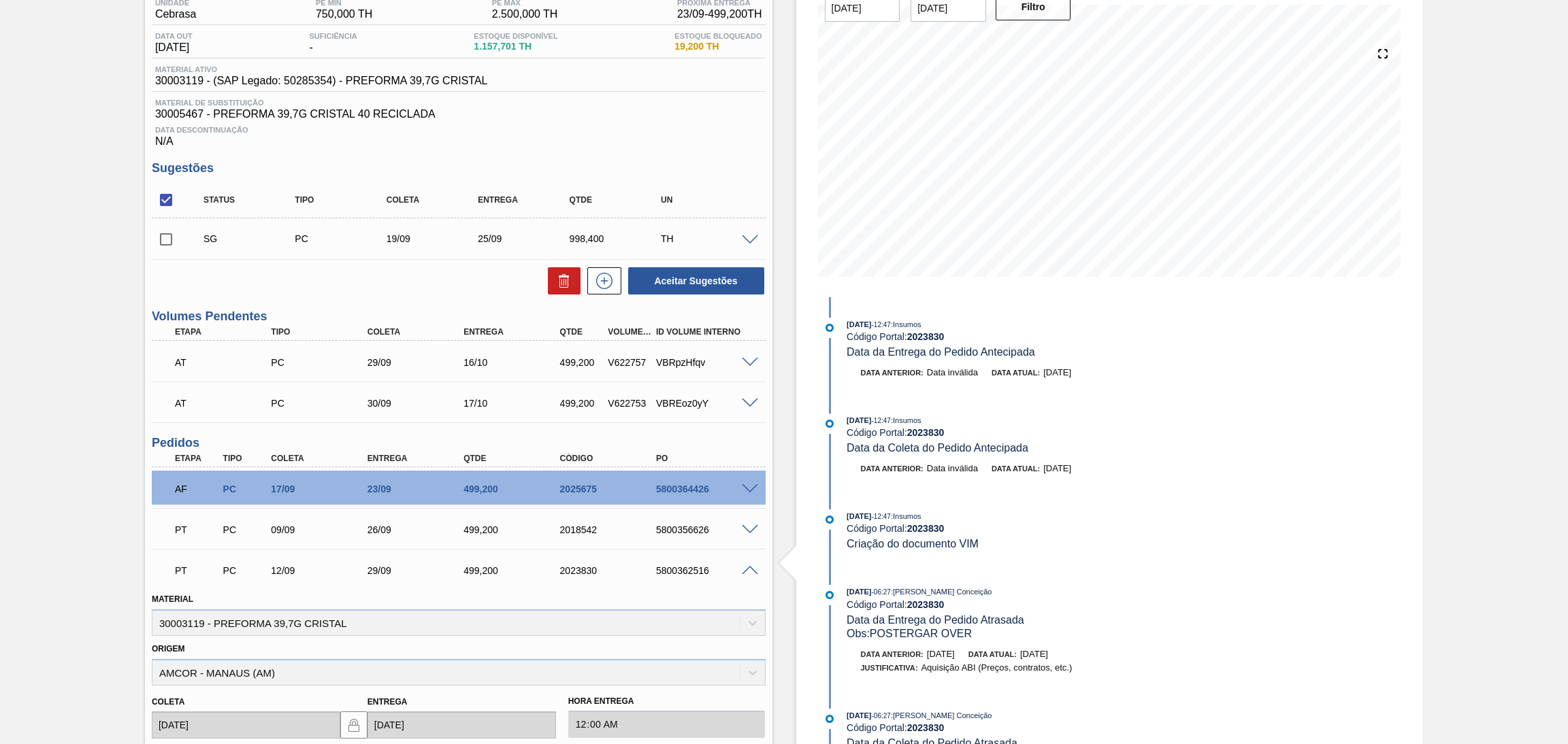
click at [746, 575] on div "PT PC 12/09 29/09 499,200 2023830 5800362516" at bounding box center [458, 569] width 614 height 34
click at [746, 568] on span at bounding box center [750, 571] width 17 height 10
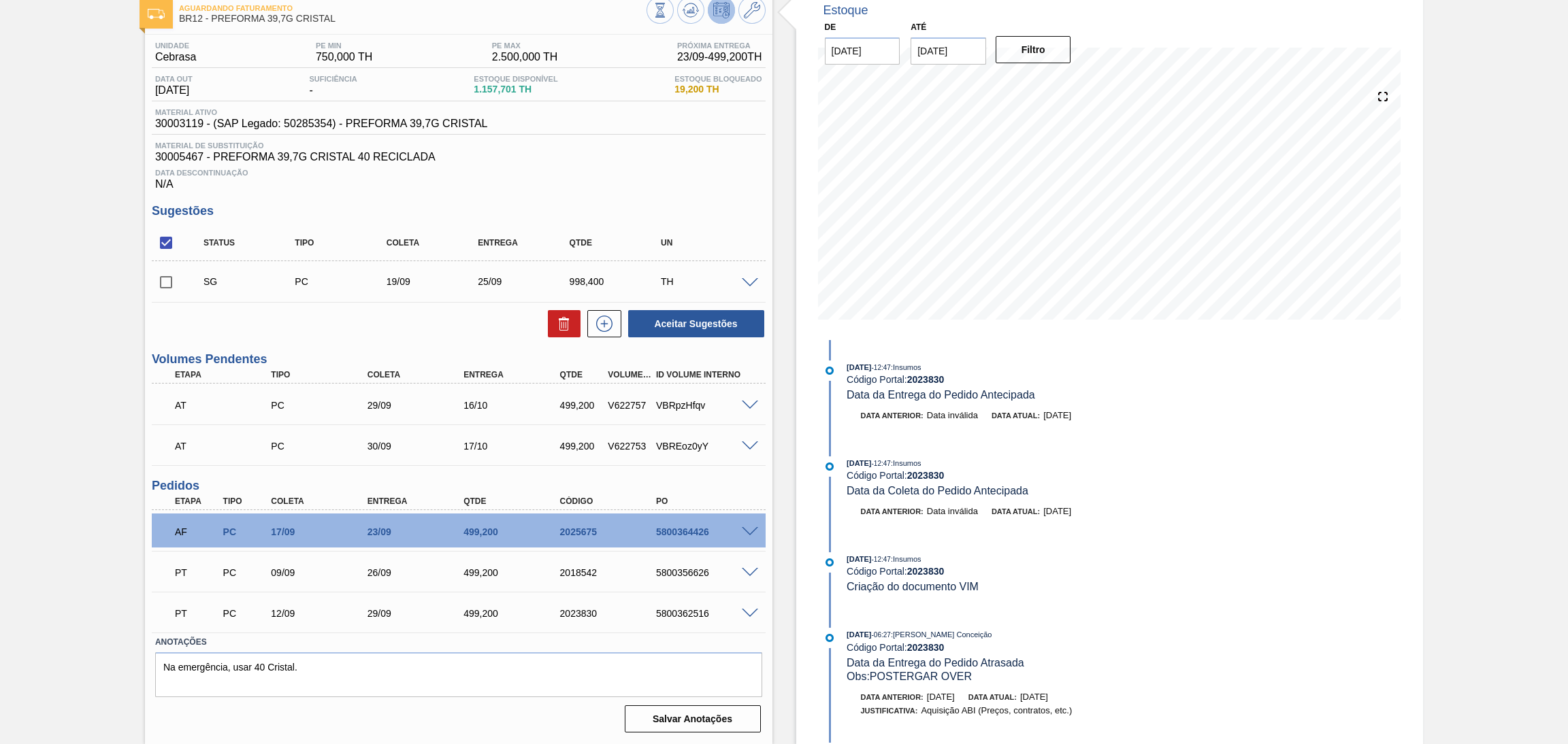
scroll to position [76, 0]
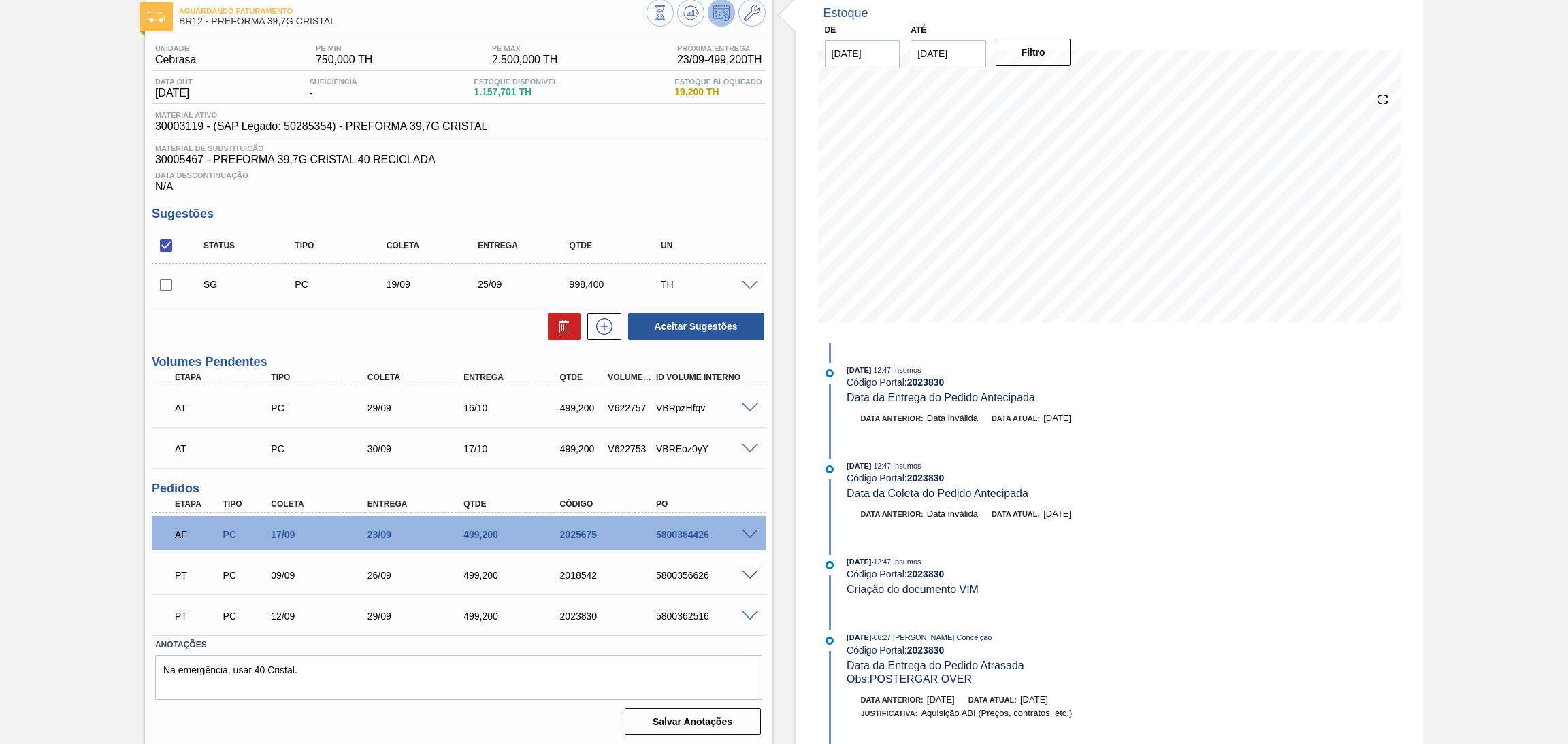
click at [496, 96] on div "Estoque Disponível 1.157,701 TH" at bounding box center [516, 88] width 91 height 21
click at [496, 96] on span "1.157,701 TH" at bounding box center [515, 92] width 84 height 10
copy span "1.157,701"
click at [790, 518] on div "Estoque De 17/09/2025 Até 30/10/2025 Filtro 18/09 Projeção de Estoque 1,010.362…" at bounding box center [1098, 370] width 651 height 754
click at [232, 483] on h3 "Pedidos" at bounding box center [458, 489] width 614 height 14
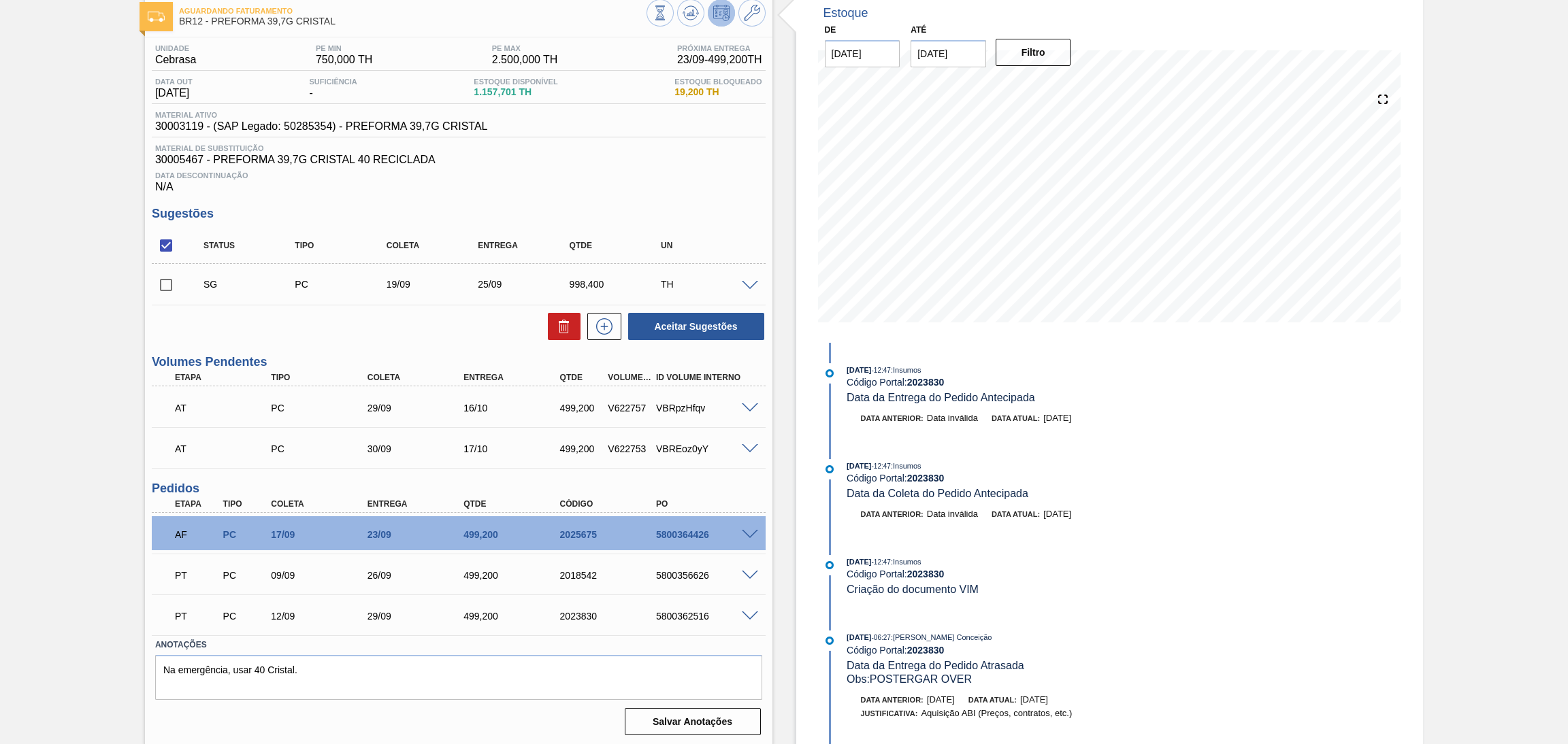
click at [782, 471] on div "Estoque De 17/09/2025 Até 30/10/2025 Filtro 18/09 Projeção de Estoque 1,010.362…" at bounding box center [1098, 370] width 651 height 754
click at [516, 208] on h3 "Sugestões" at bounding box center [458, 214] width 614 height 14
click at [599, 176] on span "Data Descontinuação" at bounding box center [458, 175] width 607 height 8
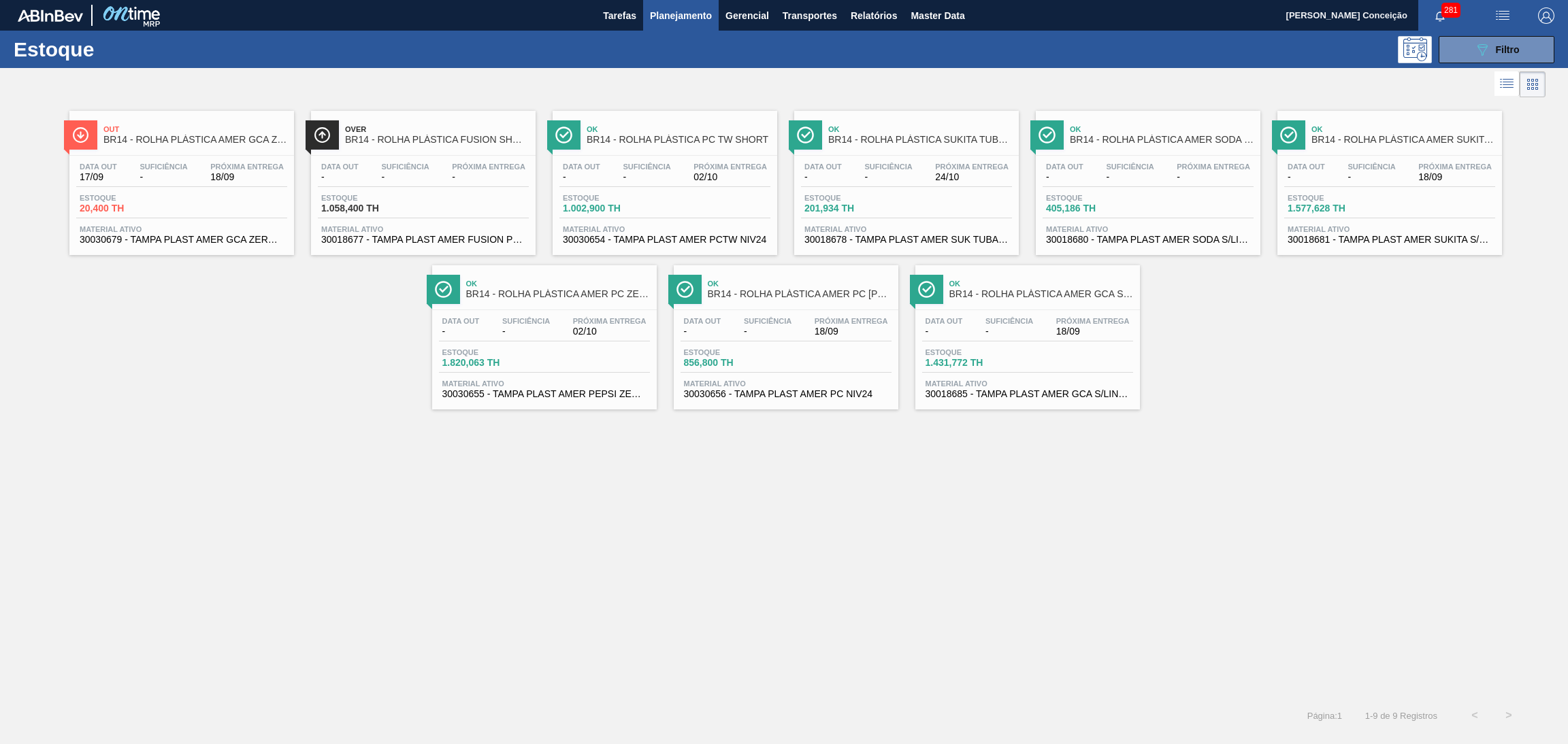
click at [248, 402] on div "Out BR14 - ROLHA PLÁSTICA AMER GCA ZERO SHORT Data out 17/09 Suficiência - Próx…" at bounding box center [784, 255] width 1568 height 309
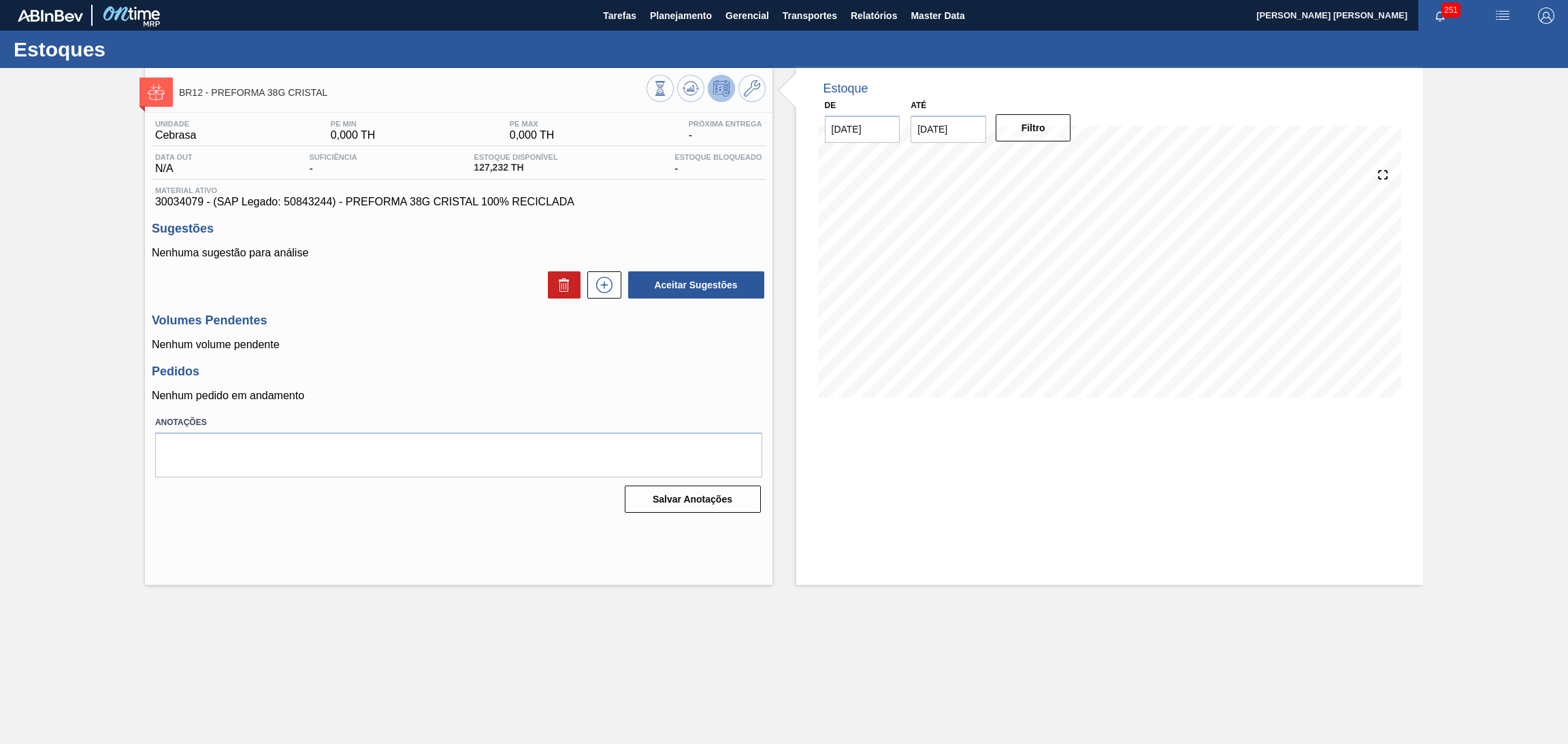
click at [415, 292] on div "Aceitar Sugestões" at bounding box center [458, 285] width 614 height 30
click at [577, 369] on h3 "Pedidos" at bounding box center [458, 372] width 614 height 14
click at [685, 103] on div at bounding box center [706, 90] width 119 height 30
click at [688, 94] on icon at bounding box center [691, 88] width 17 height 17
click at [401, 260] on div "Nenhuma sugestão para análise Aceitar Sugestões" at bounding box center [458, 273] width 614 height 53
